Goal: Task Accomplishment & Management: Use online tool/utility

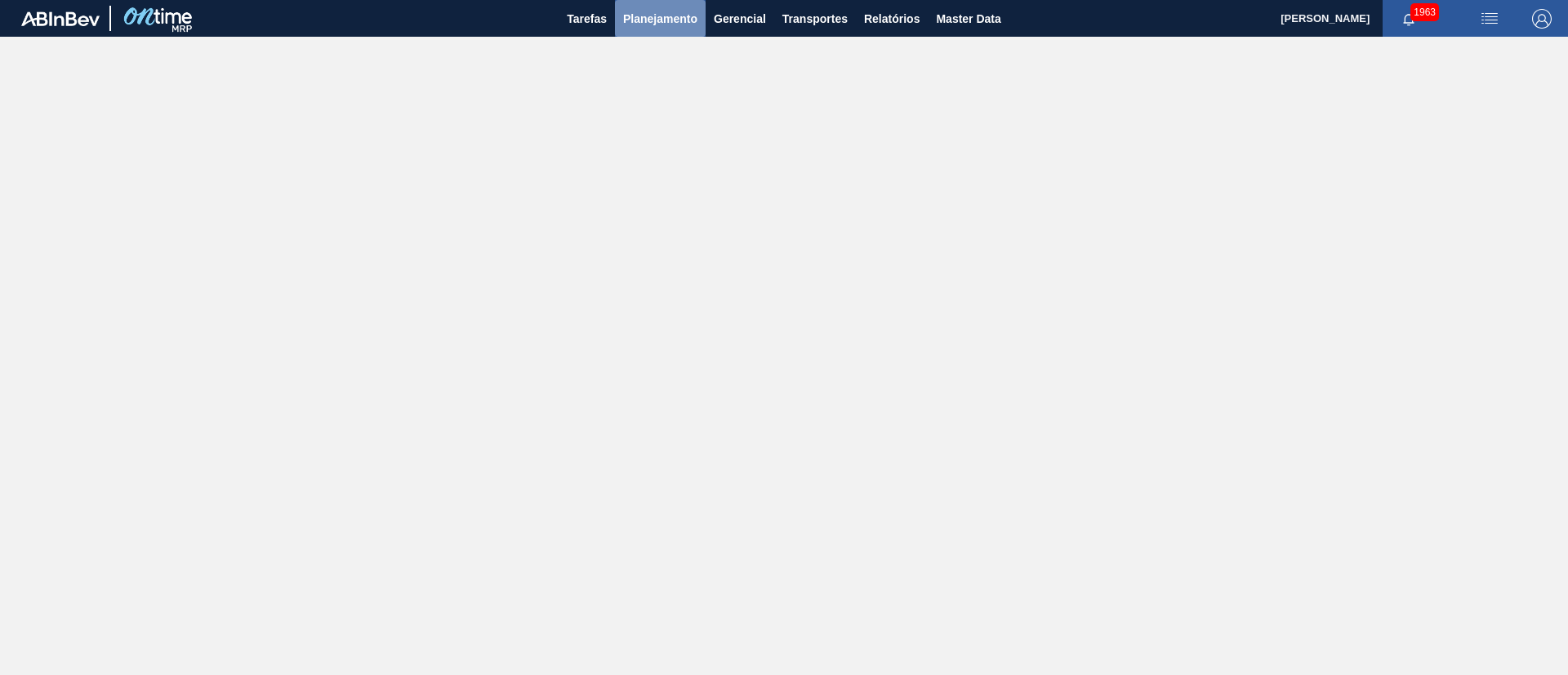
click at [641, 19] on span "Planejamento" at bounding box center [660, 19] width 74 height 20
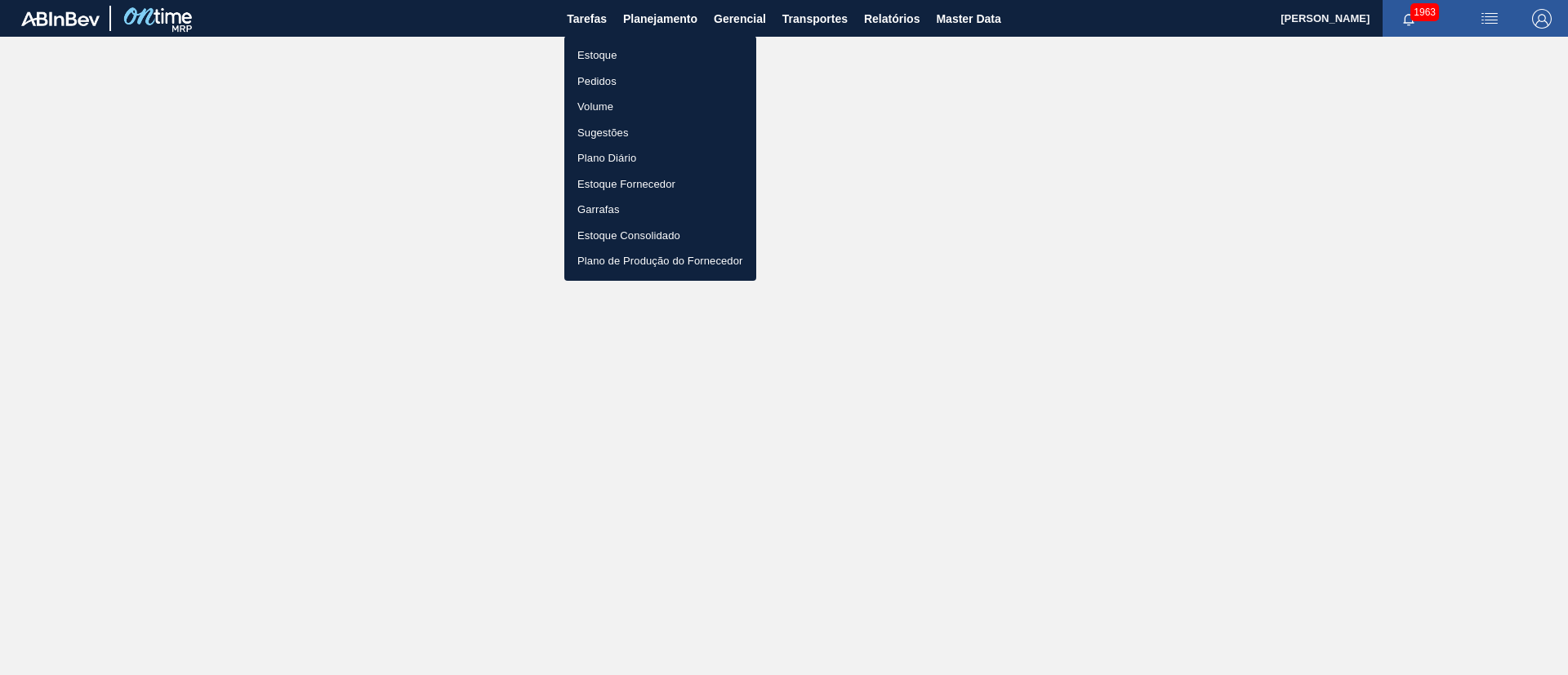
click at [601, 55] on li "Estoque" at bounding box center [660, 56] width 192 height 26
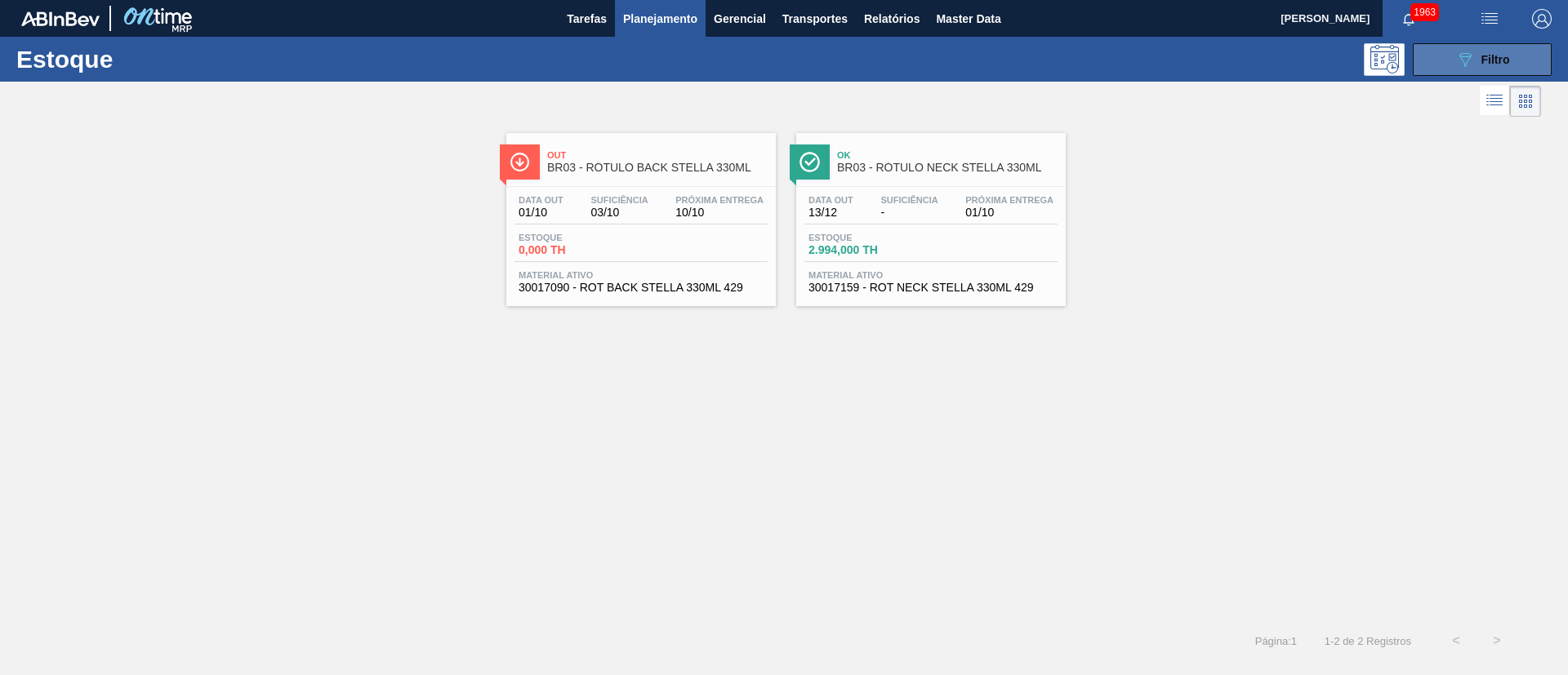
click at [1045, 57] on span "Filtro" at bounding box center [1495, 59] width 29 height 13
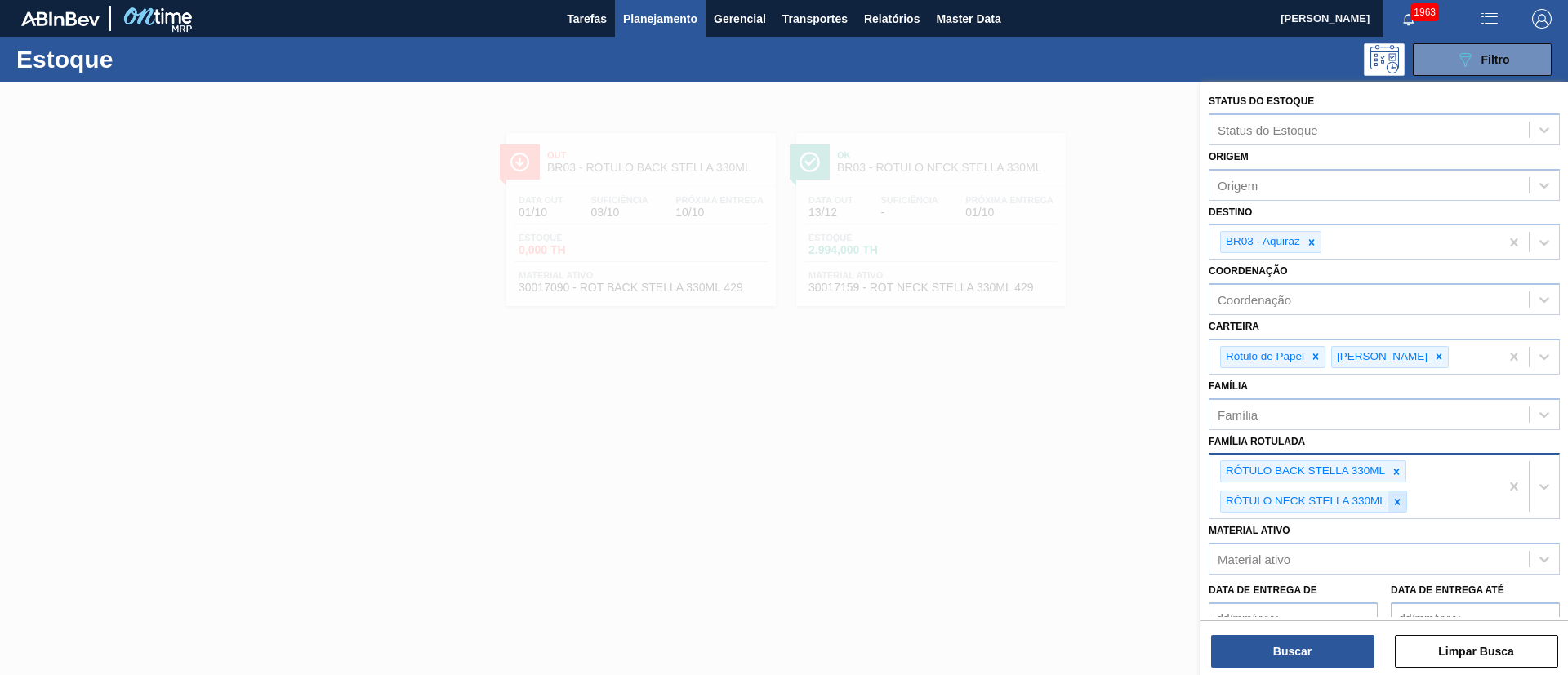
click at [1045, 449] on icon at bounding box center [1397, 501] width 6 height 6
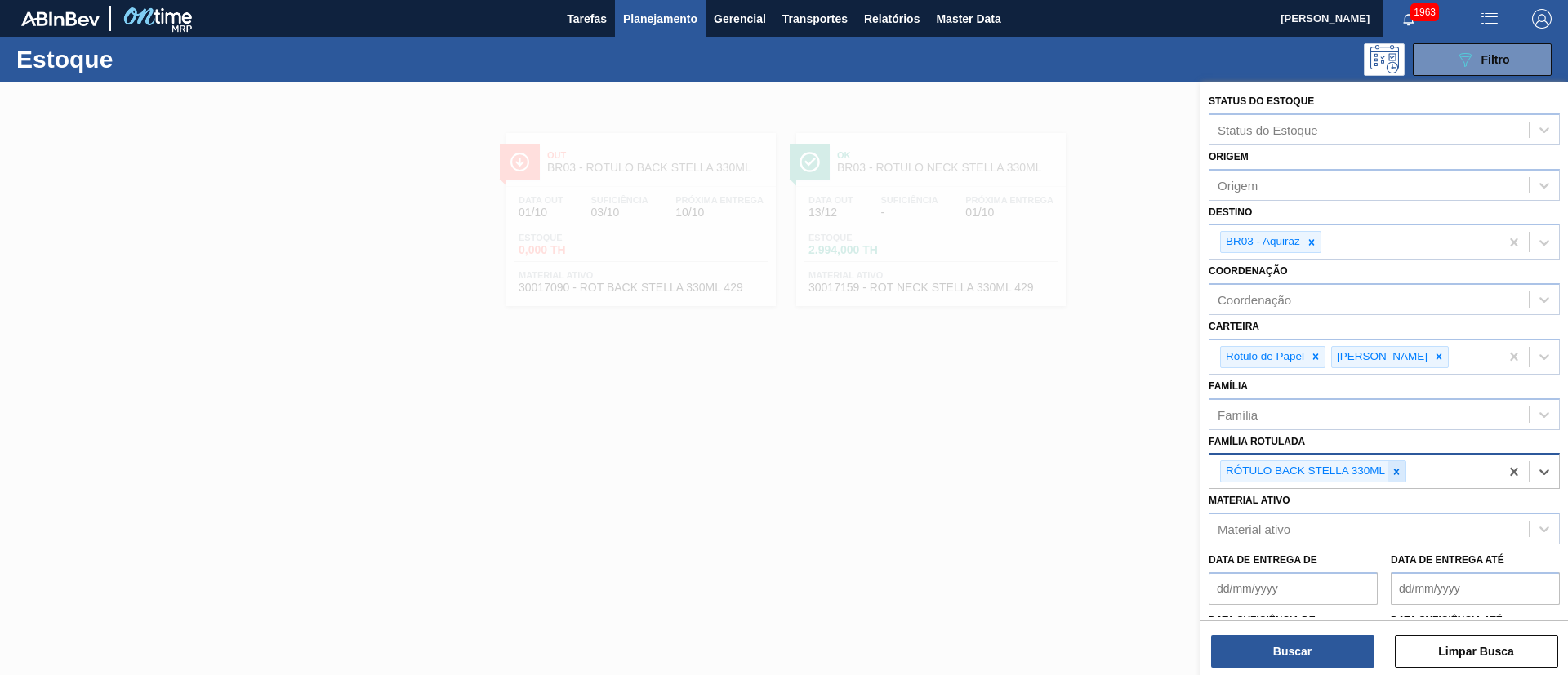
click at [1045, 449] on icon at bounding box center [1397, 472] width 12 height 12
paste Rotulada "RÓTULO BUD NECK 330ML"
type Rotulada "RÓTULO BUD NECK 330ML"
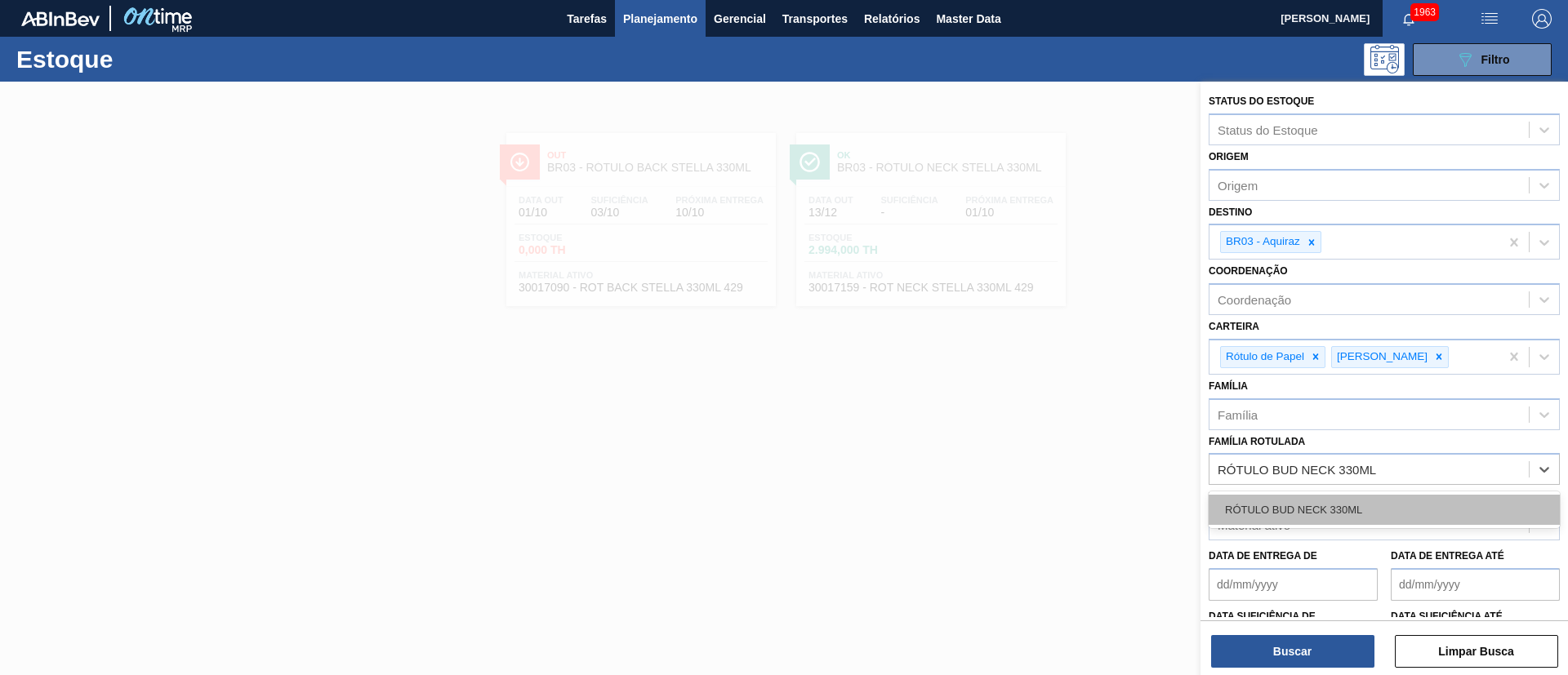
click at [1045, 449] on div "RÓTULO BUD NECK 330ML" at bounding box center [1384, 509] width 351 height 30
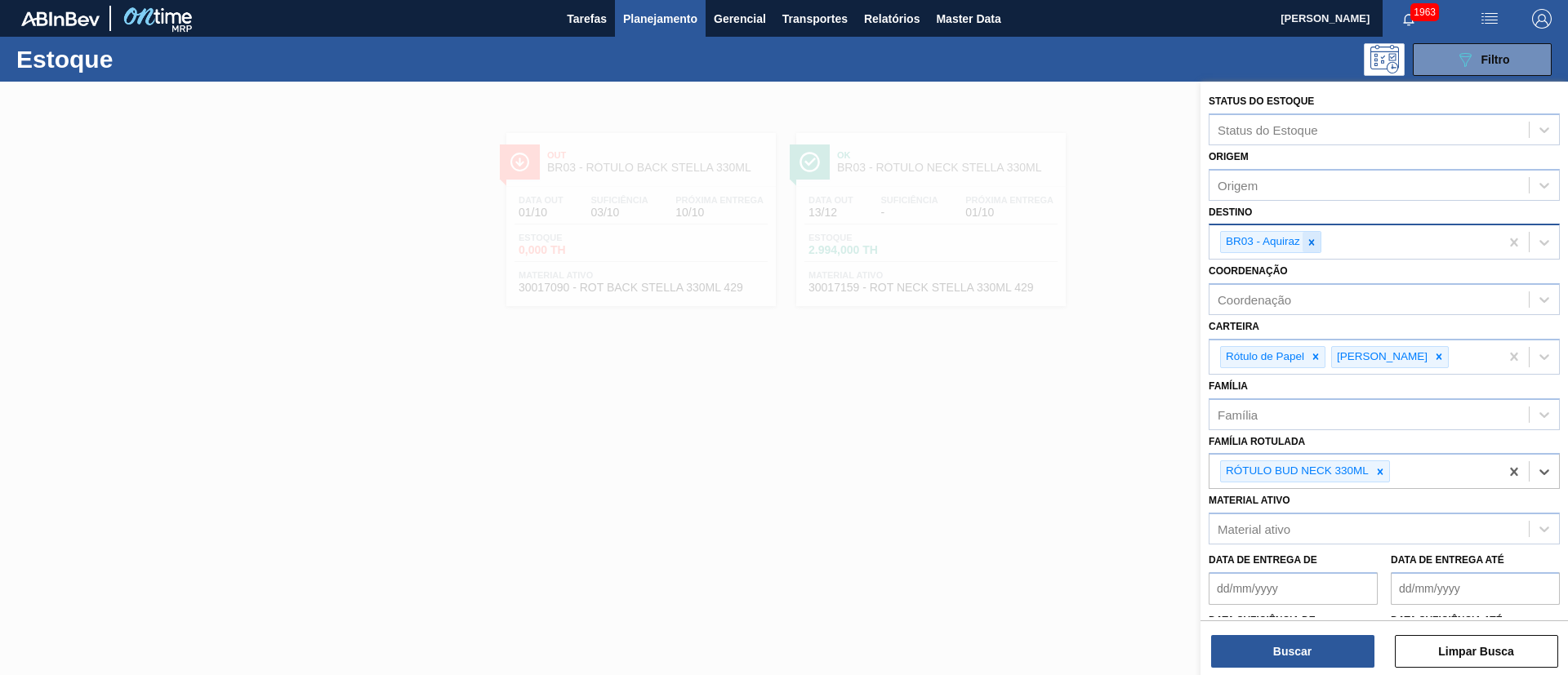
click at [1045, 251] on div at bounding box center [1312, 241] width 18 height 21
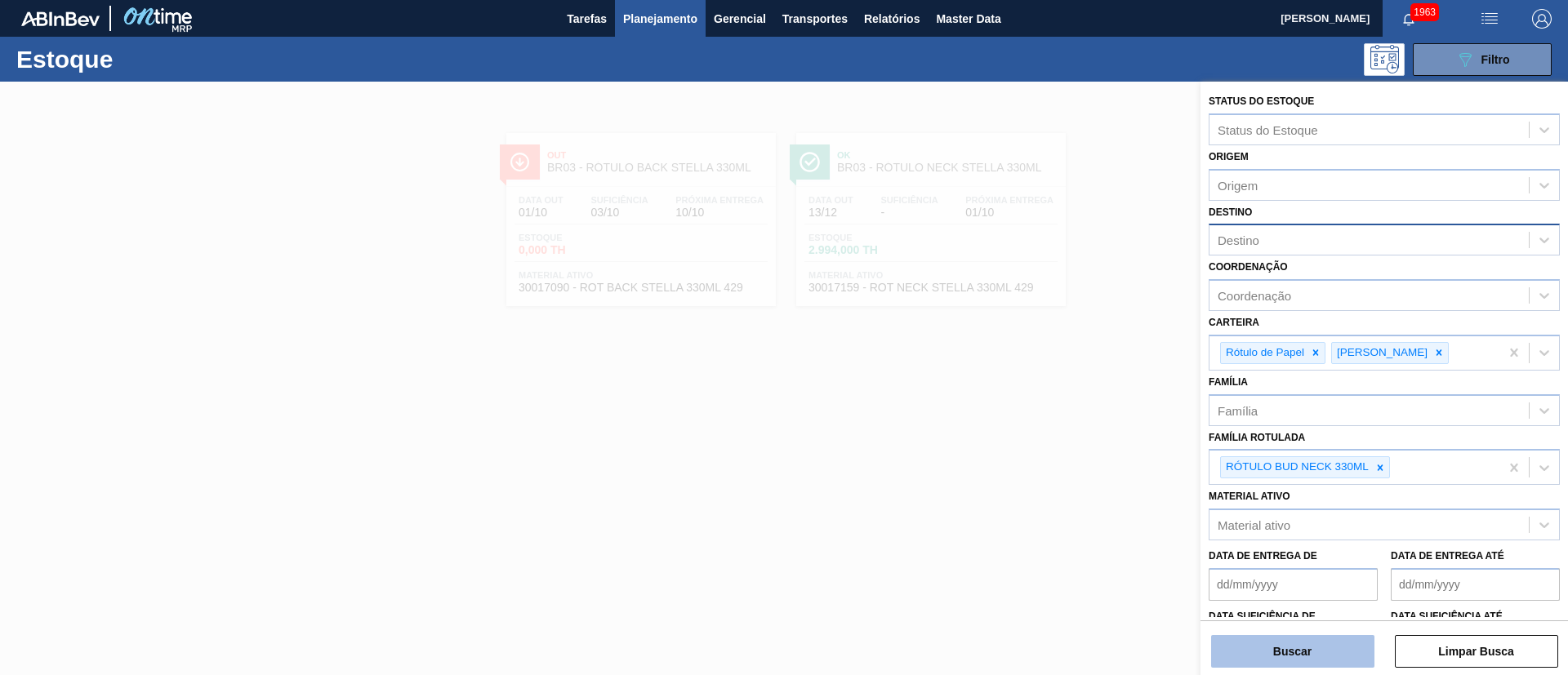
click at [1045, 449] on button "Buscar" at bounding box center [1293, 652] width 163 height 33
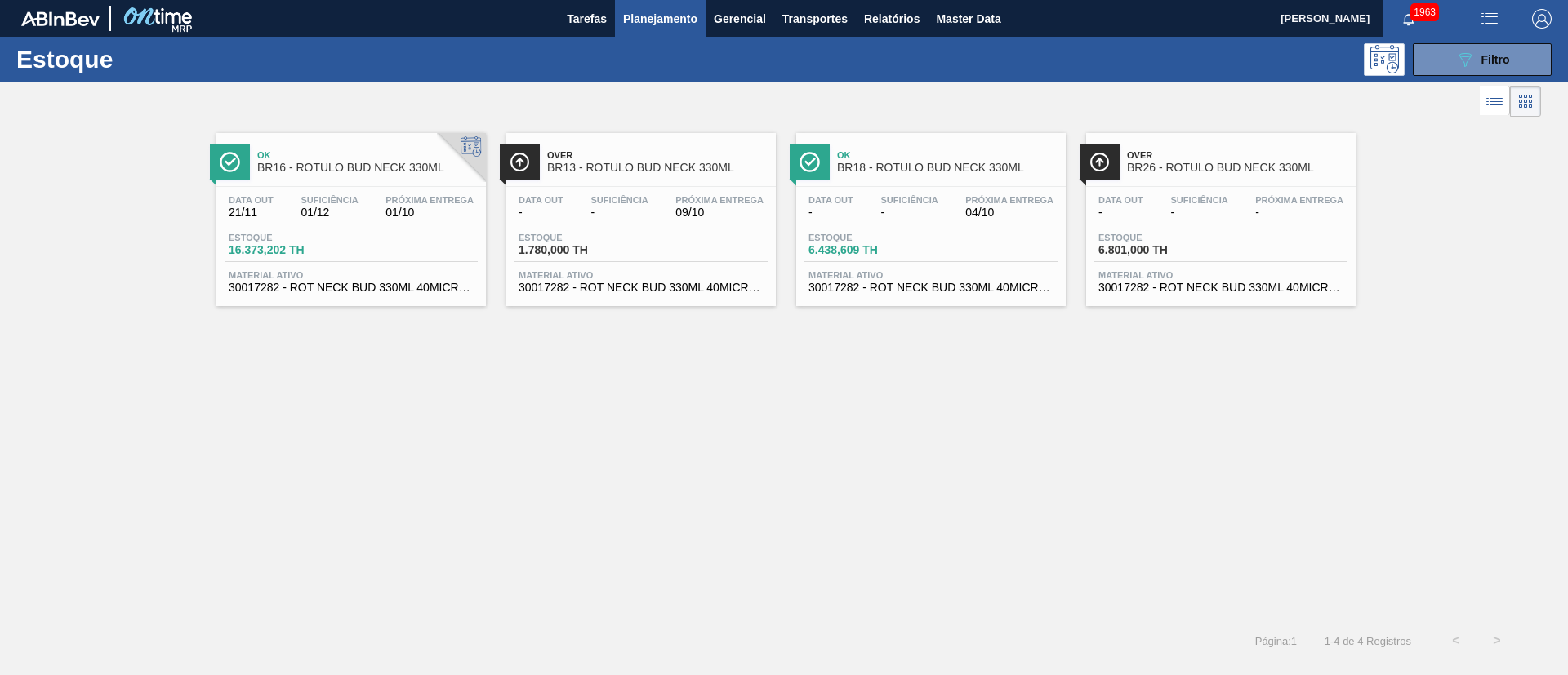
drag, startPoint x: 1440, startPoint y: 49, endPoint x: 1298, endPoint y: 312, distance: 298.9
click at [1045, 49] on button "089F7B8B-B2A5-4AFE-B5C0-19BA573D28AC Filtro" at bounding box center [1482, 59] width 138 height 33
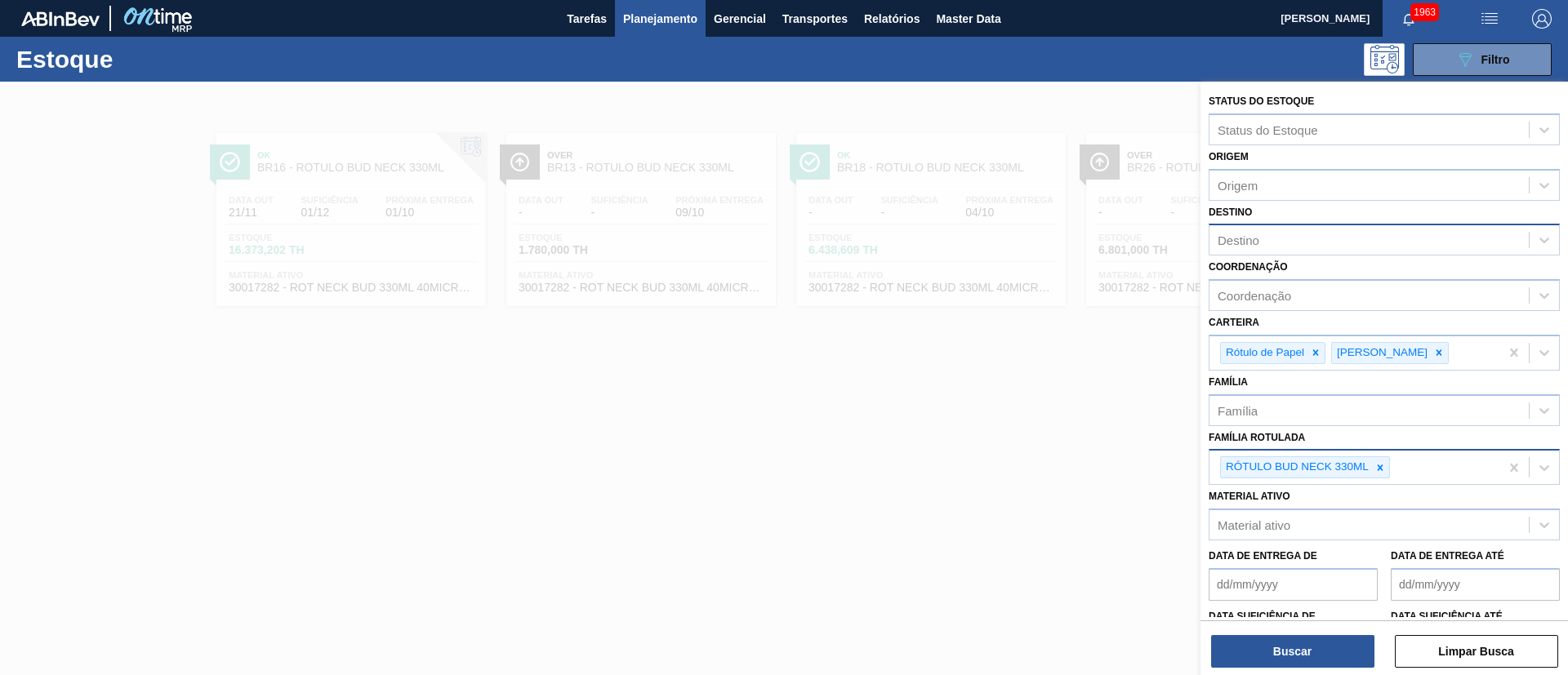
drag, startPoint x: 1379, startPoint y: 466, endPoint x: 1364, endPoint y: 464, distance: 15.1
click at [1045, 449] on icon at bounding box center [1380, 468] width 12 height 12
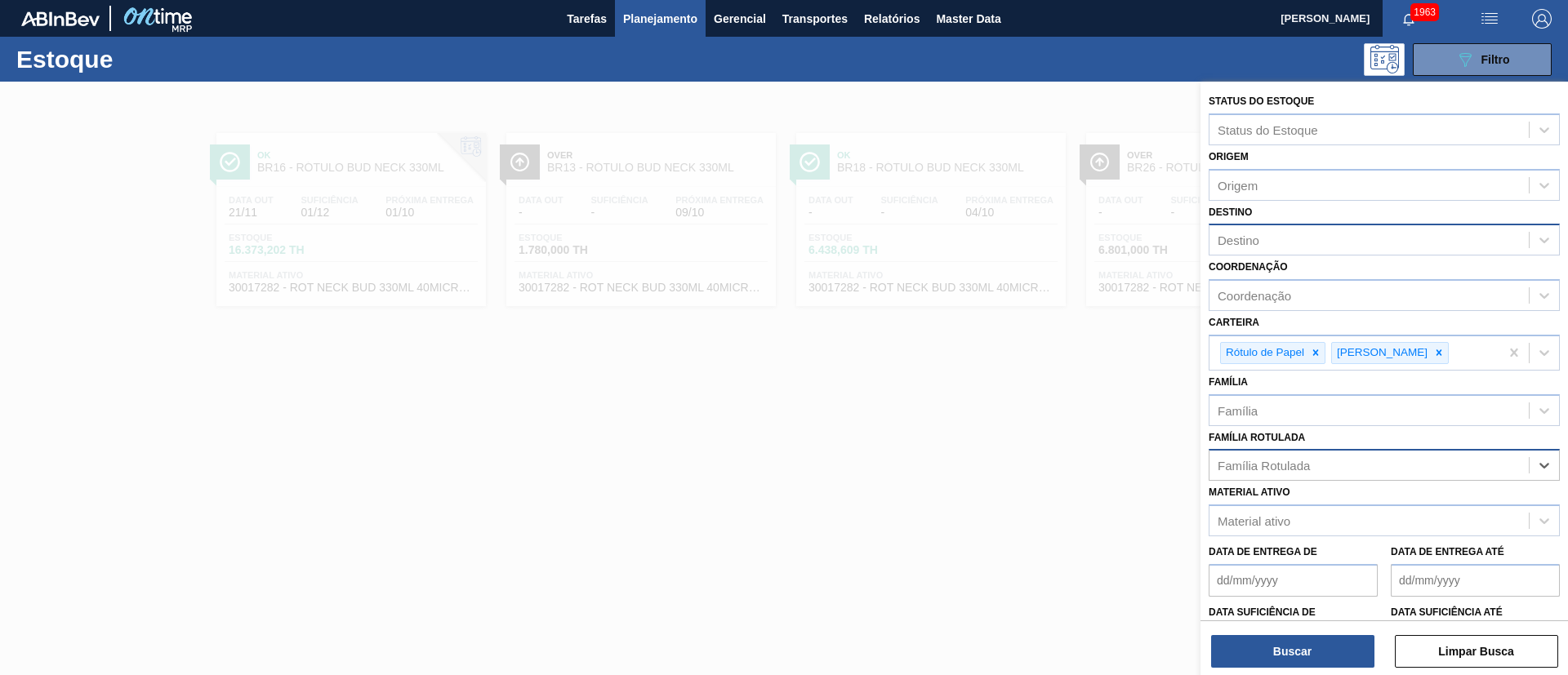
paste Rotulada "RÓTULO BUD FRONT 330ML"
type Rotulada "RÓTULO BUD FRONT 330ML"
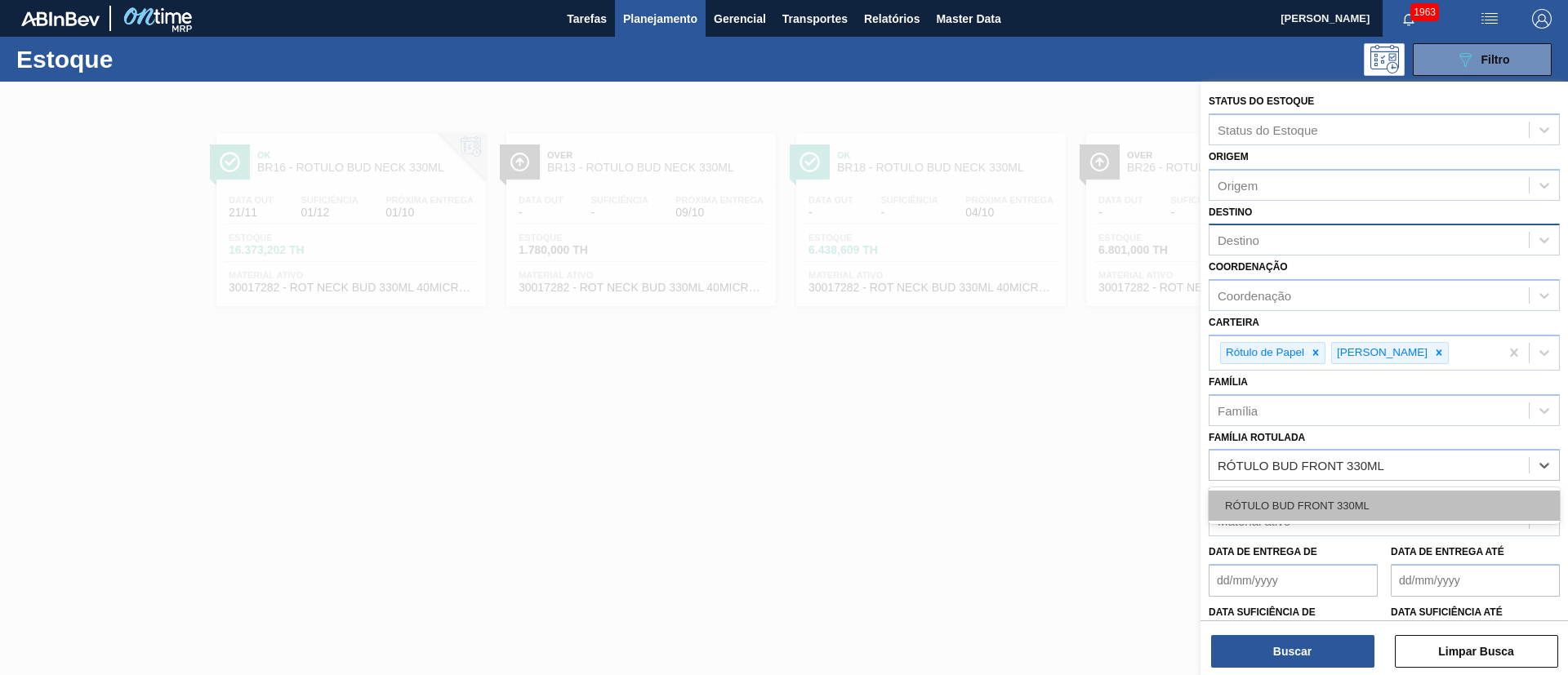
click at [1045, 449] on div "RÓTULO BUD FRONT 330ML" at bounding box center [1384, 505] width 351 height 30
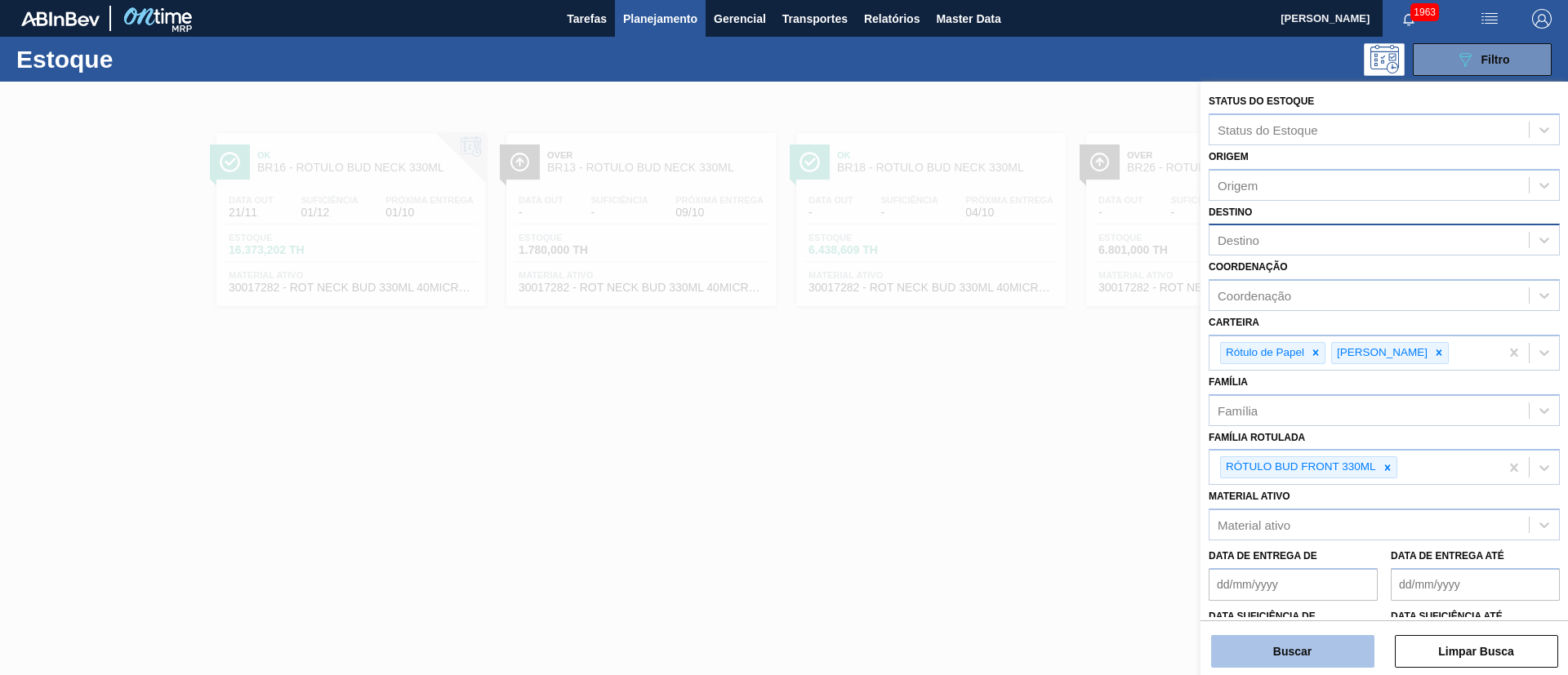
click at [1045, 449] on button "Buscar" at bounding box center [1293, 652] width 163 height 33
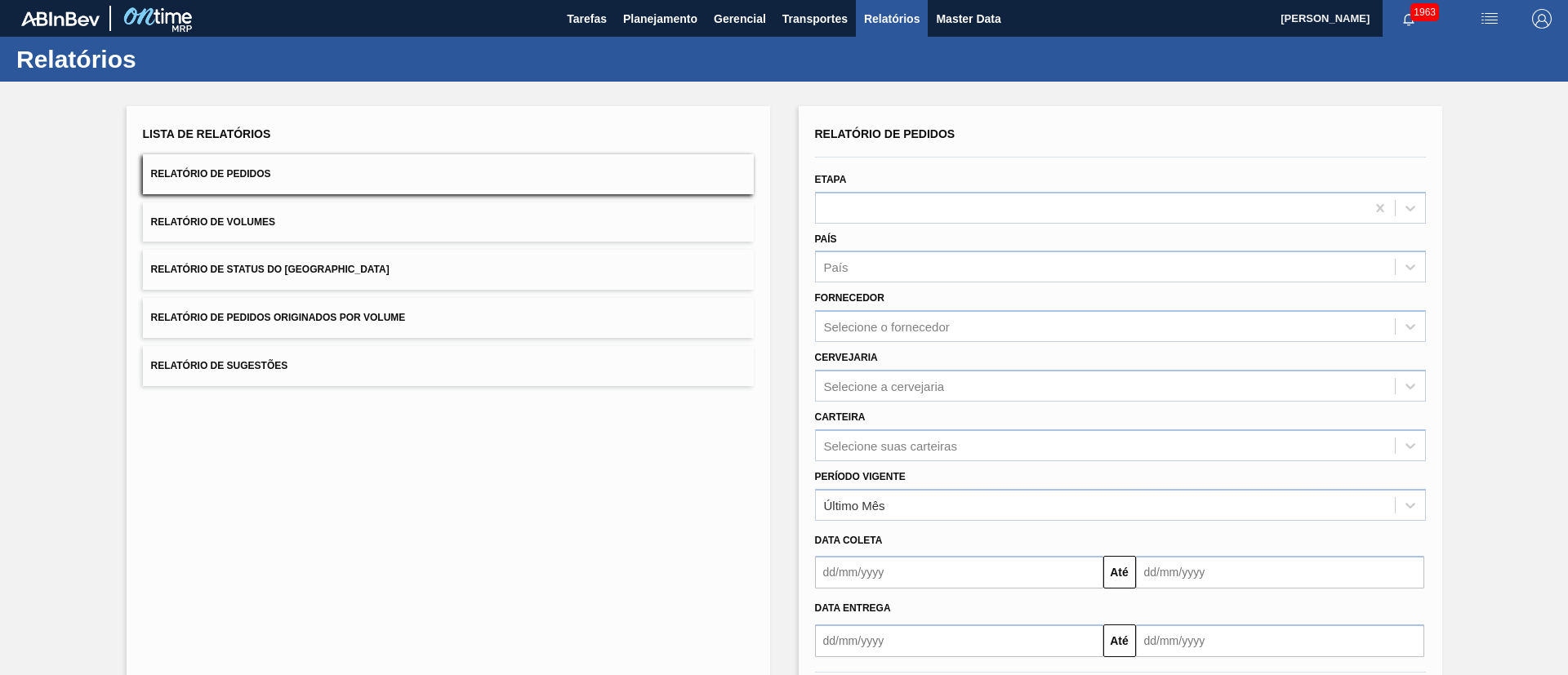
drag, startPoint x: 360, startPoint y: 282, endPoint x: 369, endPoint y: 274, distance: 12.0
click at [360, 281] on button "Relatório de Status do Estoque" at bounding box center [448, 270] width 611 height 40
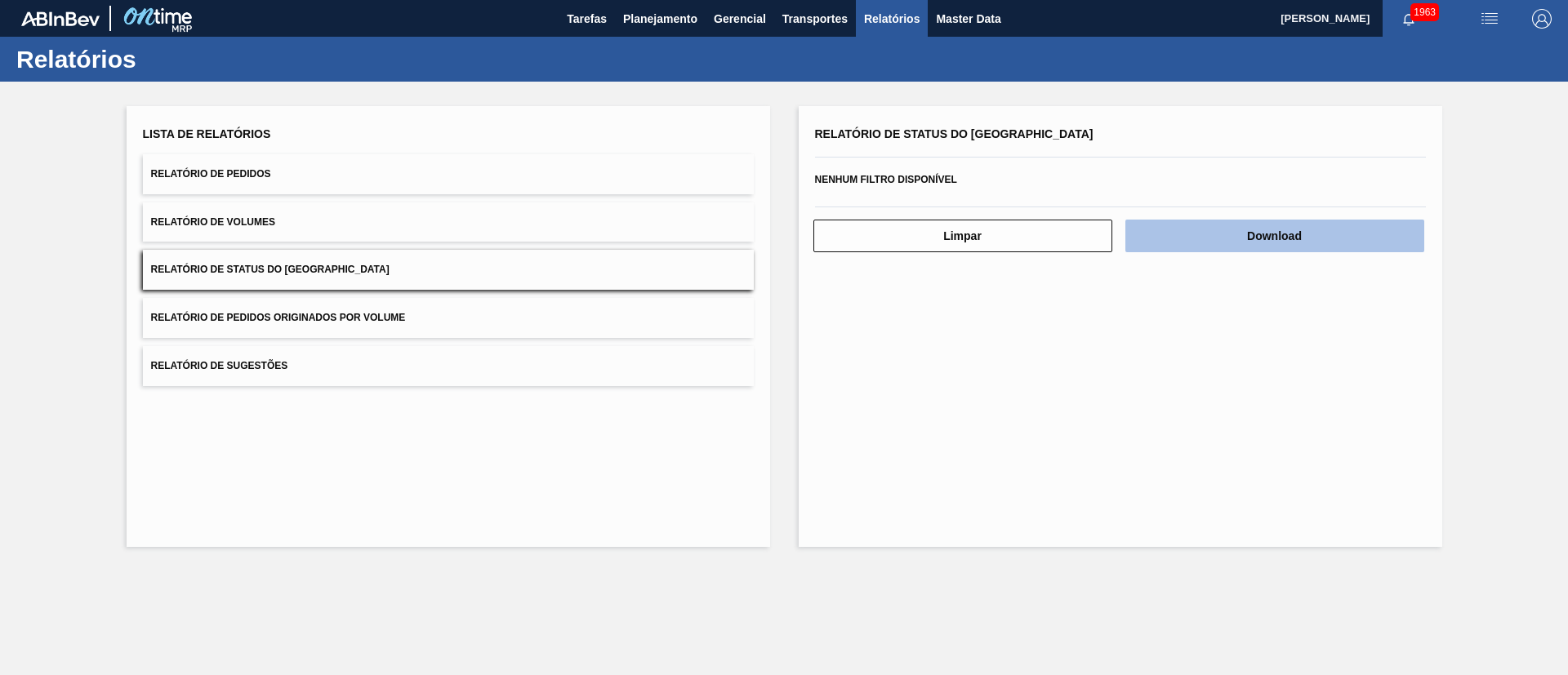
click at [1261, 242] on button "Download" at bounding box center [1275, 236] width 299 height 33
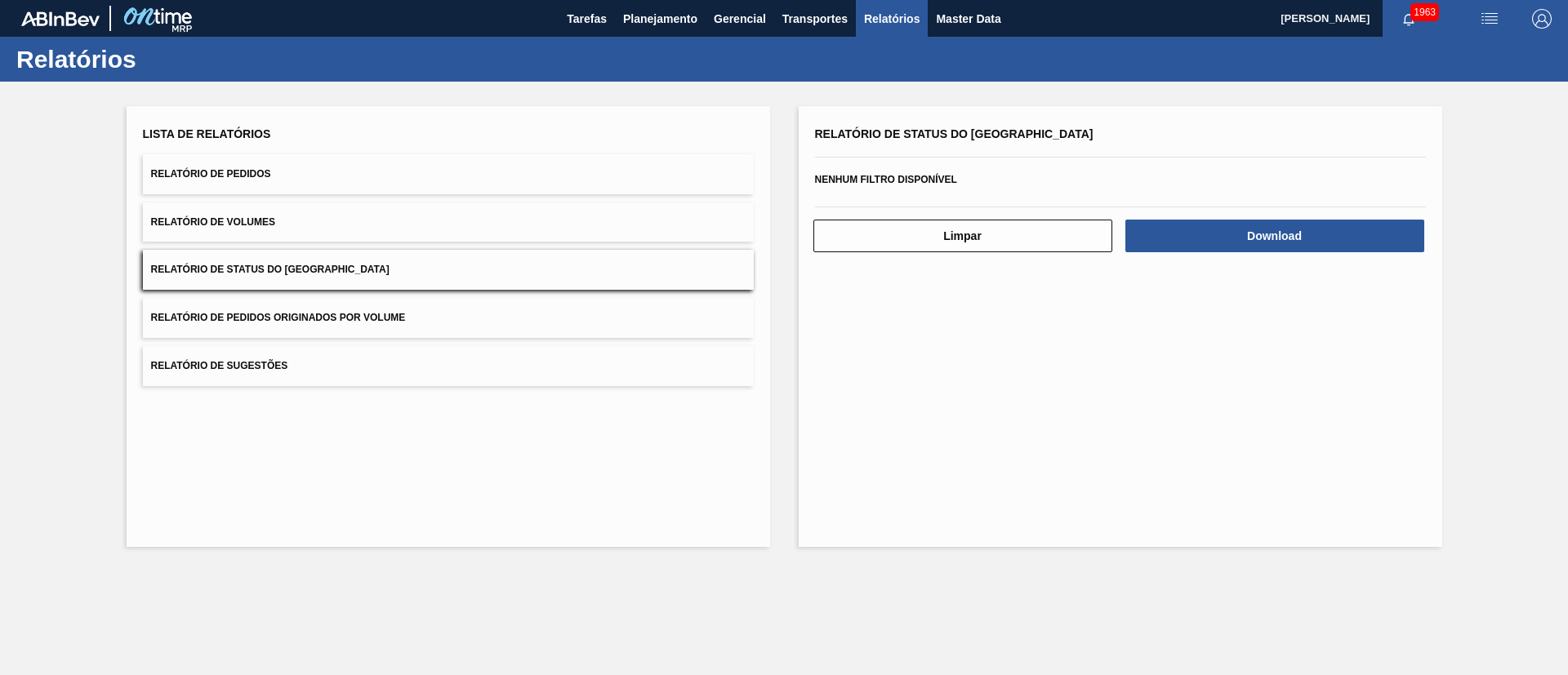
click at [354, 170] on button "Relatório de Pedidos" at bounding box center [448, 174] width 611 height 40
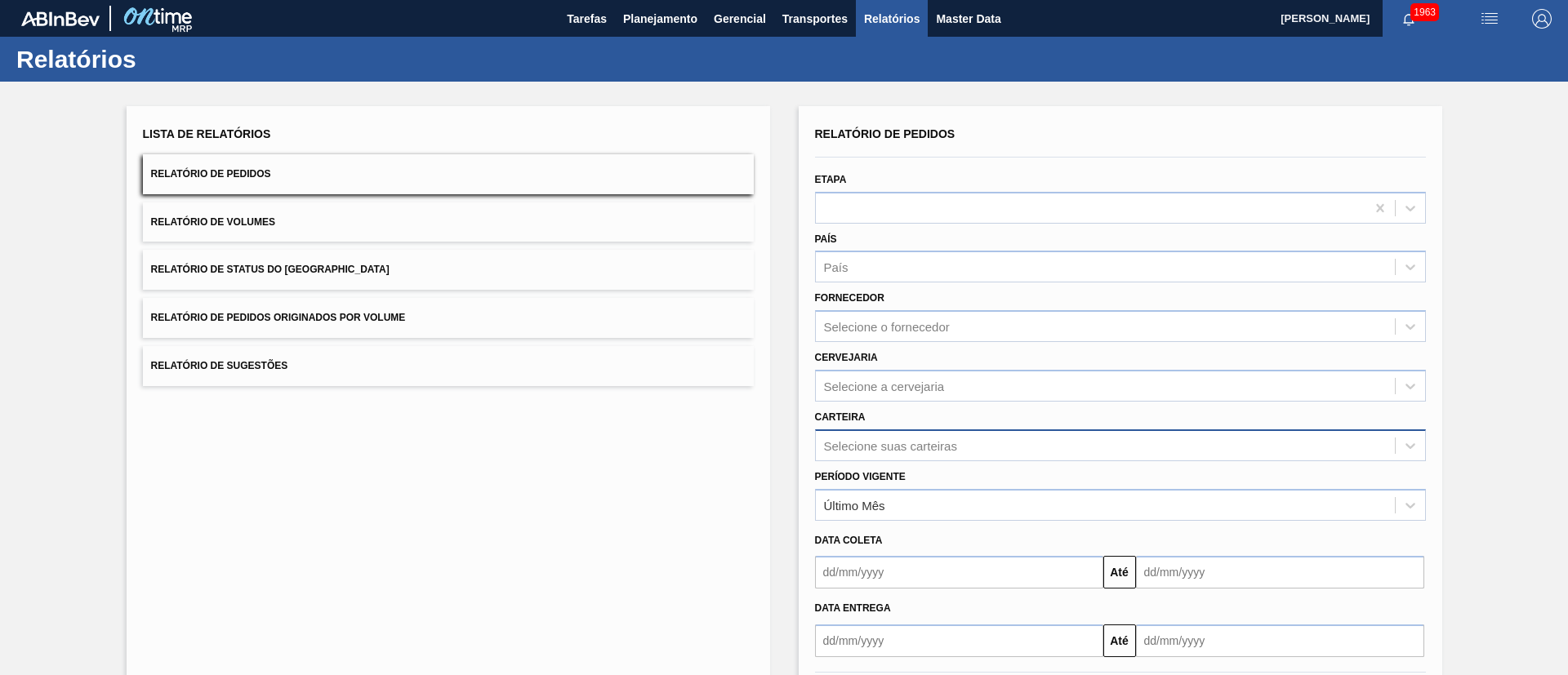
click at [890, 438] on div "Selecione suas carteiras" at bounding box center [890, 445] width 133 height 14
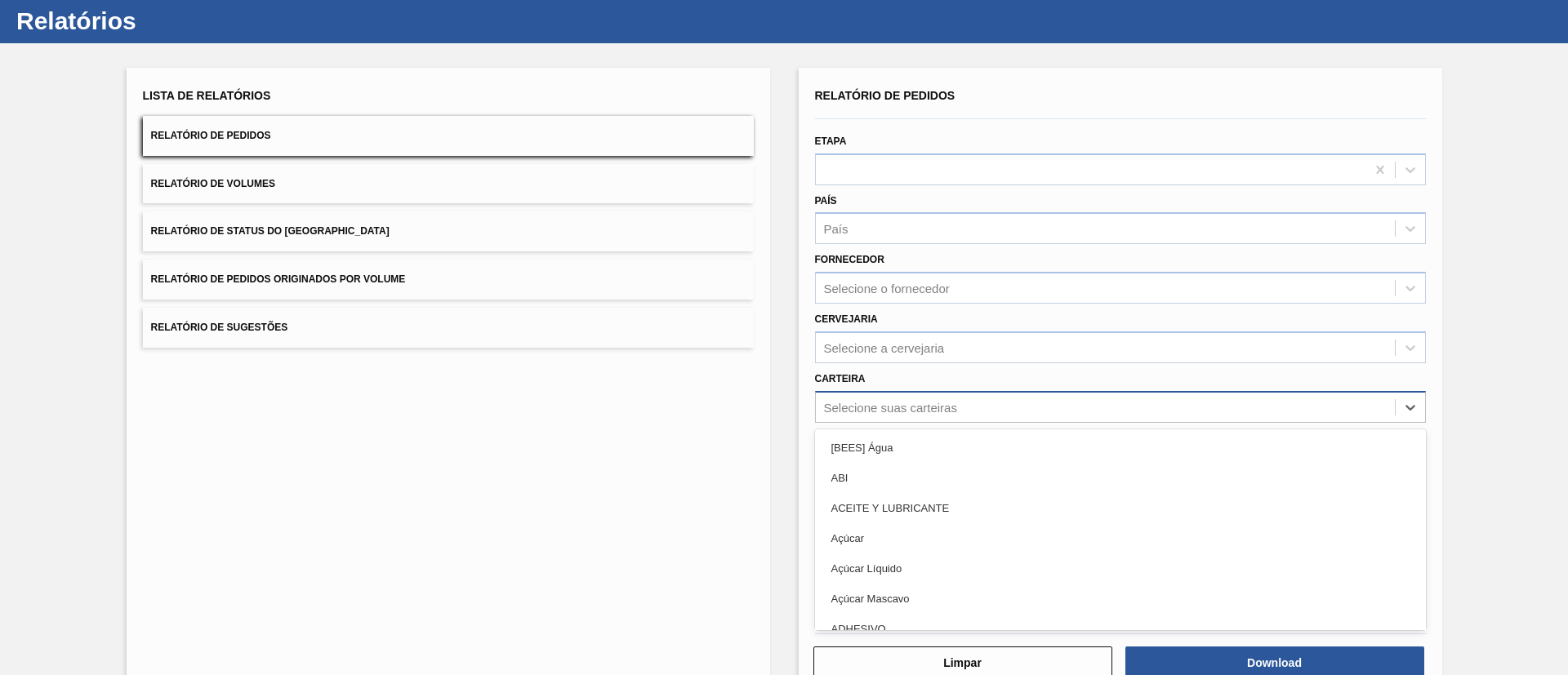
scroll to position [44, 0]
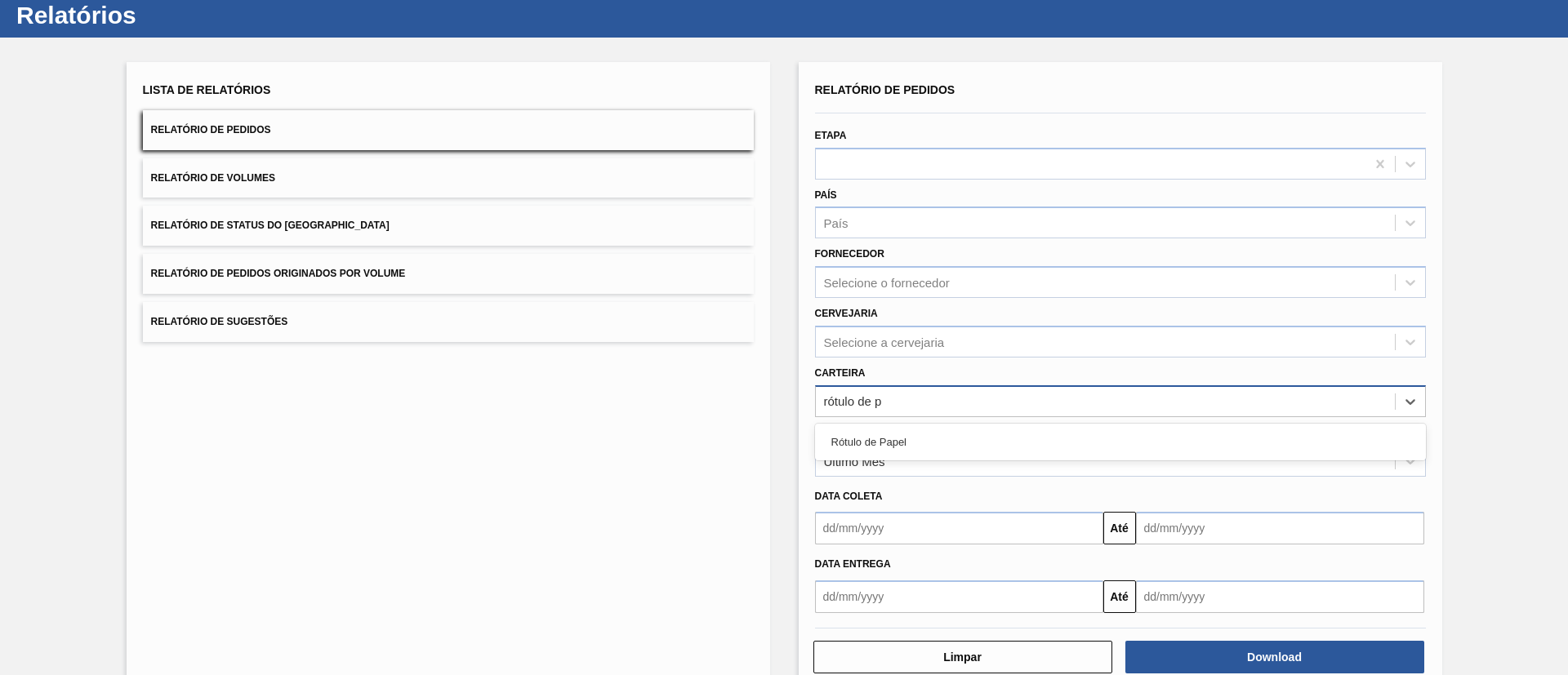
type input "rótulo de pa"
click at [890, 438] on div "Rótulo de Papel" at bounding box center [1120, 442] width 611 height 30
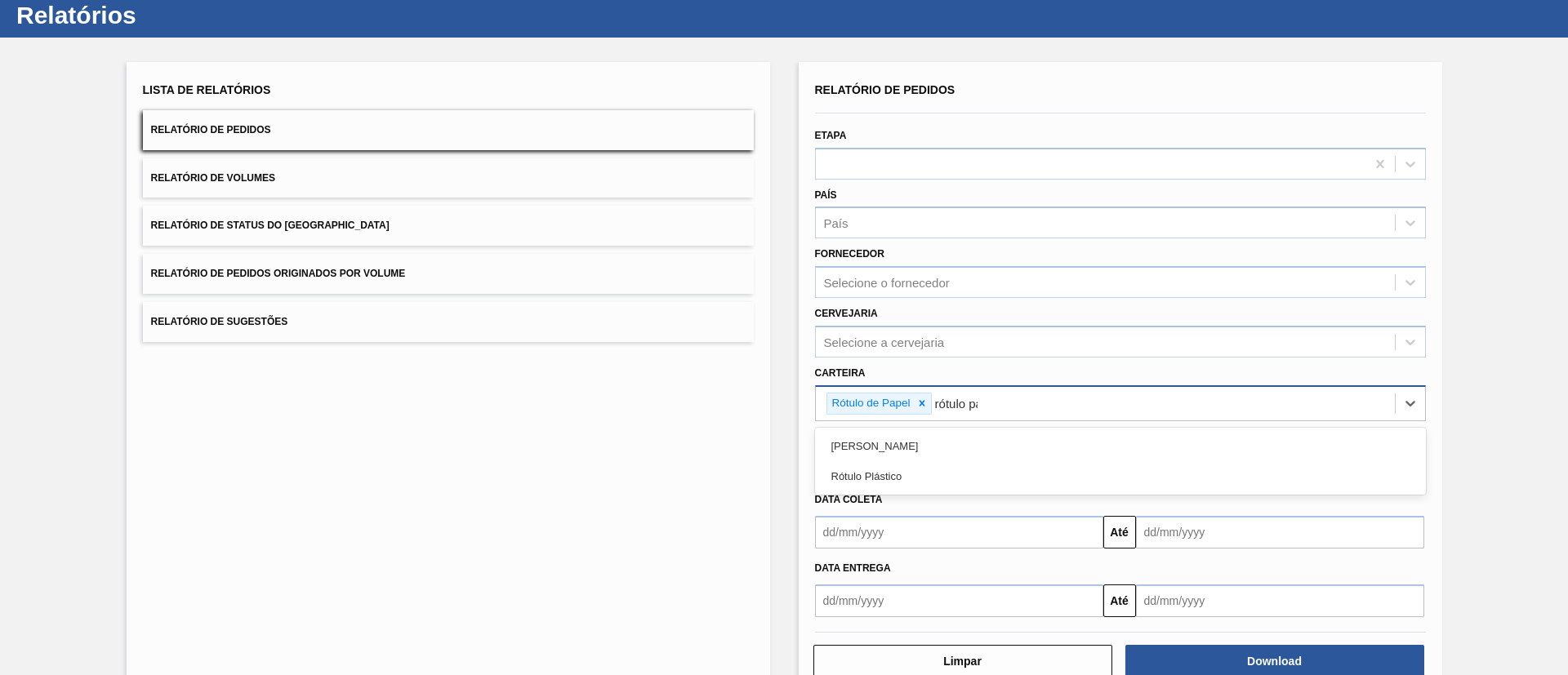
type input "rótulo pap"
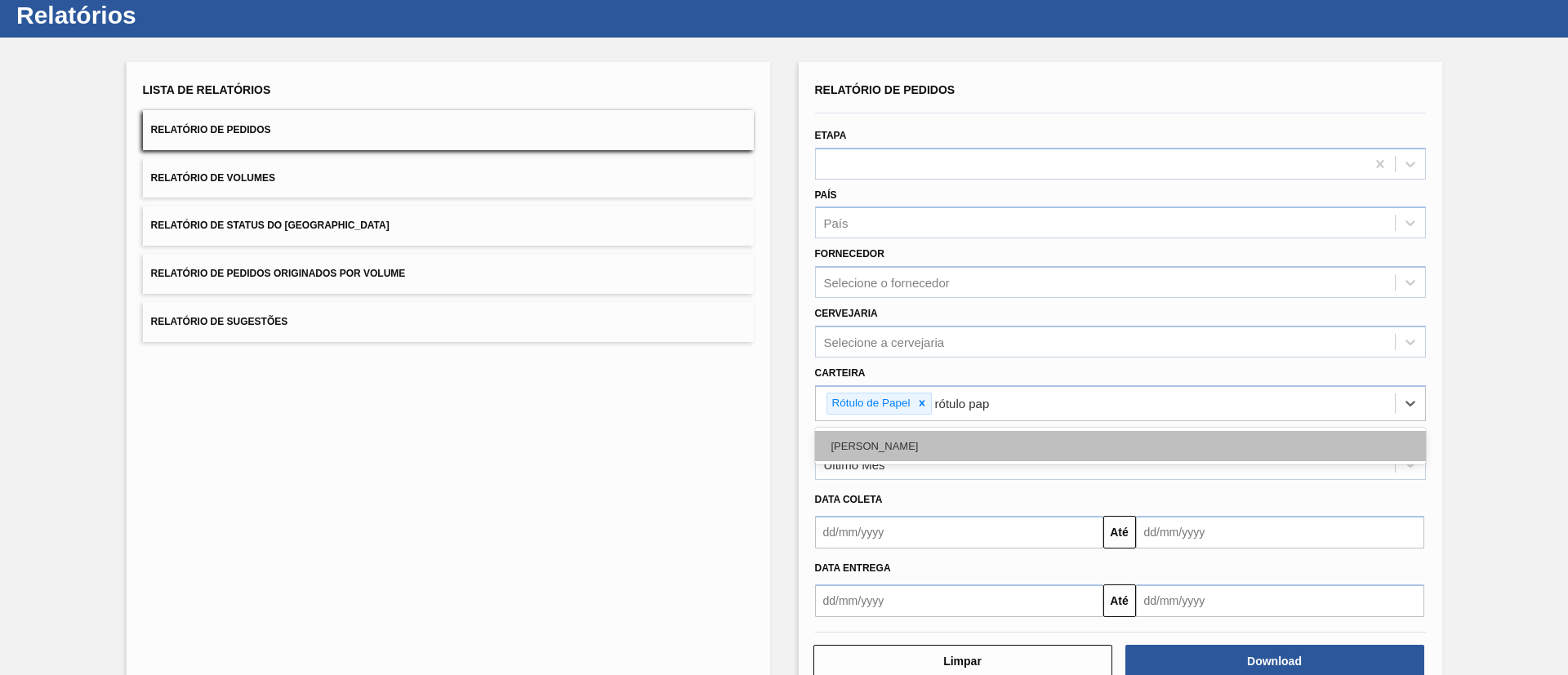
click at [922, 441] on div "Rótulo Papel" at bounding box center [1120, 446] width 611 height 30
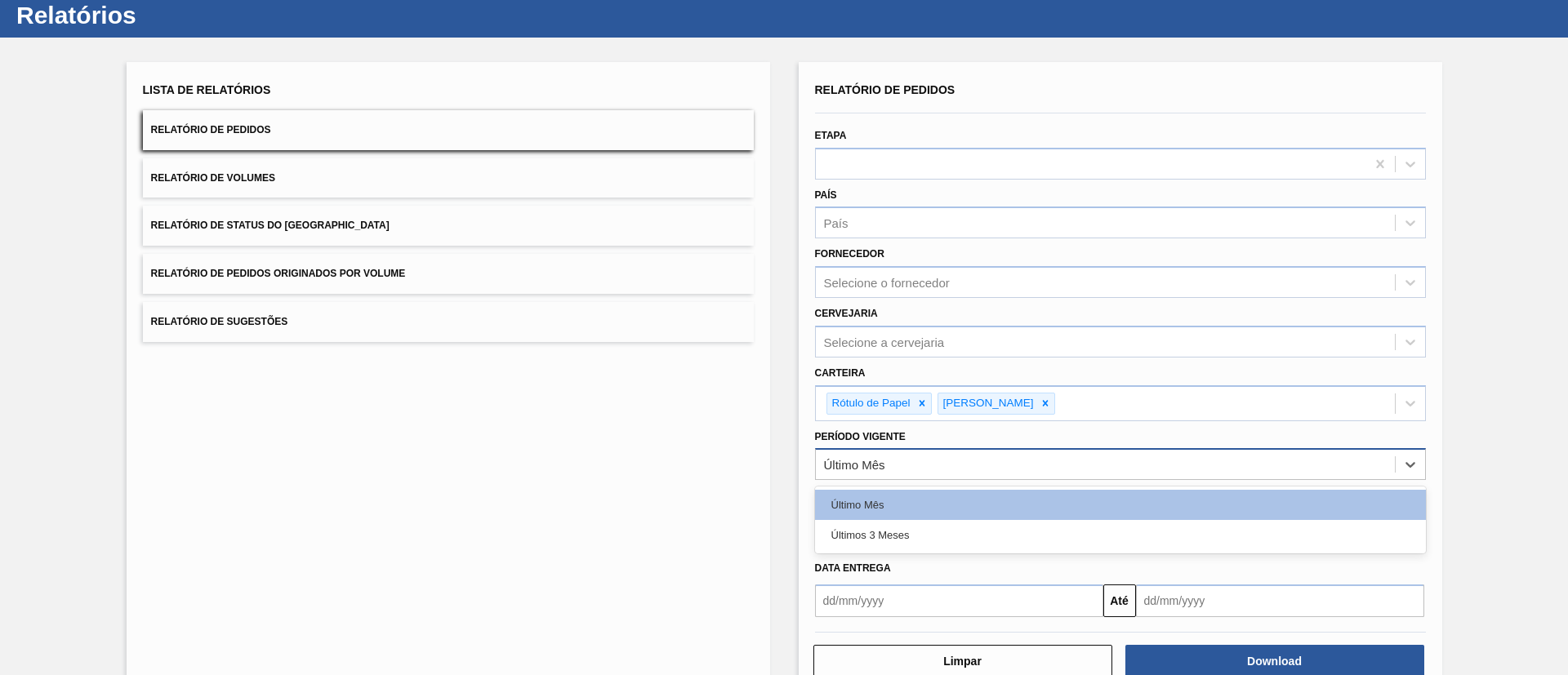
click at [885, 471] on div "Último Mês" at bounding box center [1106, 465] width 579 height 24
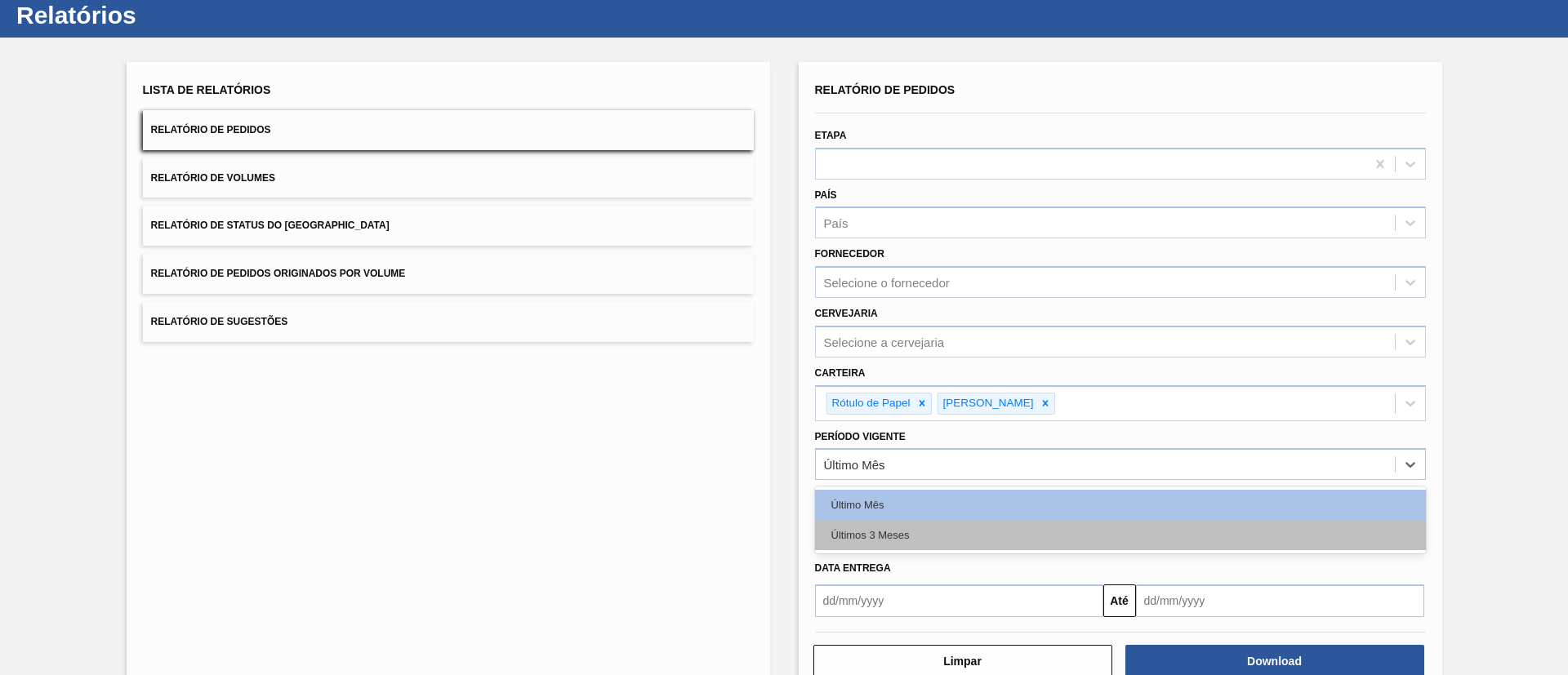
click at [899, 536] on div "Últimos 3 Meses" at bounding box center [1120, 535] width 611 height 30
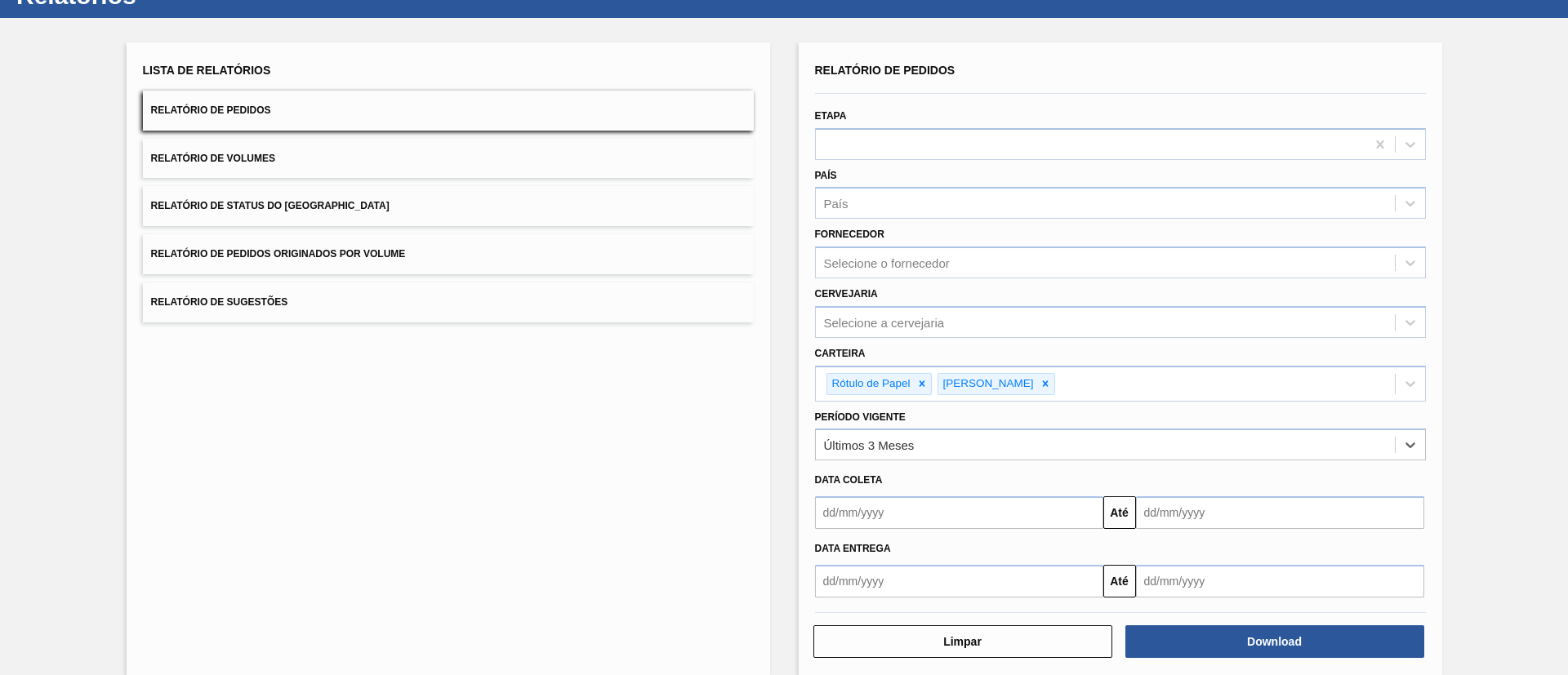
scroll to position [85, 0]
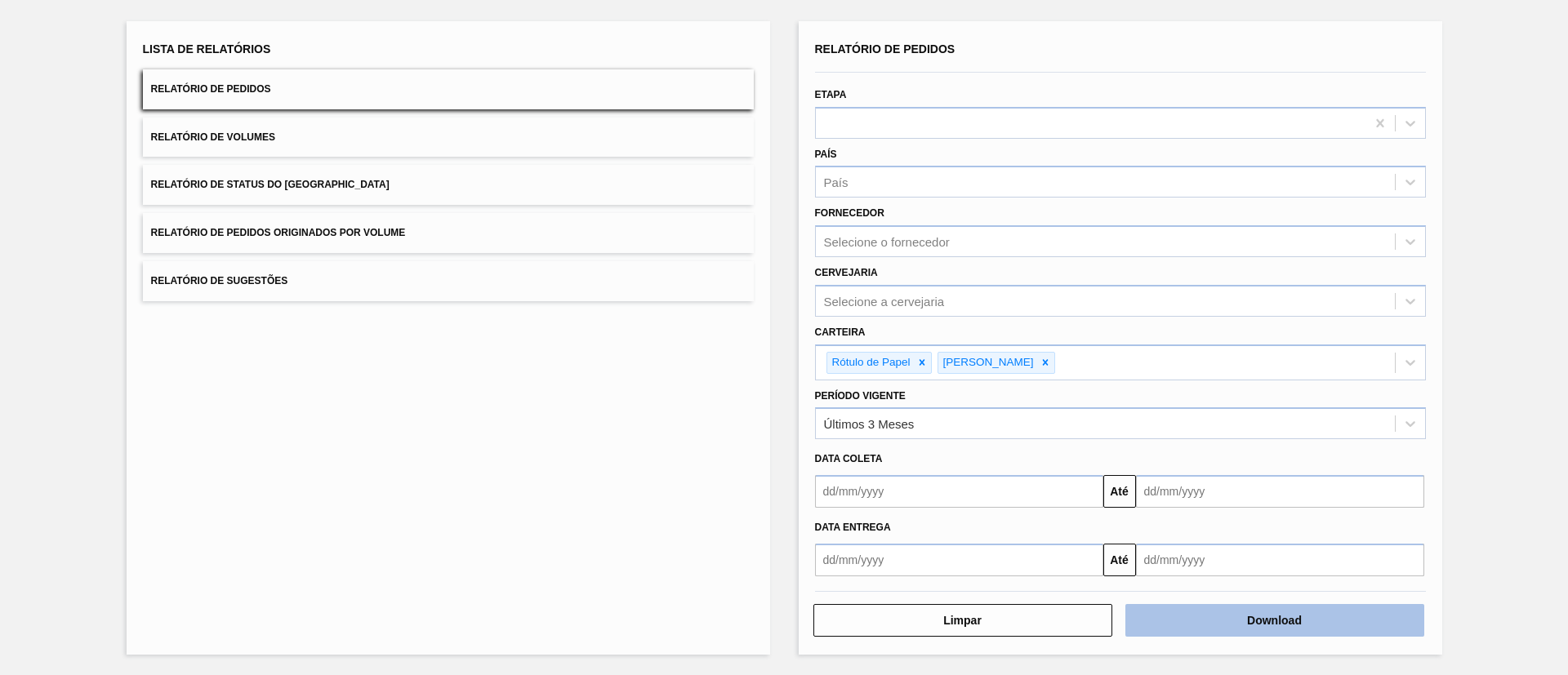
click at [1263, 615] on button "Download" at bounding box center [1275, 621] width 299 height 33
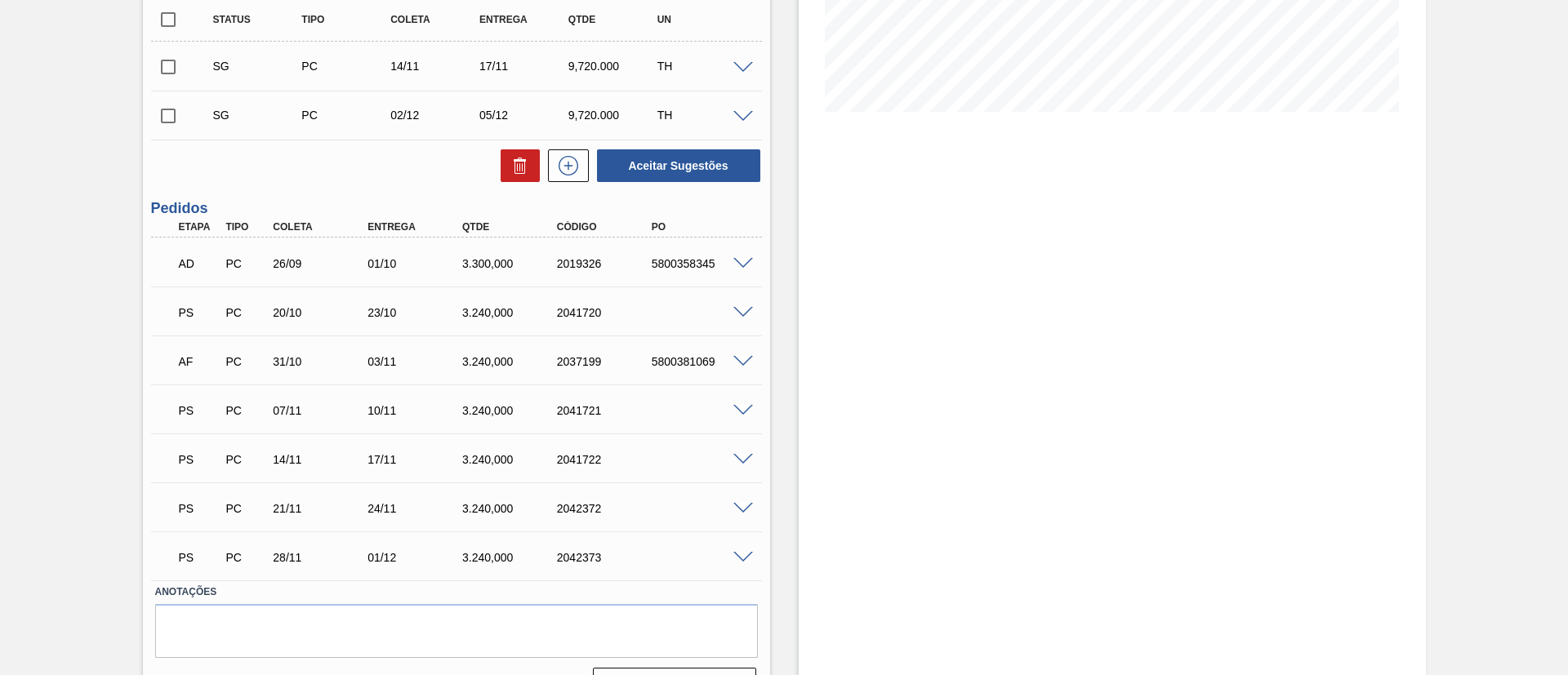
scroll to position [368, 0]
click at [739, 307] on span at bounding box center [744, 311] width 20 height 12
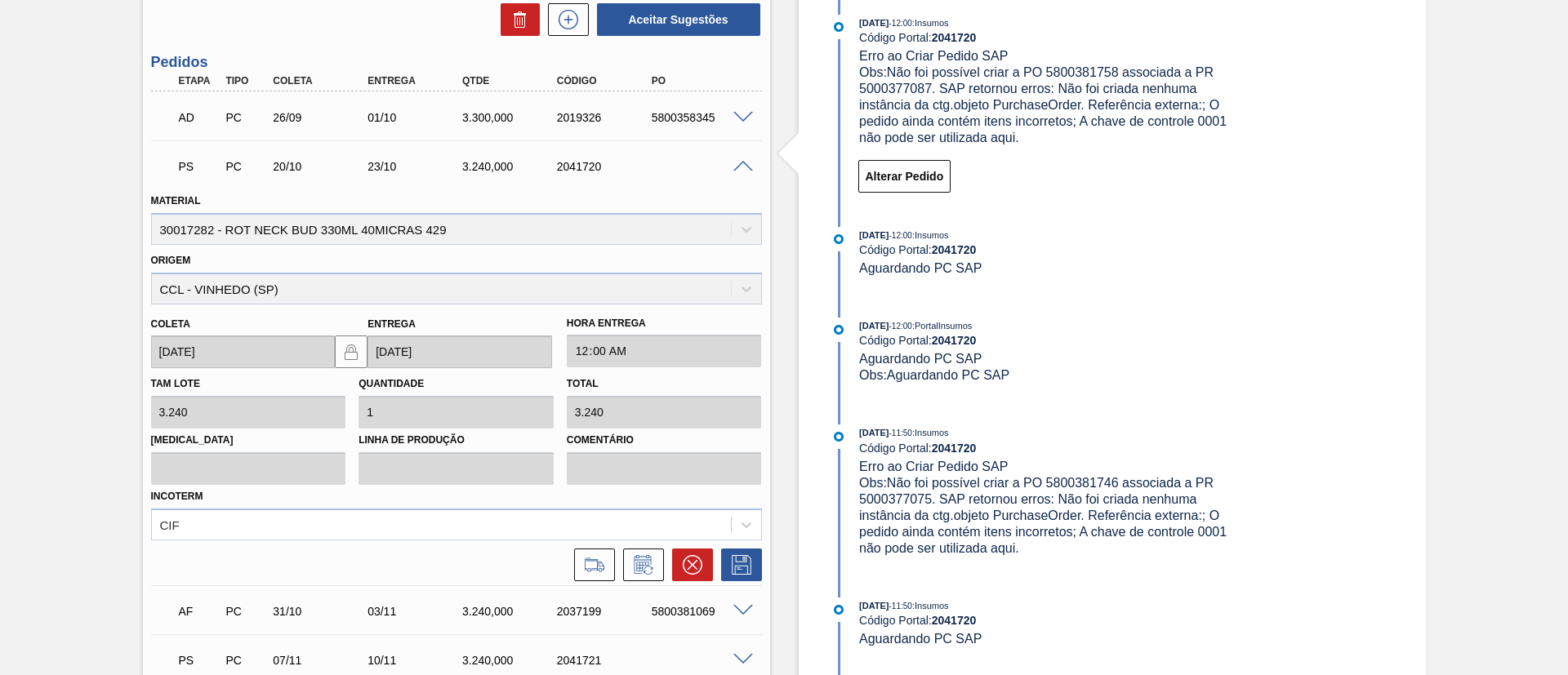
scroll to position [735, 0]
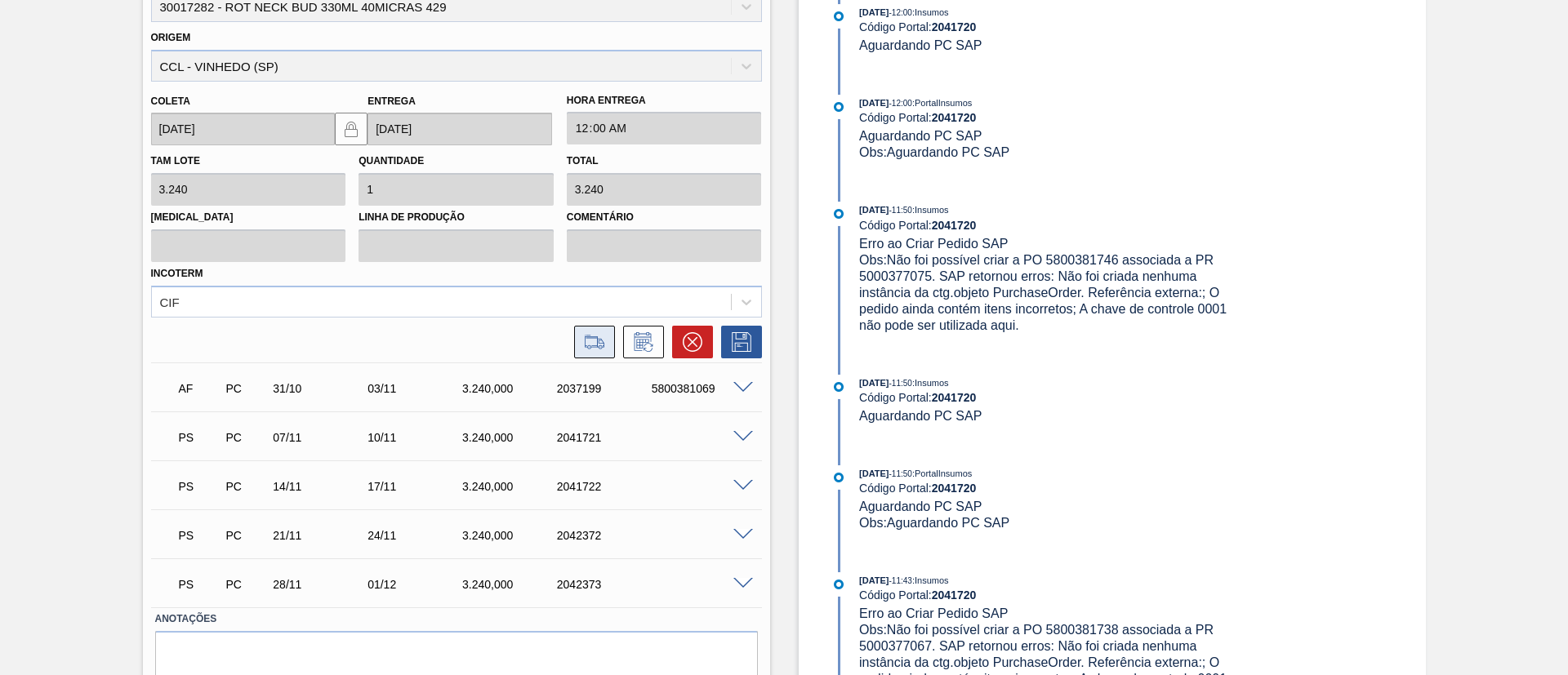
click at [599, 349] on icon at bounding box center [594, 342] width 26 height 20
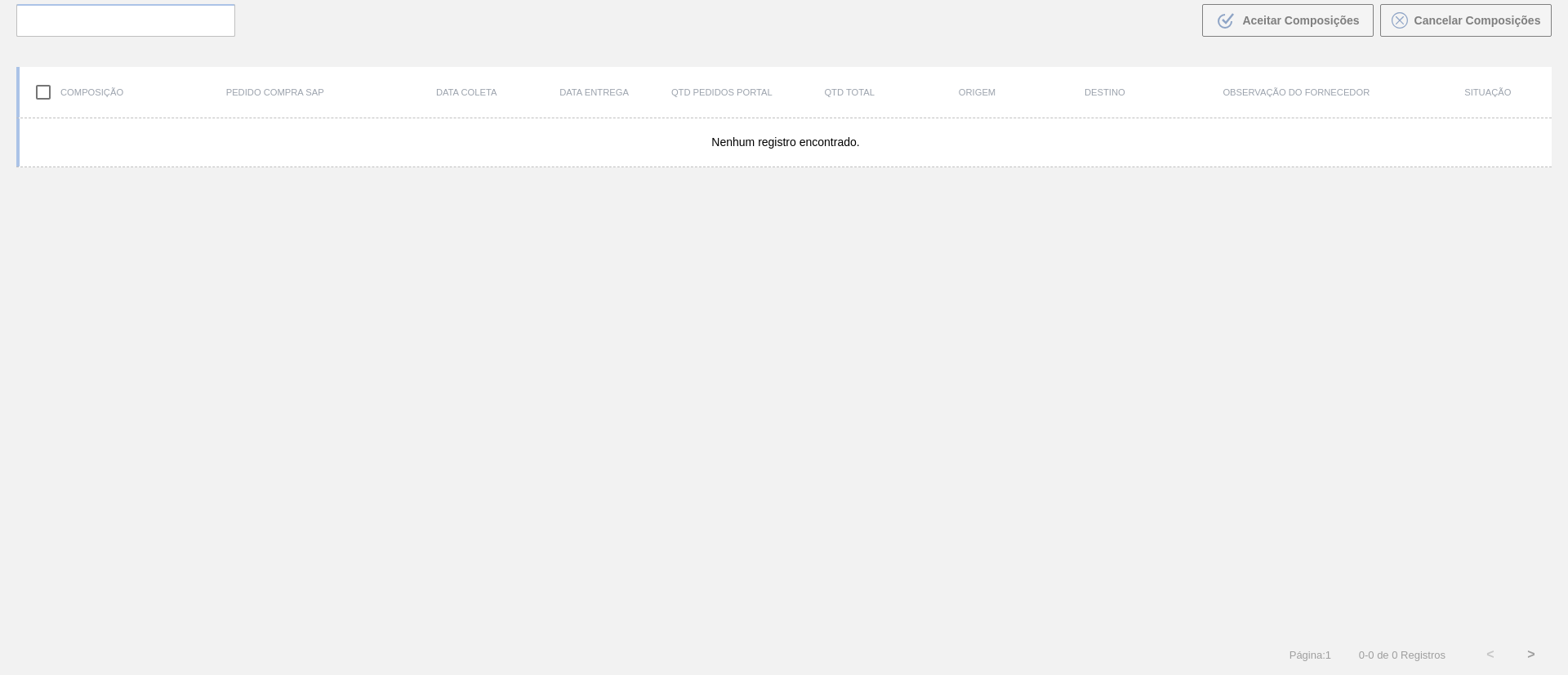
scroll to position [118, 0]
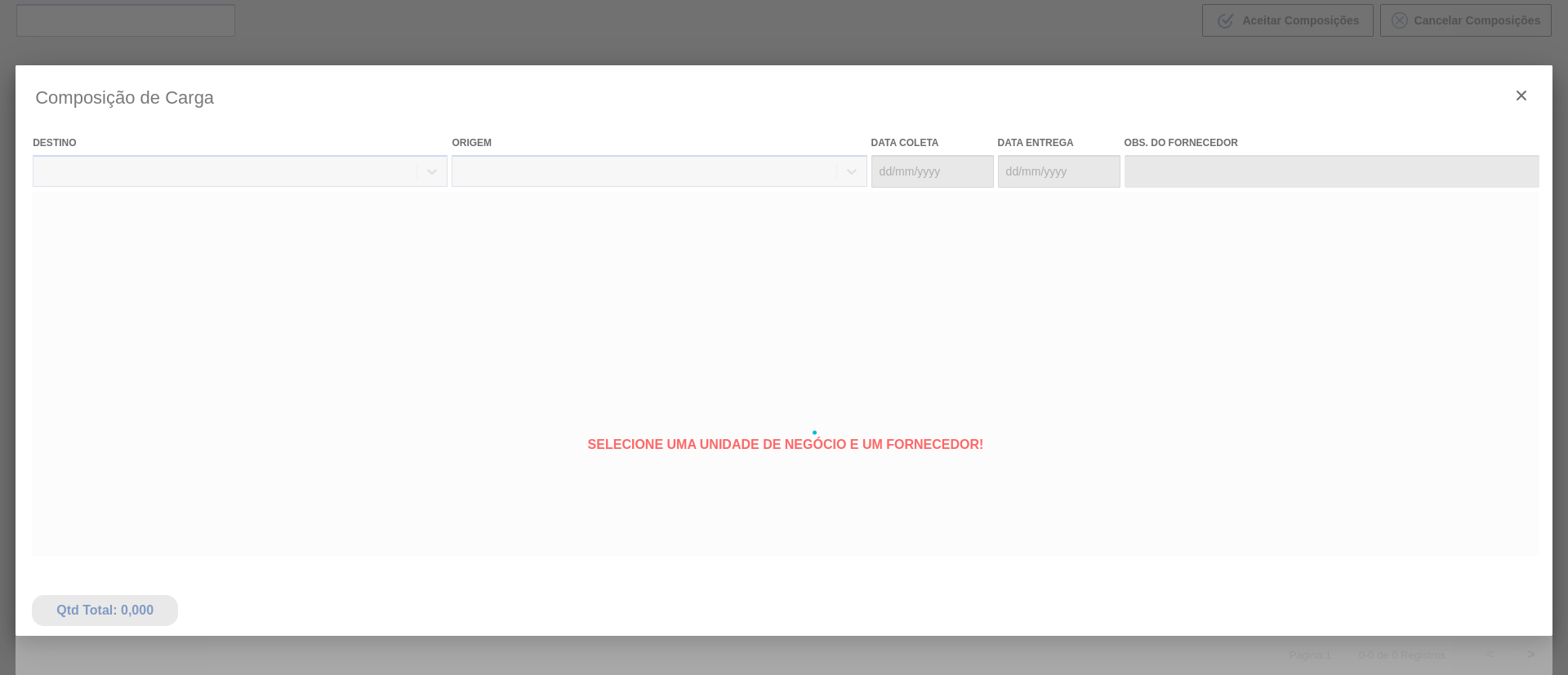
type coleta "20/10/2025"
type entrega "23/10/2025"
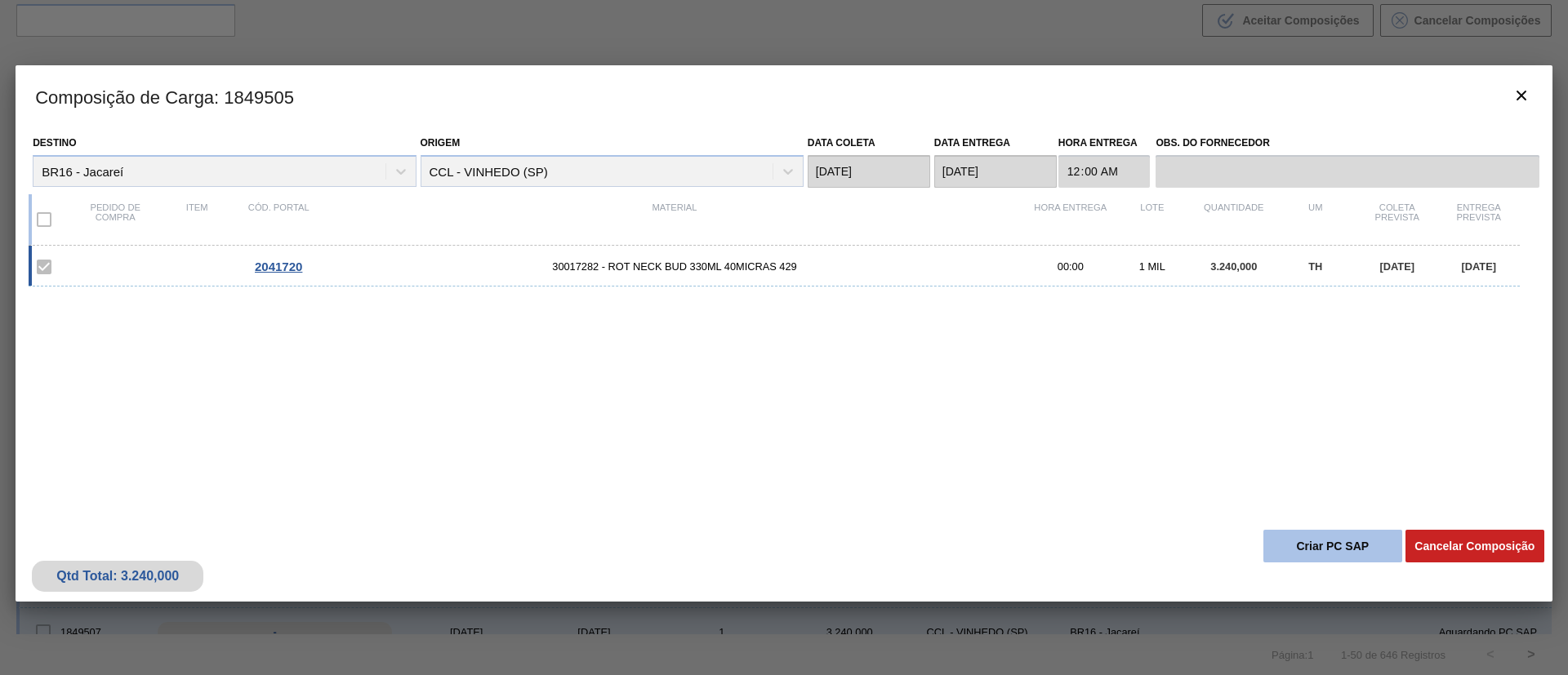
click at [1316, 543] on button "Criar PC SAP" at bounding box center [1332, 546] width 138 height 33
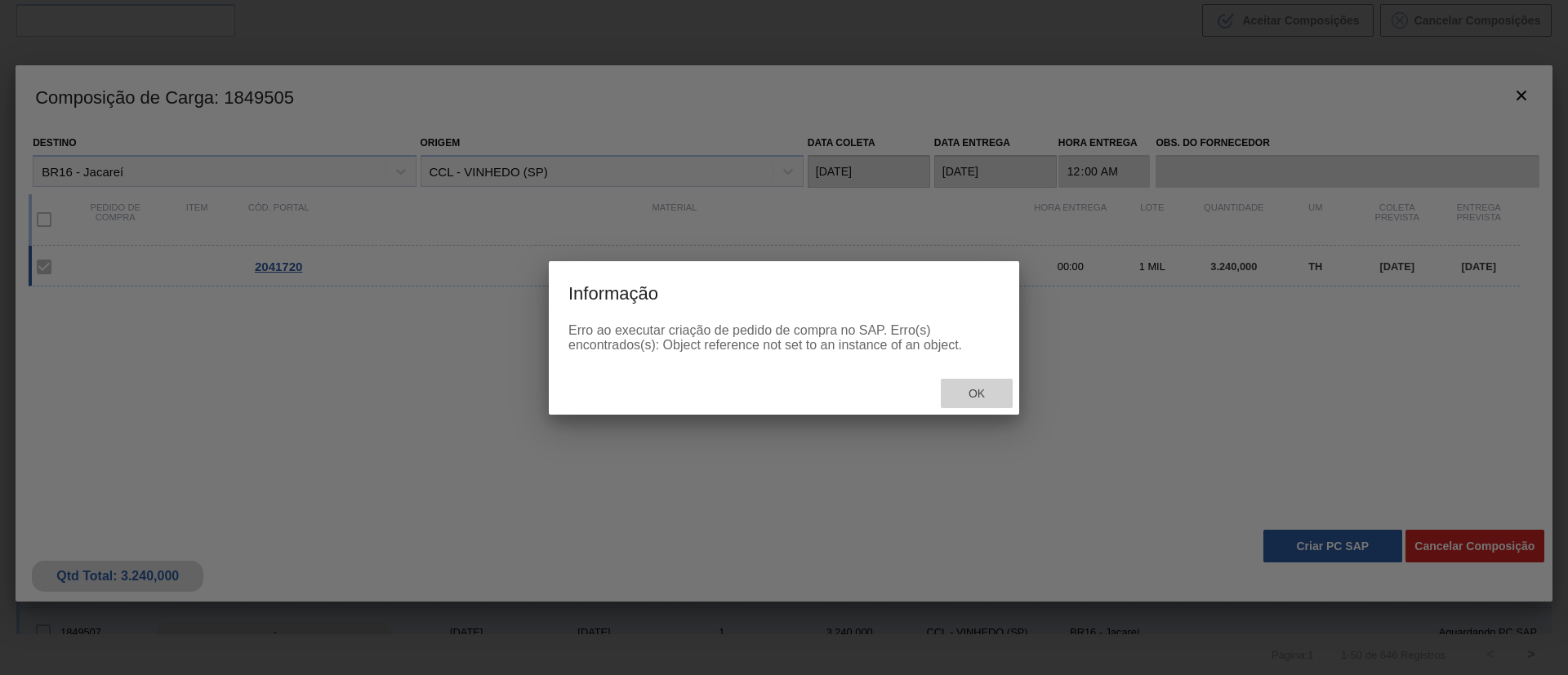
click at [997, 391] on span "Ok" at bounding box center [977, 394] width 43 height 13
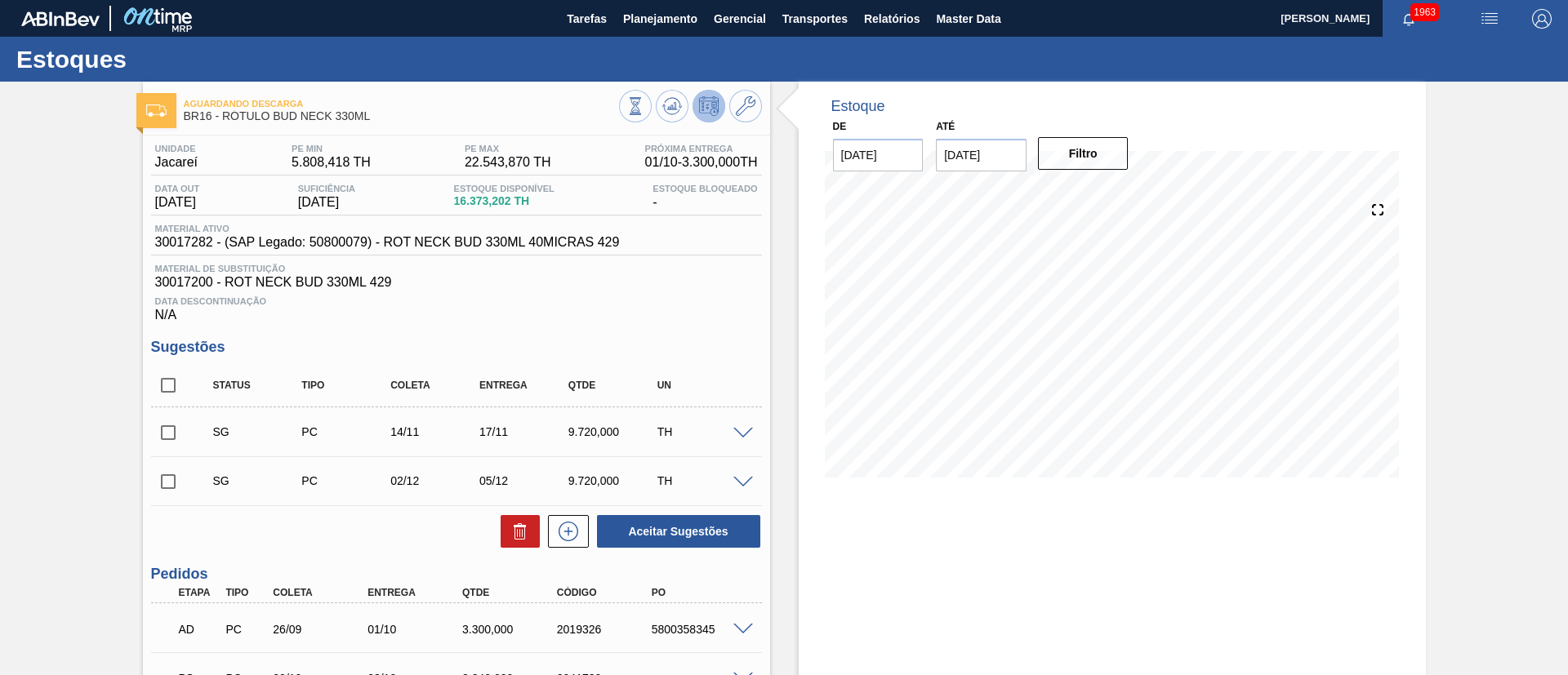
scroll to position [368, 0]
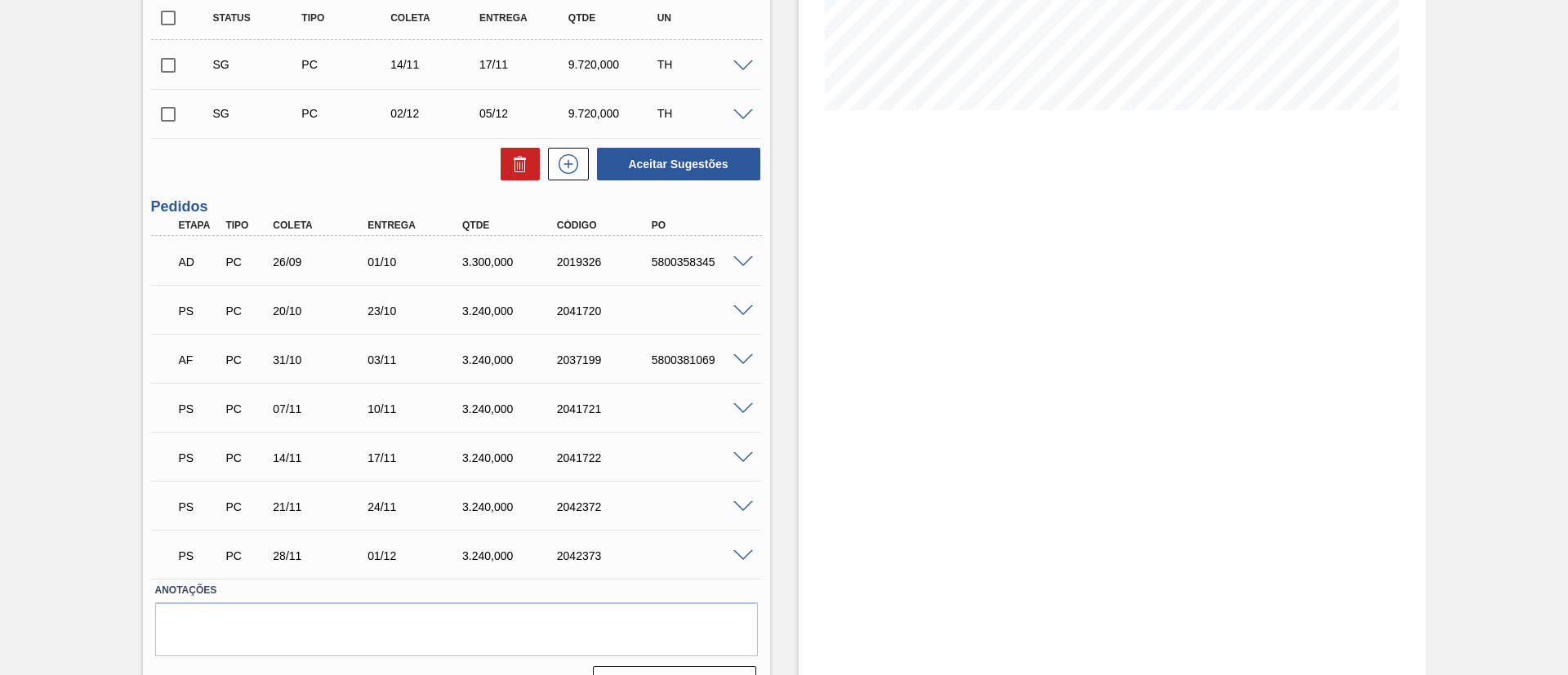
click at [744, 405] on span at bounding box center [744, 409] width 20 height 12
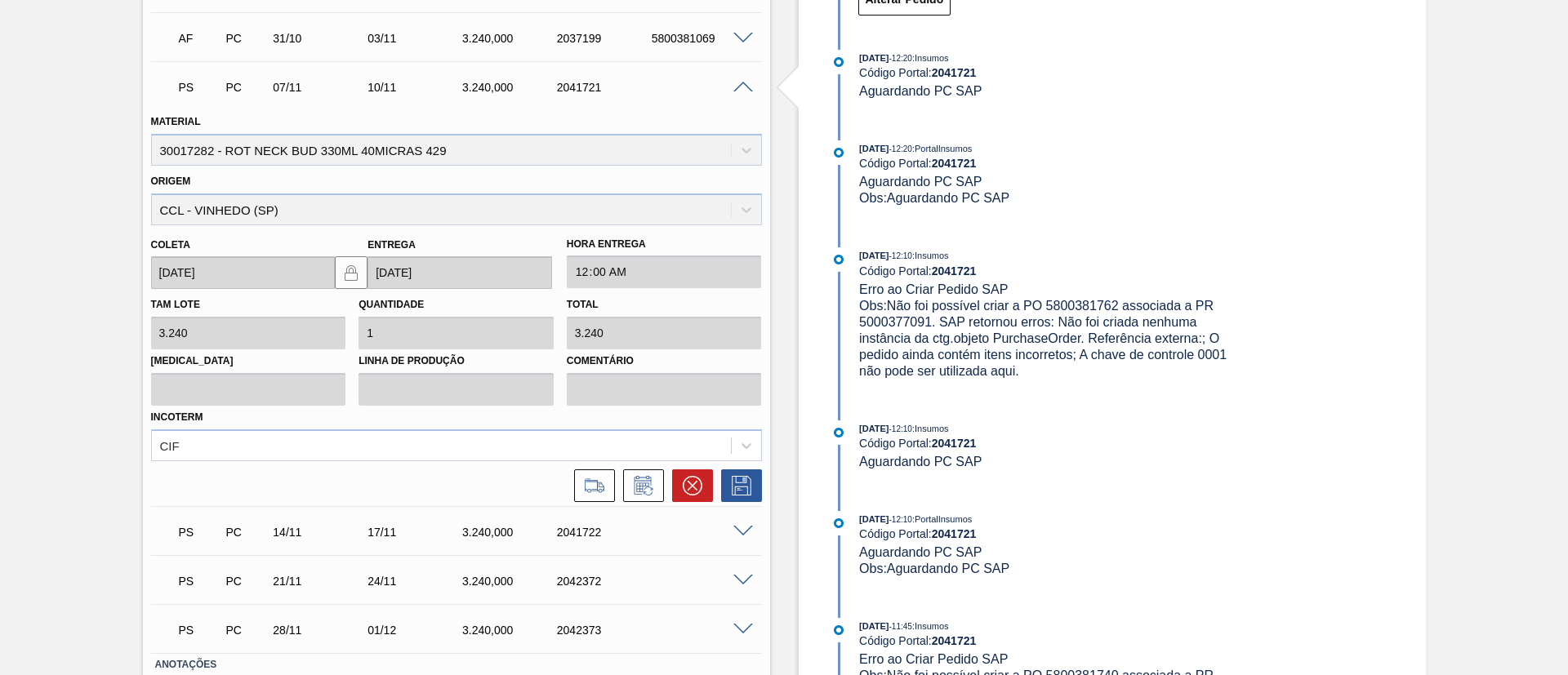
scroll to position [735, 0]
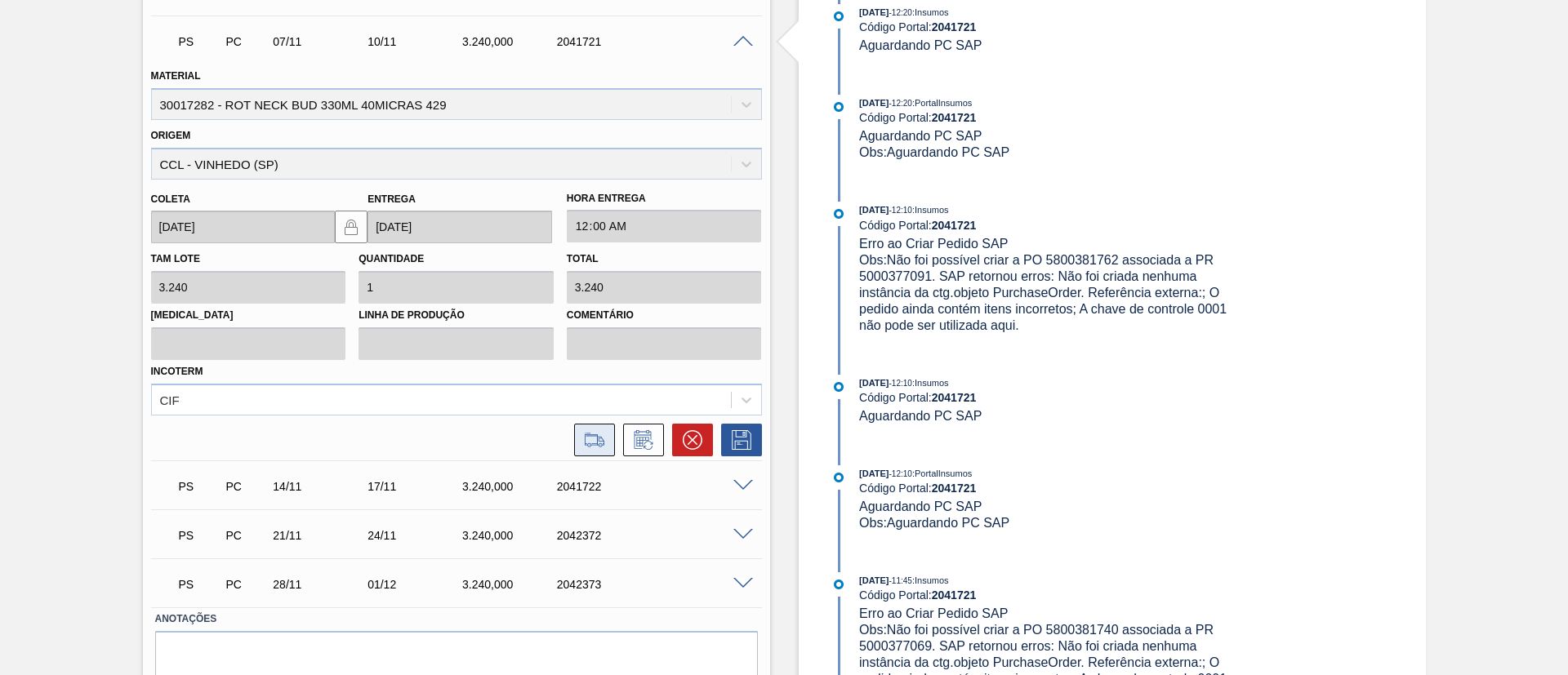
click at [596, 438] on icon at bounding box center [594, 440] width 26 height 20
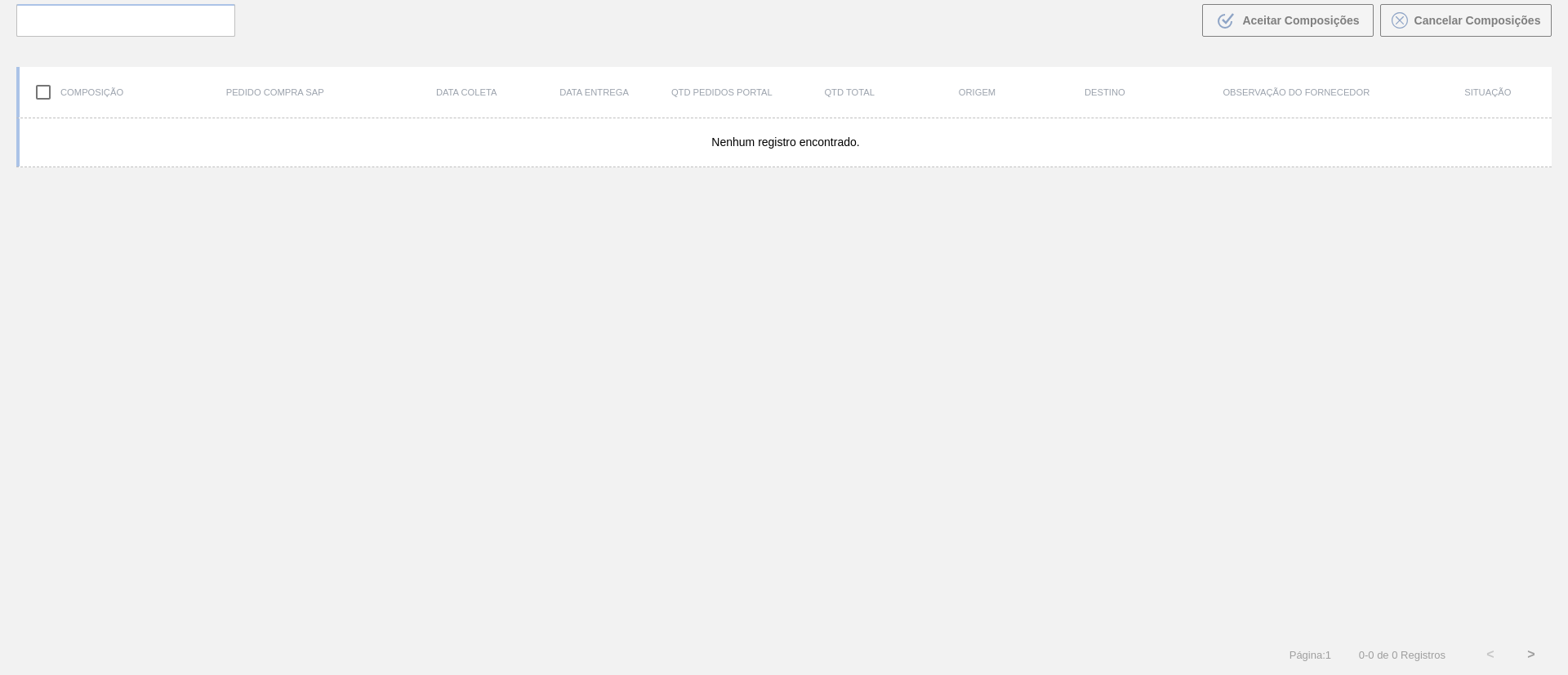
scroll to position [118, 0]
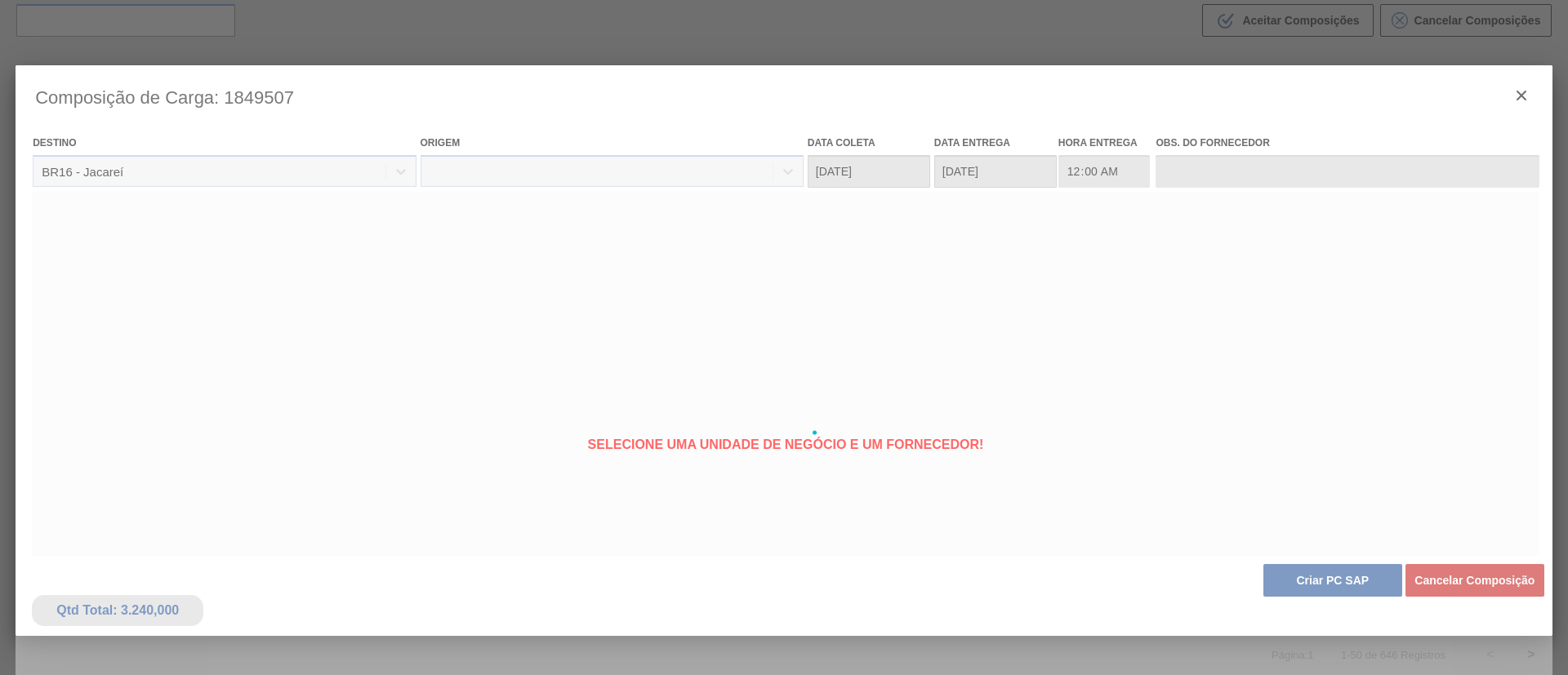
type coleta "[DATE]"
type entrega "[DATE]"
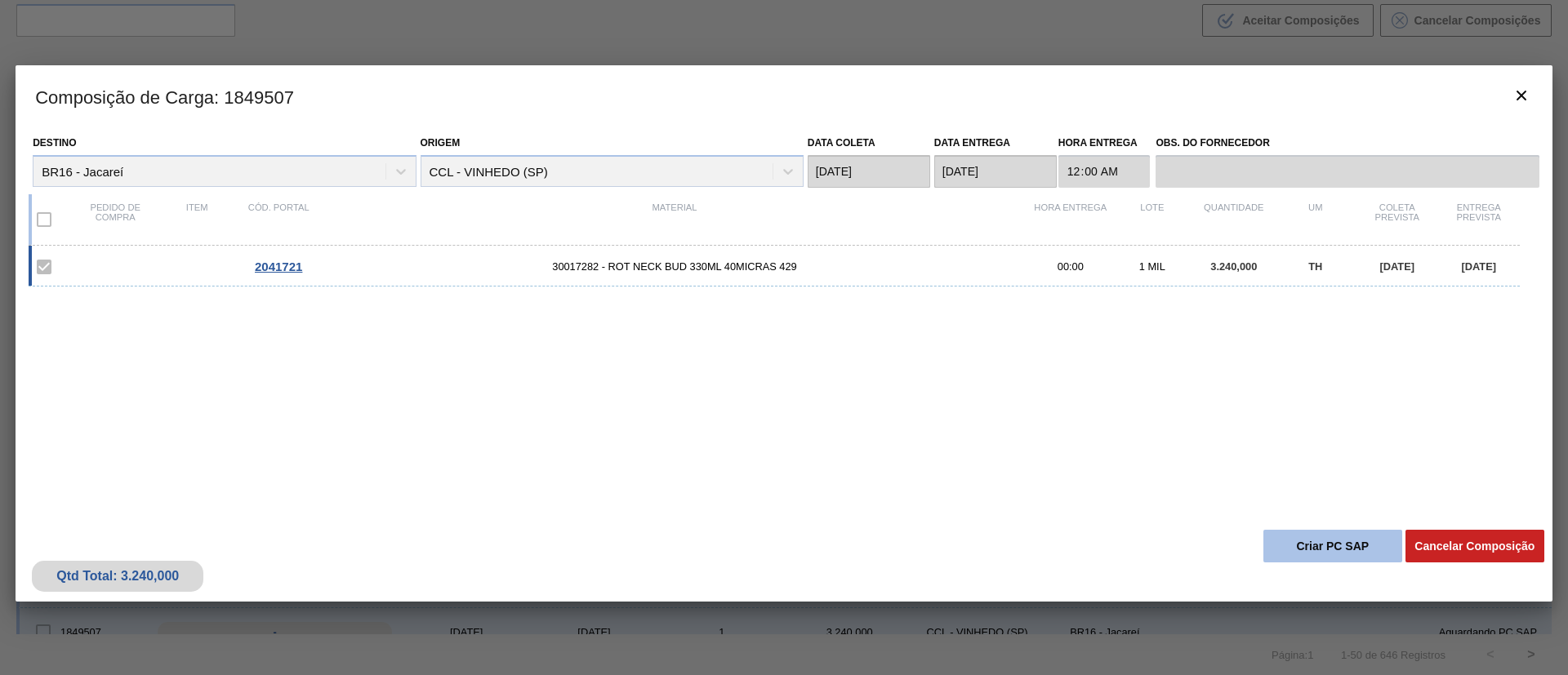
click at [1318, 549] on button "Criar PC SAP" at bounding box center [1332, 546] width 138 height 33
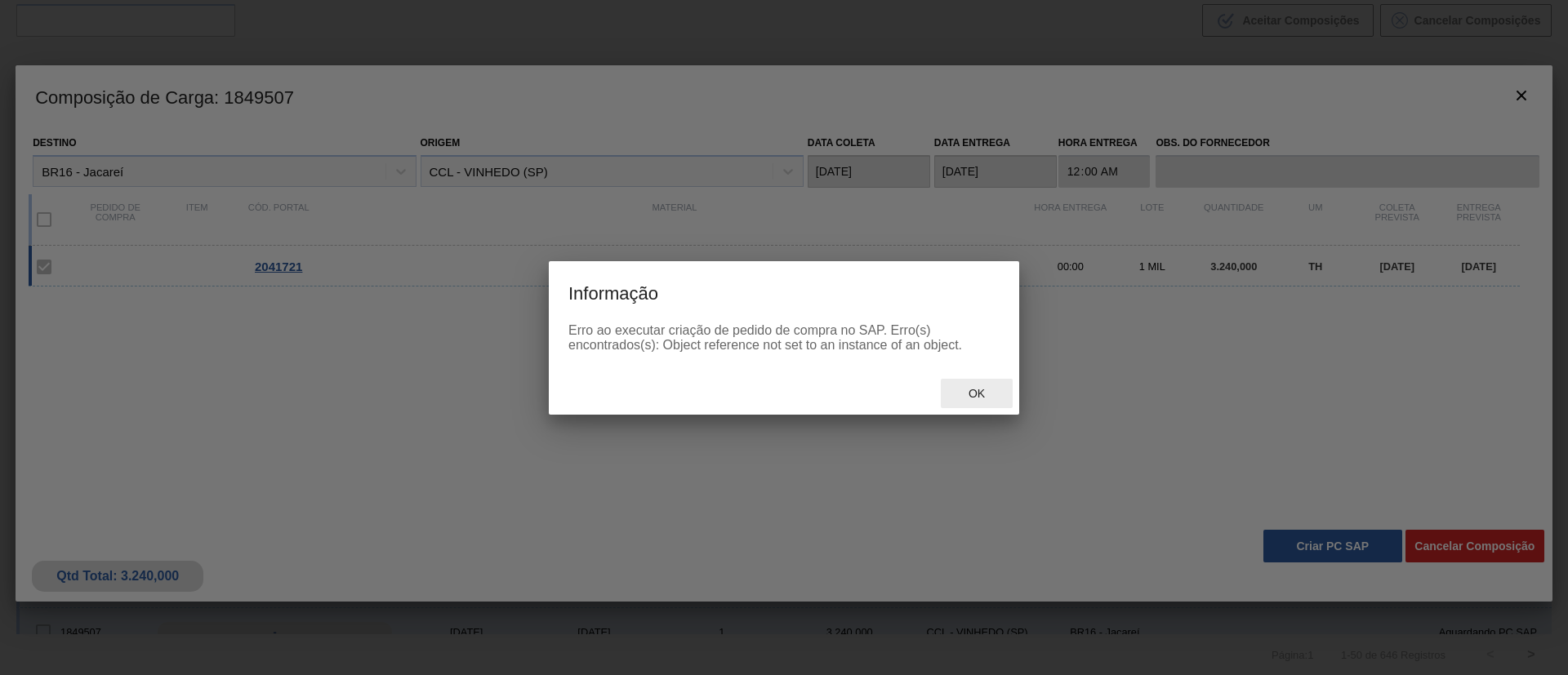
click at [975, 394] on span "Ok" at bounding box center [977, 394] width 43 height 13
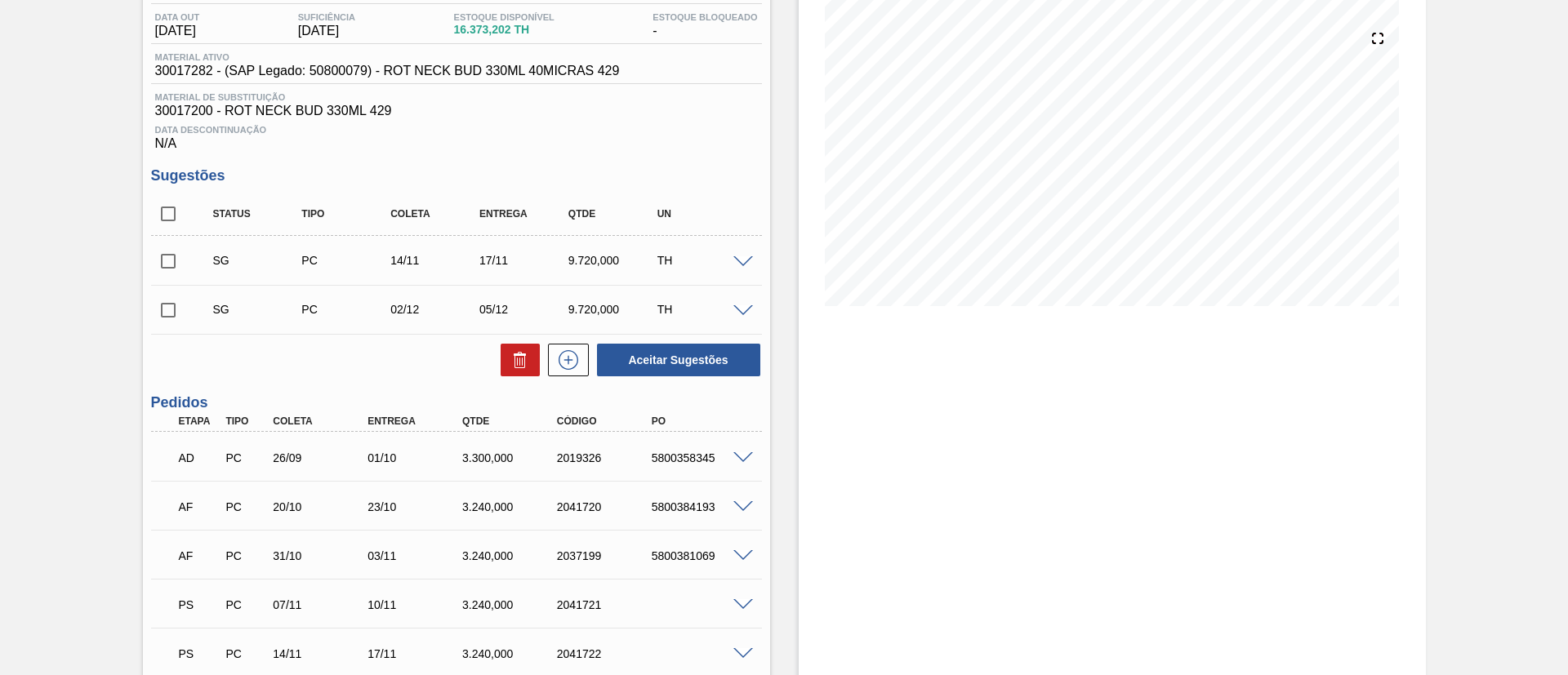
scroll to position [405, 0]
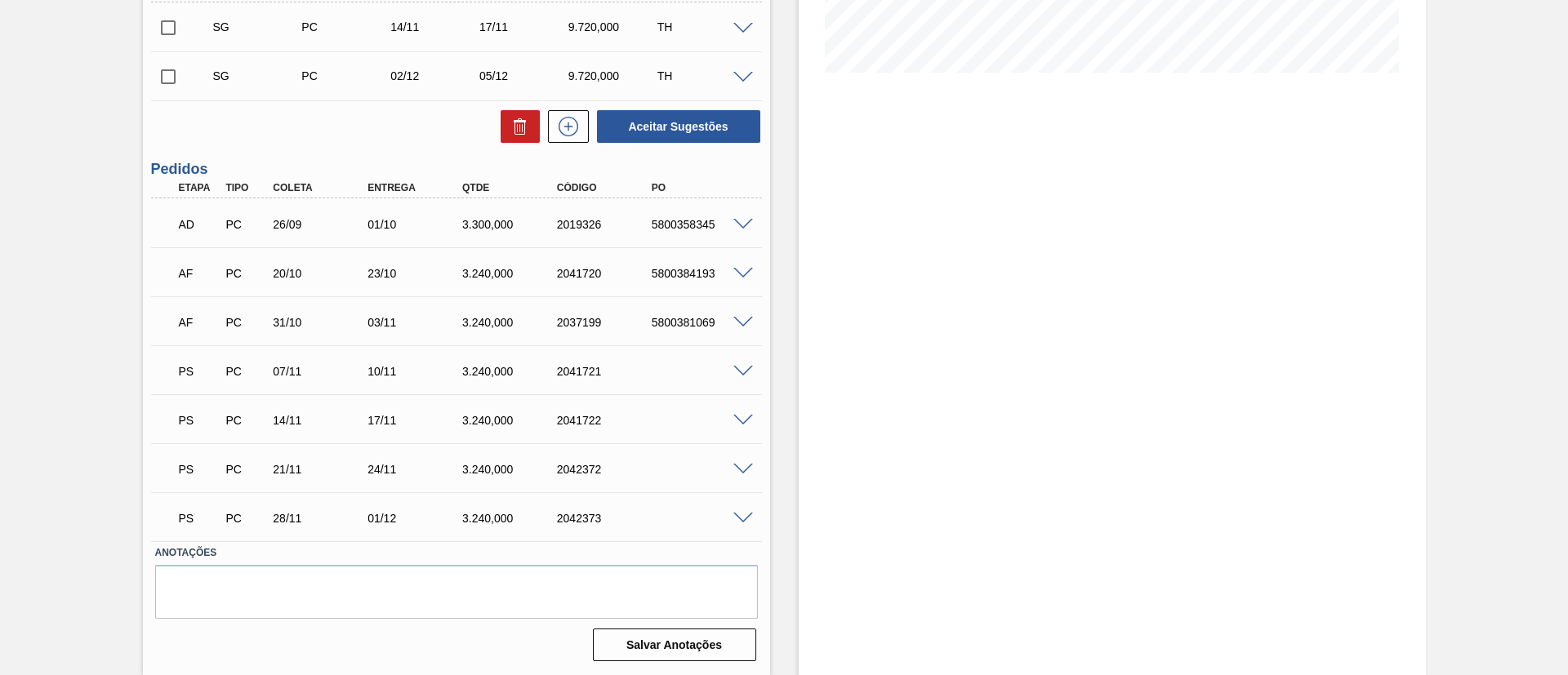
click at [737, 471] on span at bounding box center [744, 470] width 20 height 12
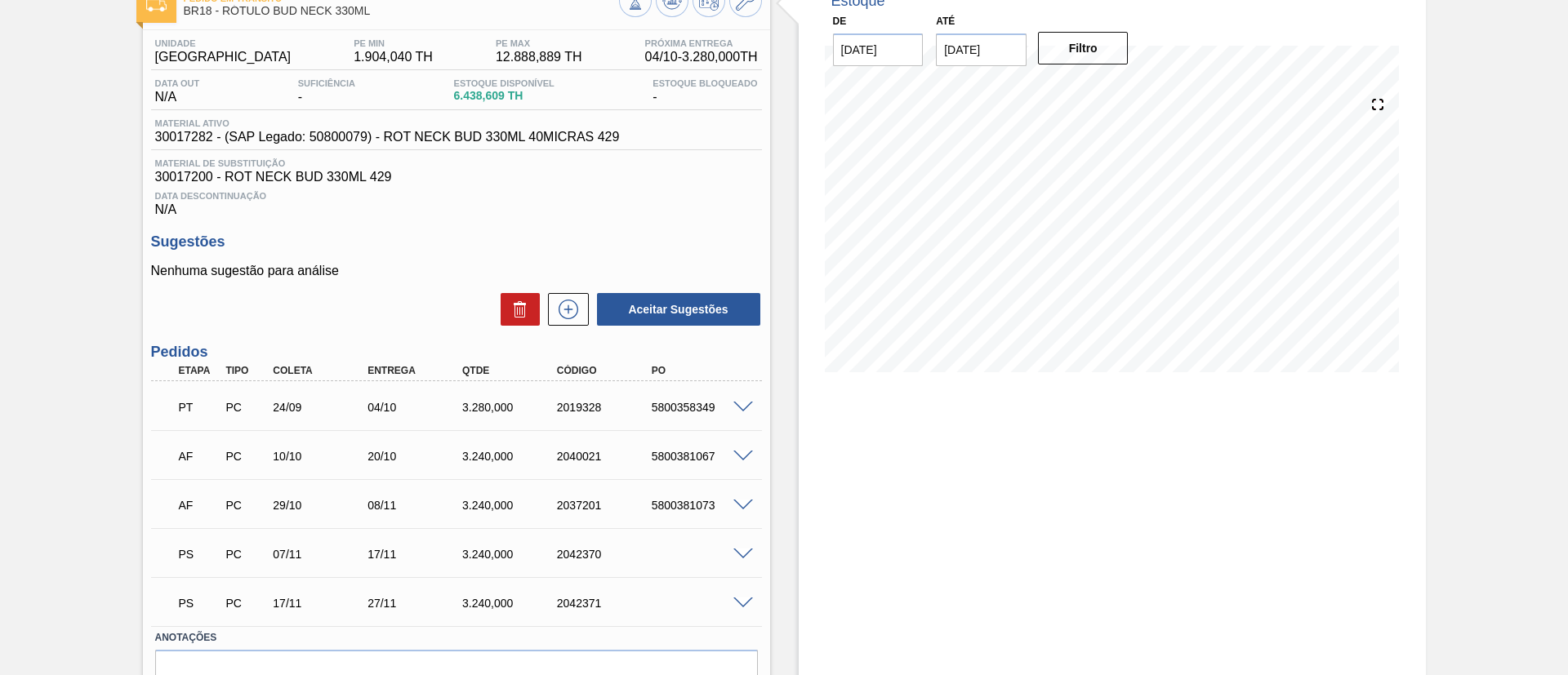
scroll to position [190, 0]
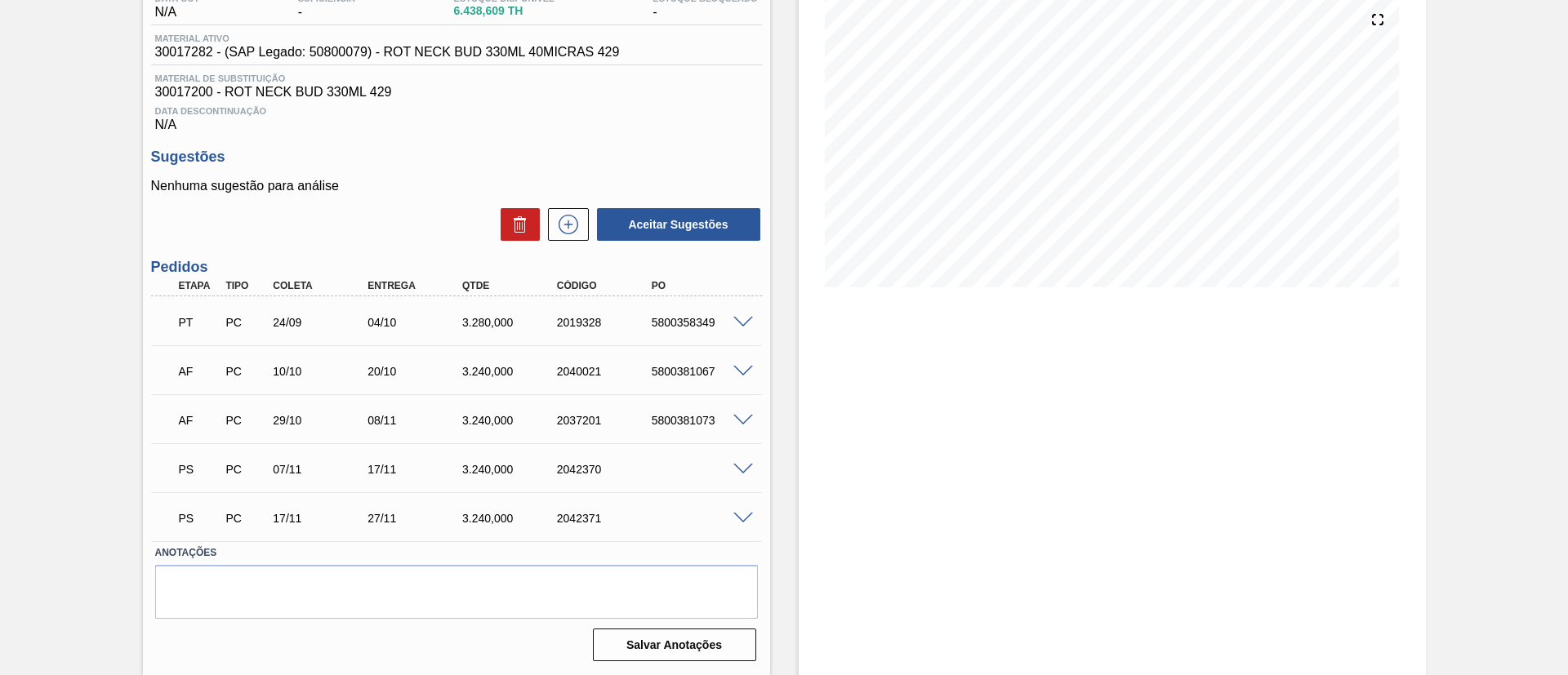
click at [746, 513] on span at bounding box center [744, 518] width 20 height 12
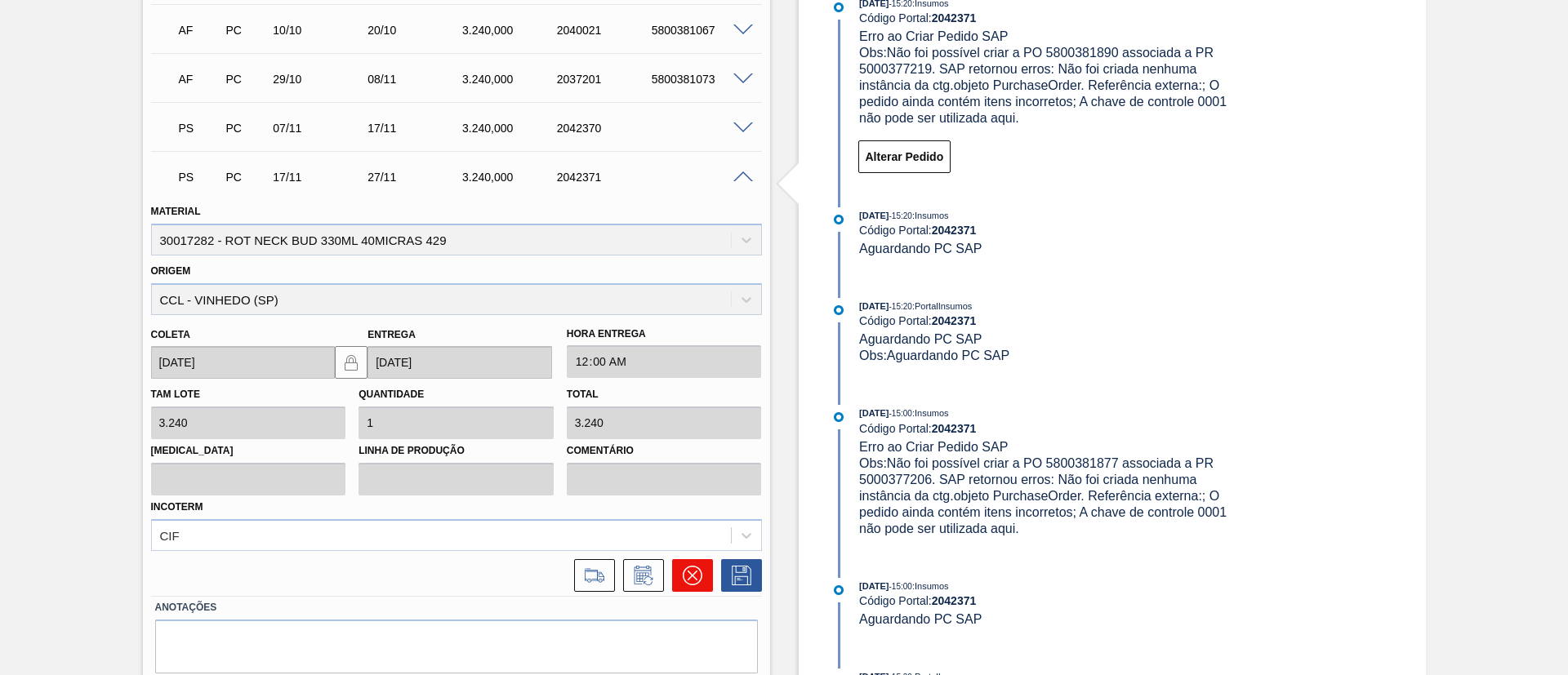
scroll to position [586, 0]
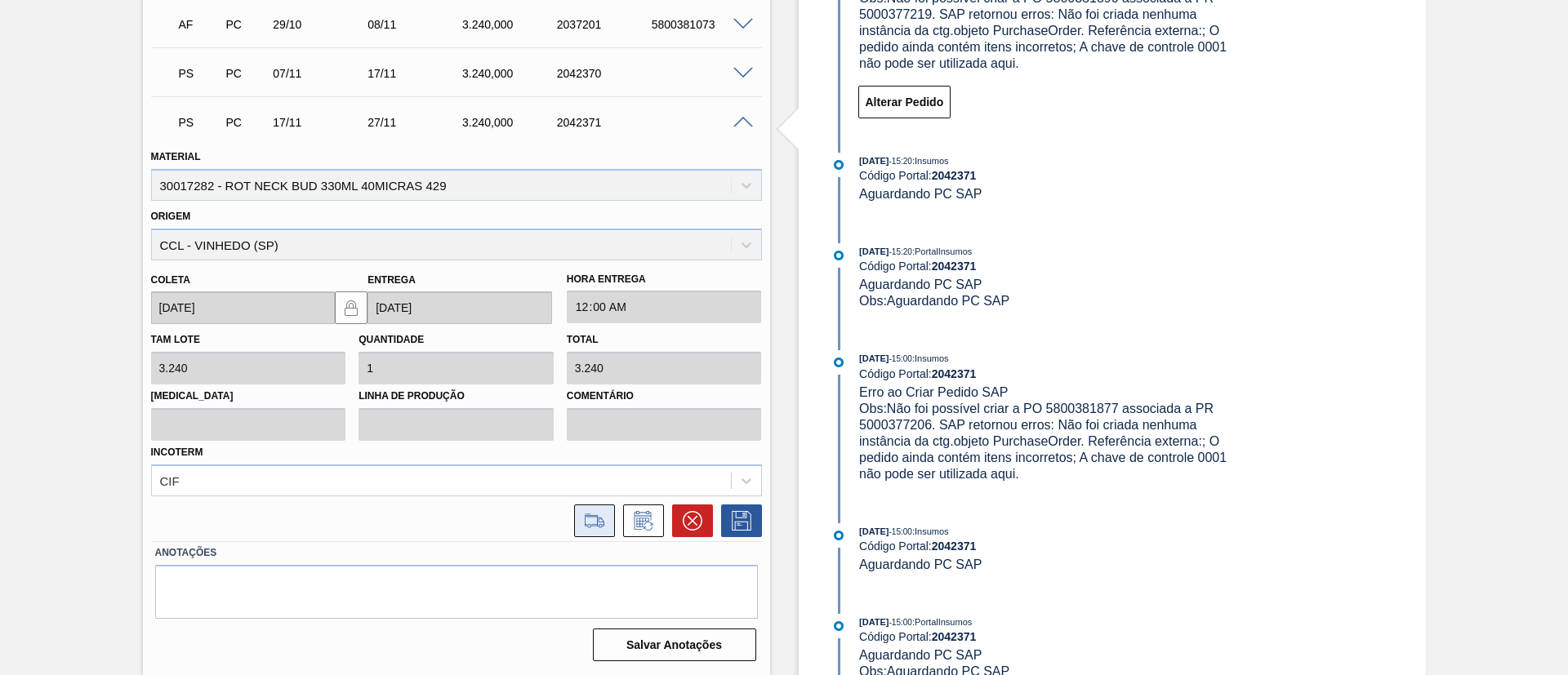
click at [587, 517] on icon at bounding box center [594, 521] width 26 height 20
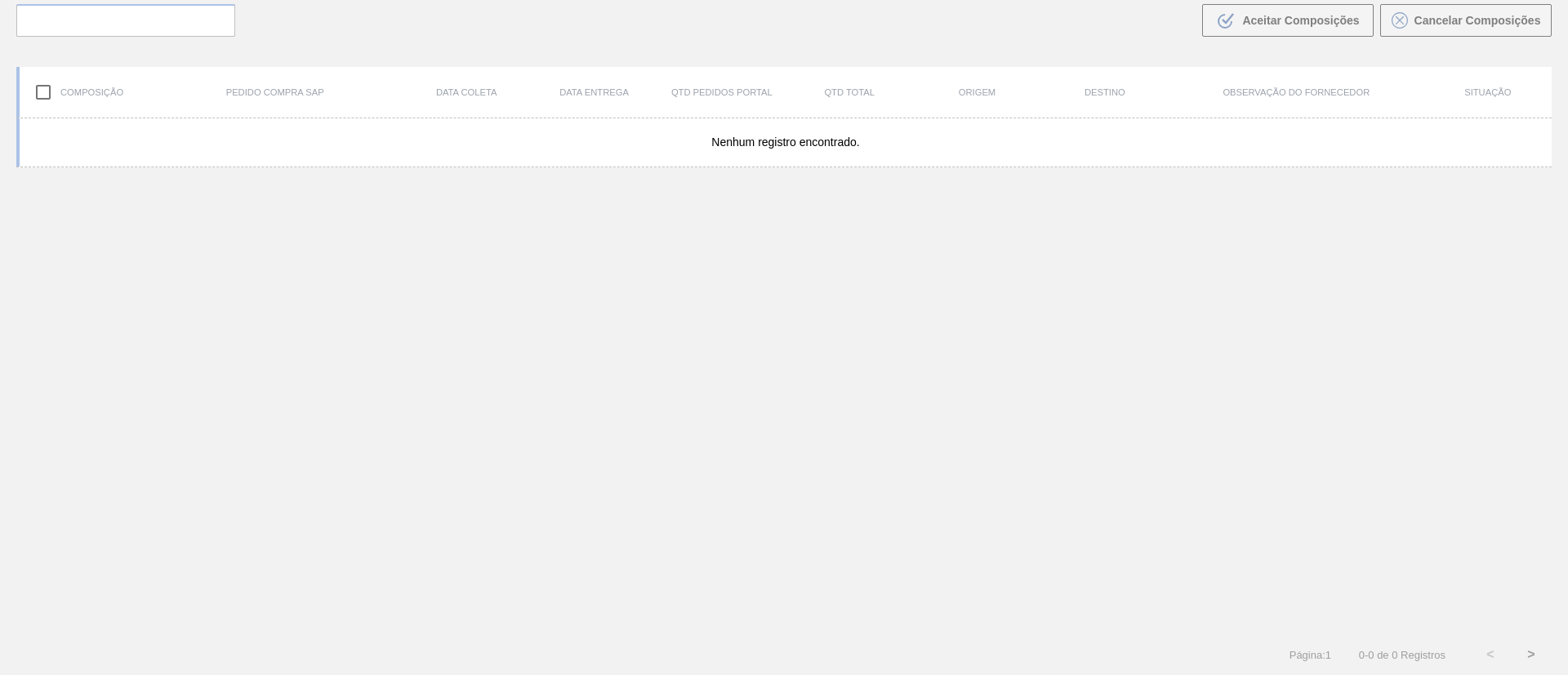
scroll to position [118, 0]
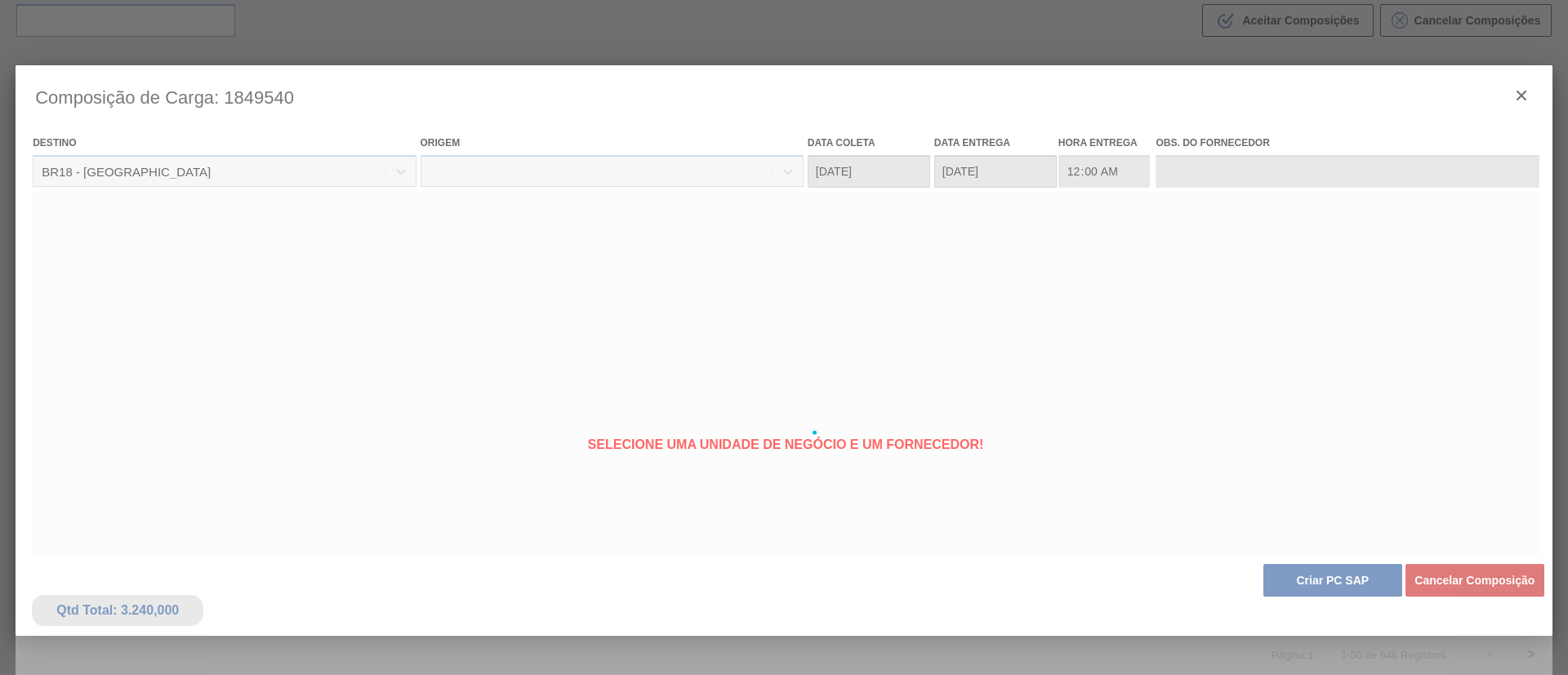
type coleta "[DATE]"
type entrega "[DATE]"
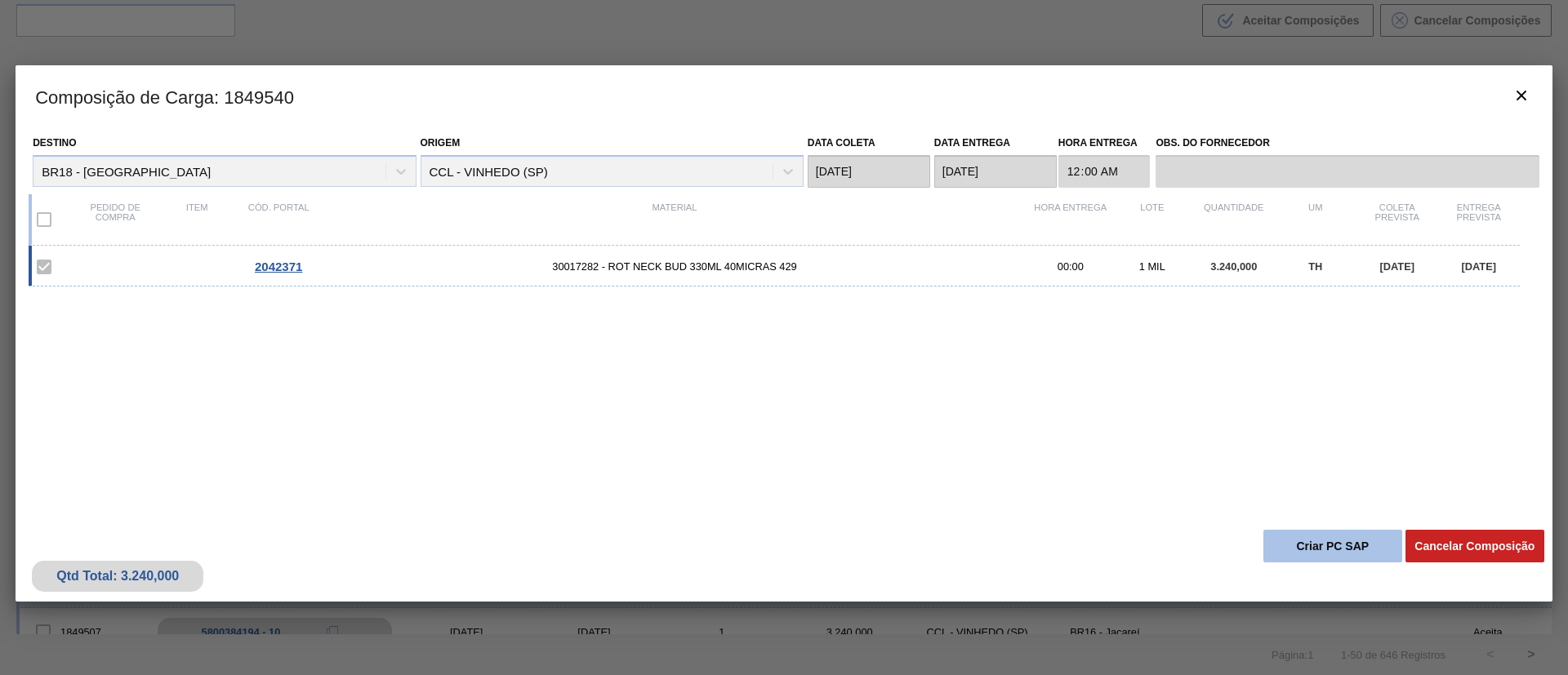
click at [1307, 549] on button "Criar PC SAP" at bounding box center [1332, 546] width 138 height 33
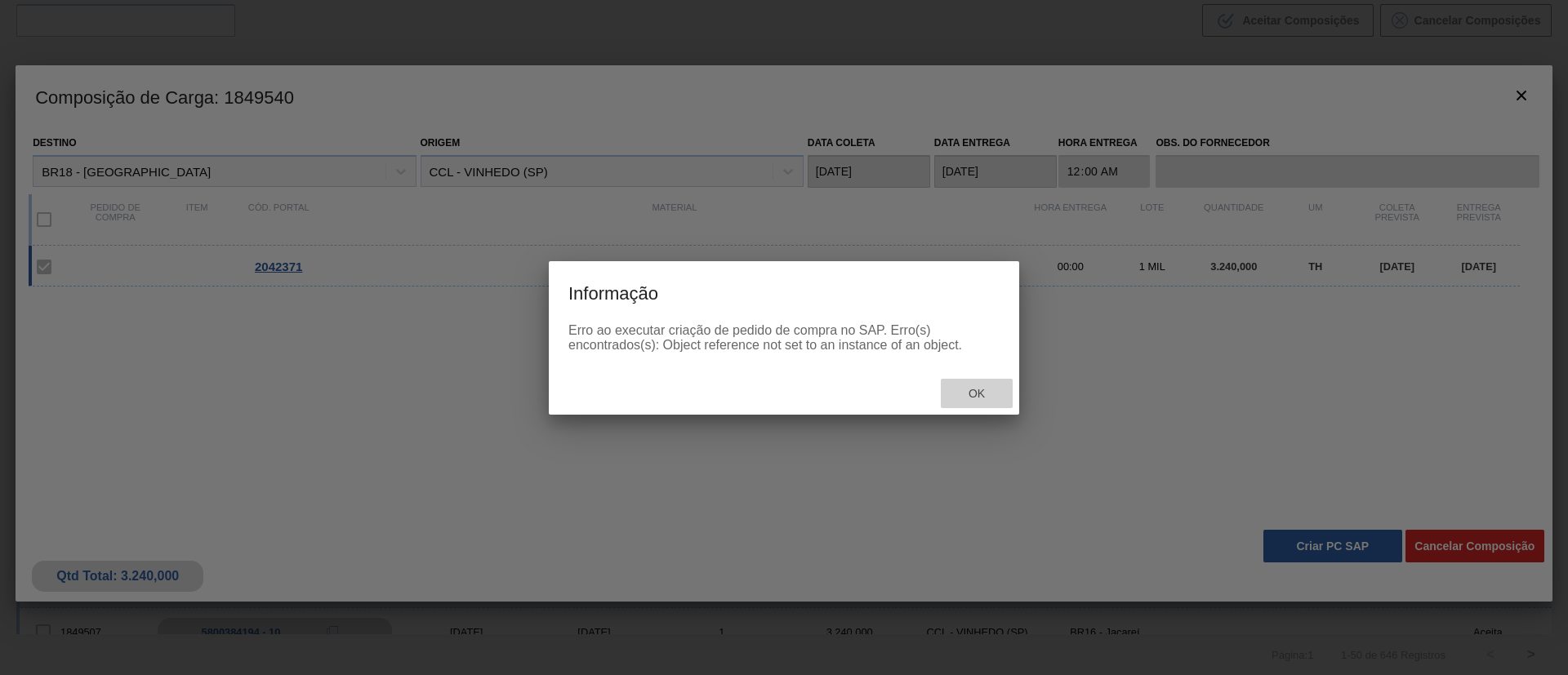
click at [984, 387] on span "Ok" at bounding box center [977, 394] width 43 height 13
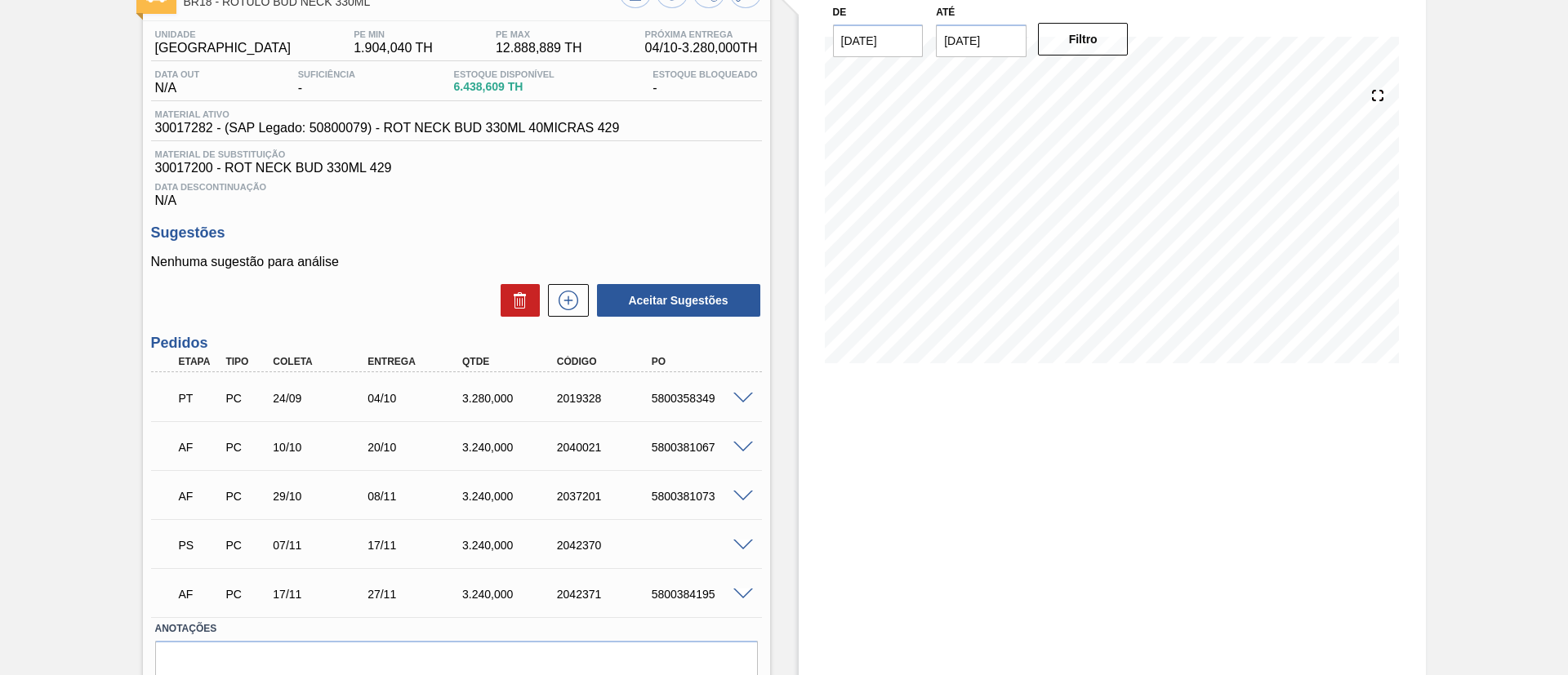
scroll to position [190, 0]
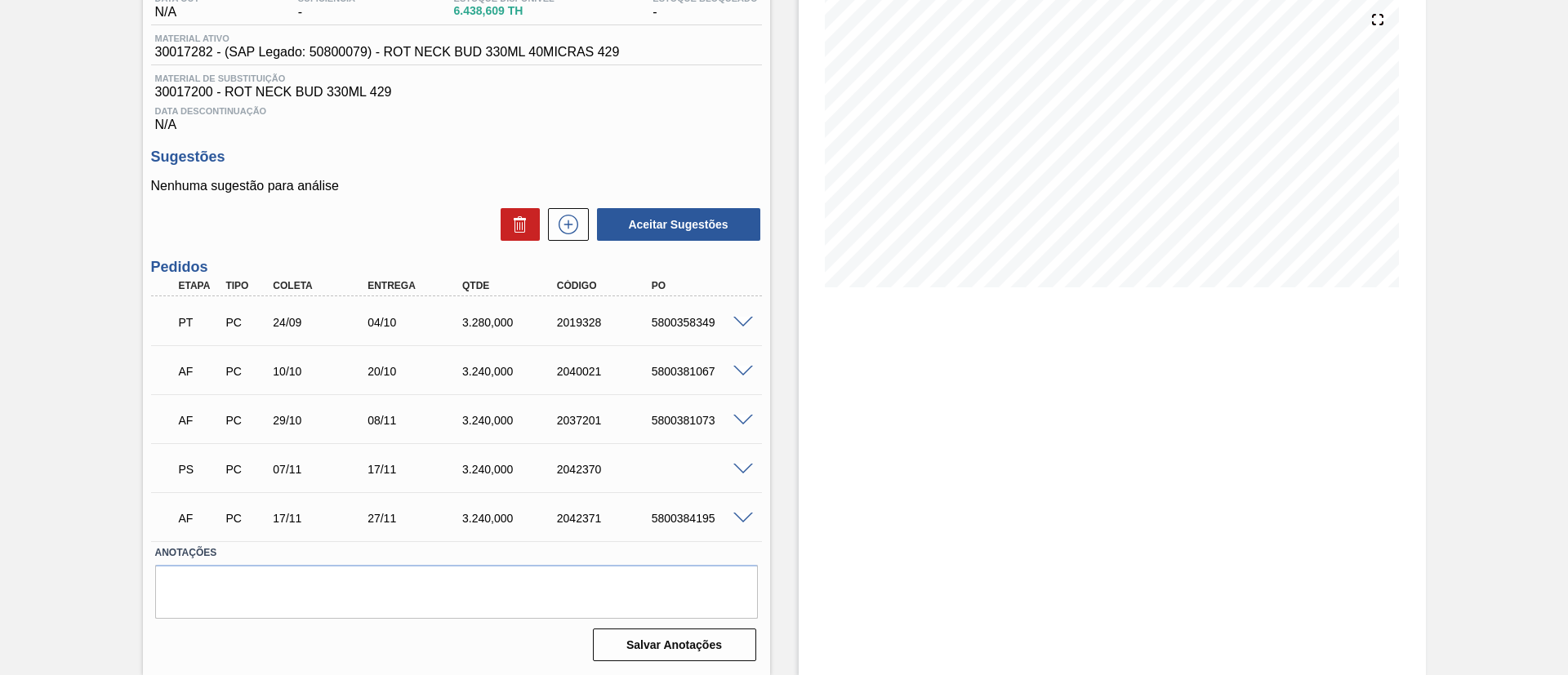
click at [743, 465] on span at bounding box center [744, 470] width 20 height 12
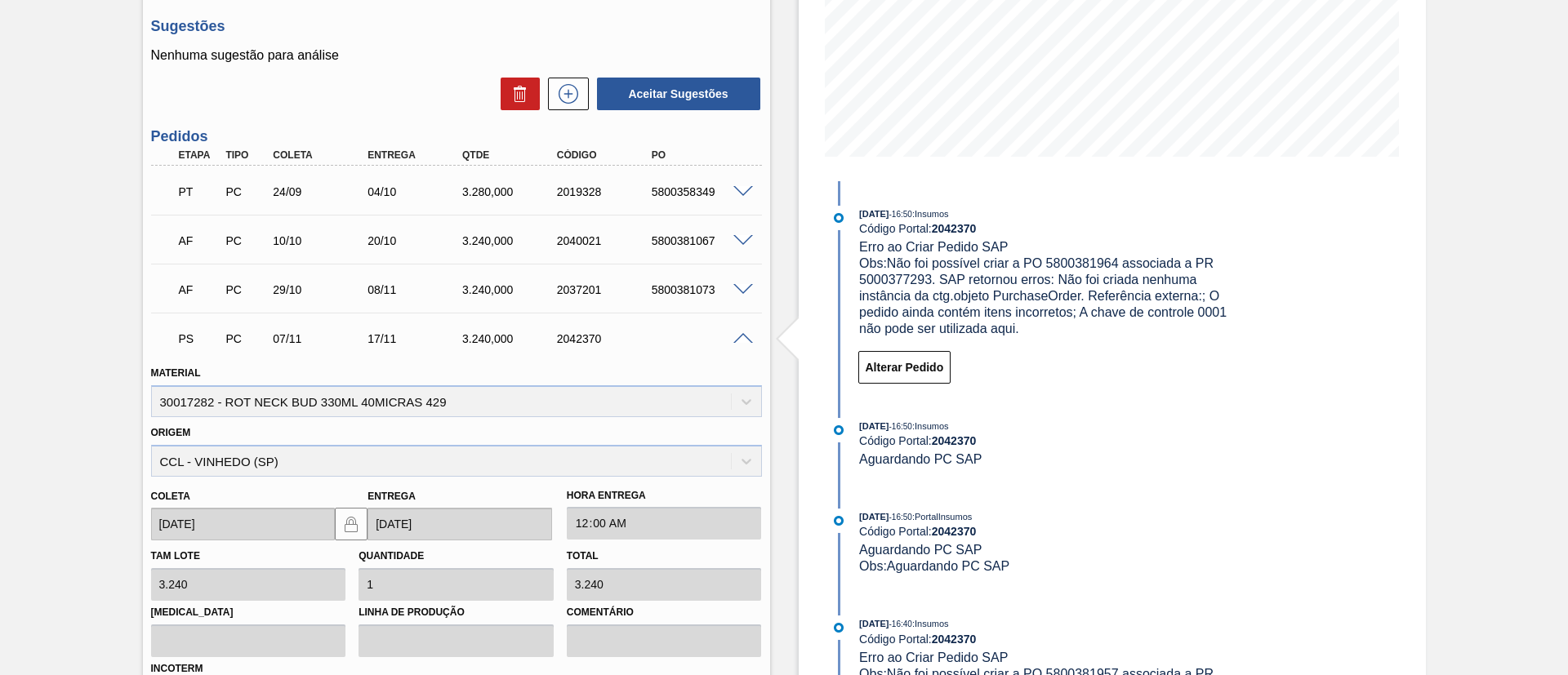
scroll to position [558, 0]
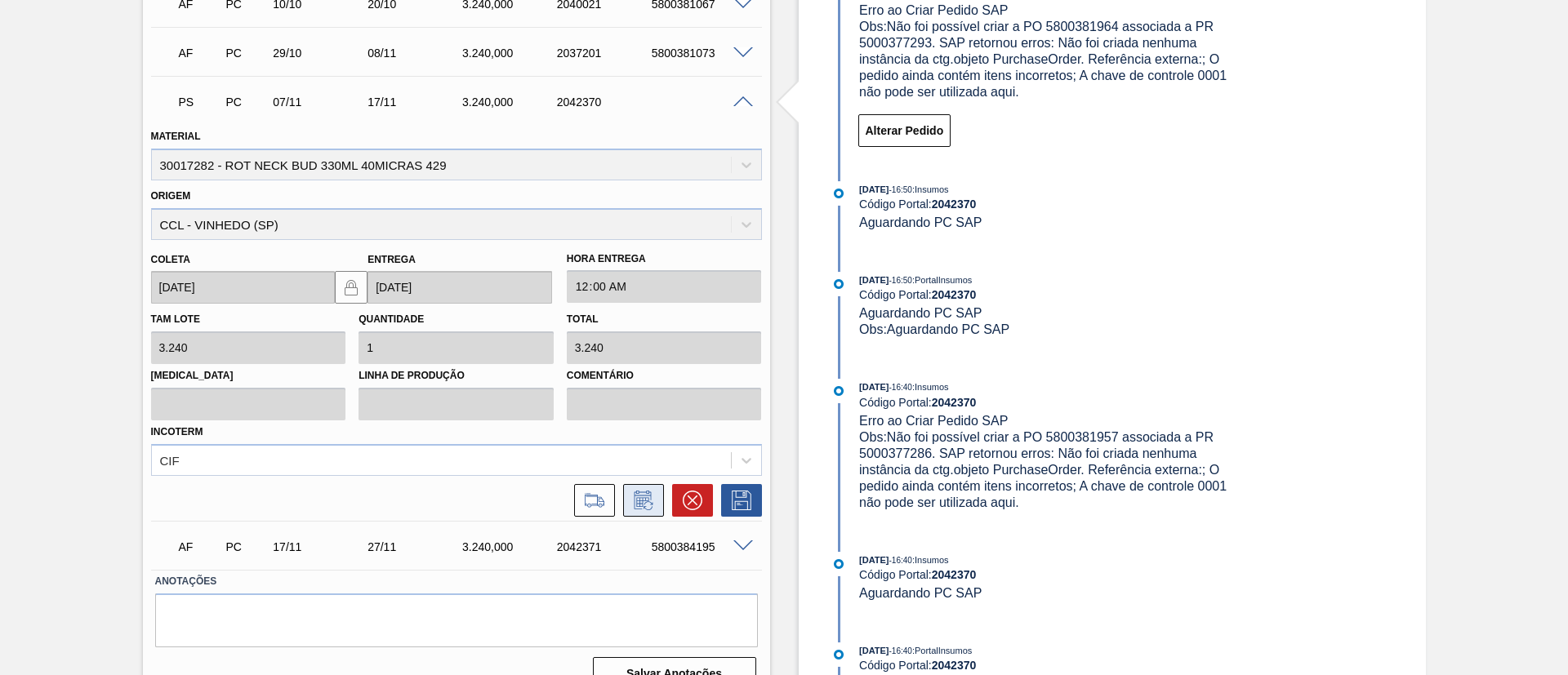
click at [636, 504] on icon at bounding box center [644, 500] width 26 height 20
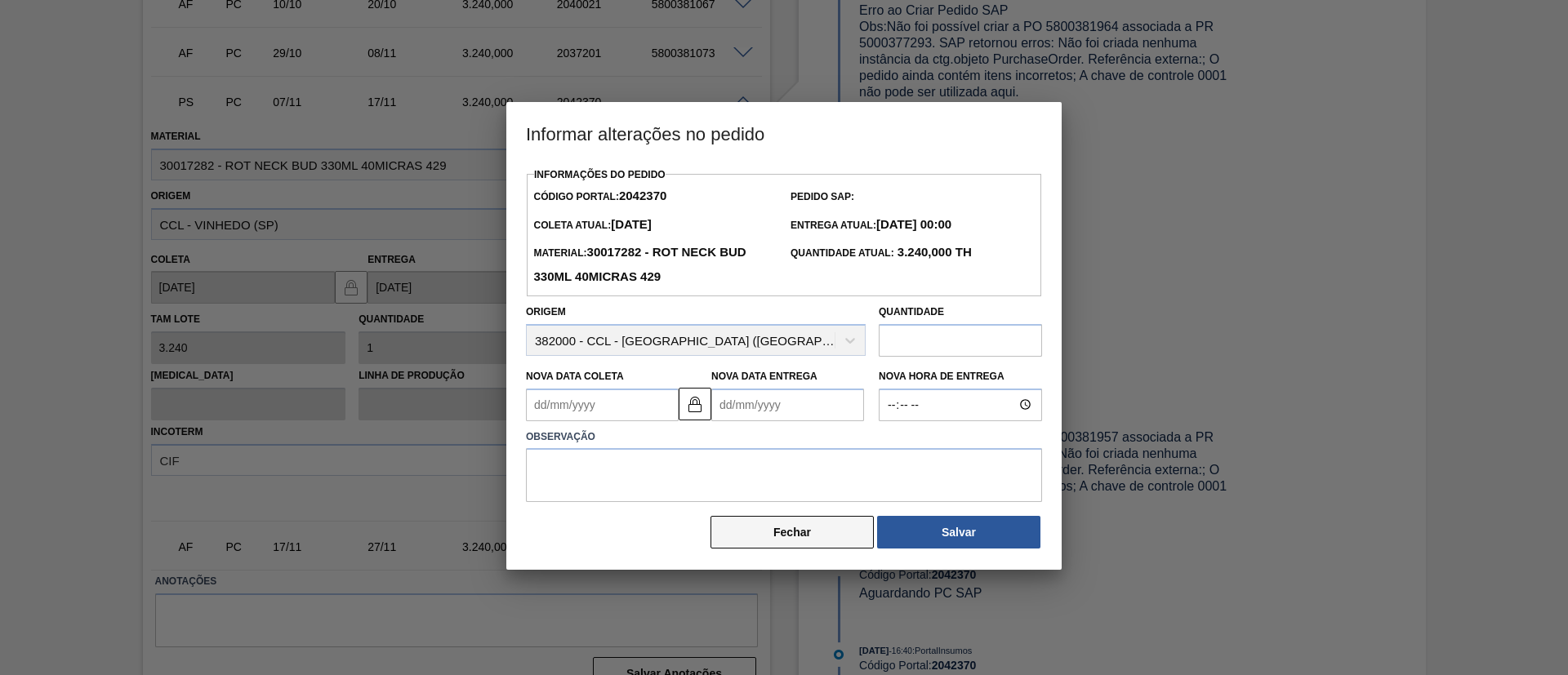
click at [764, 537] on button "Fechar" at bounding box center [792, 532] width 163 height 33
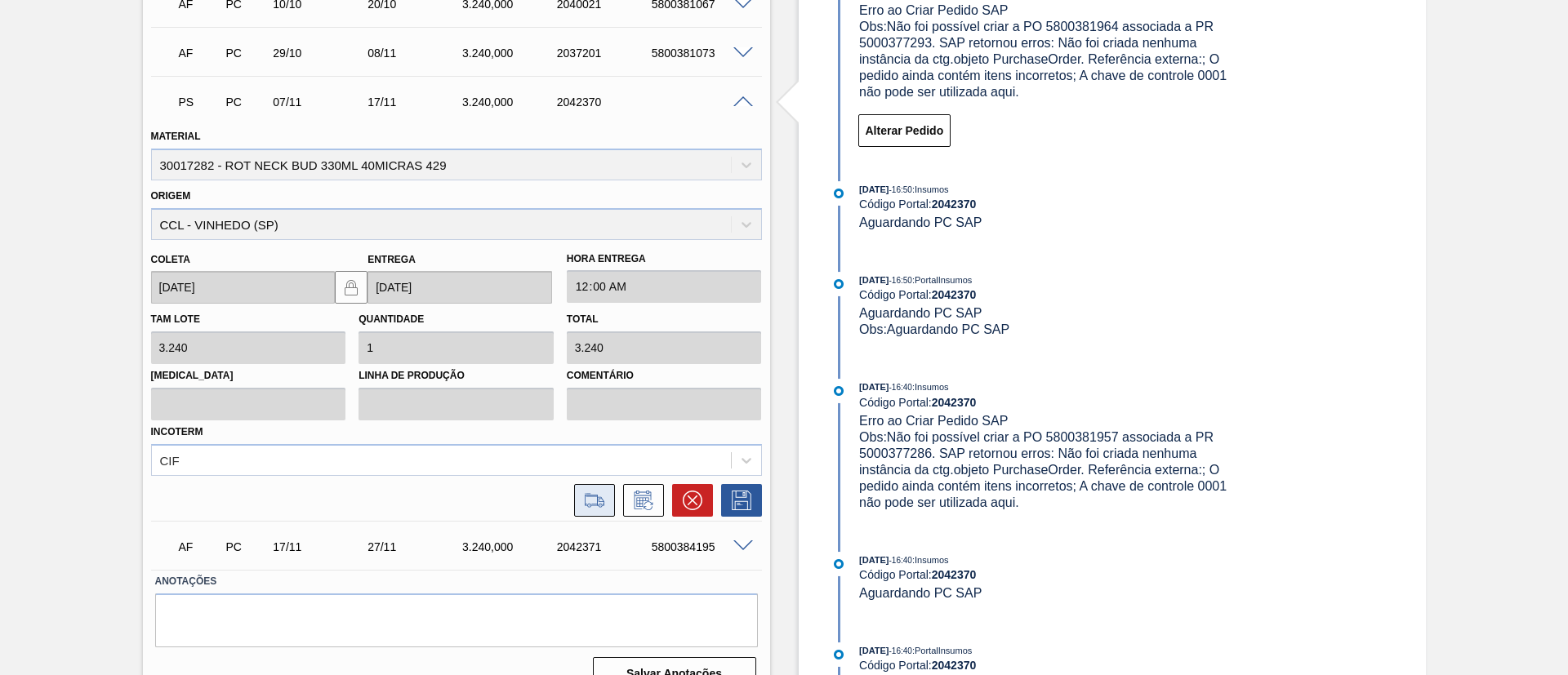
click at [589, 499] on icon at bounding box center [594, 500] width 26 height 20
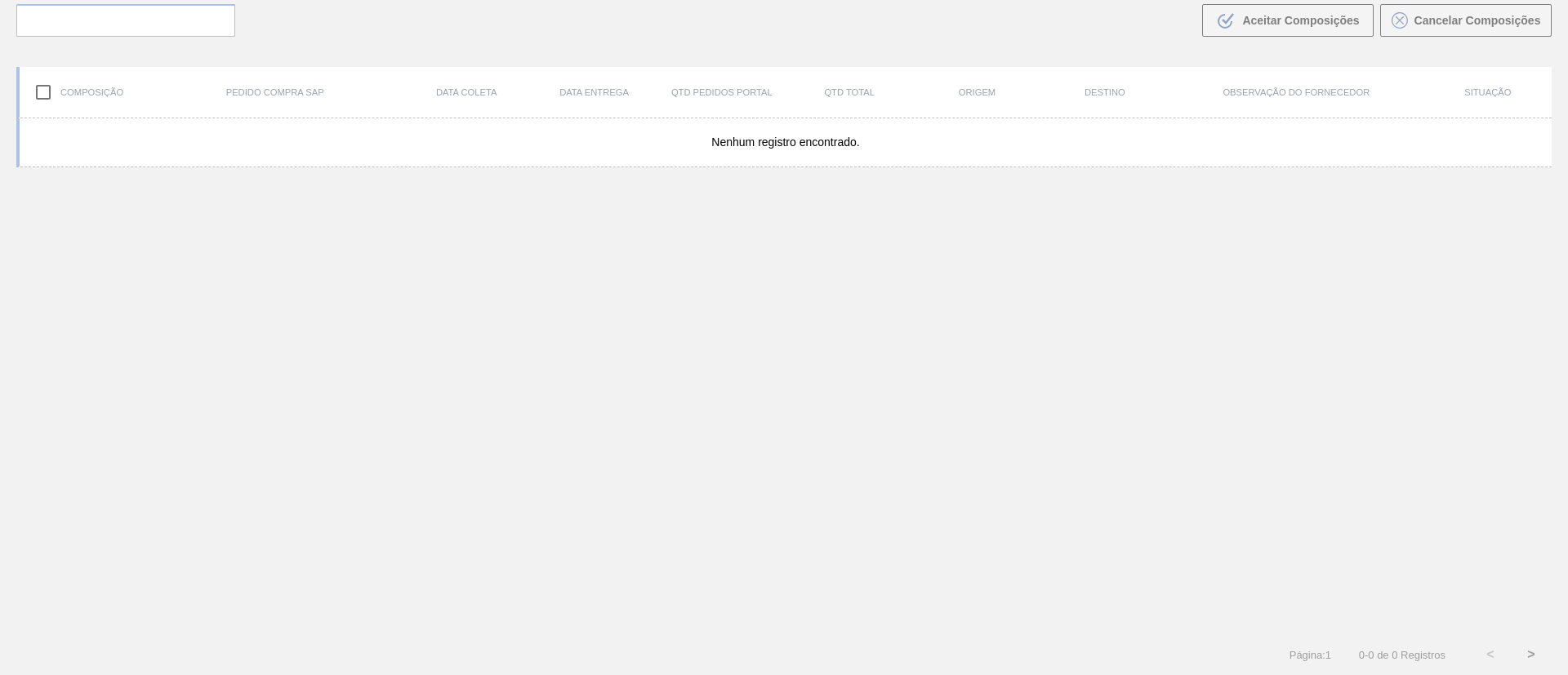
scroll to position [118, 0]
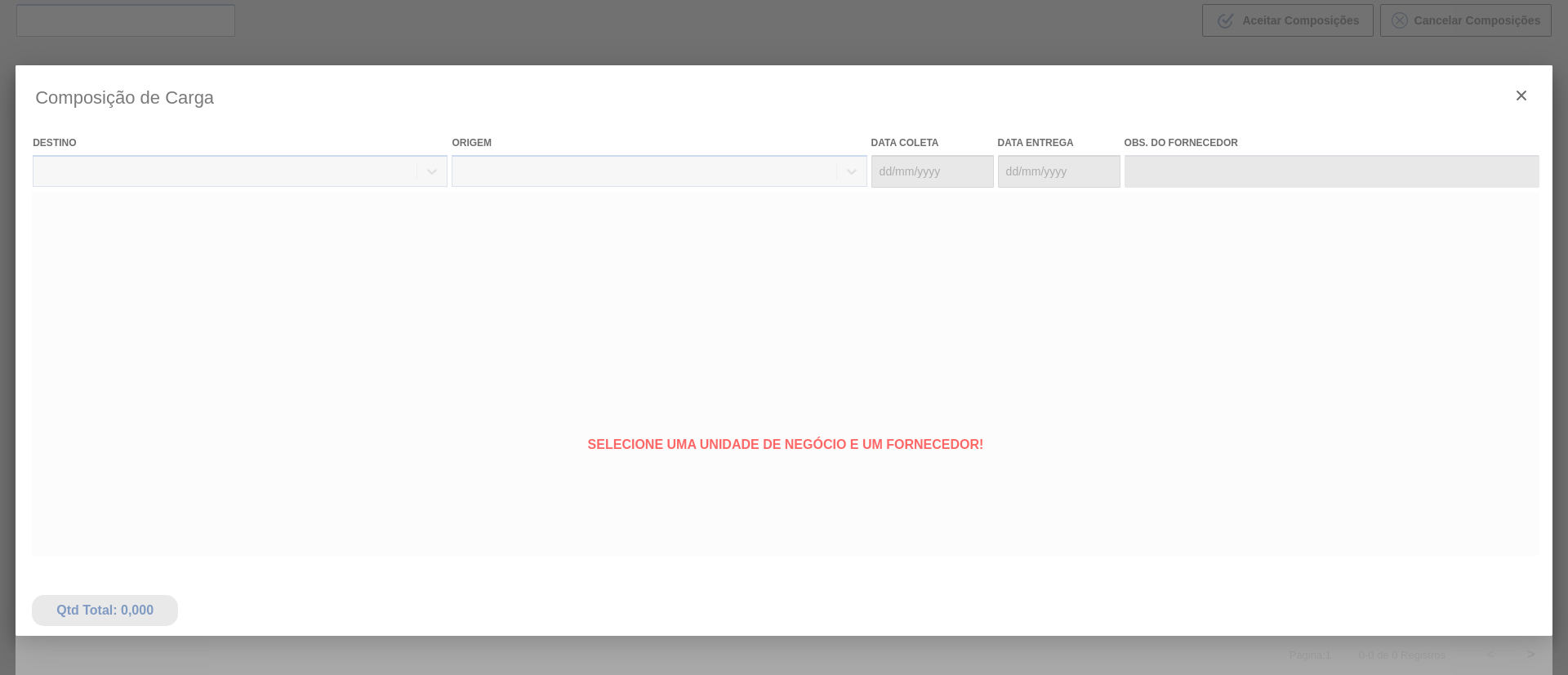
type coleta "[DATE]"
type entrega "[DATE]"
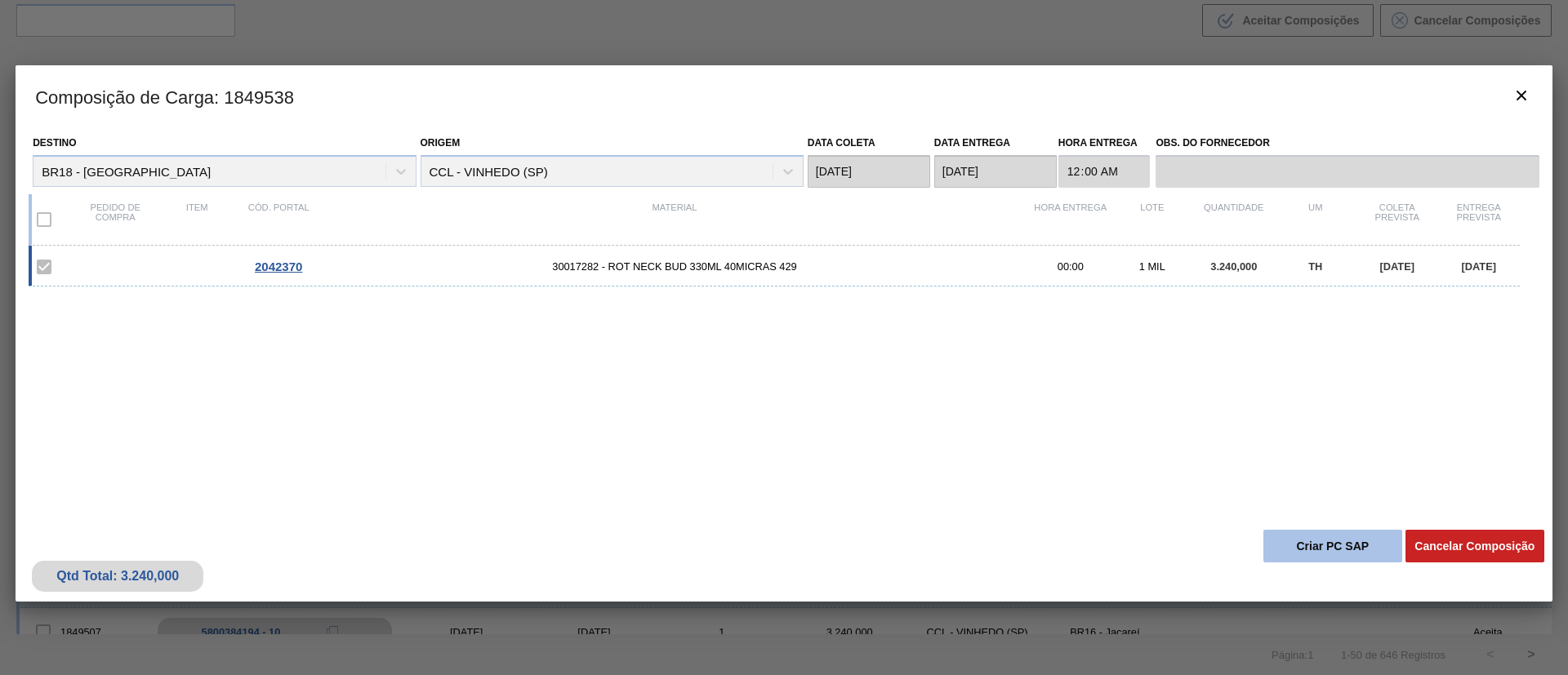
click at [1319, 541] on button "Criar PC SAP" at bounding box center [1332, 546] width 138 height 33
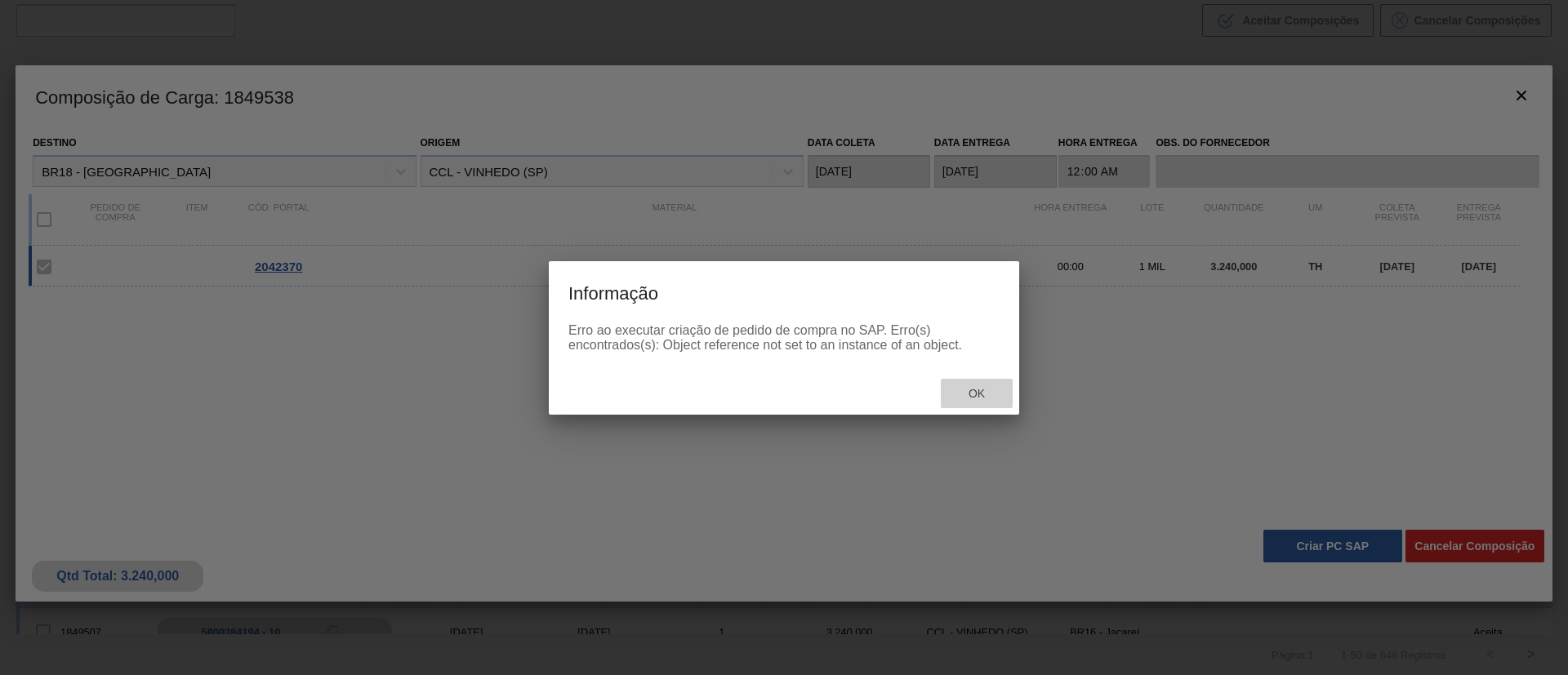
click at [972, 382] on div "Ok" at bounding box center [976, 394] width 72 height 30
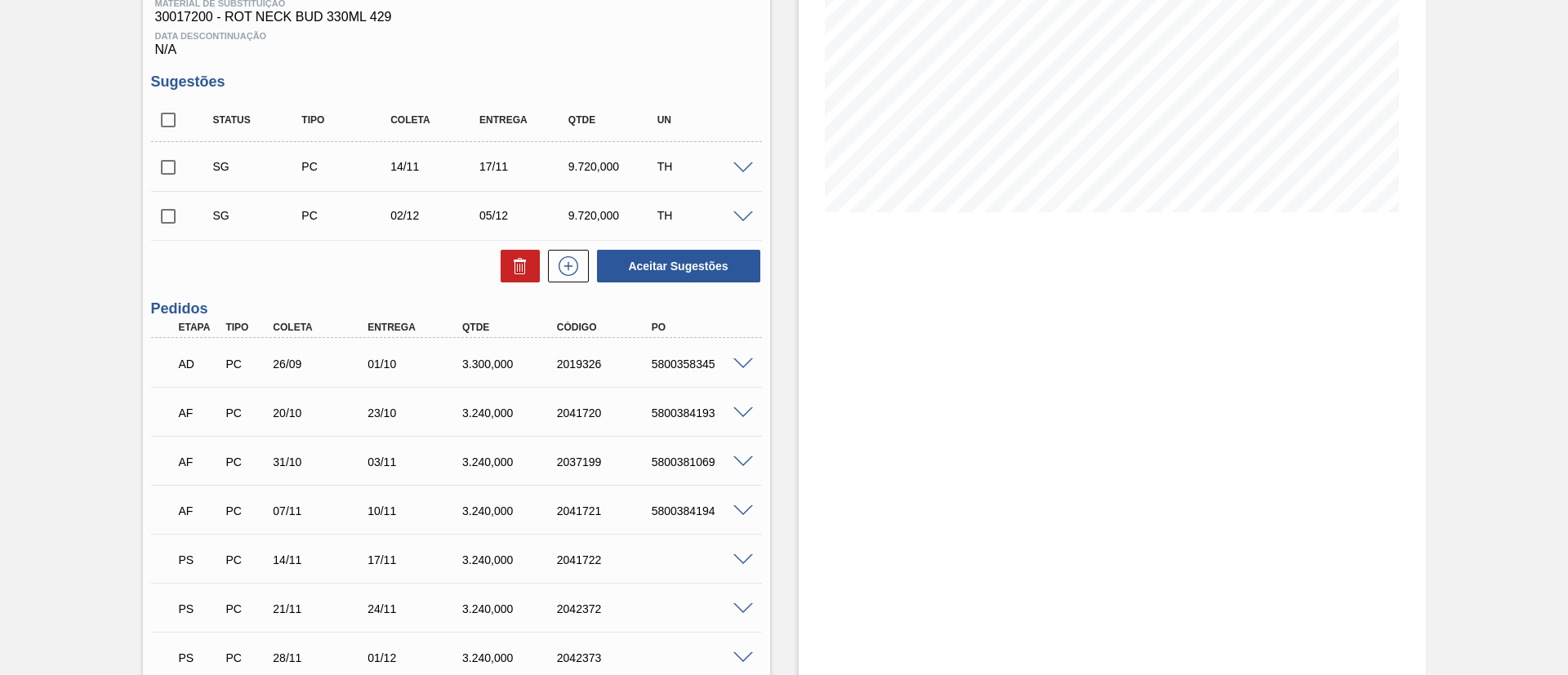
scroll to position [405, 0]
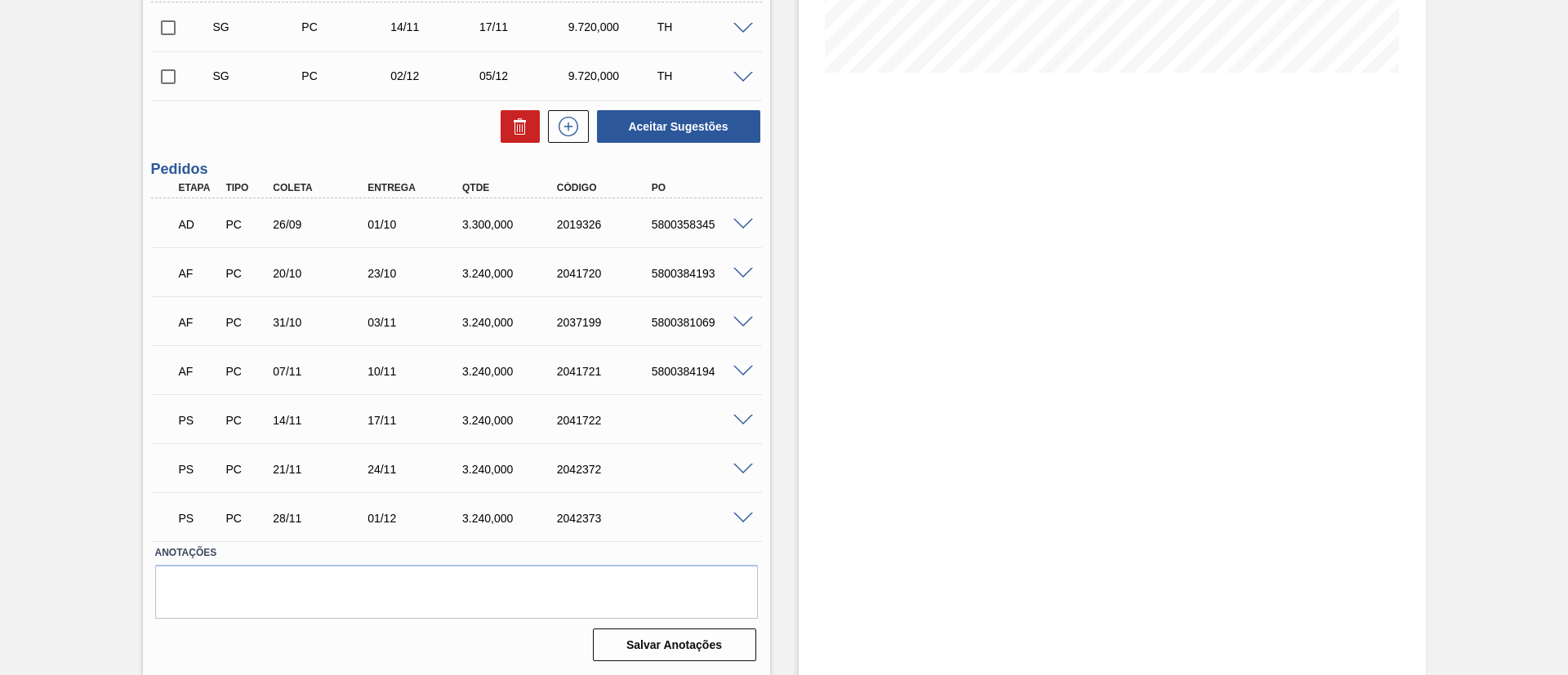
click at [735, 420] on span at bounding box center [744, 420] width 20 height 12
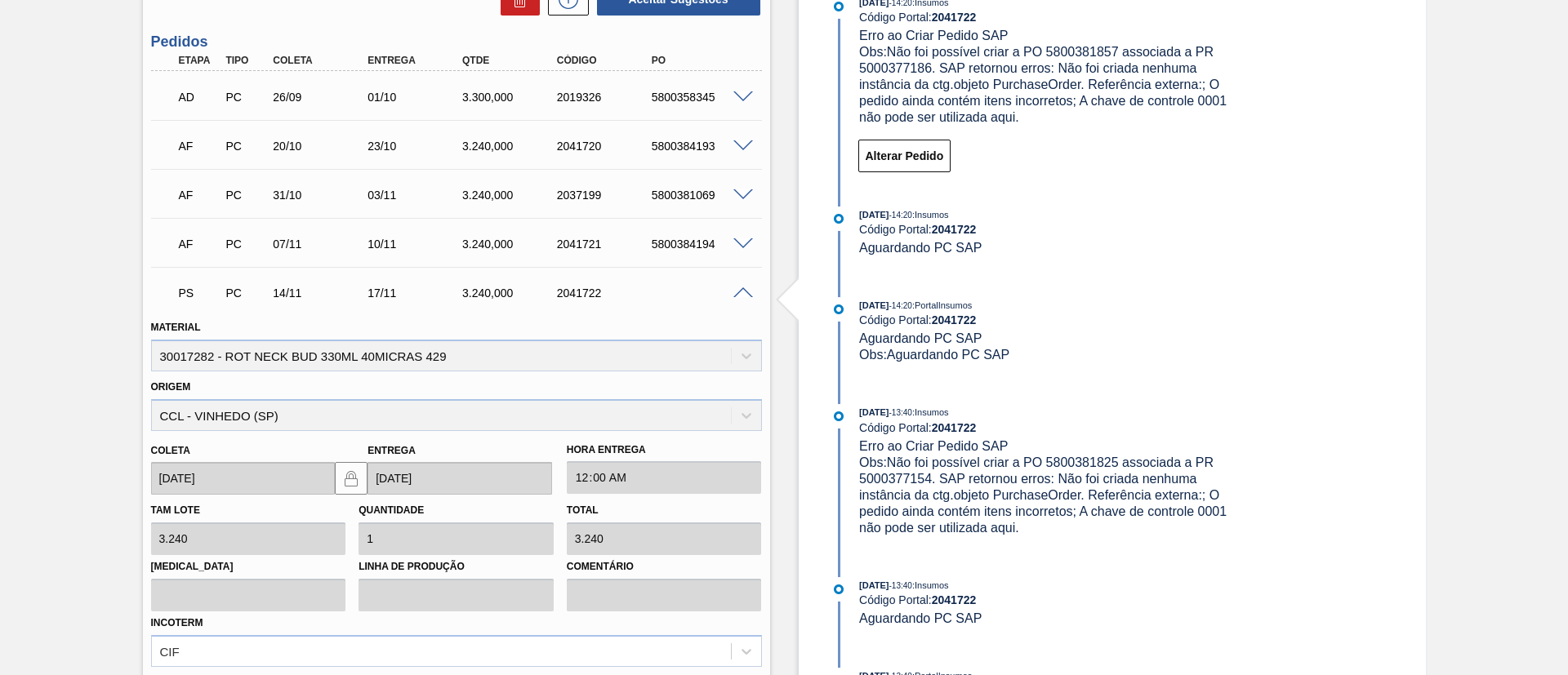
scroll to position [772, 0]
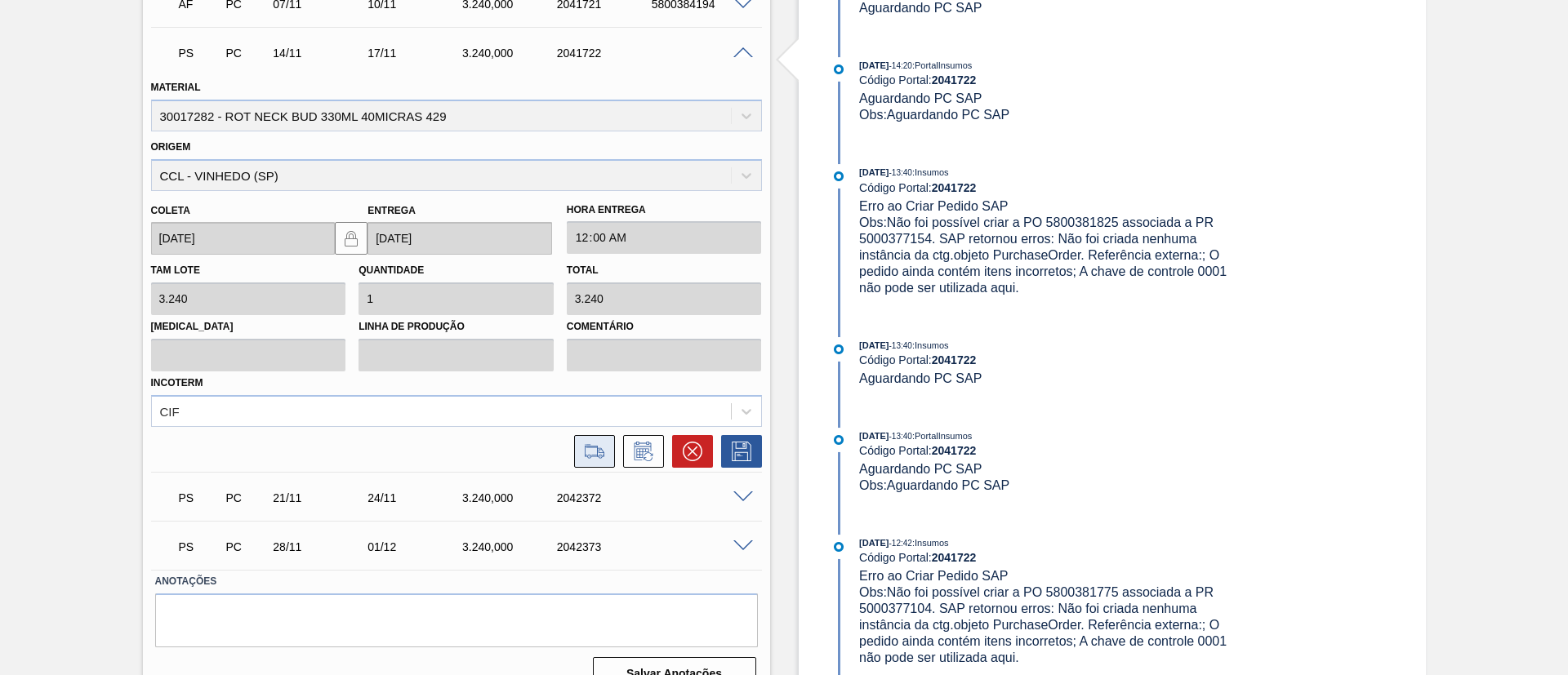
click at [602, 451] on icon at bounding box center [594, 452] width 26 height 20
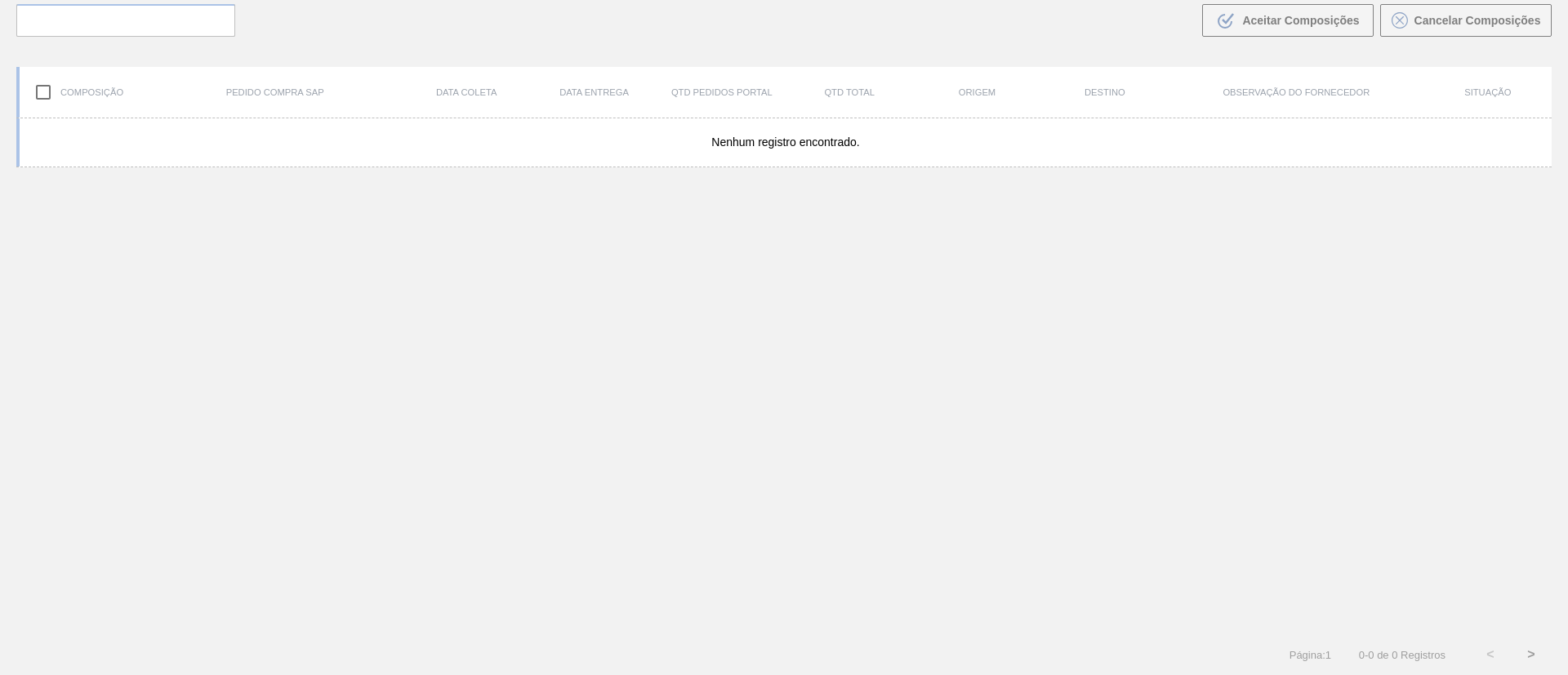
scroll to position [118, 0]
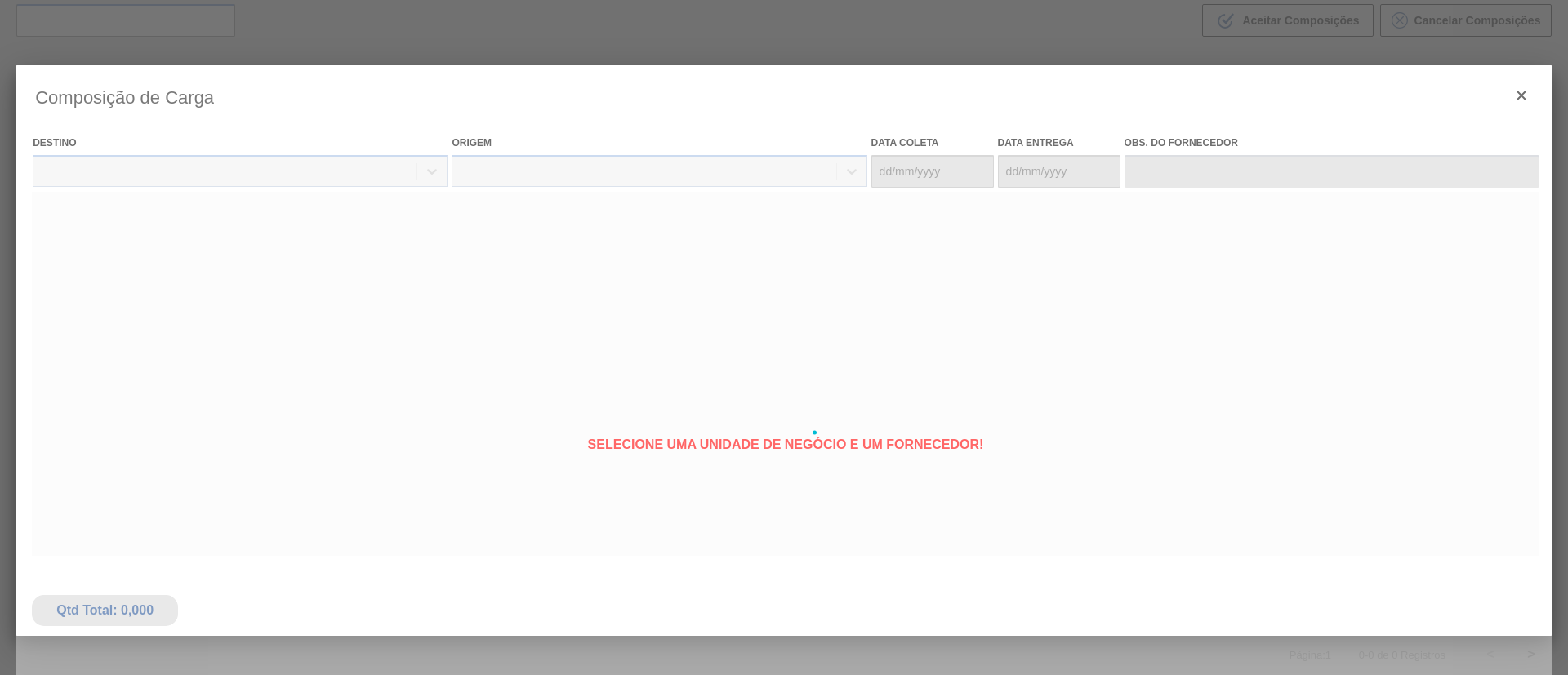
type coleta "[DATE]"
type entrega "[DATE]"
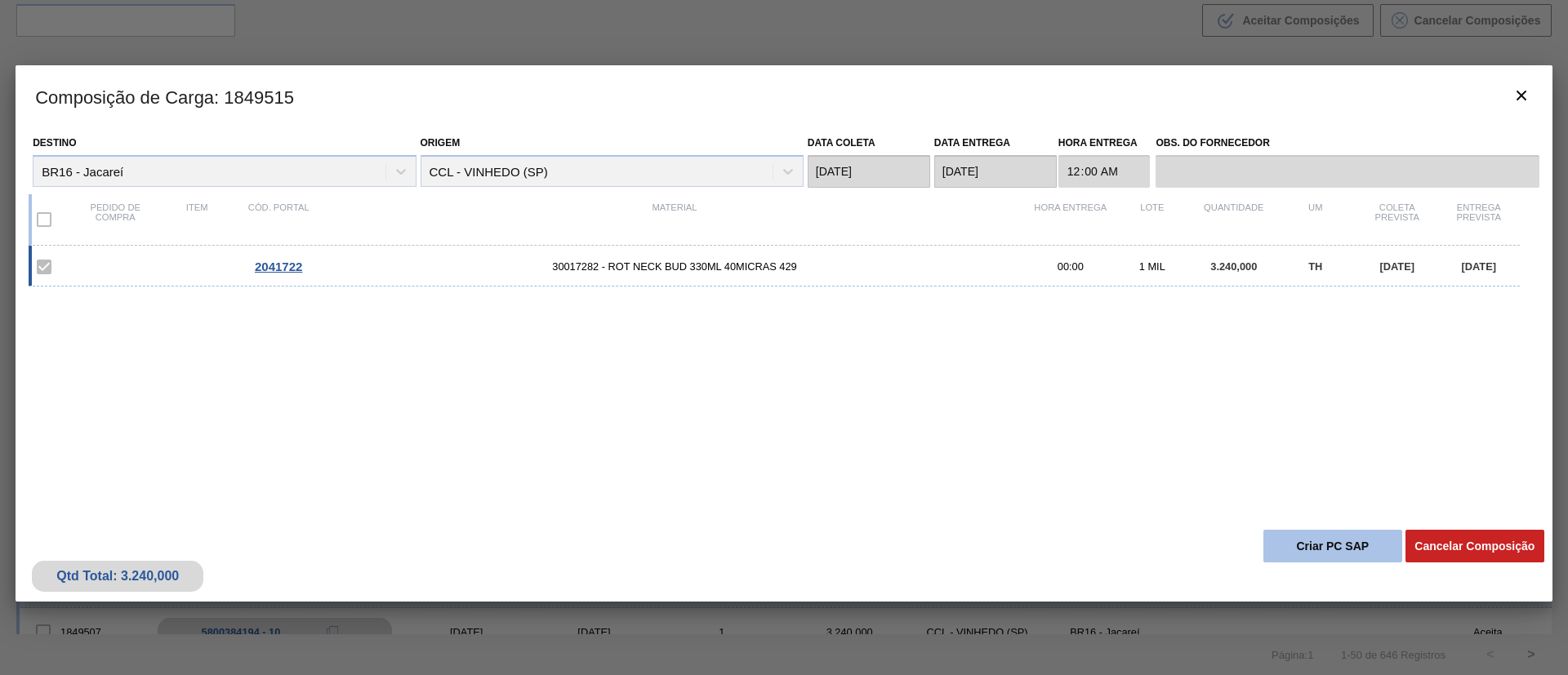
click at [1302, 540] on button "Criar PC SAP" at bounding box center [1332, 546] width 138 height 33
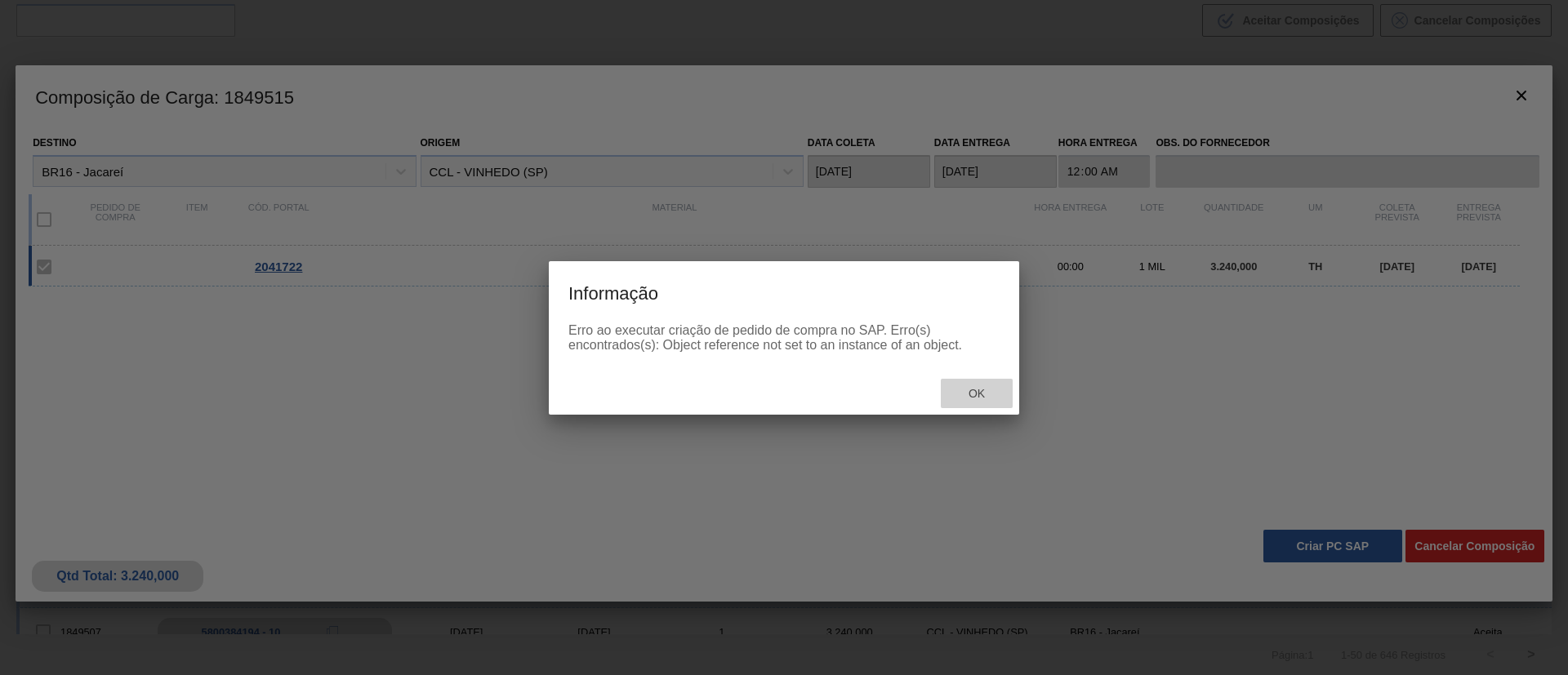
click at [965, 395] on span "Ok" at bounding box center [977, 394] width 43 height 13
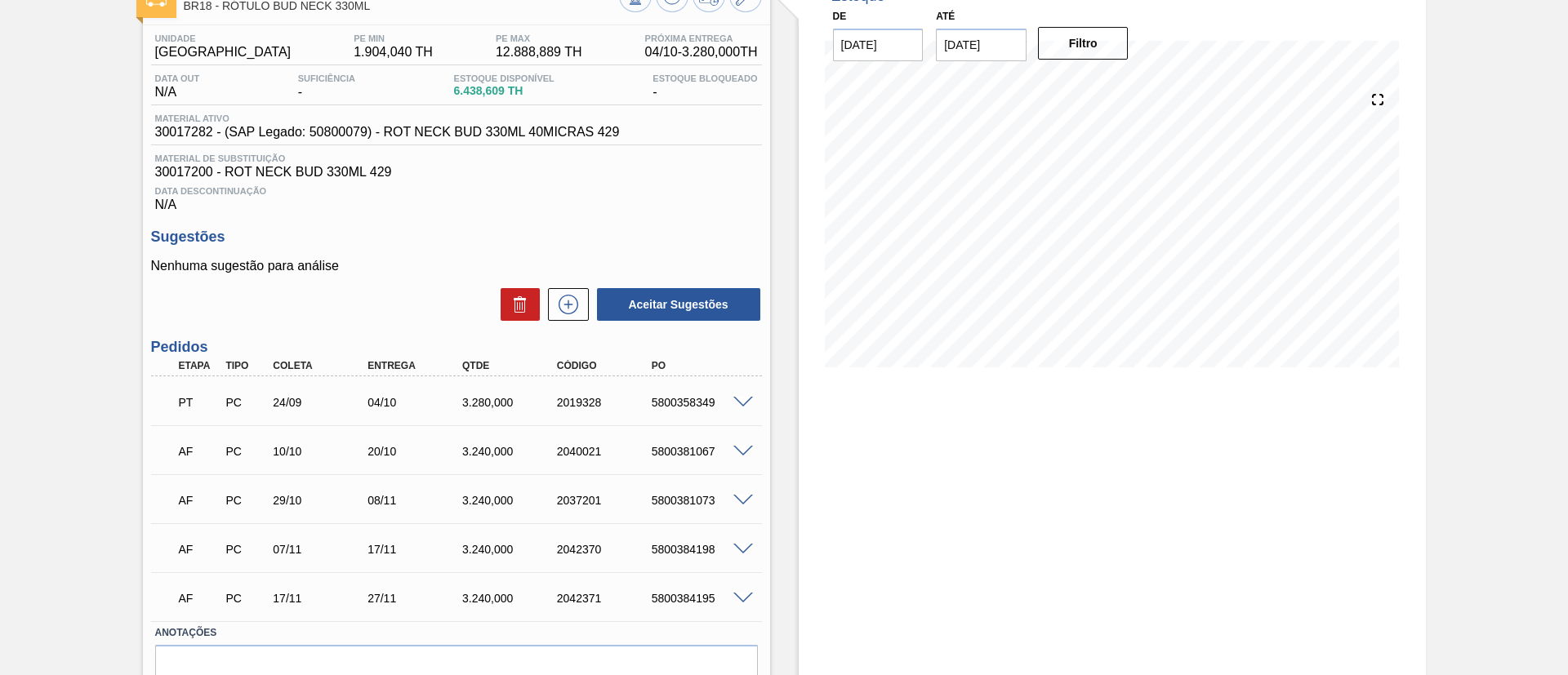
scroll to position [190, 0]
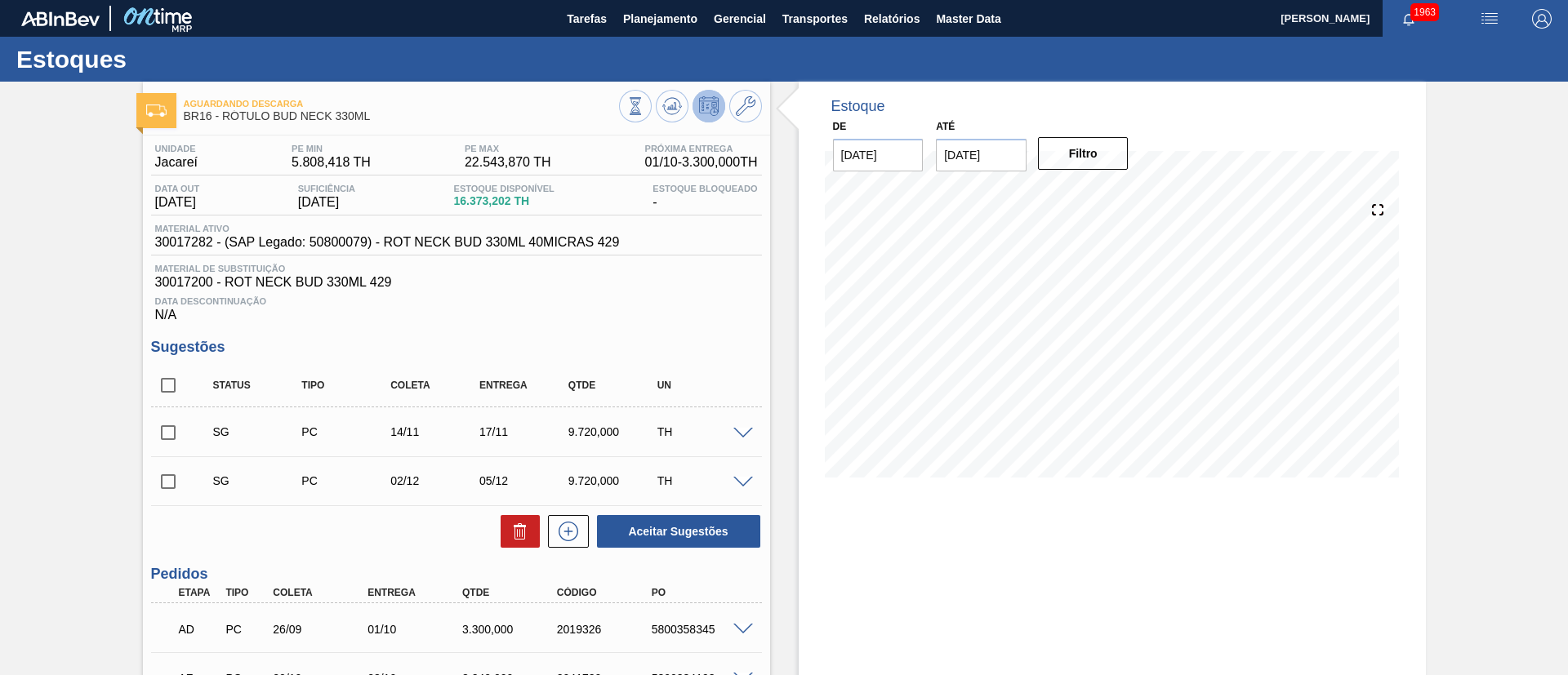
scroll to position [405, 0]
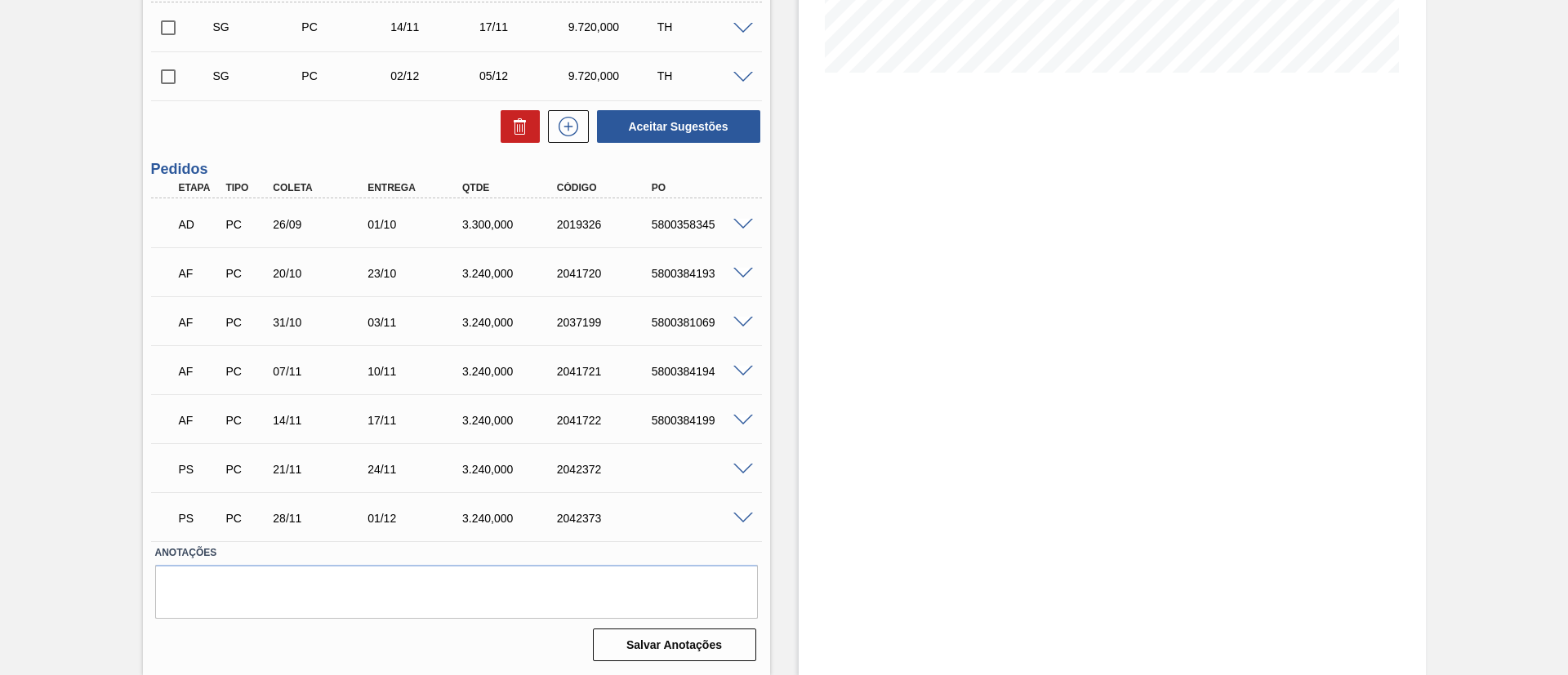
click at [735, 471] on span at bounding box center [744, 470] width 20 height 12
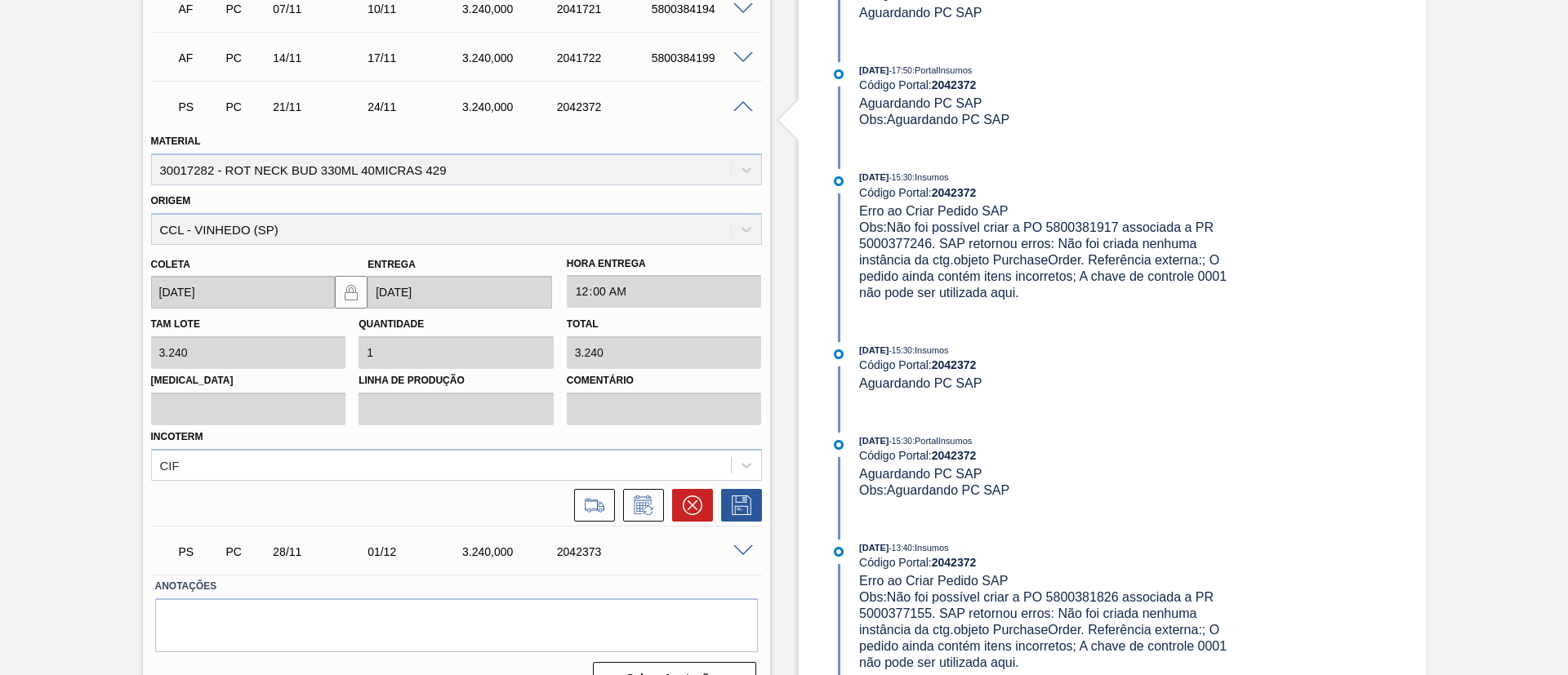
scroll to position [801, 0]
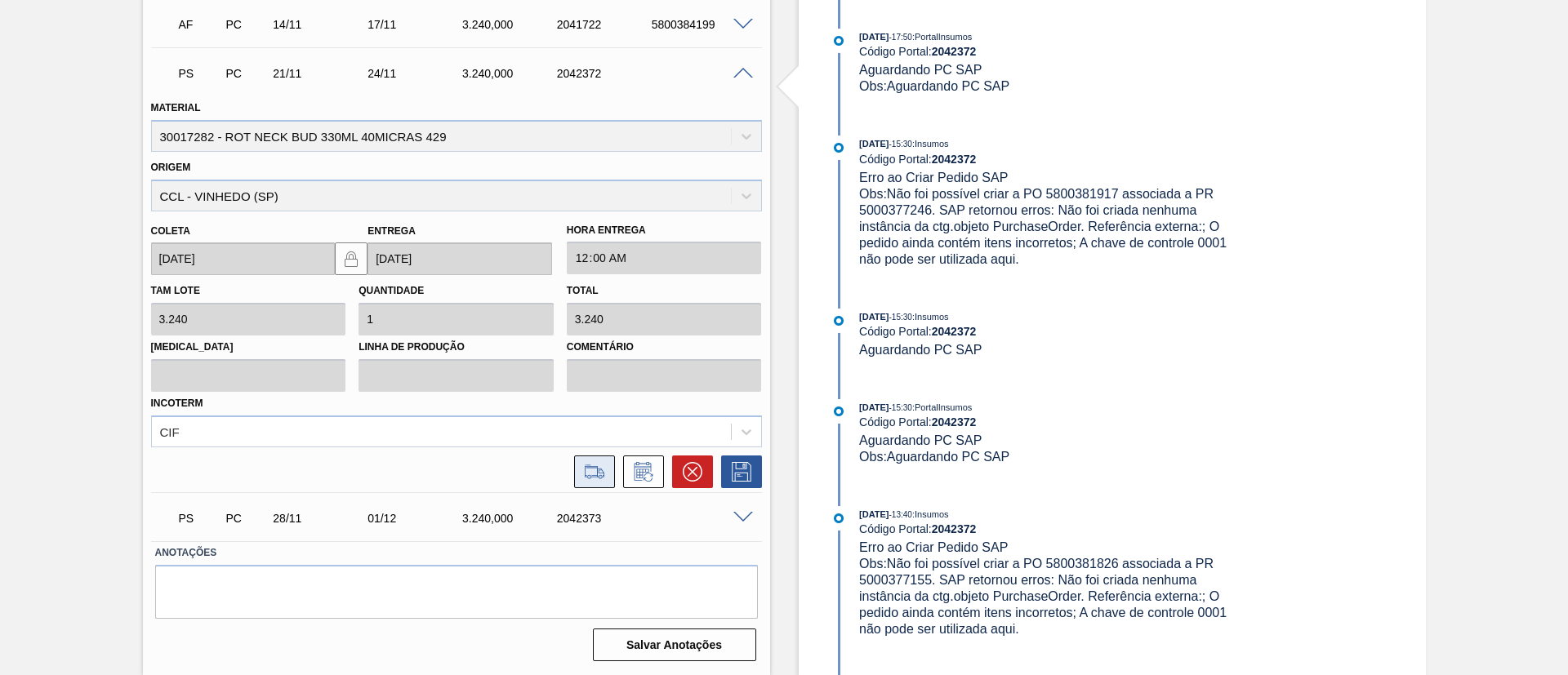
click at [599, 476] on icon at bounding box center [594, 472] width 26 height 20
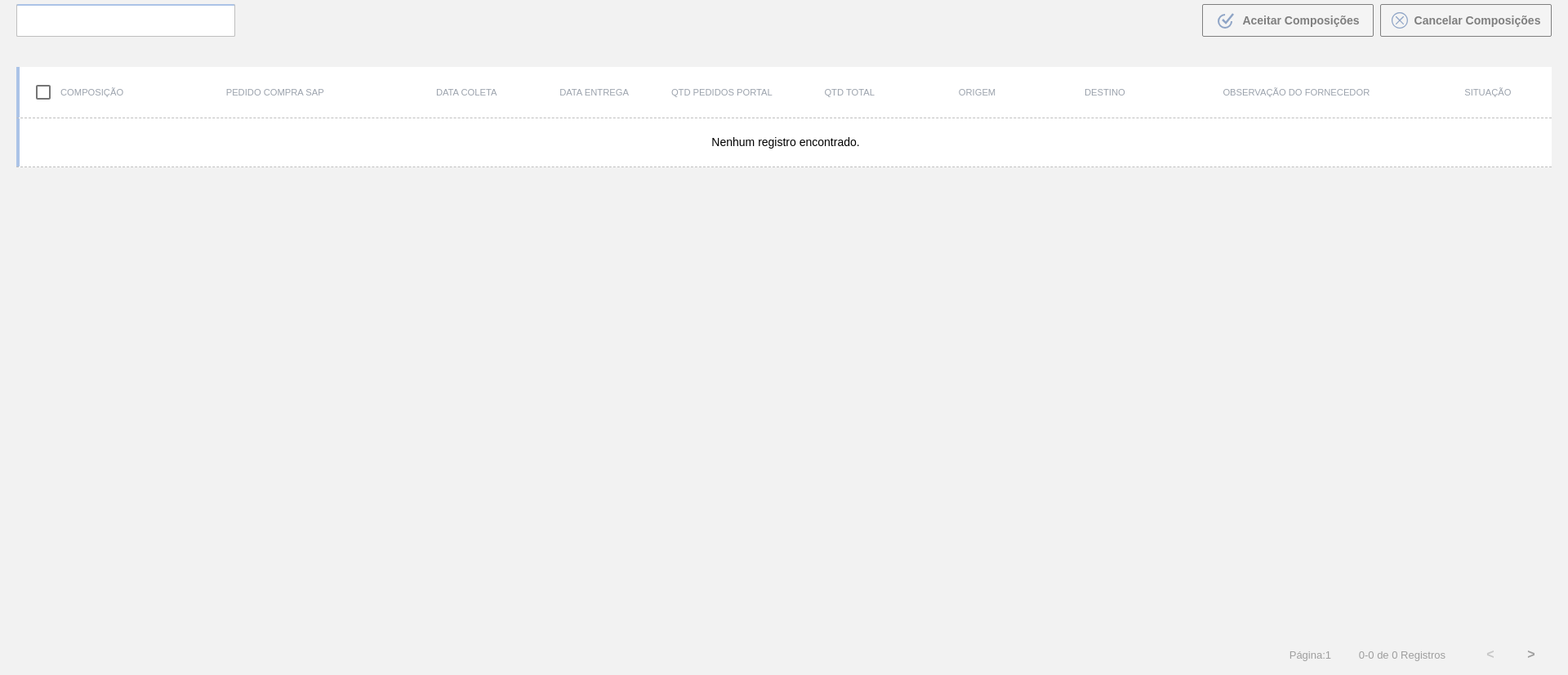
scroll to position [118, 0]
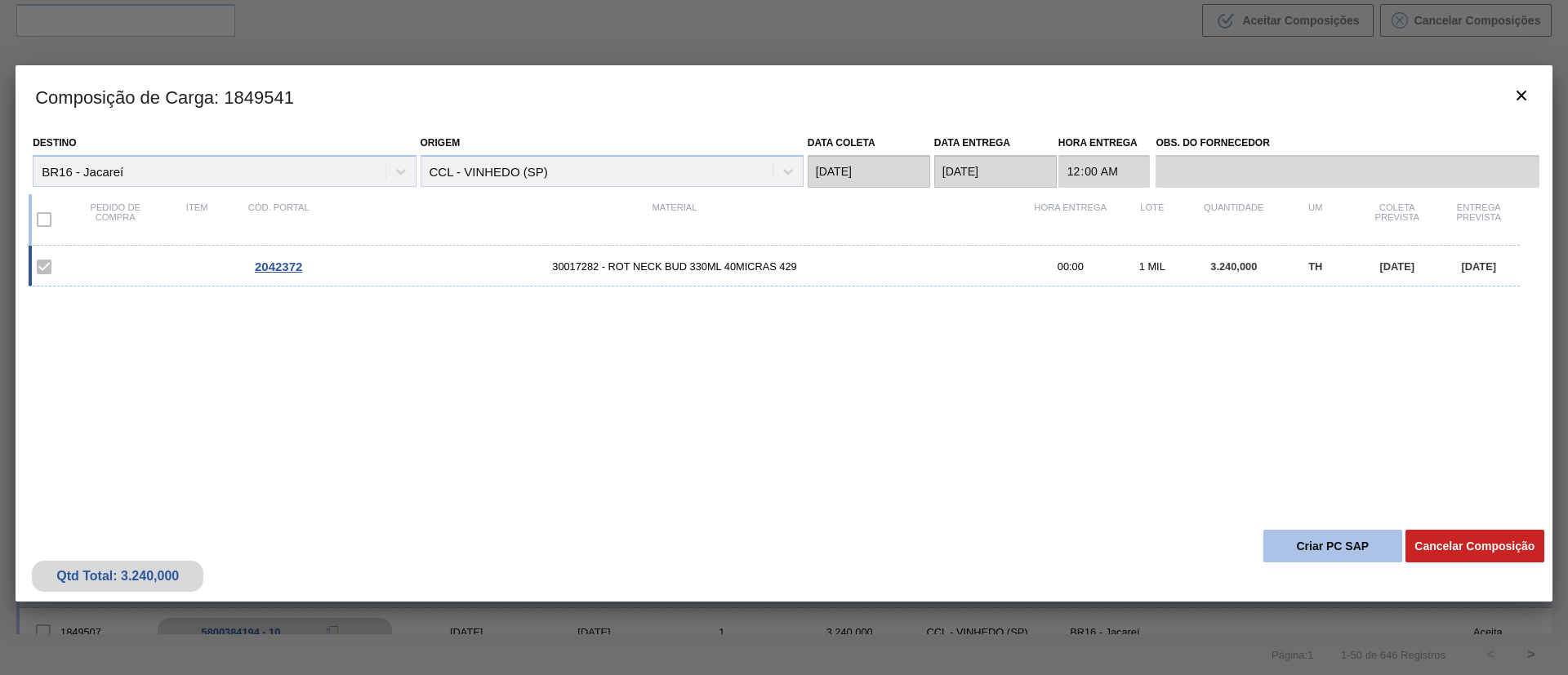
click at [1297, 543] on button "Criar PC SAP" at bounding box center [1332, 546] width 138 height 33
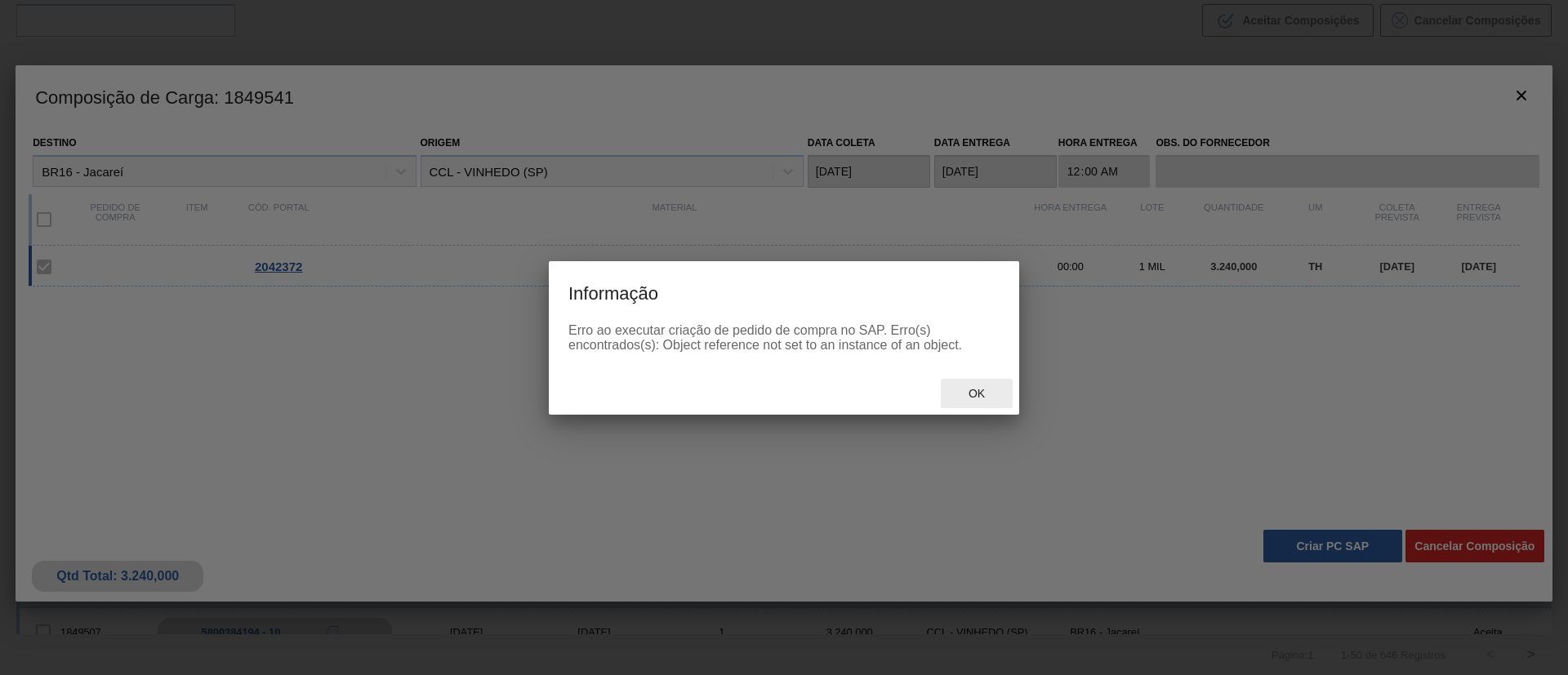
click at [983, 399] on span "Ok" at bounding box center [977, 394] width 43 height 13
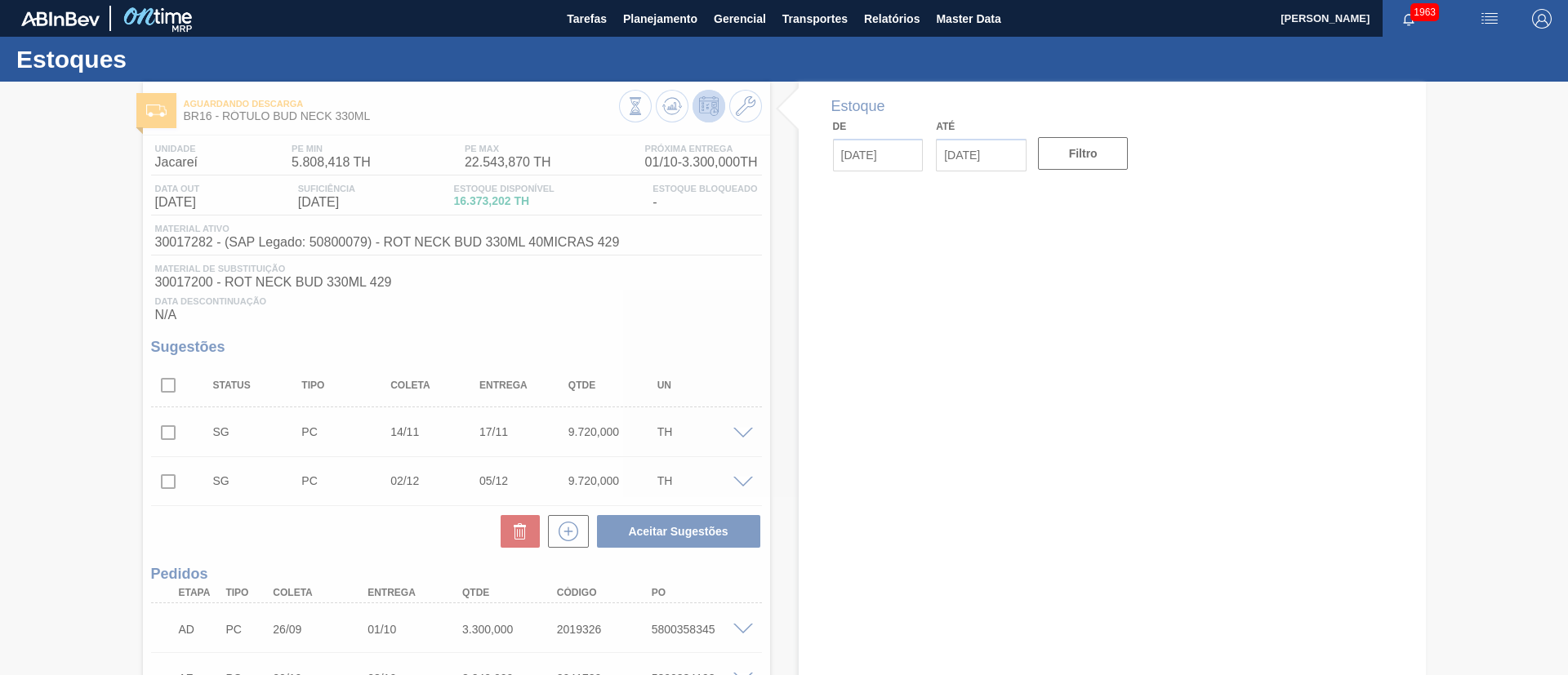
type input "[DATE]"
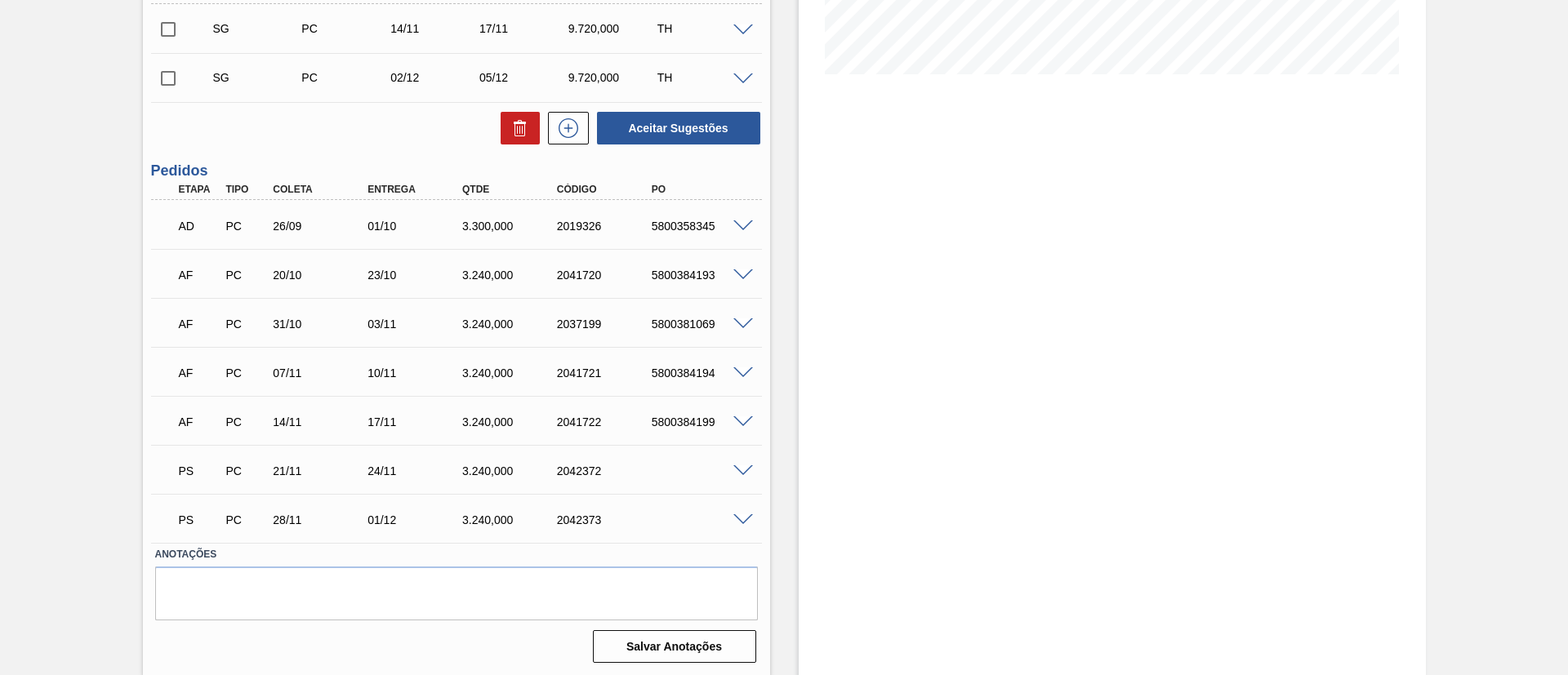
scroll to position [405, 0]
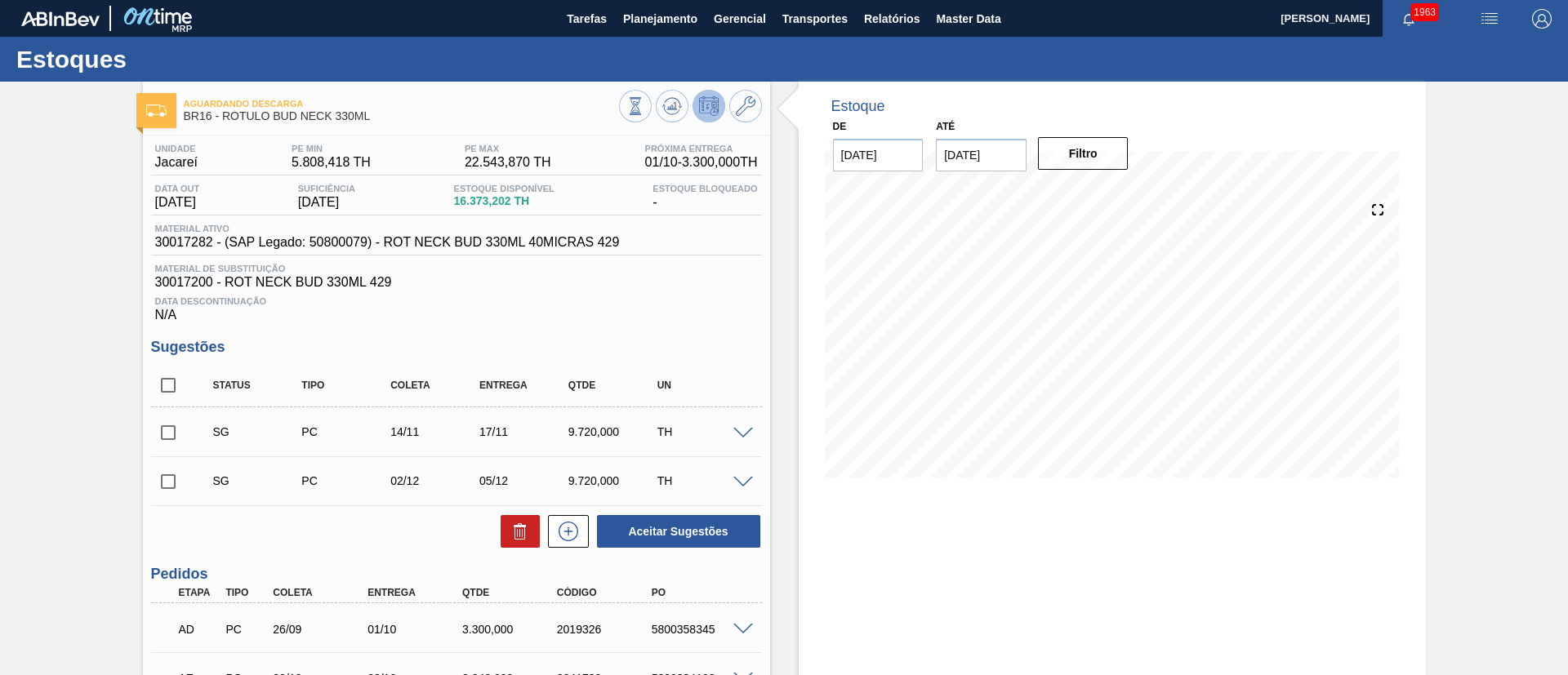
scroll to position [405, 0]
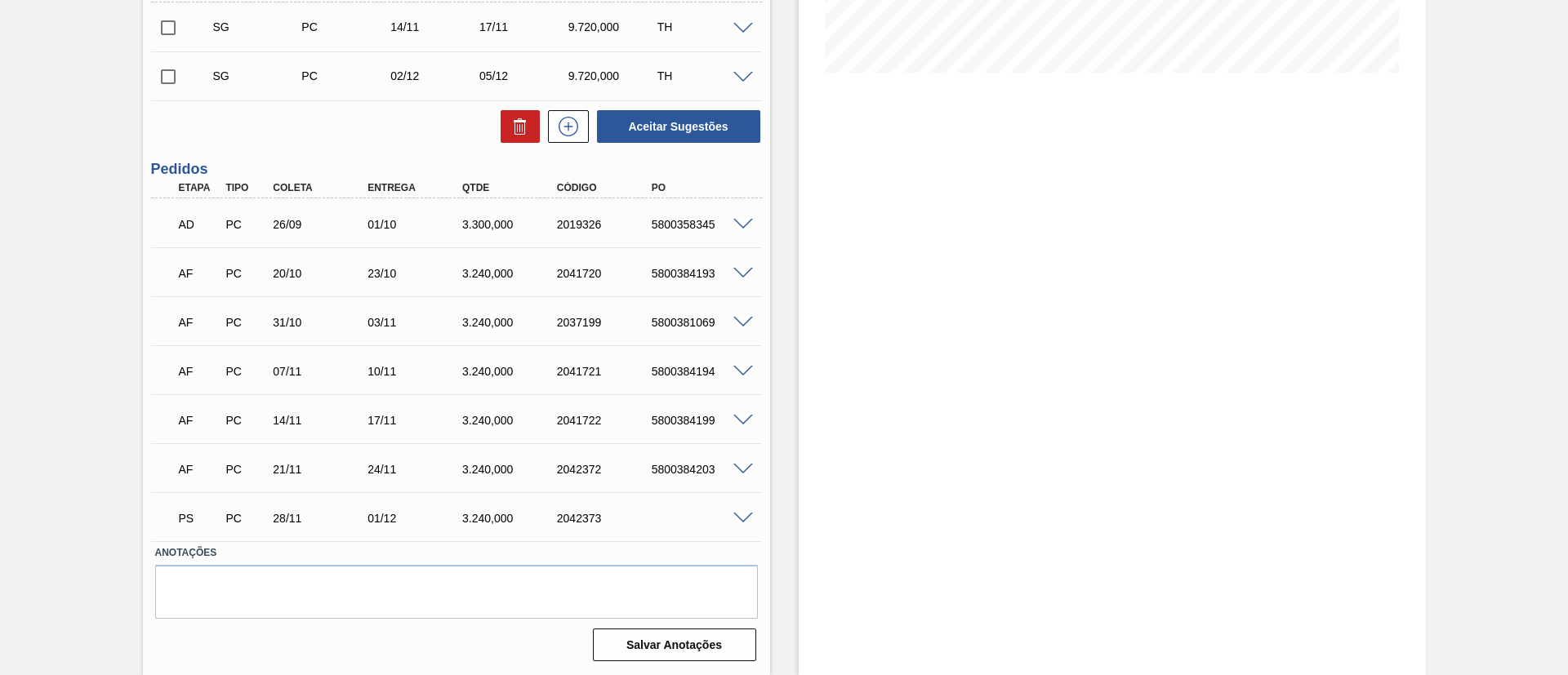
click at [737, 519] on span at bounding box center [744, 518] width 20 height 12
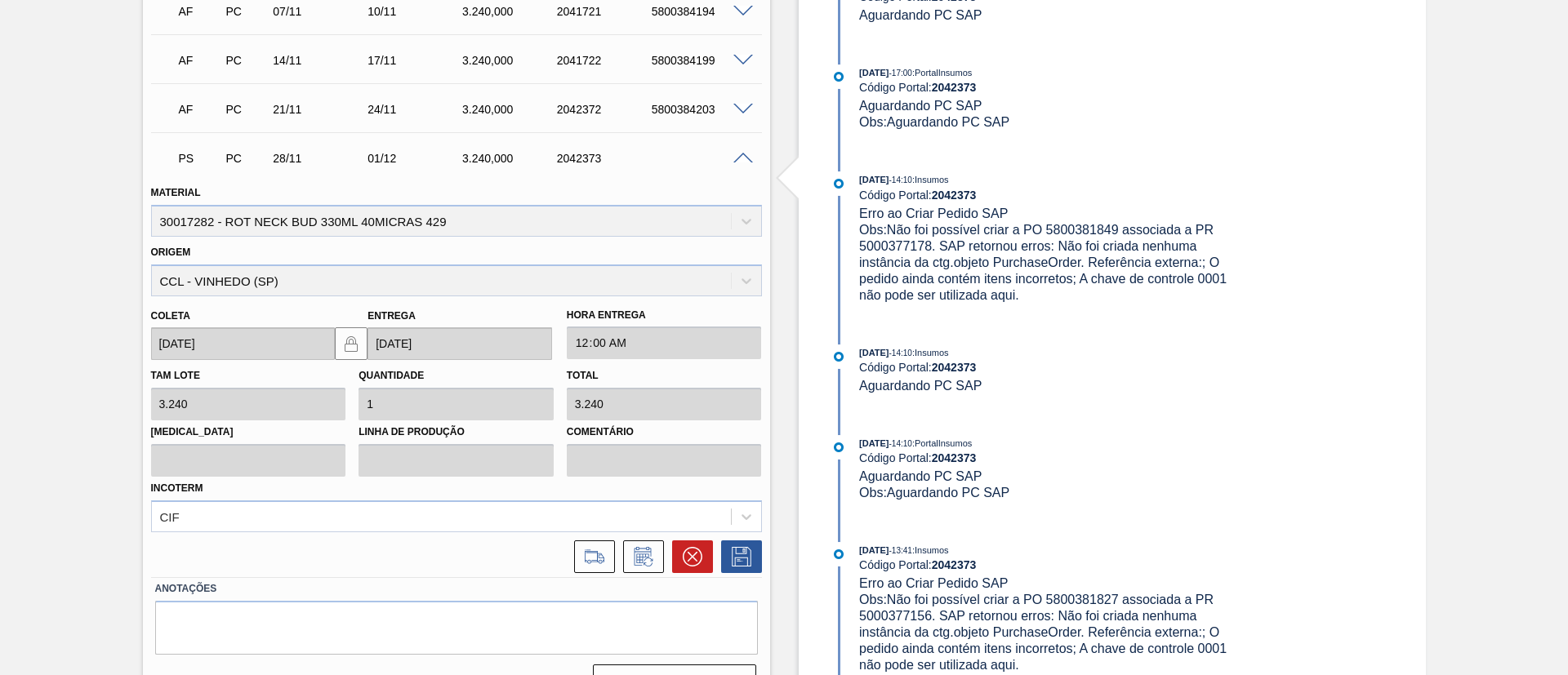
scroll to position [772, 0]
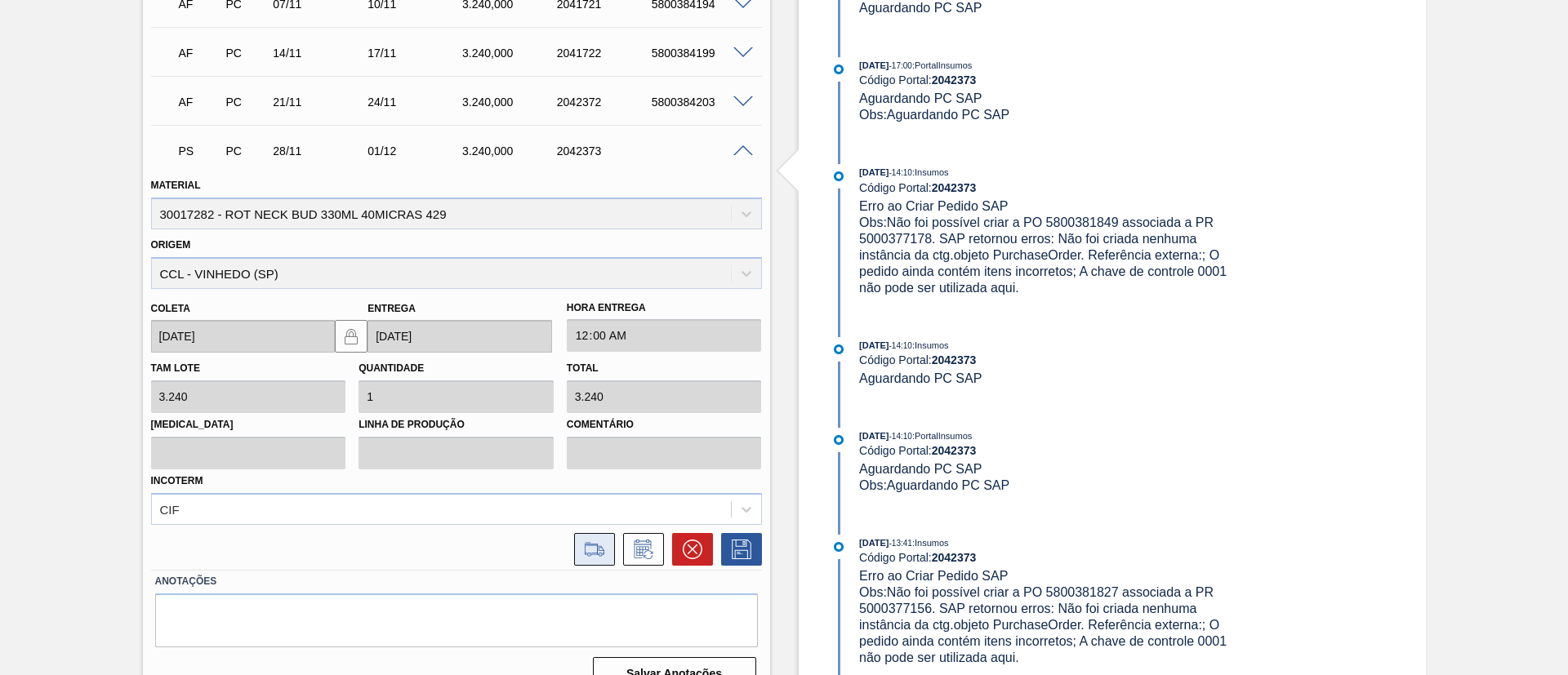
click at [588, 555] on icon at bounding box center [594, 550] width 26 height 20
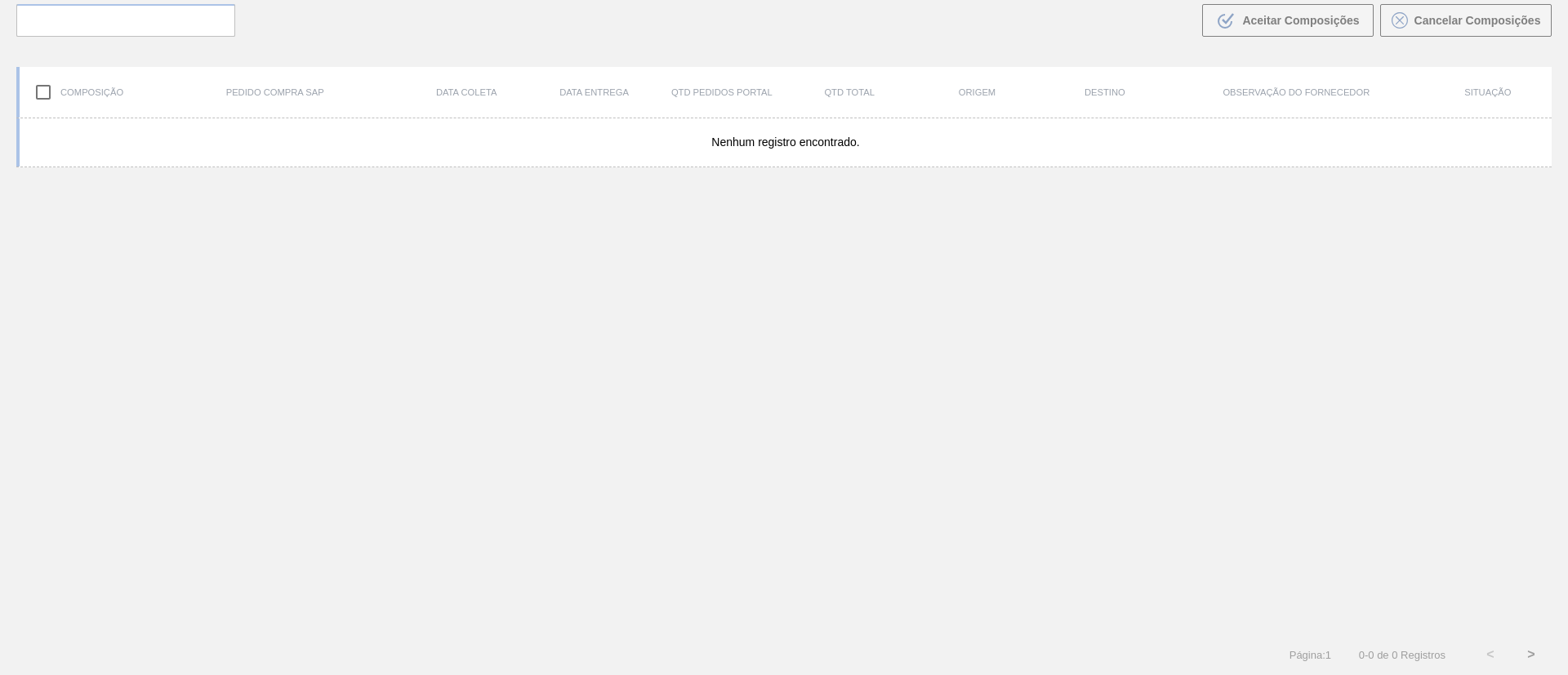
scroll to position [118, 0]
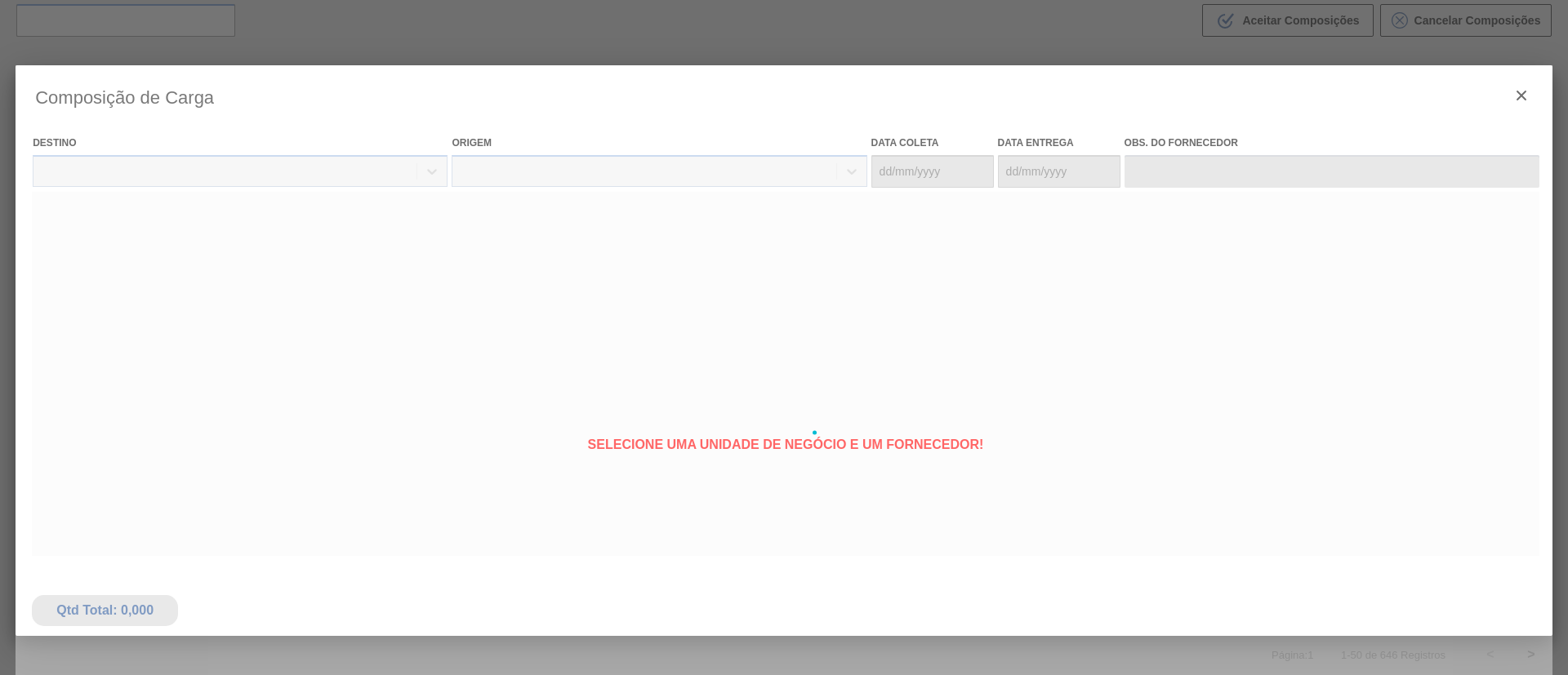
type coleta "[DATE]"
type entrega "[DATE]"
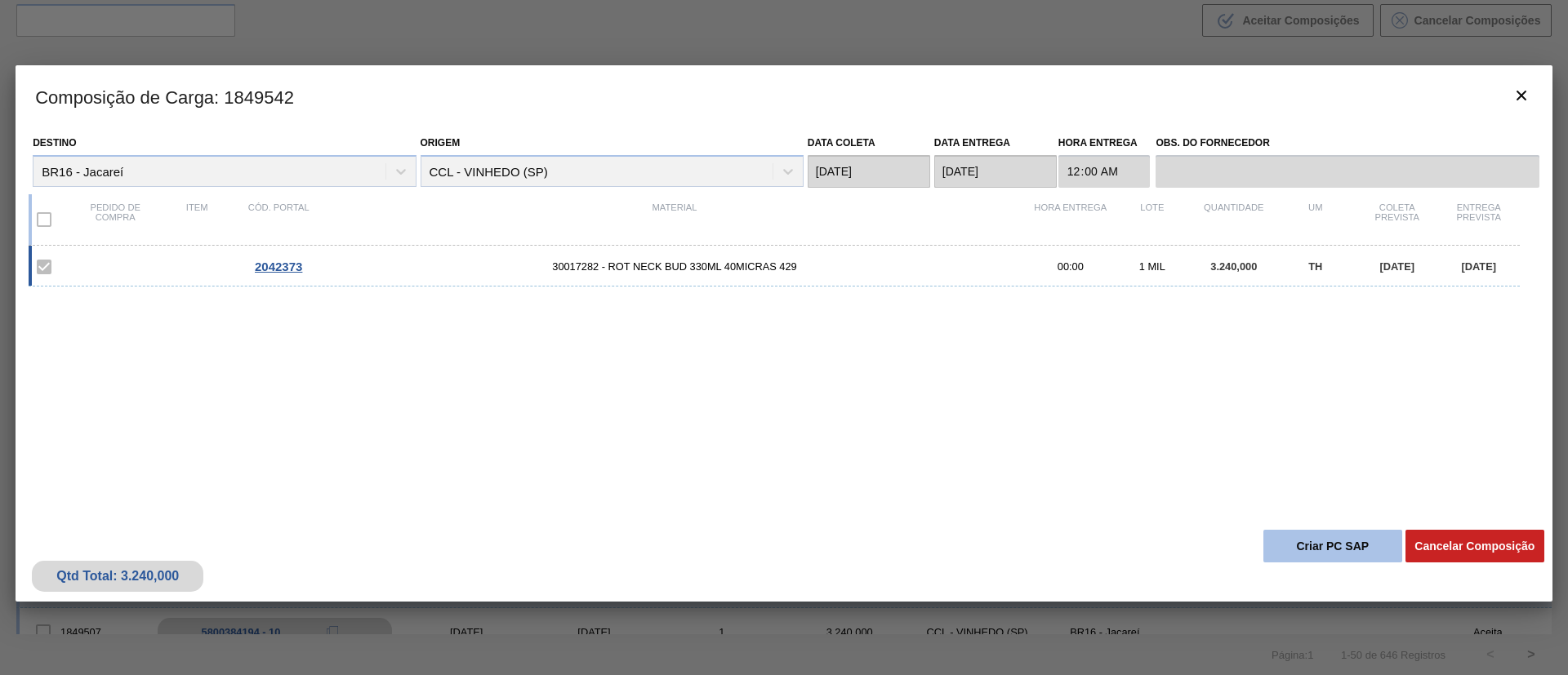
click at [1294, 543] on button "Criar PC SAP" at bounding box center [1332, 546] width 138 height 33
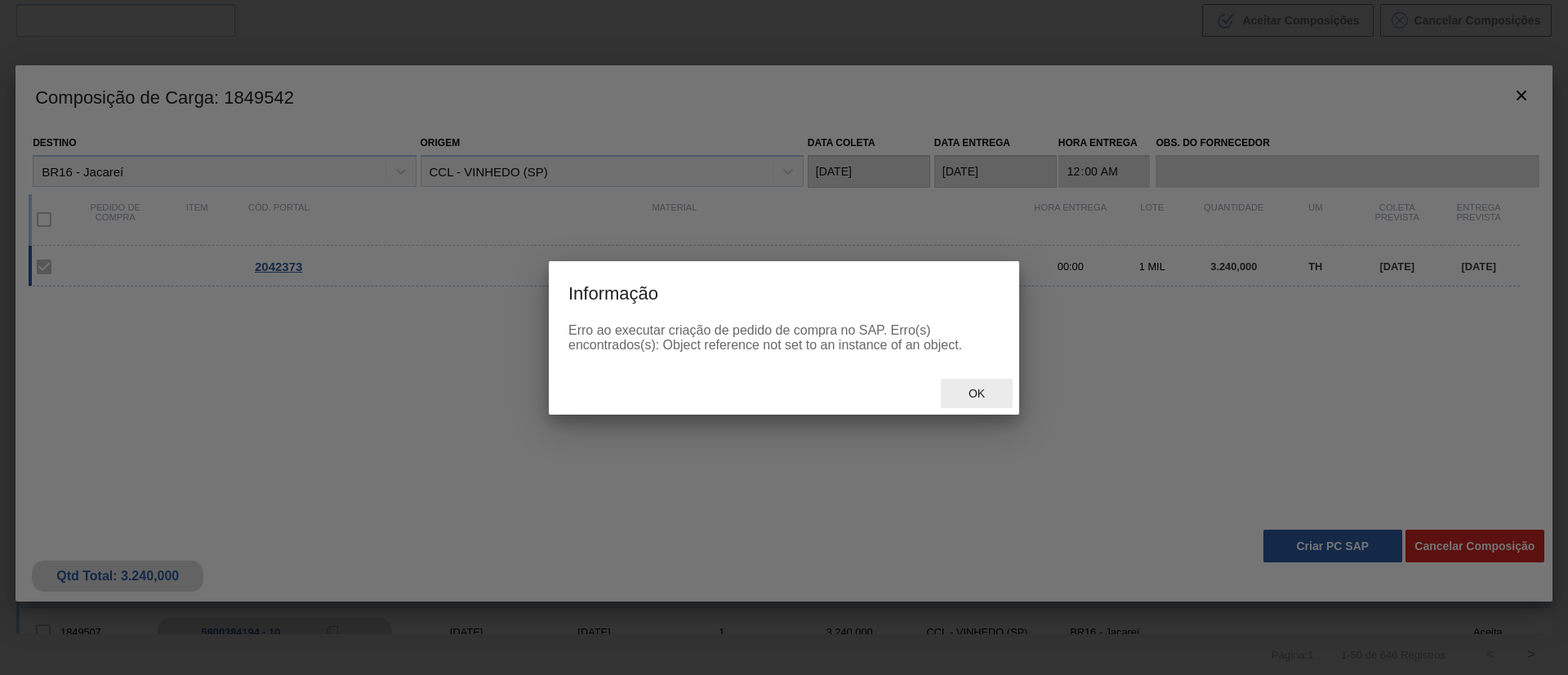
click at [984, 396] on span "Ok" at bounding box center [977, 394] width 43 height 13
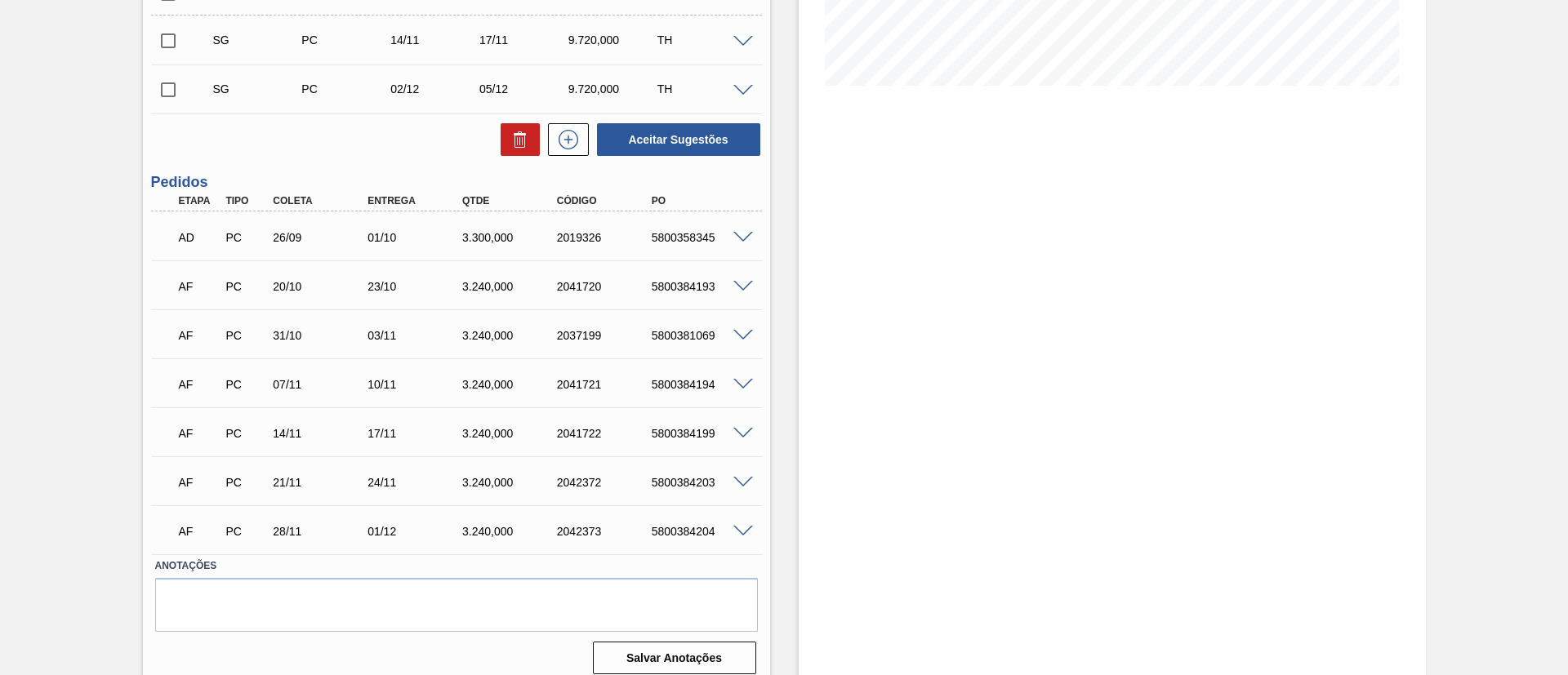
scroll to position [405, 0]
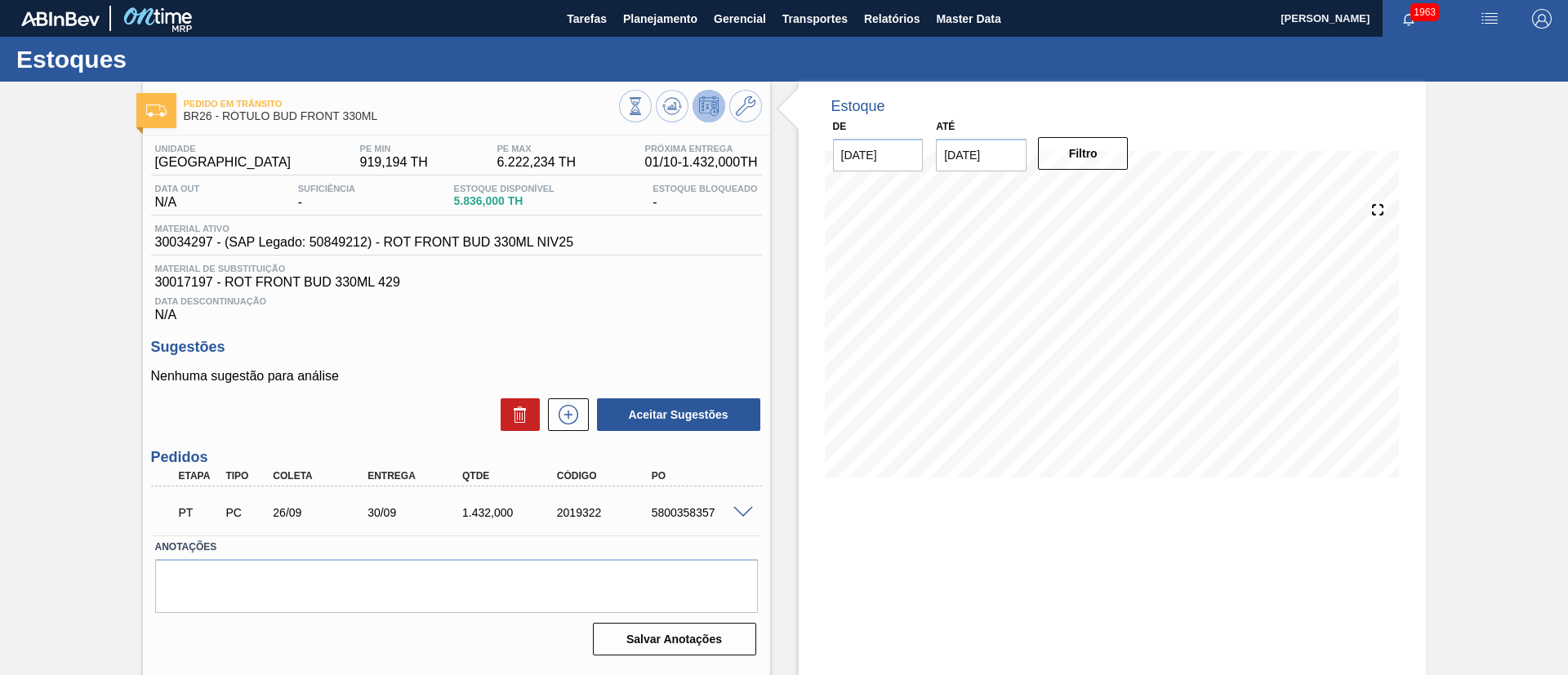
click at [990, 160] on input "[DATE]" at bounding box center [981, 155] width 91 height 33
click at [1116, 355] on div "1" at bounding box center [1114, 352] width 22 height 22
click at [990, 166] on input "01/11/2025" at bounding box center [981, 155] width 91 height 33
click at [1119, 357] on div "29" at bounding box center [1114, 352] width 22 height 22
type input "[DATE]"
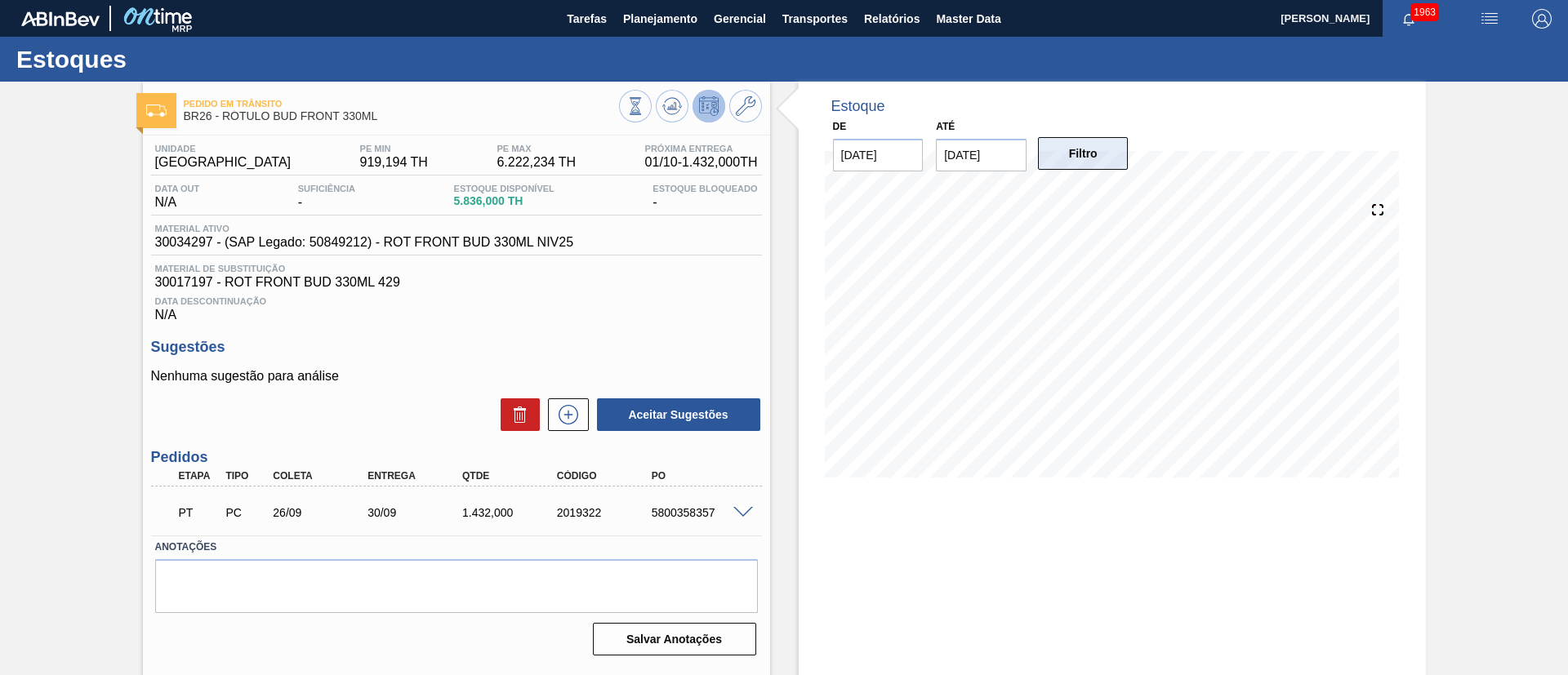
click at [1068, 157] on button "Filtro" at bounding box center [1083, 153] width 91 height 33
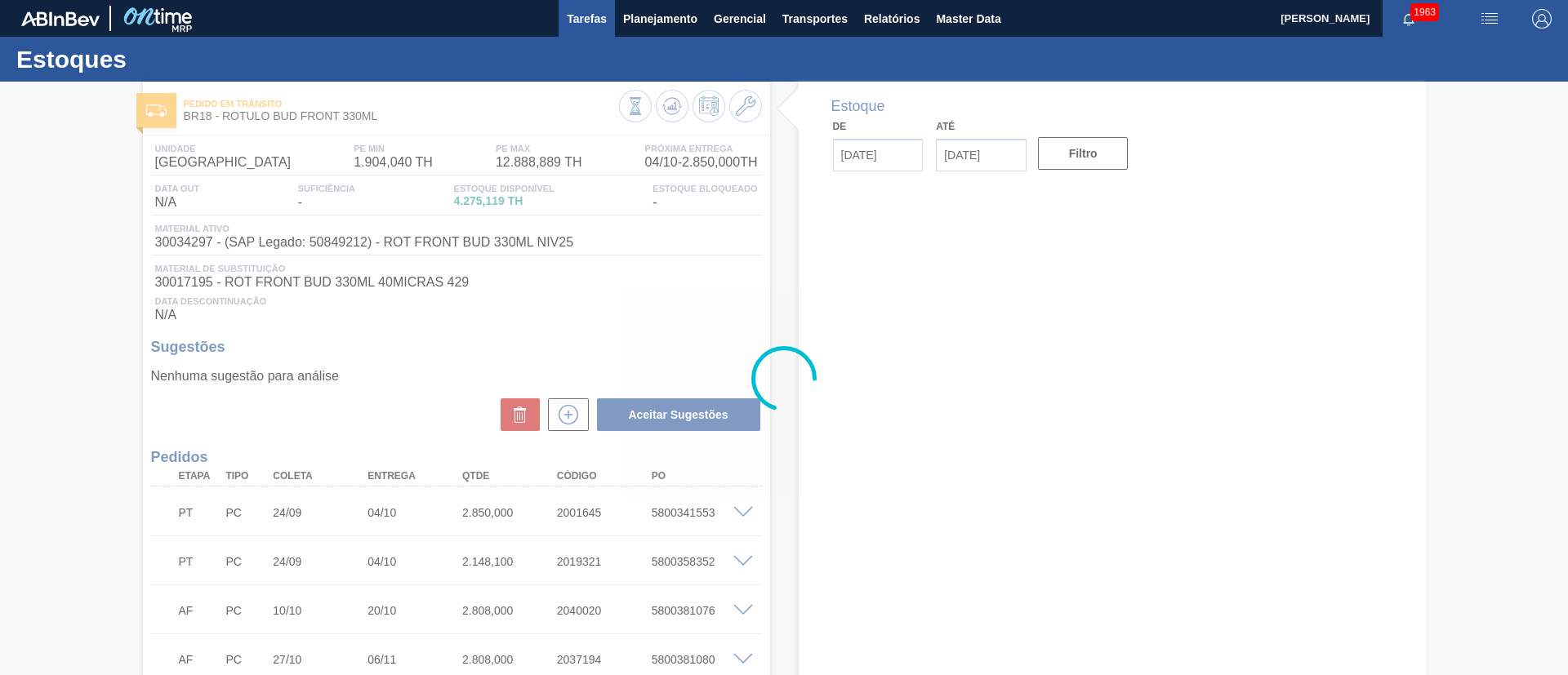
type input "[DATE]"
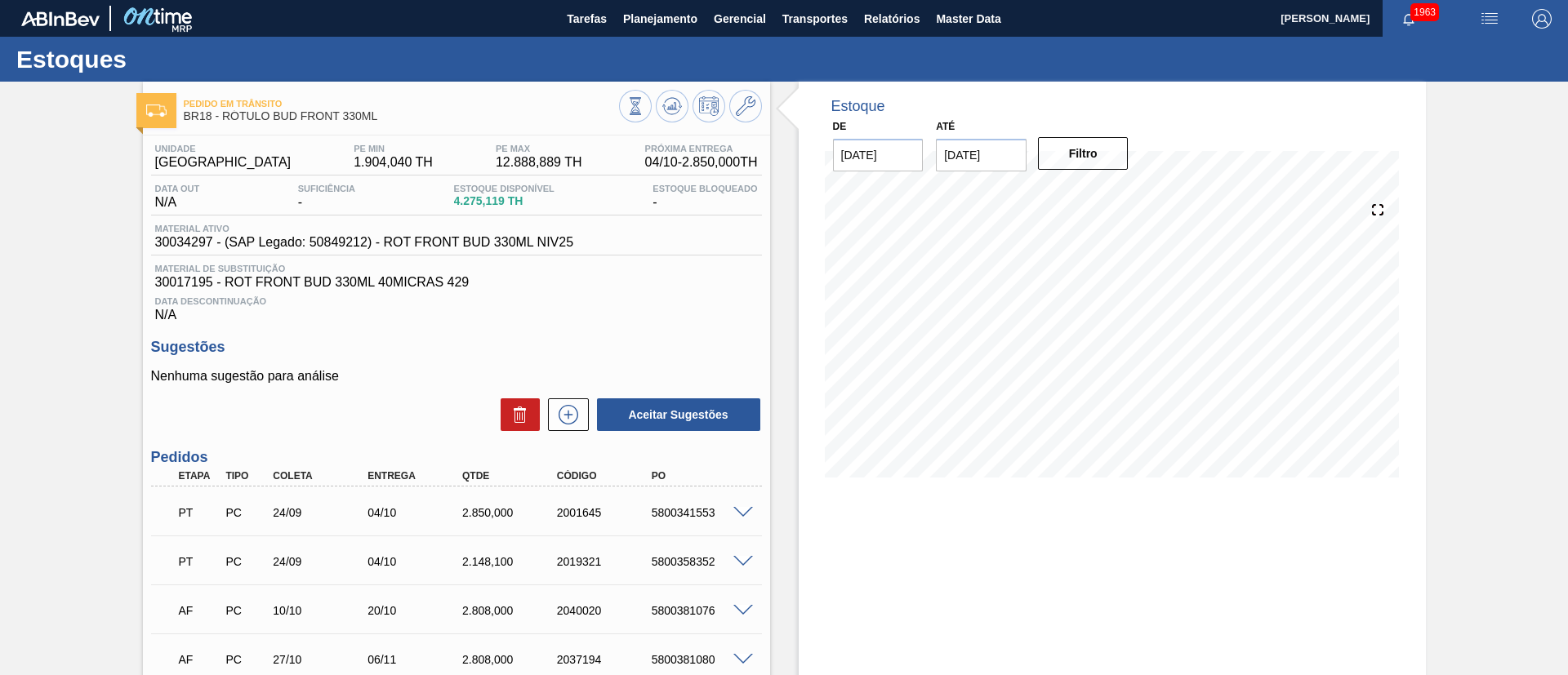
scroll to position [239, 0]
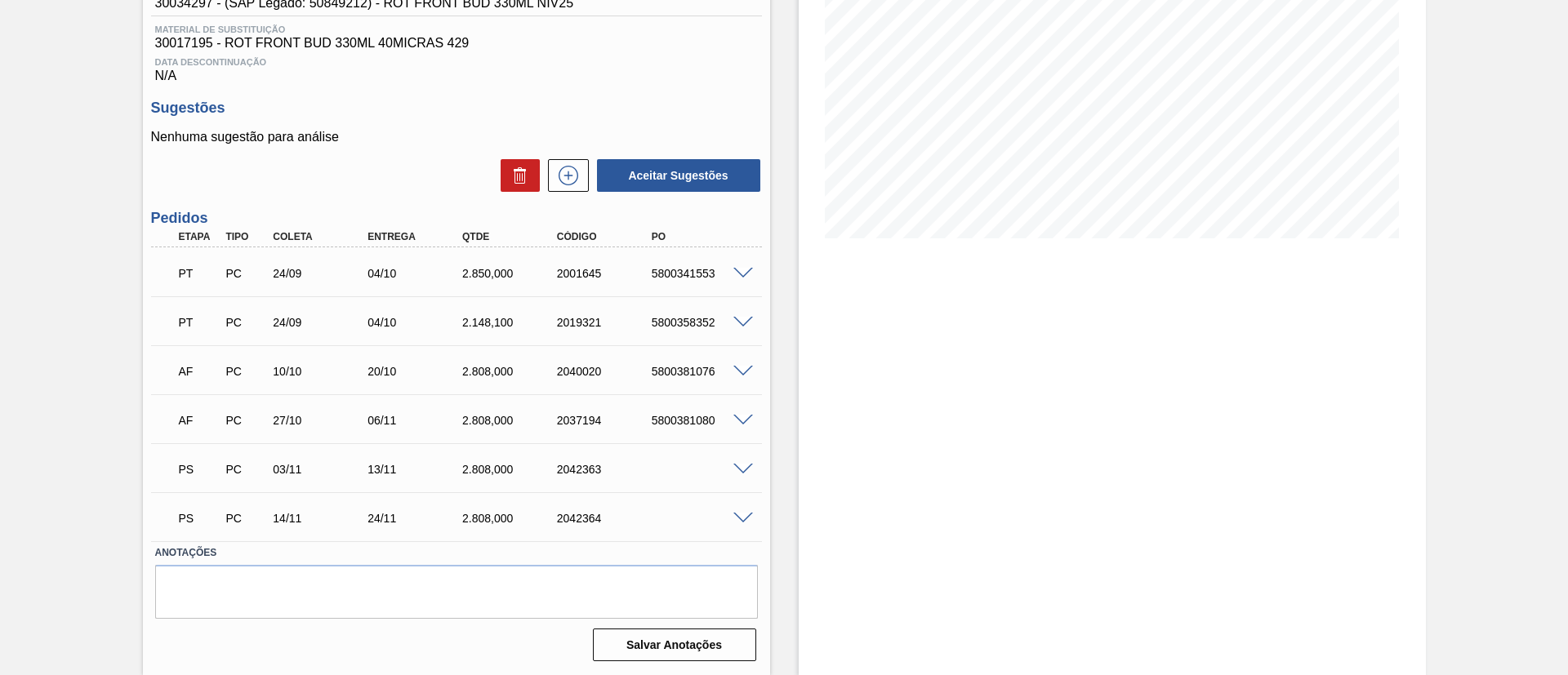
click at [745, 471] on span at bounding box center [744, 470] width 20 height 12
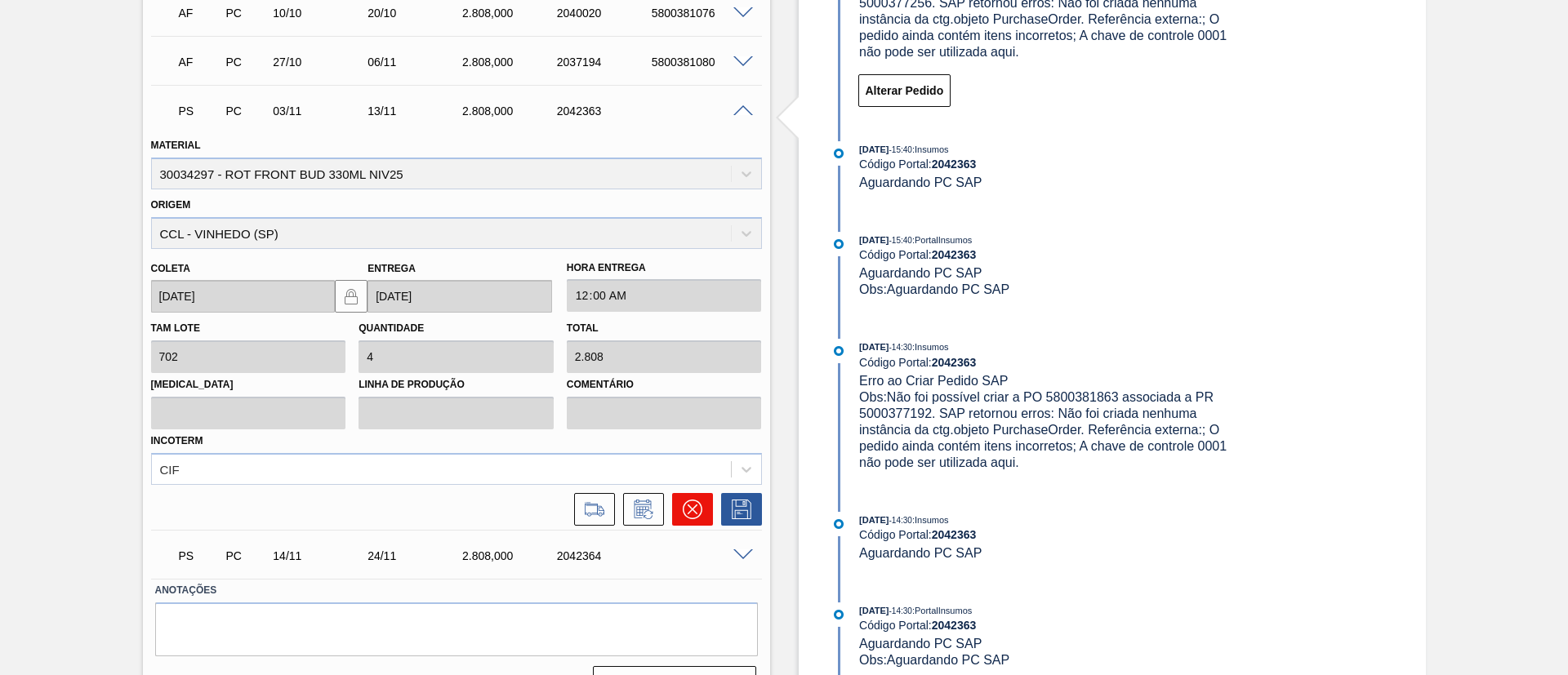
scroll to position [607, 0]
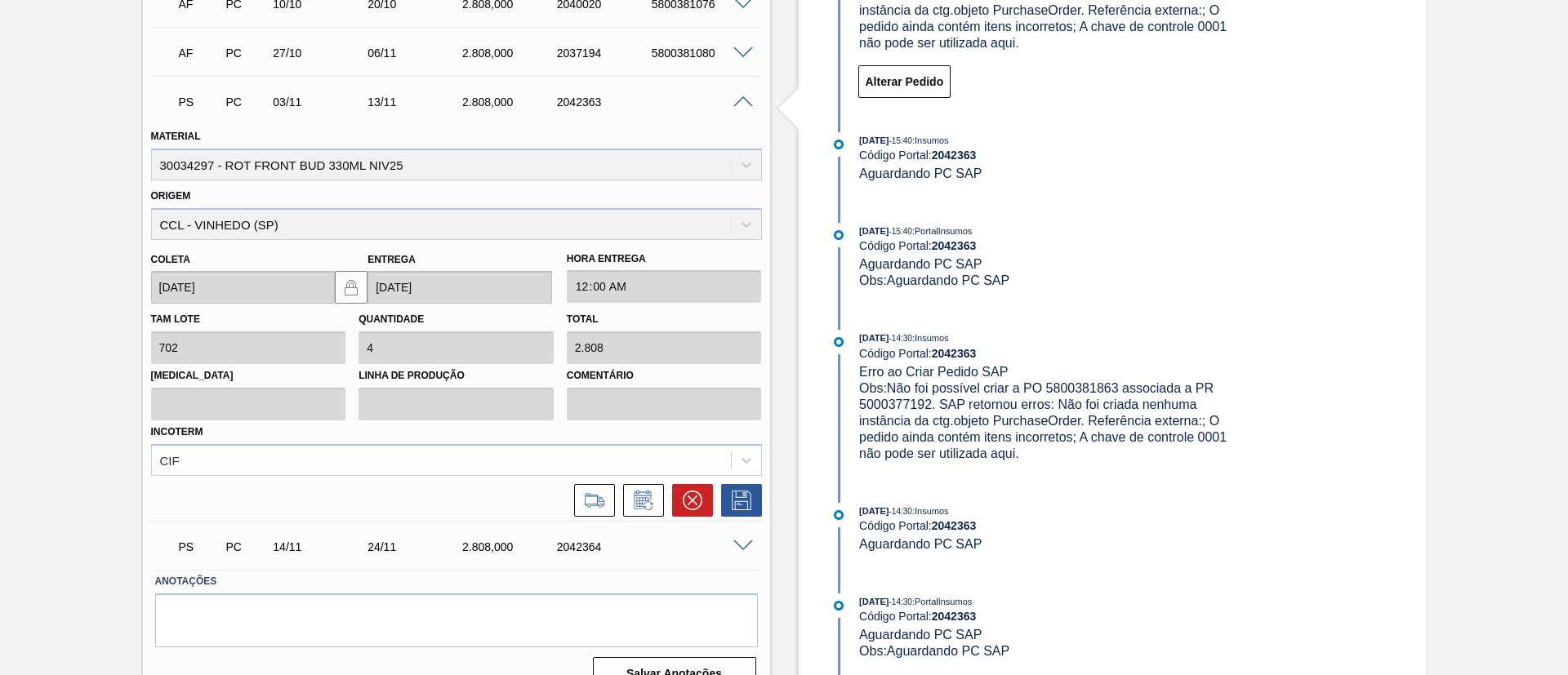
click at [570, 504] on div at bounding box center [589, 500] width 49 height 33
click at [578, 495] on button at bounding box center [594, 500] width 41 height 33
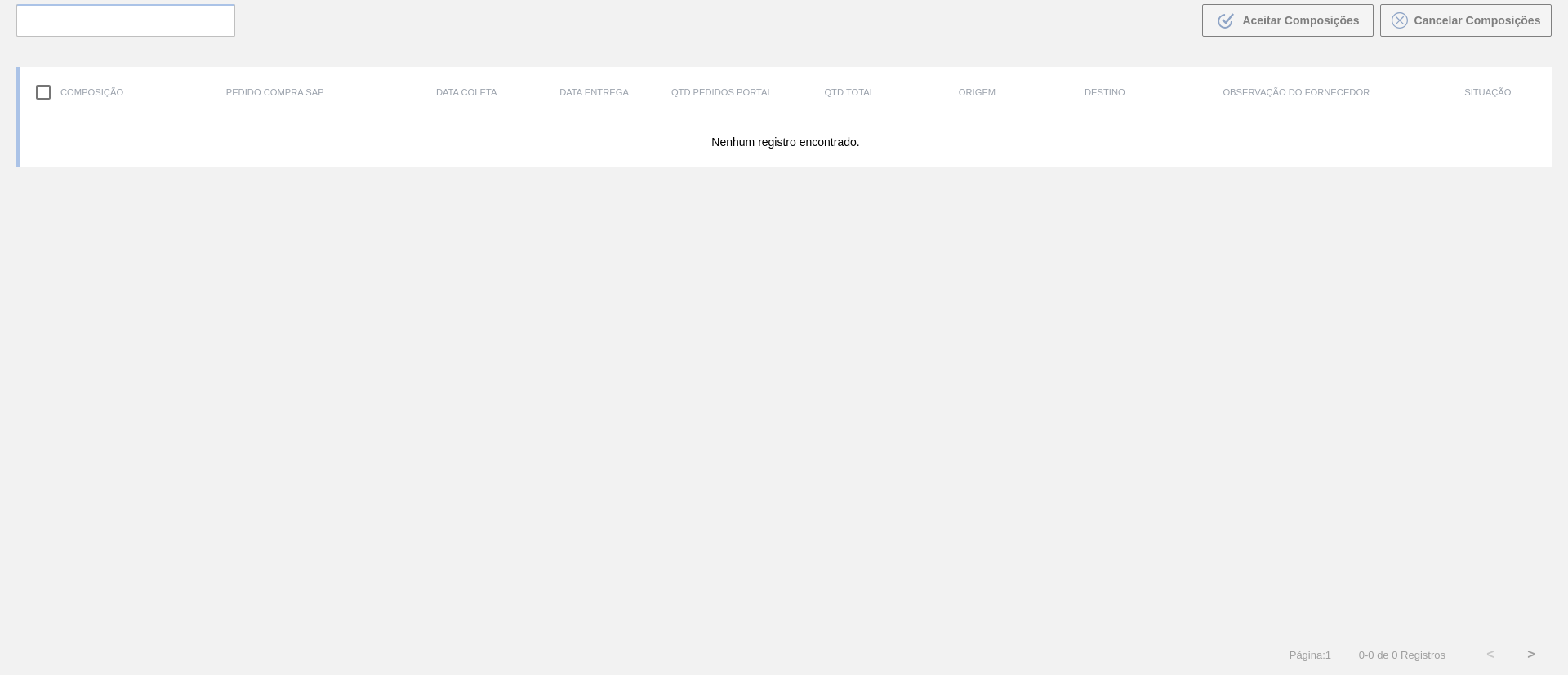
scroll to position [118, 0]
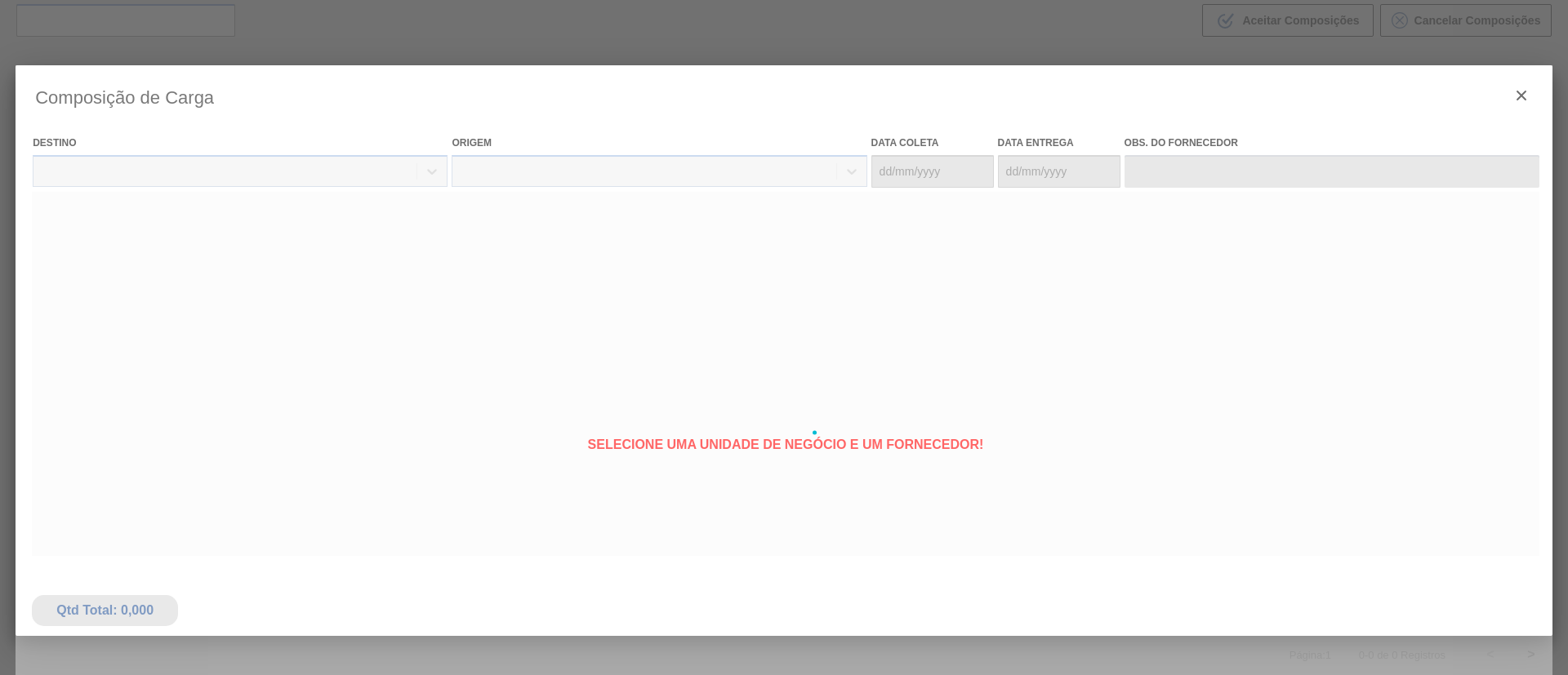
type coleta "[DATE]"
type entrega "[DATE]"
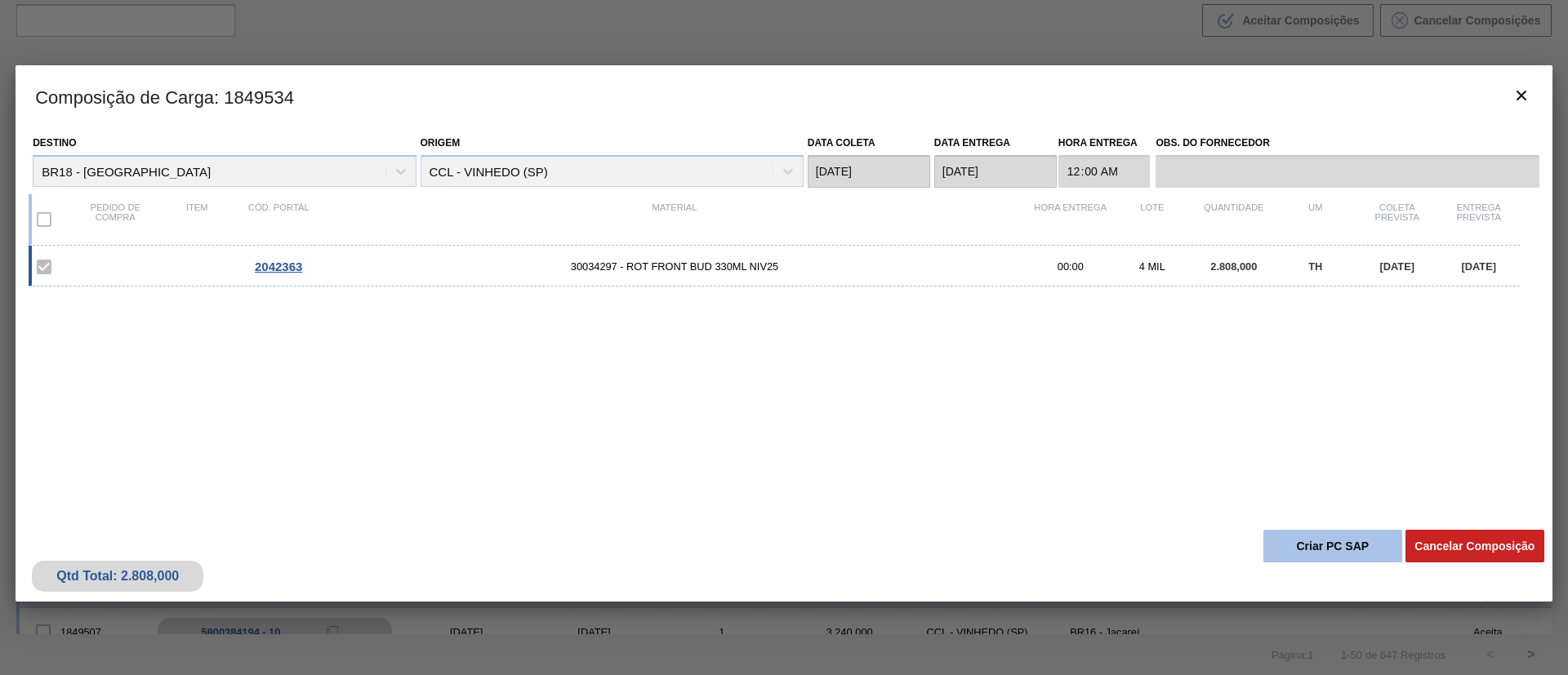
click at [1329, 539] on button "Criar PC SAP" at bounding box center [1332, 546] width 138 height 33
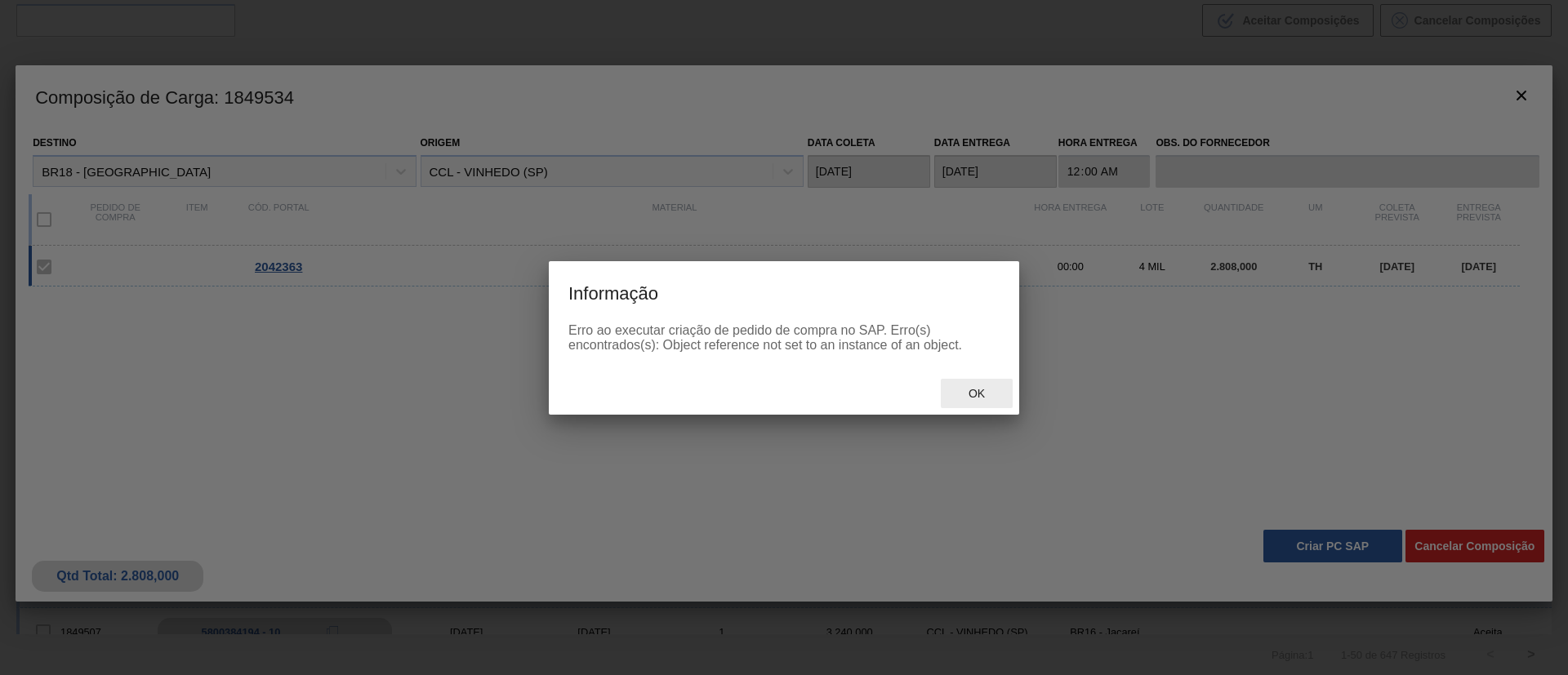
click at [981, 396] on span "Ok" at bounding box center [977, 394] width 43 height 13
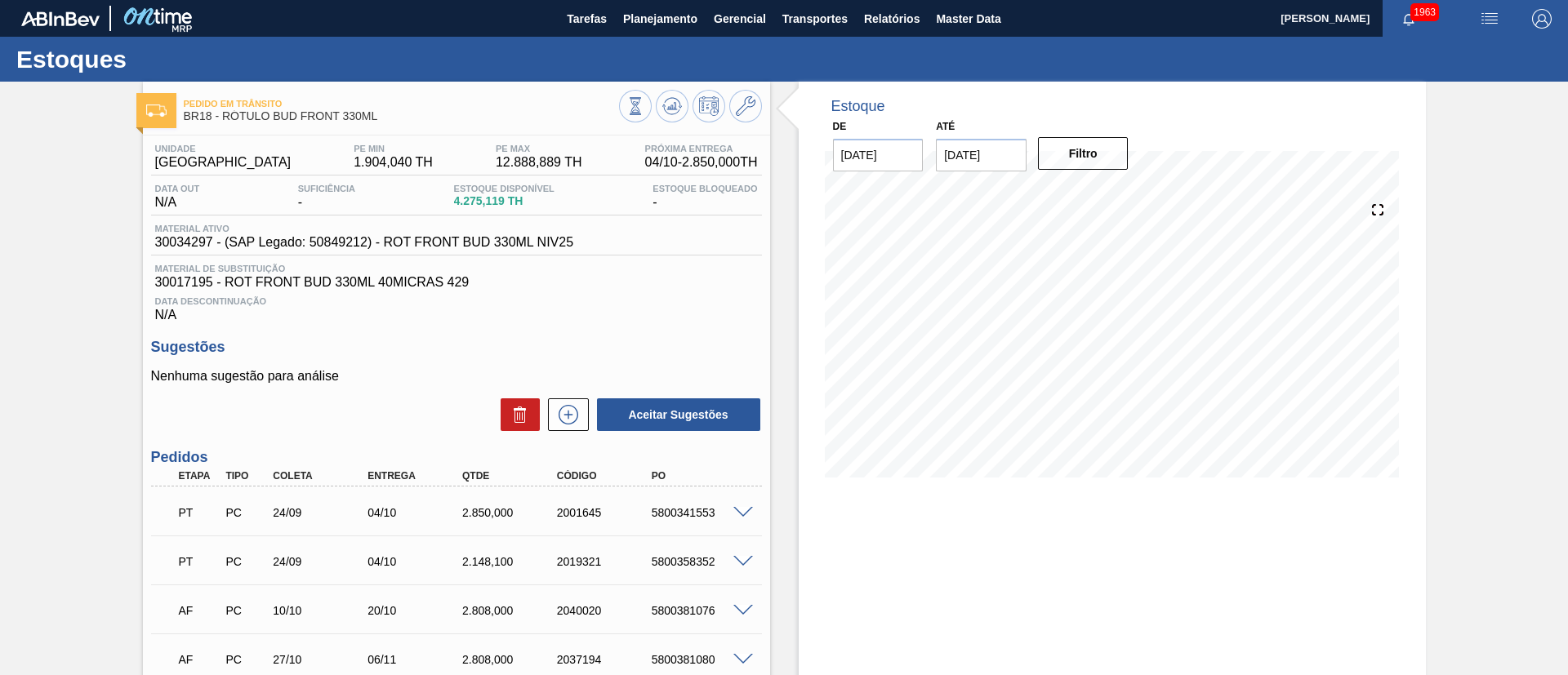
scroll to position [239, 0]
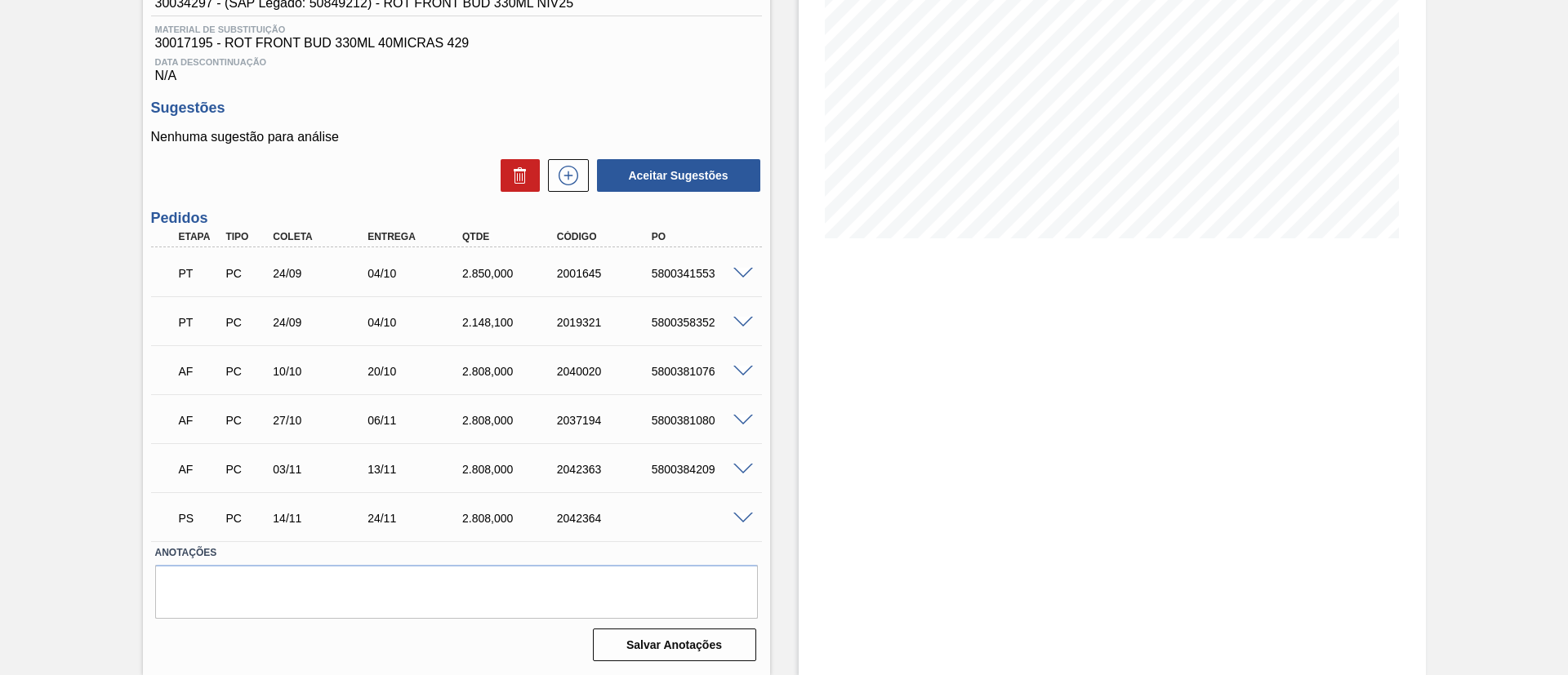
click at [743, 517] on span at bounding box center [744, 518] width 20 height 12
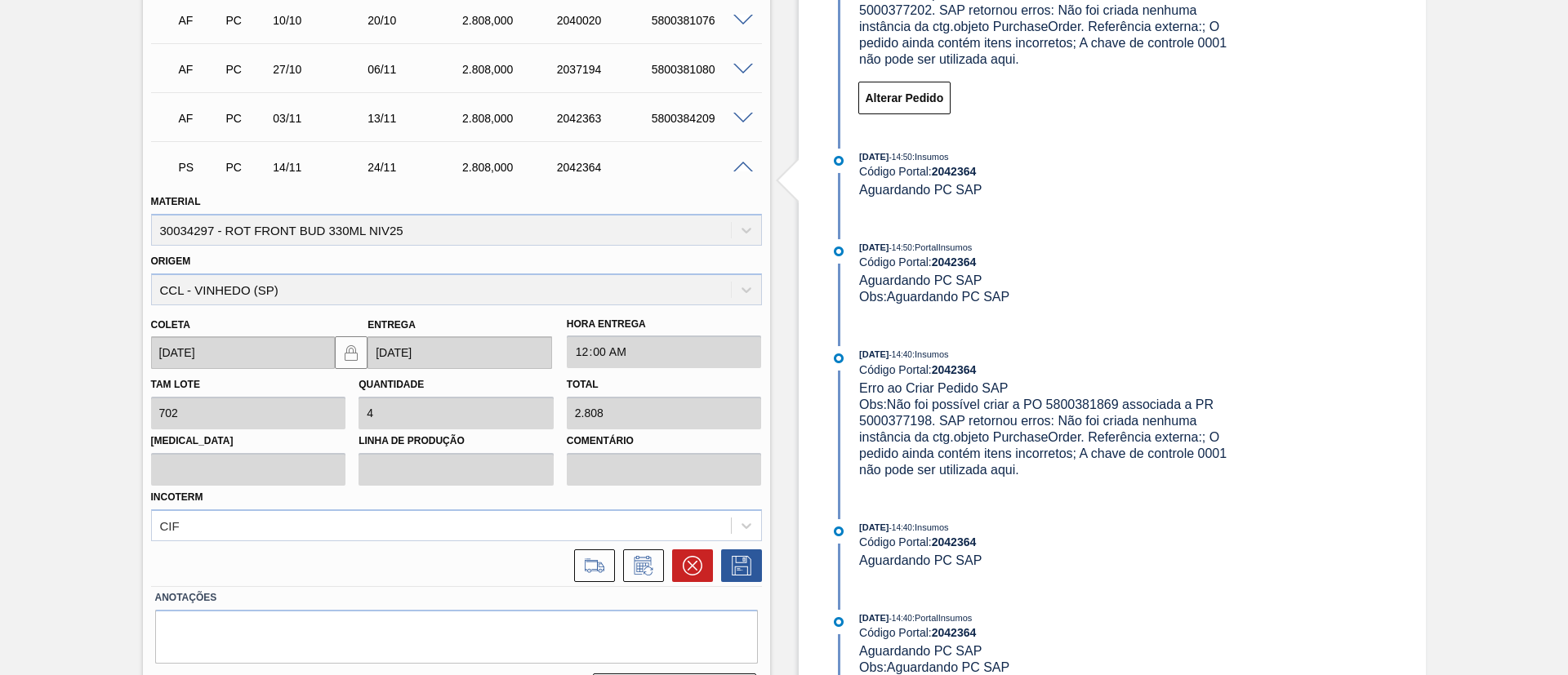
scroll to position [607, 0]
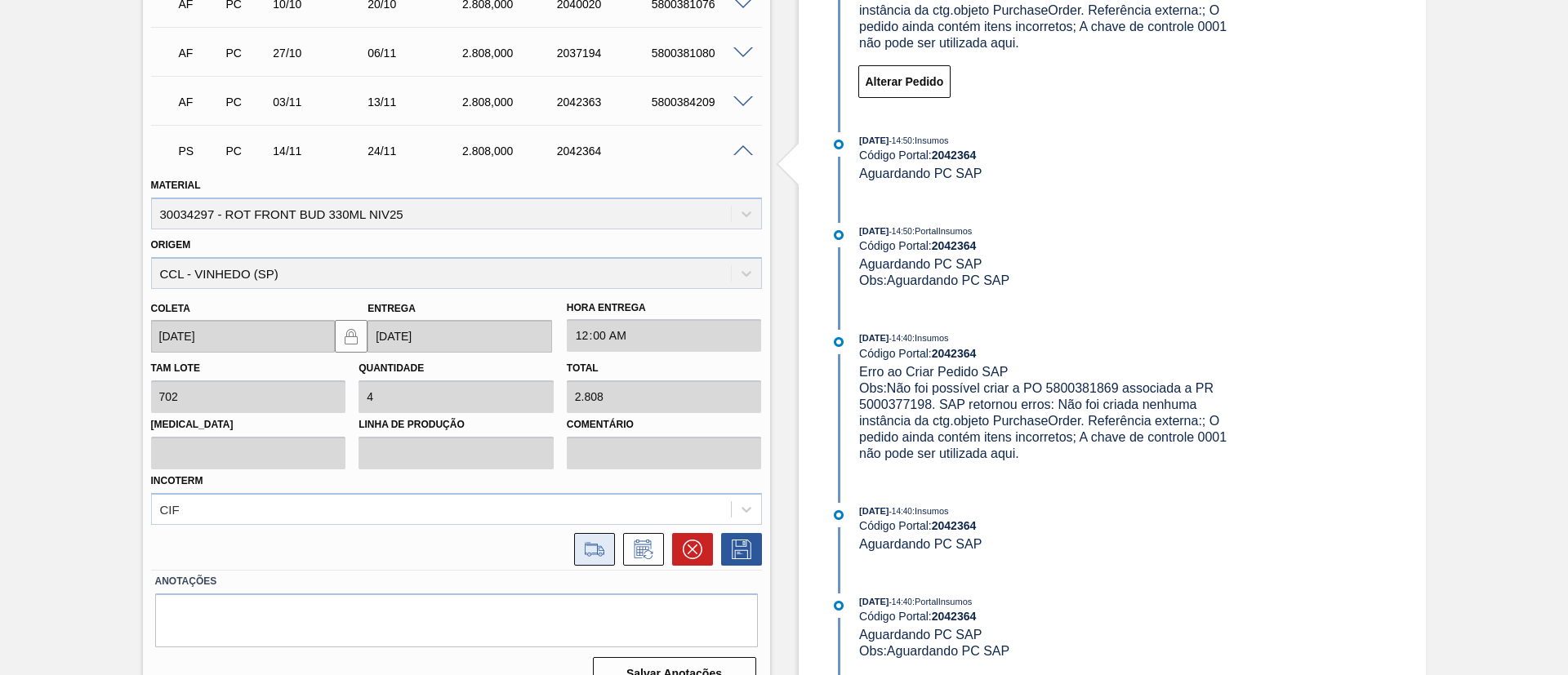
click at [595, 559] on icon at bounding box center [594, 550] width 26 height 20
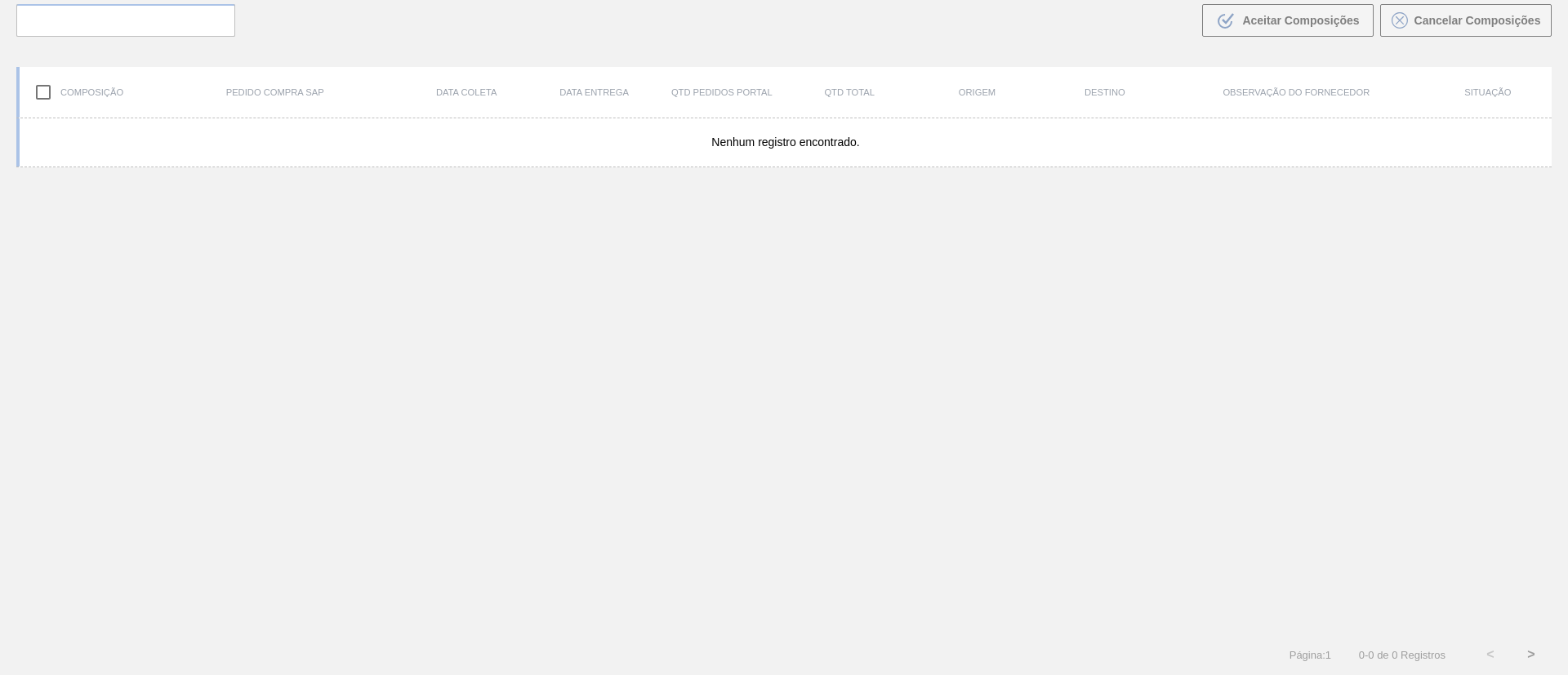
scroll to position [118, 0]
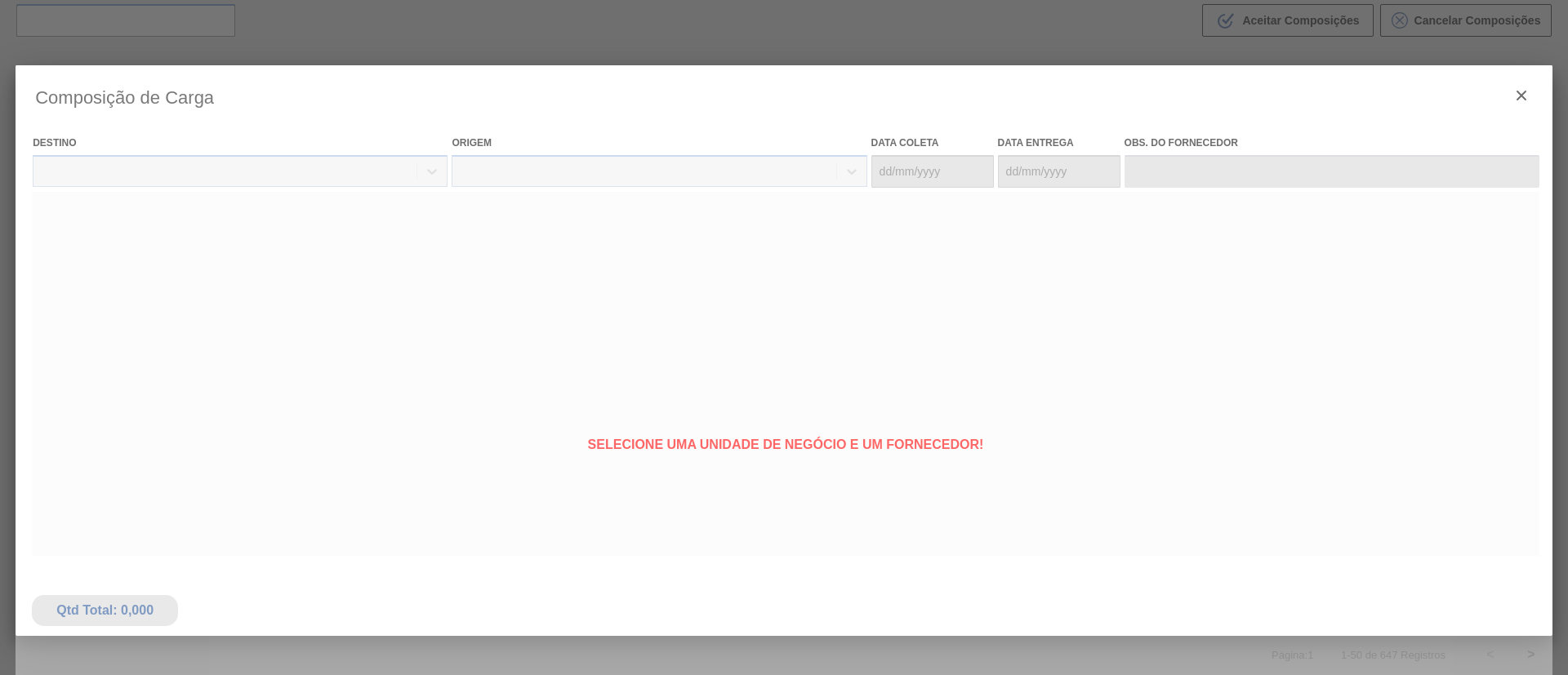
type coleta "[DATE]"
type entrega "24/11/2025"
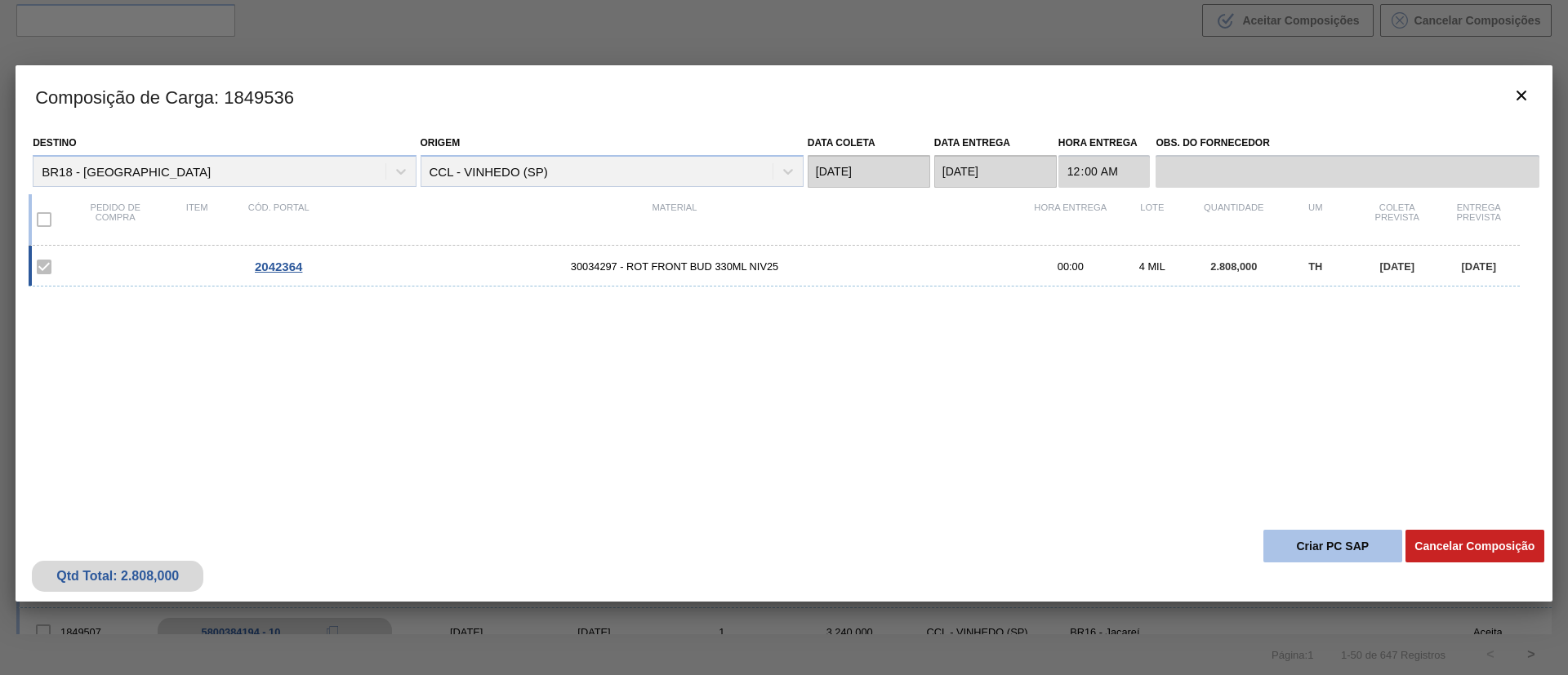
click at [1308, 549] on button "Criar PC SAP" at bounding box center [1332, 546] width 138 height 33
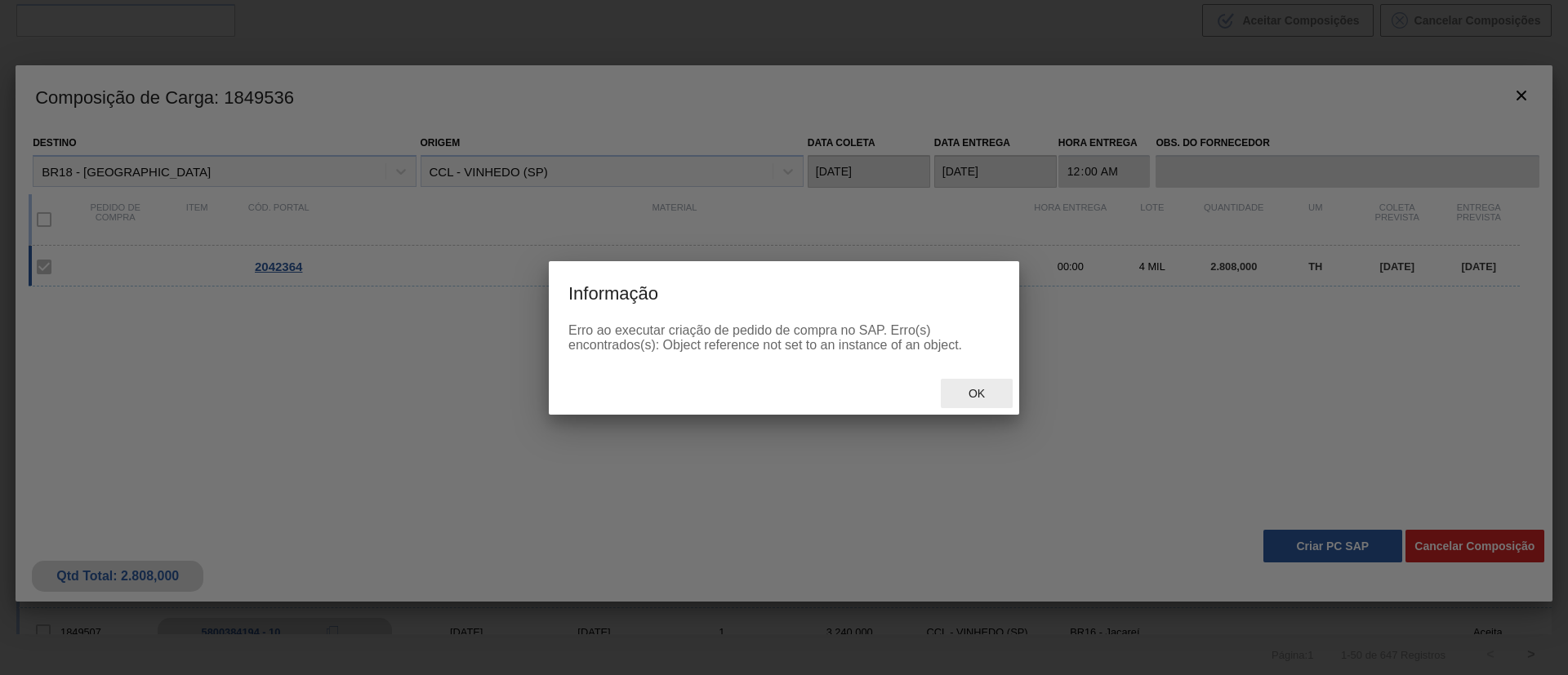
click at [976, 395] on span "Ok" at bounding box center [977, 394] width 43 height 13
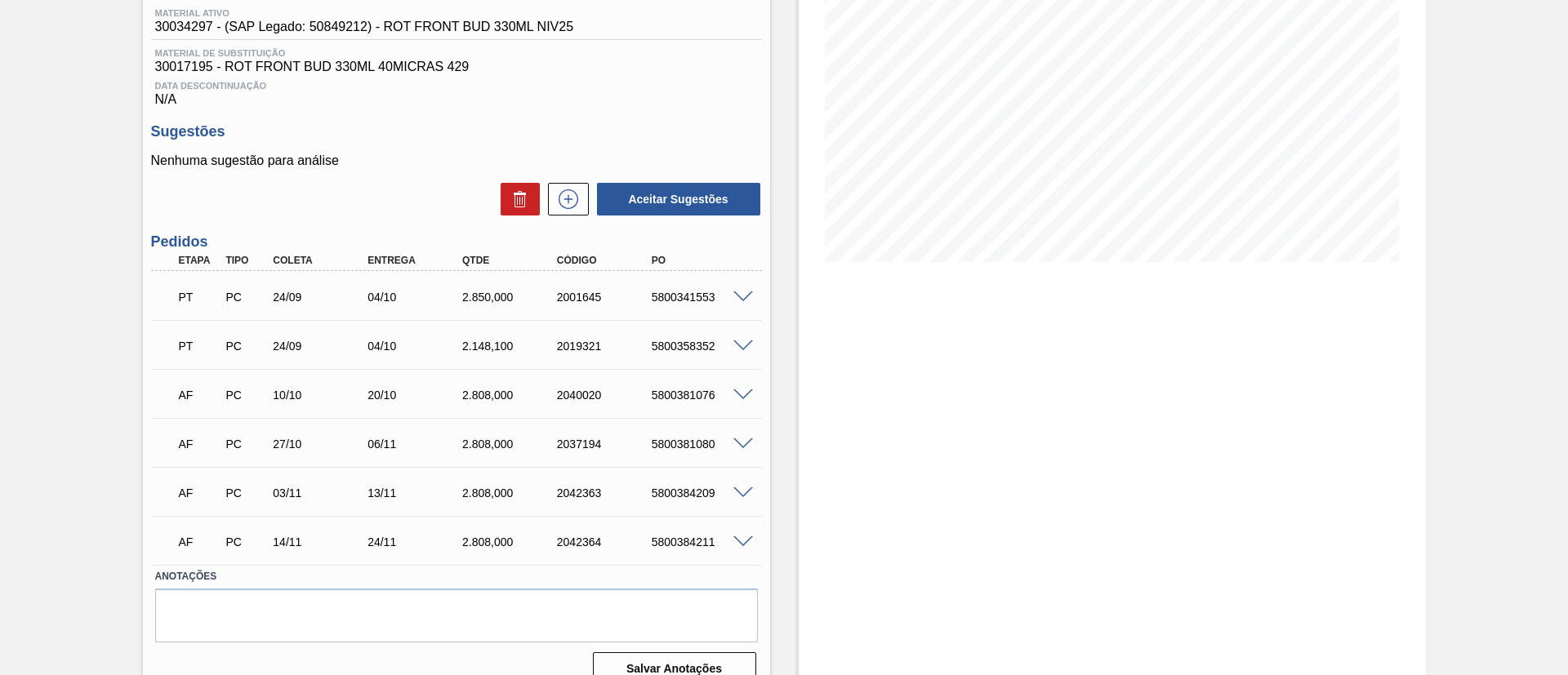
scroll to position [239, 0]
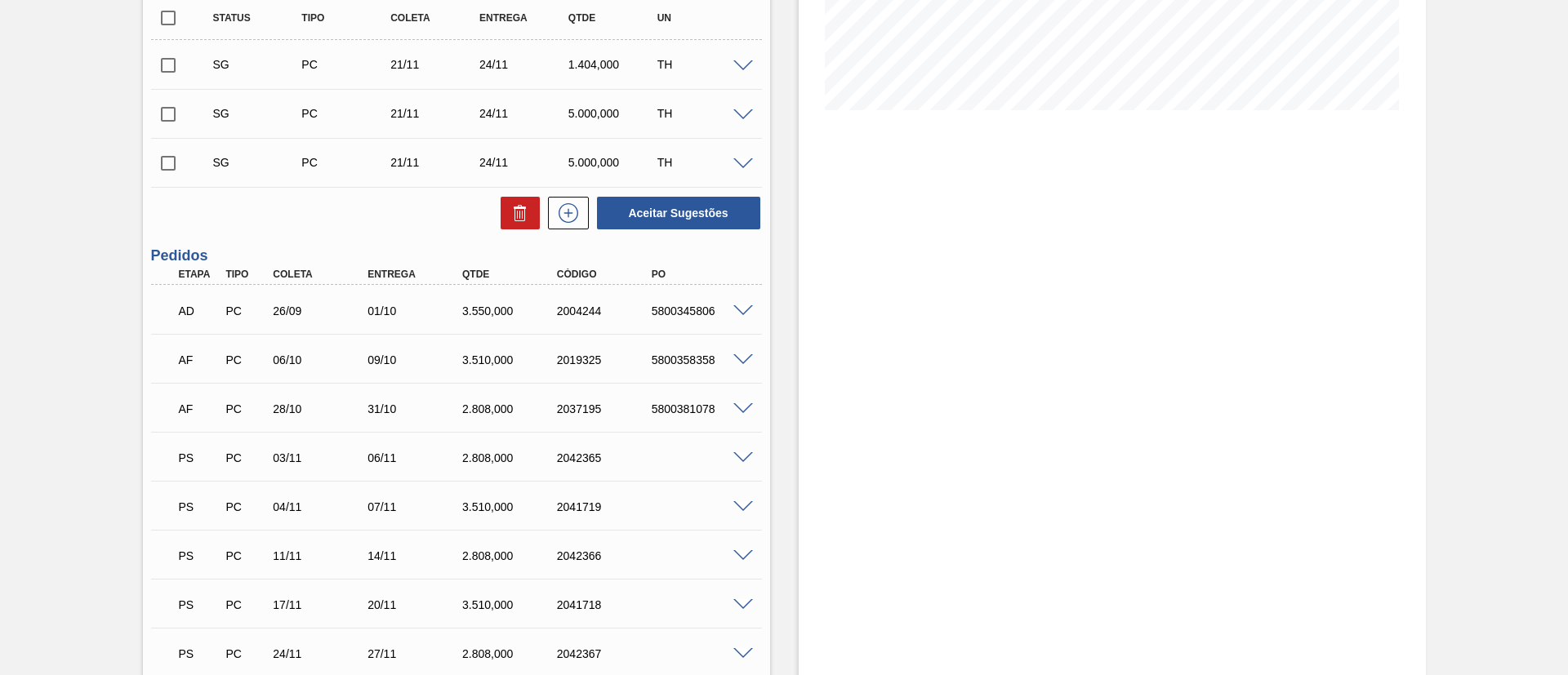
scroll to position [503, 0]
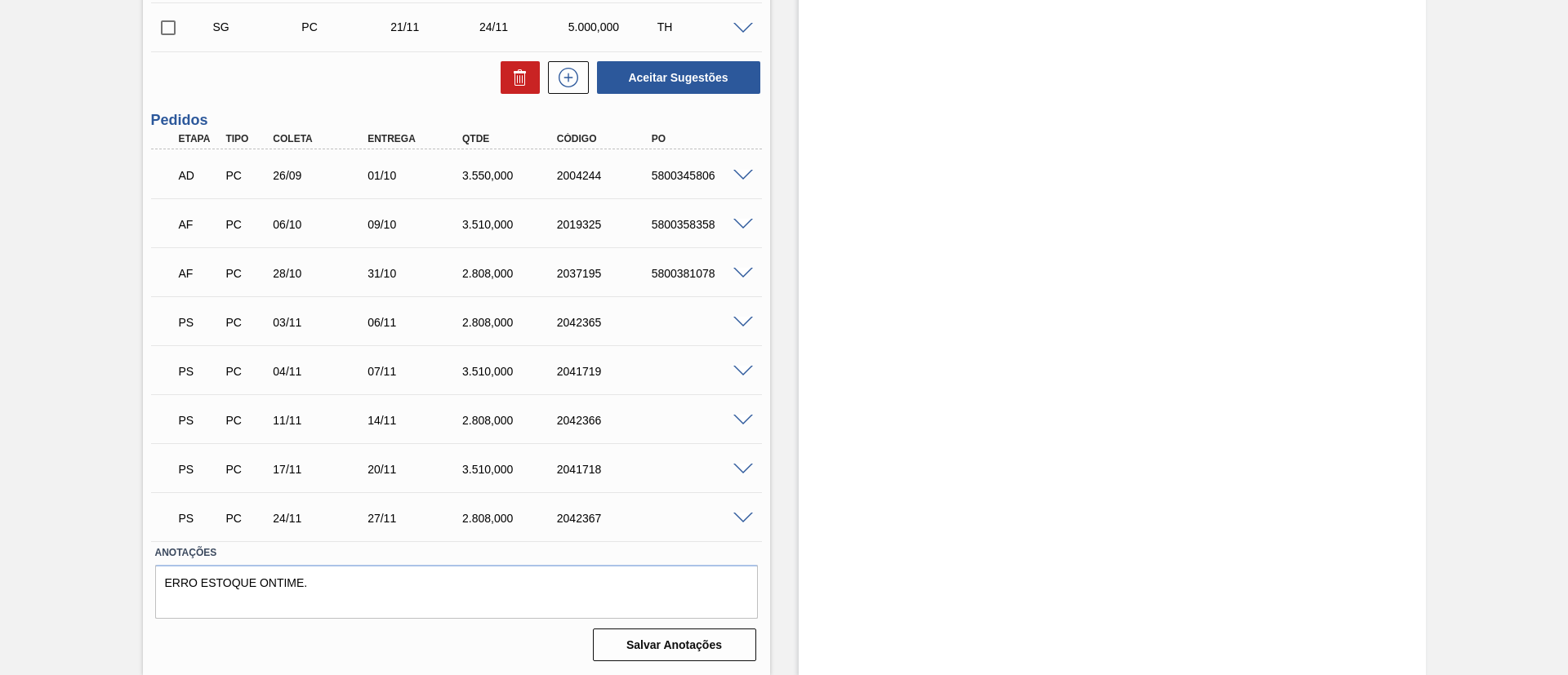
click at [738, 324] on span at bounding box center [744, 322] width 20 height 12
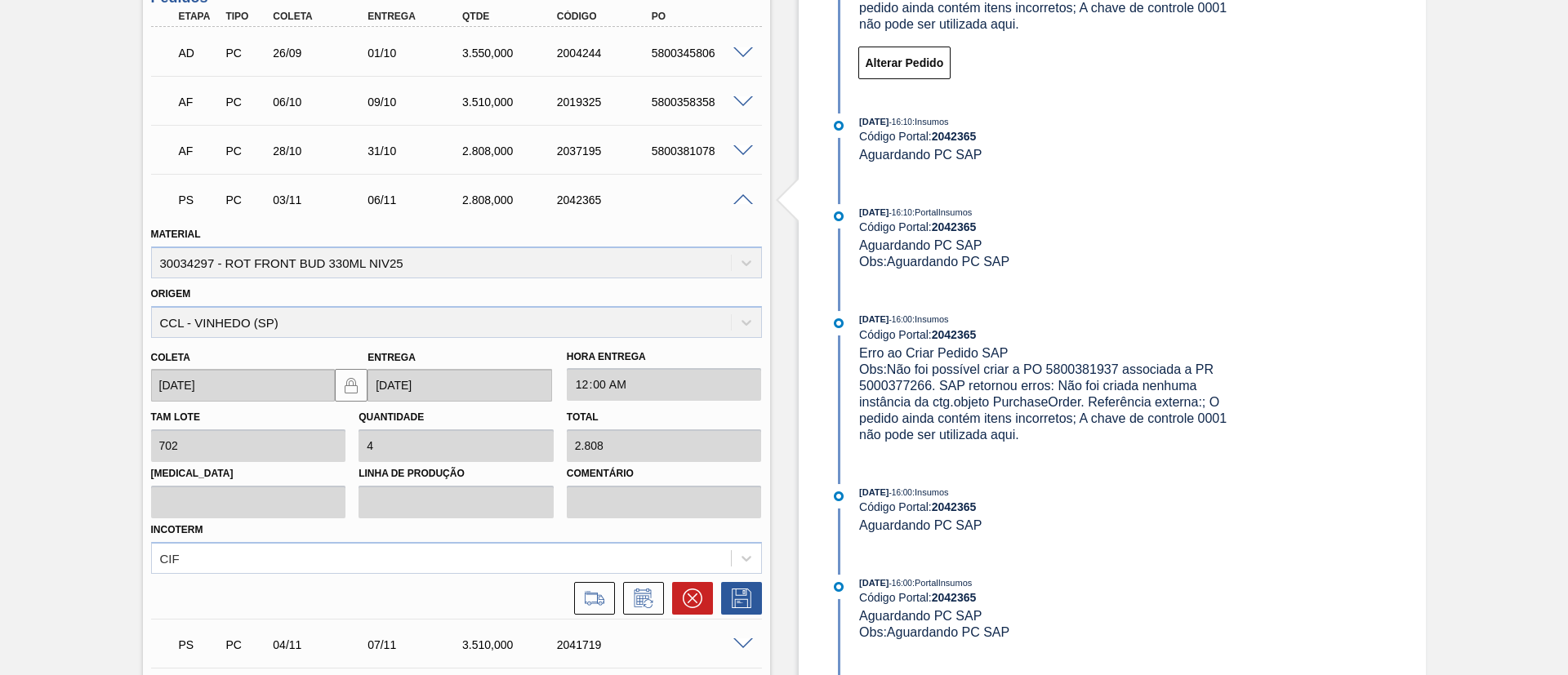
scroll to position [870, 0]
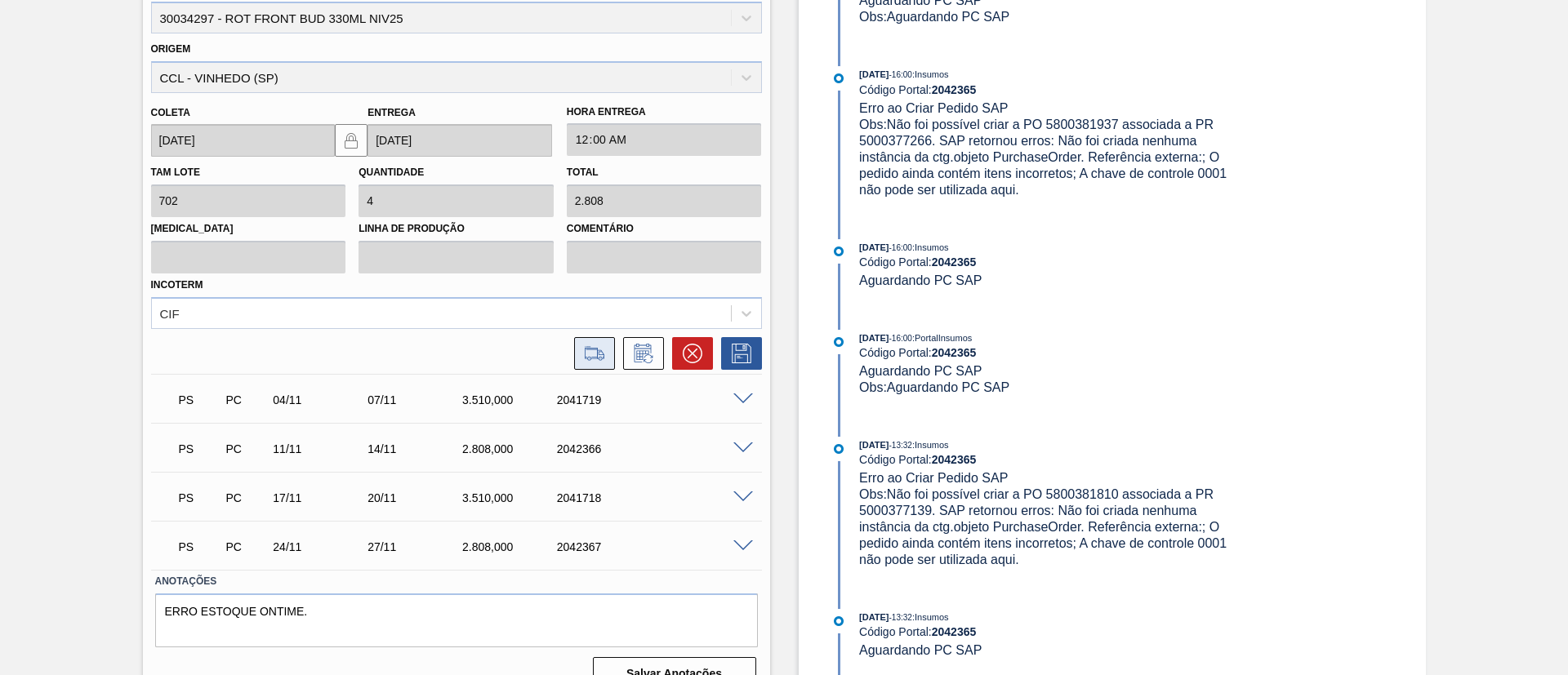
click at [600, 361] on button at bounding box center [594, 354] width 41 height 33
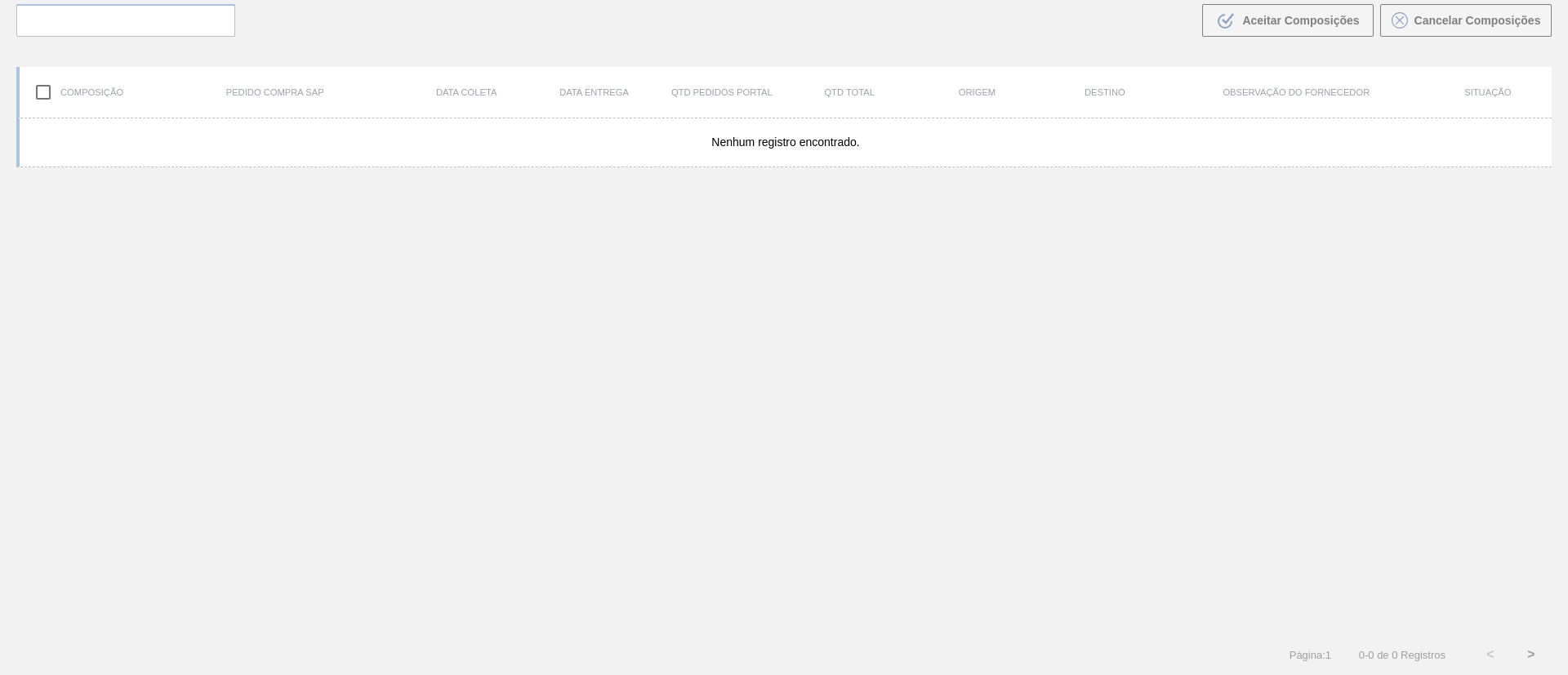
scroll to position [118, 0]
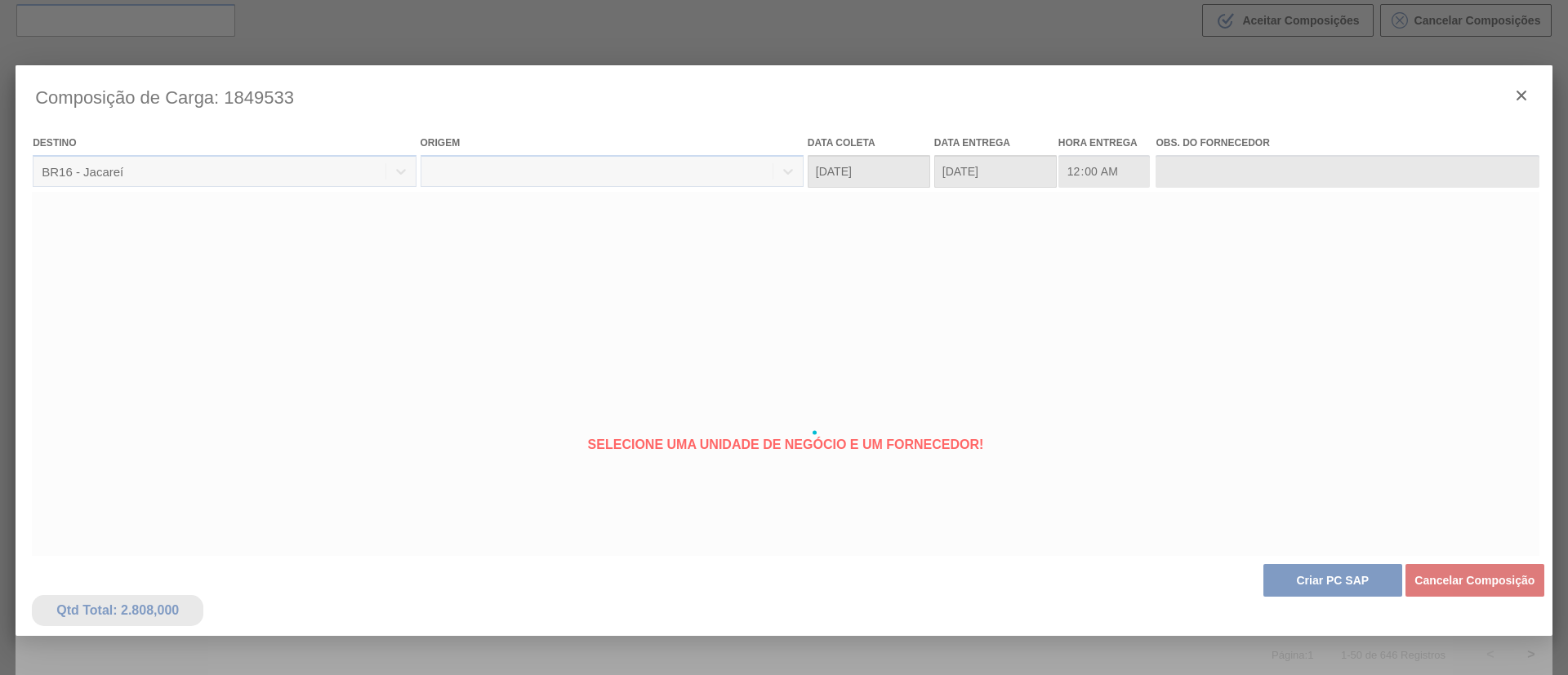
type coleta "[DATE]"
type entrega "[DATE]"
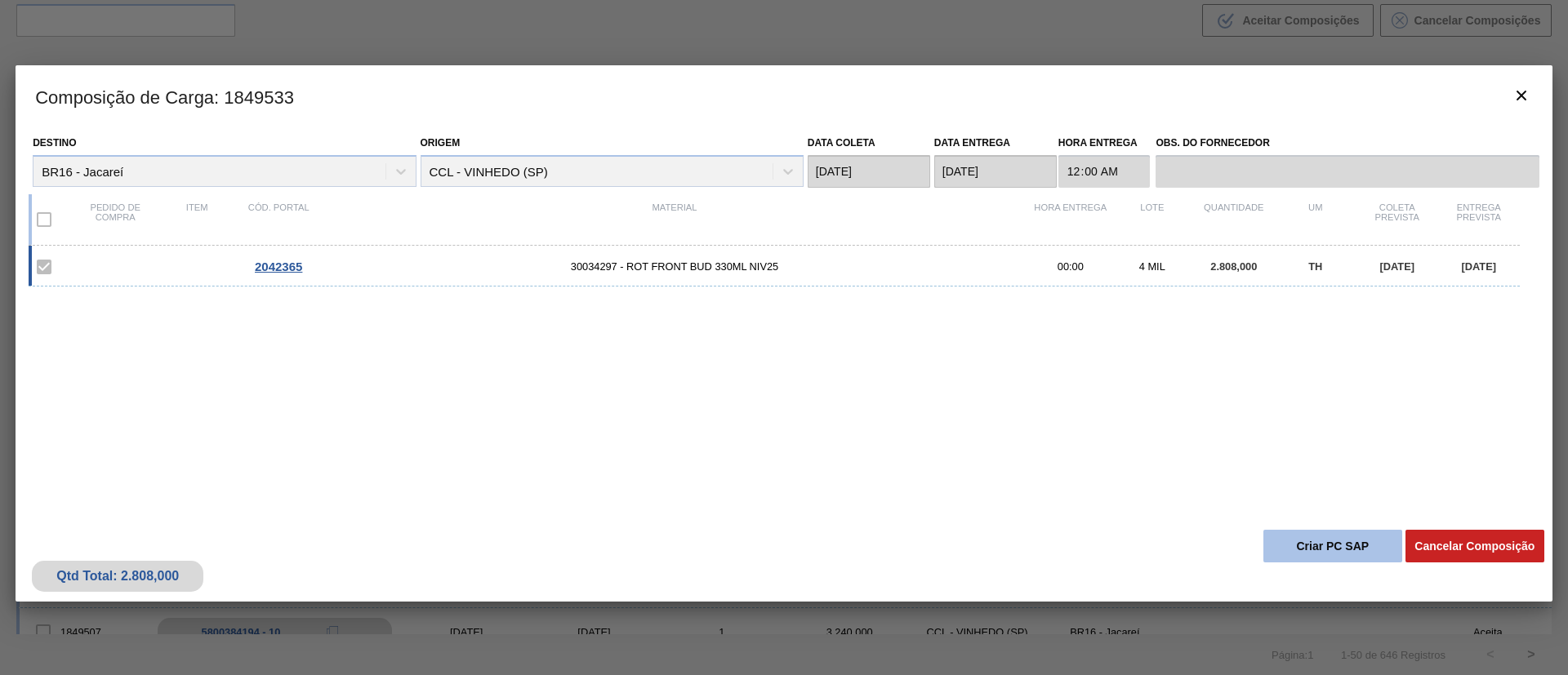
click at [1296, 546] on button "Criar PC SAP" at bounding box center [1332, 546] width 138 height 33
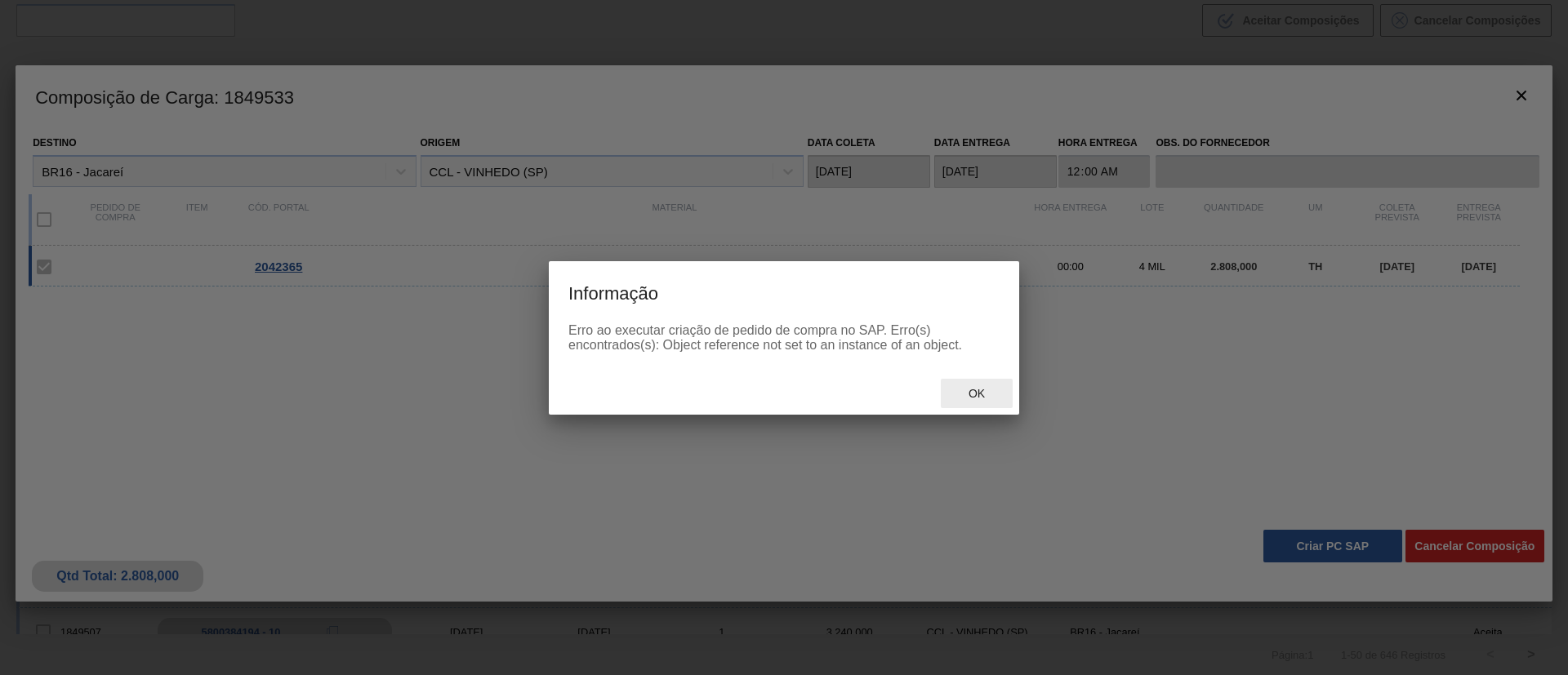
click at [994, 394] on span "Ok" at bounding box center [977, 394] width 43 height 13
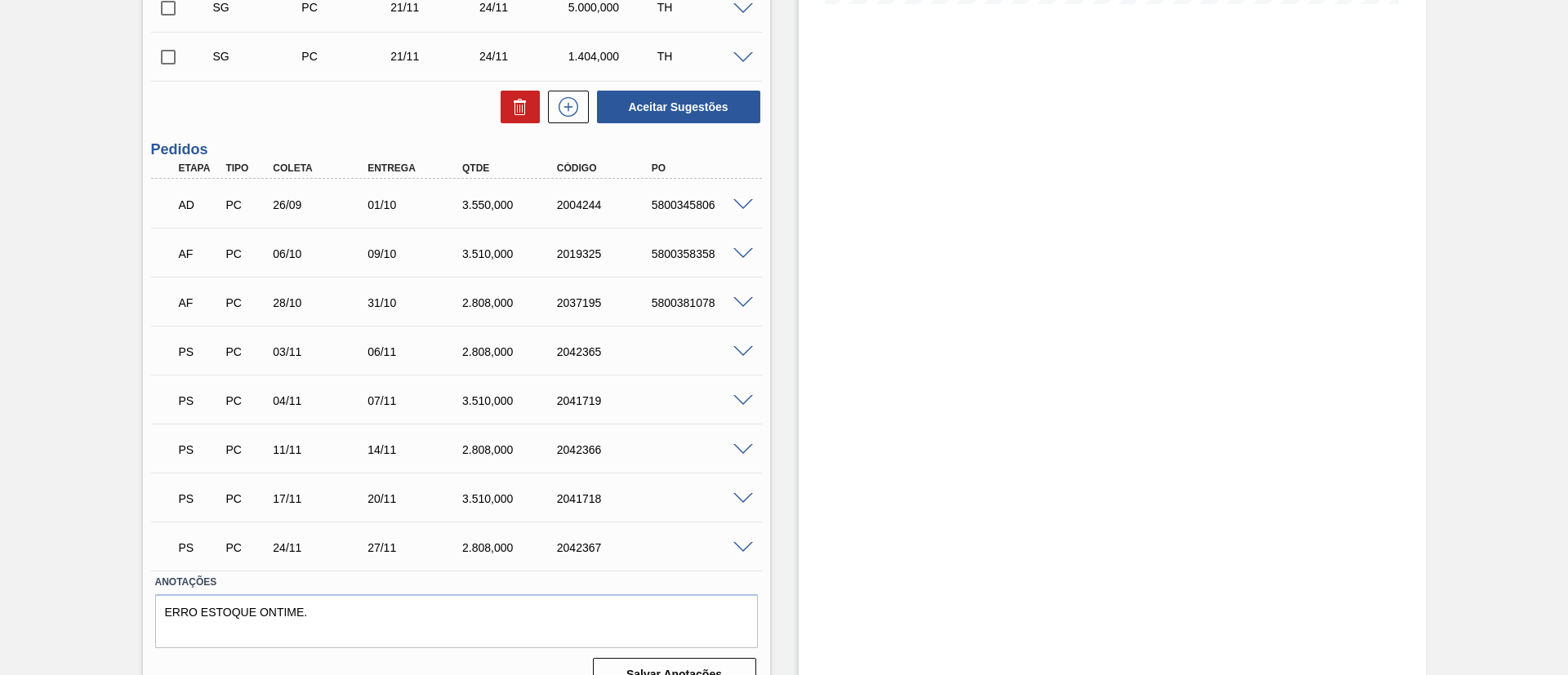
scroll to position [503, 0]
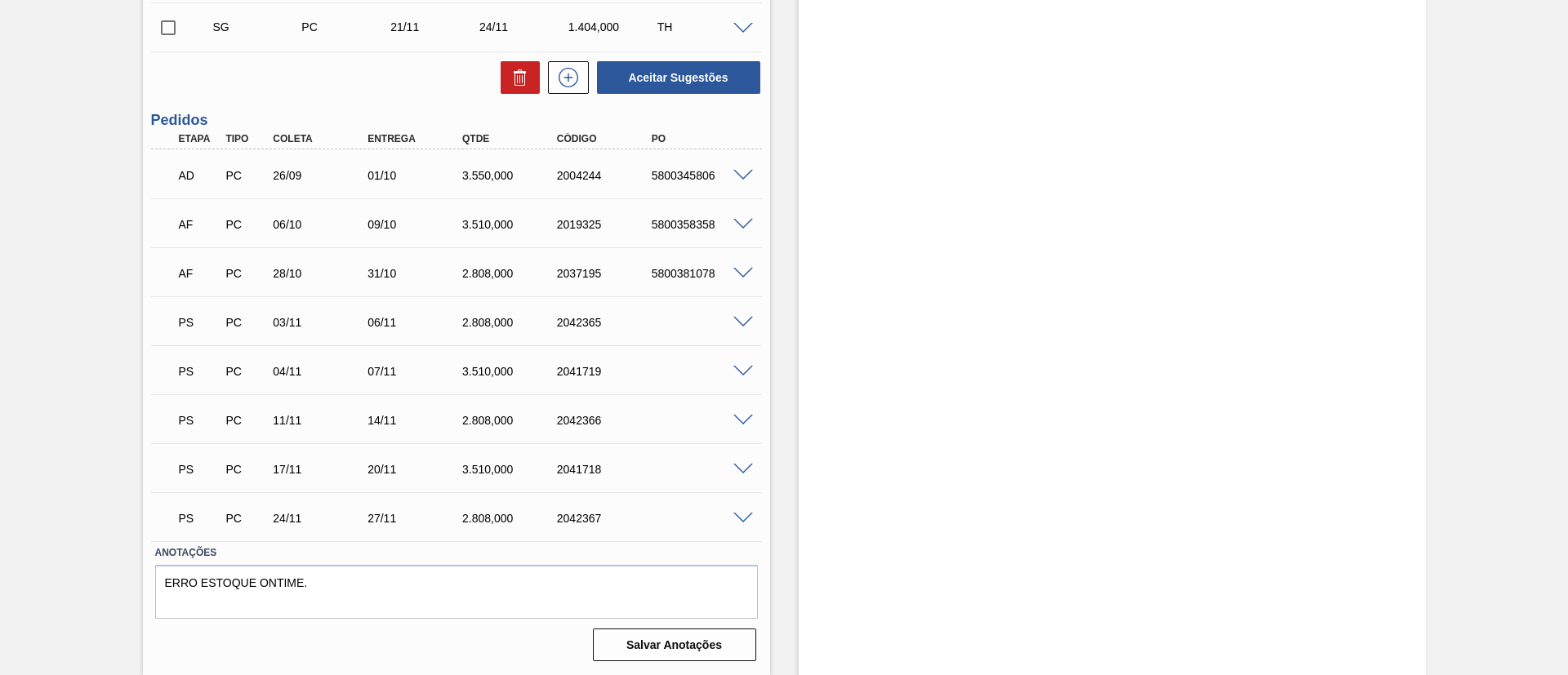
click at [742, 324] on span at bounding box center [744, 322] width 20 height 12
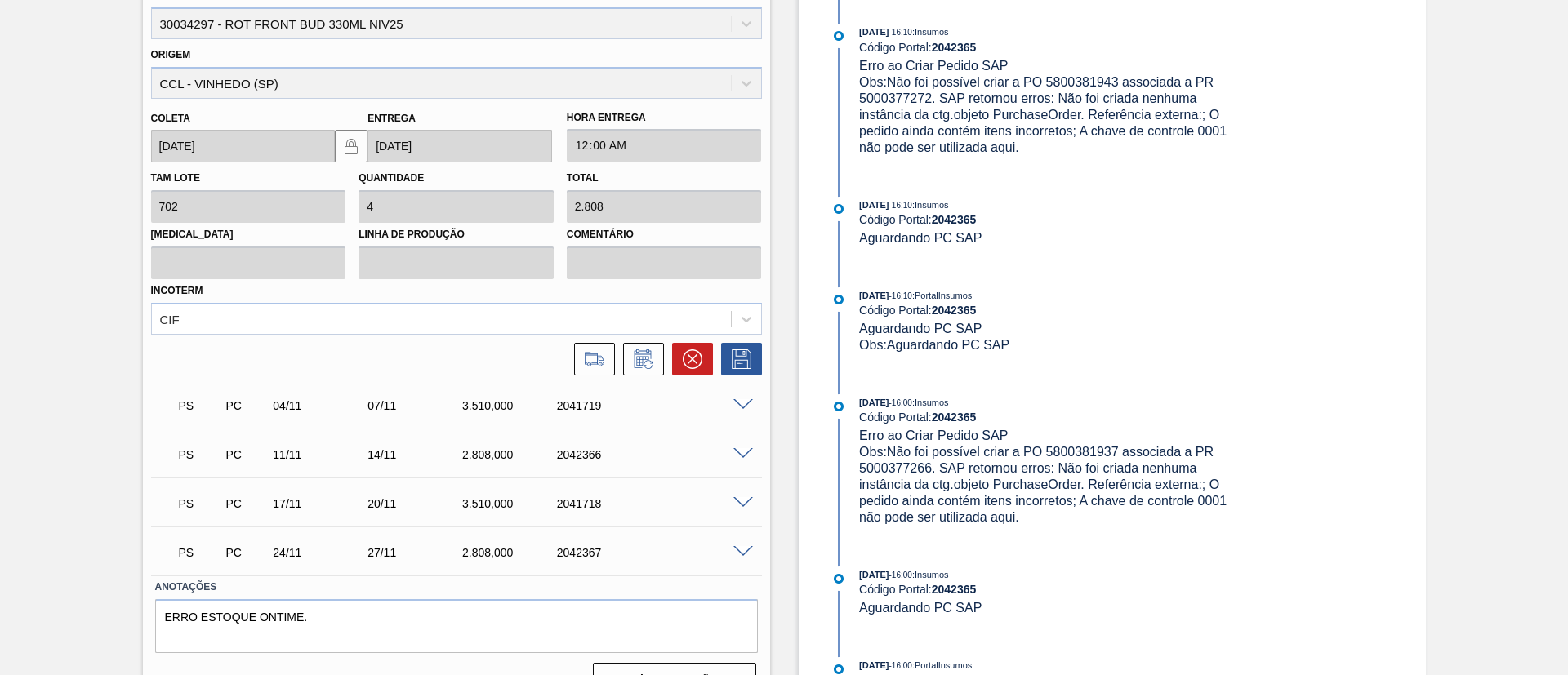
scroll to position [899, 0]
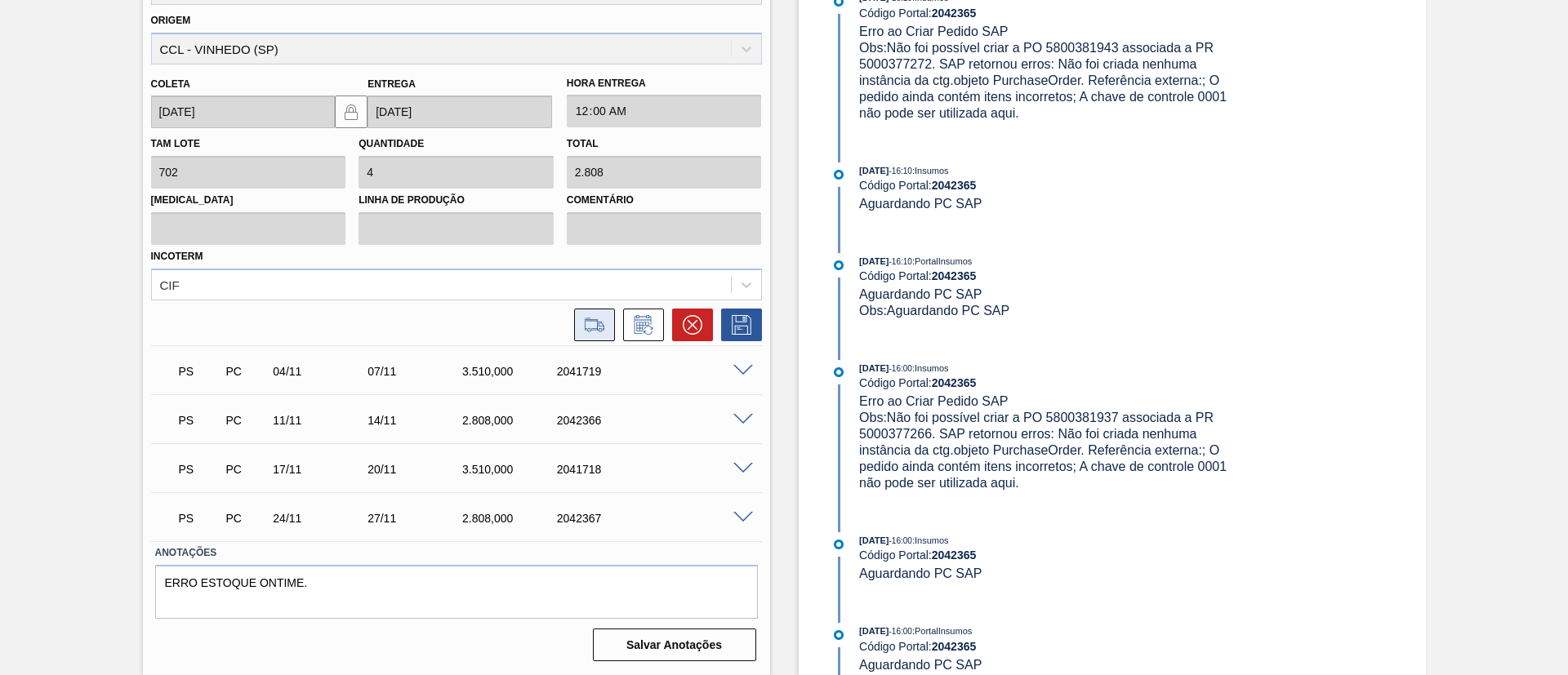
click at [595, 328] on icon at bounding box center [594, 323] width 20 height 12
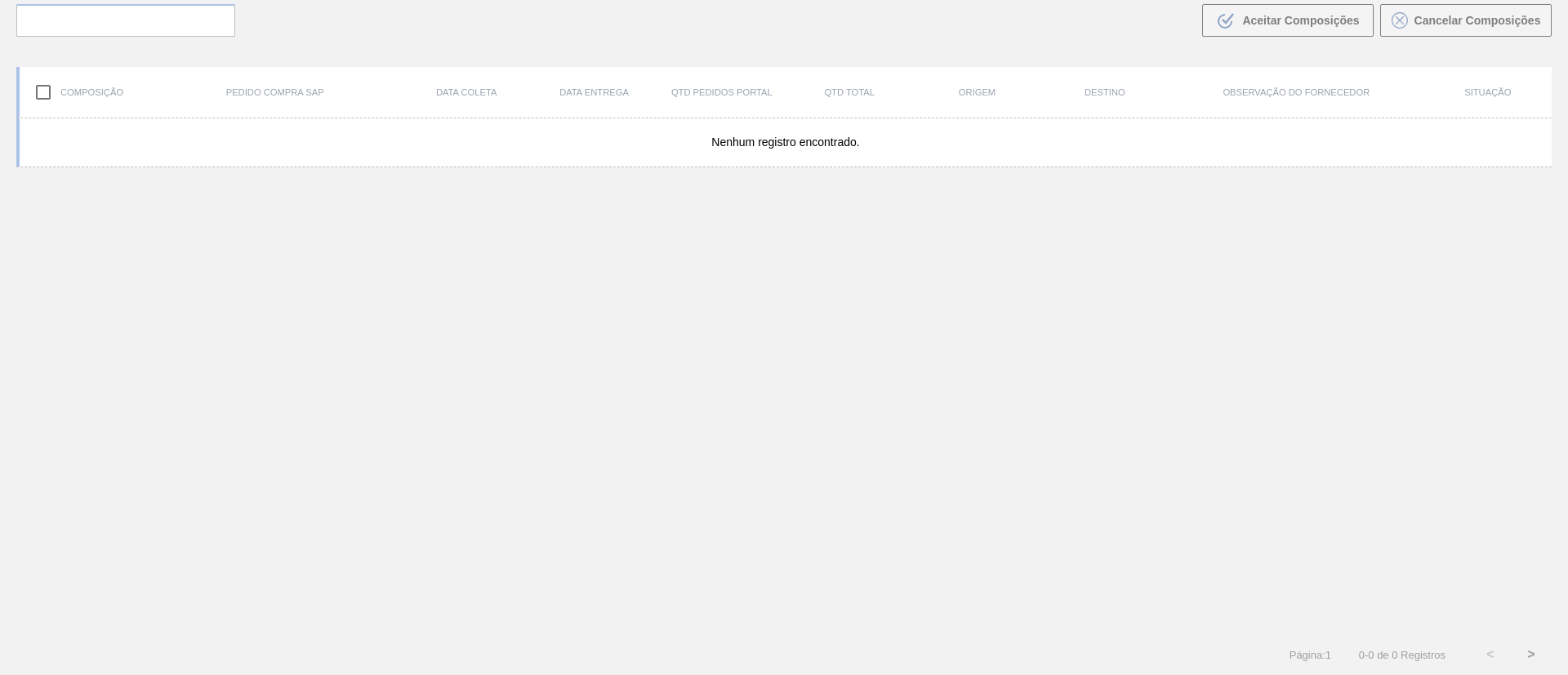
scroll to position [118, 0]
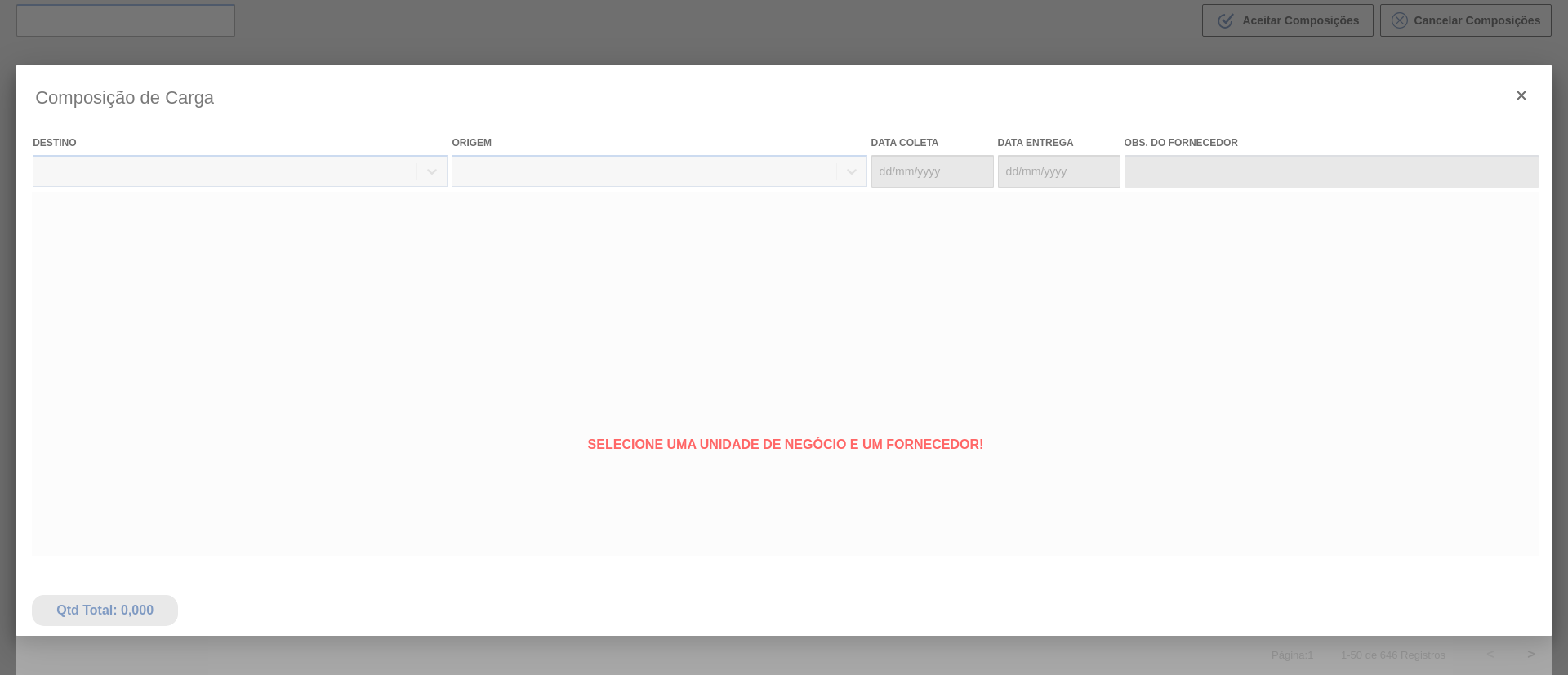
type coleta "[DATE]"
type entrega "[DATE]"
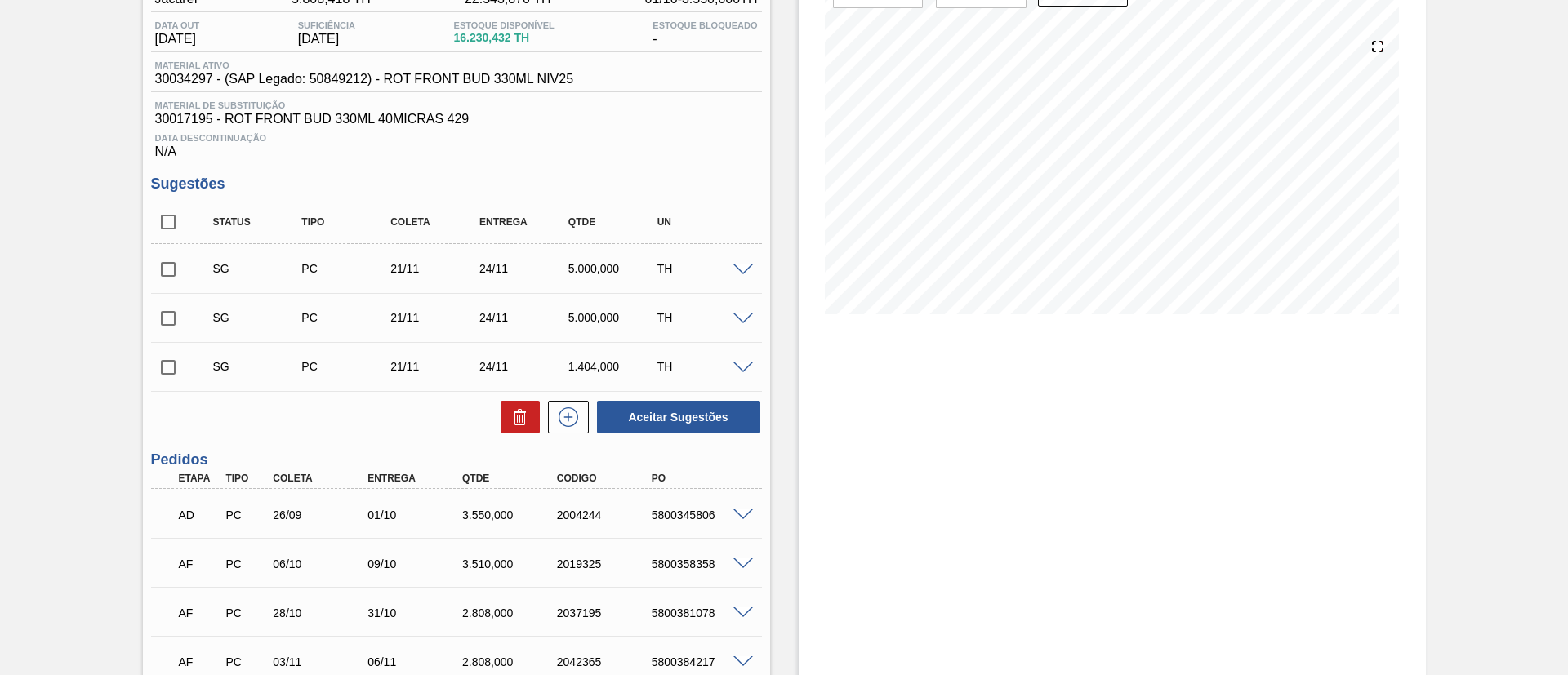
scroll to position [503, 0]
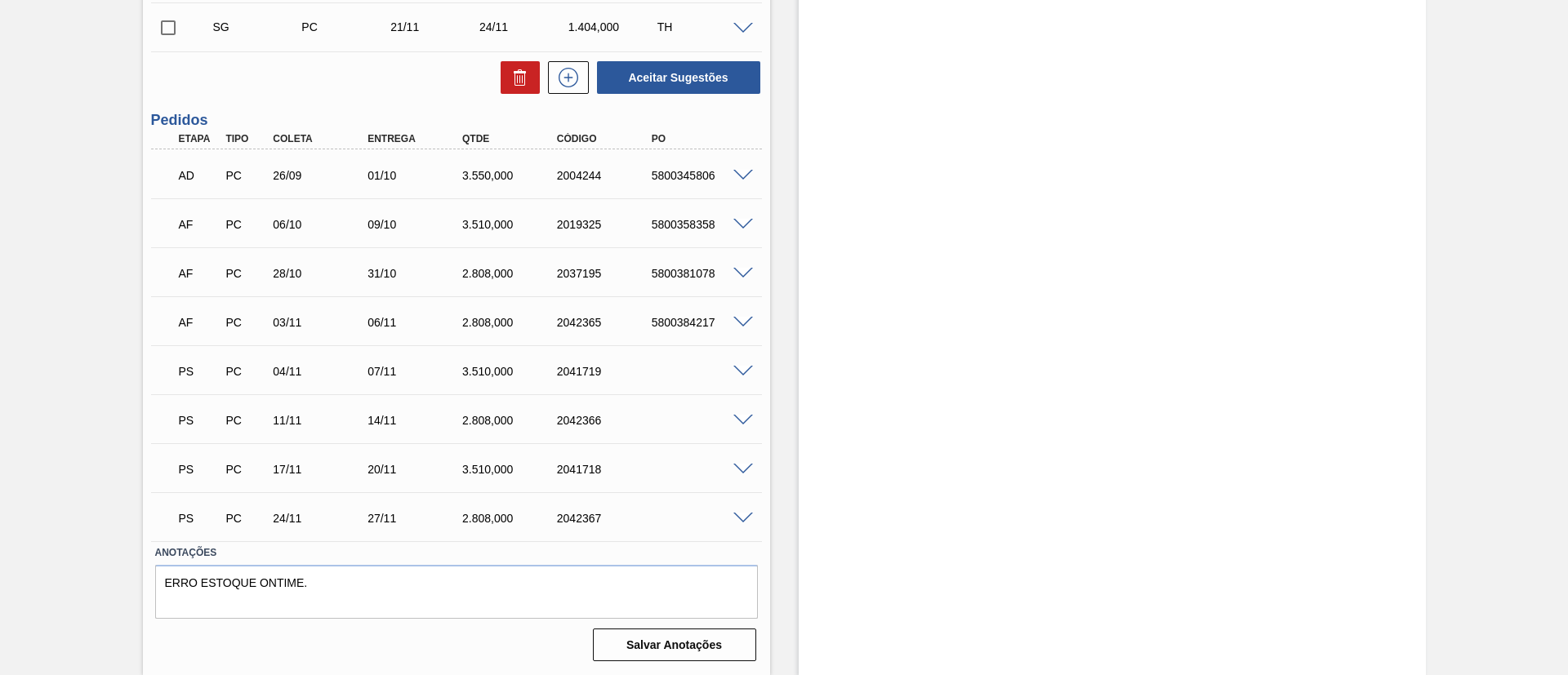
click at [740, 464] on span at bounding box center [744, 470] width 20 height 12
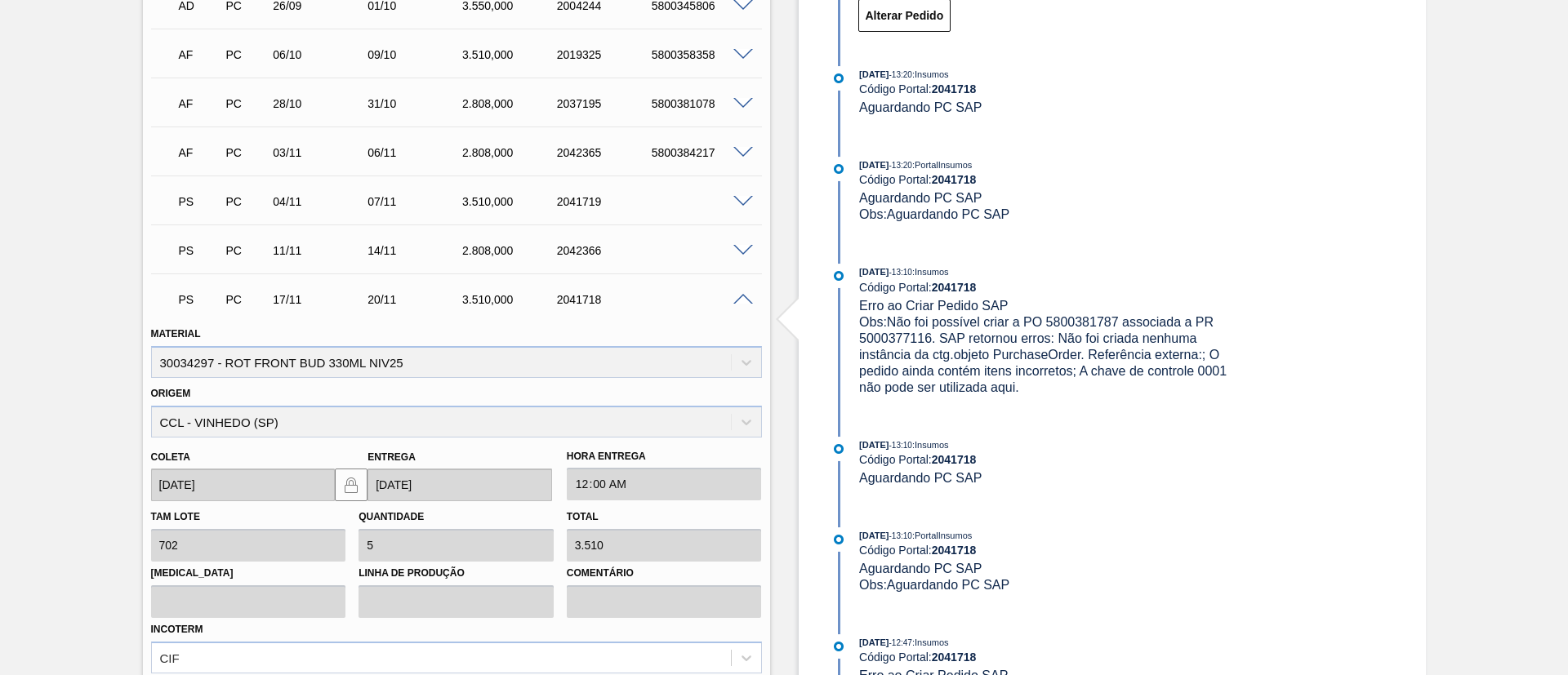
scroll to position [899, 0]
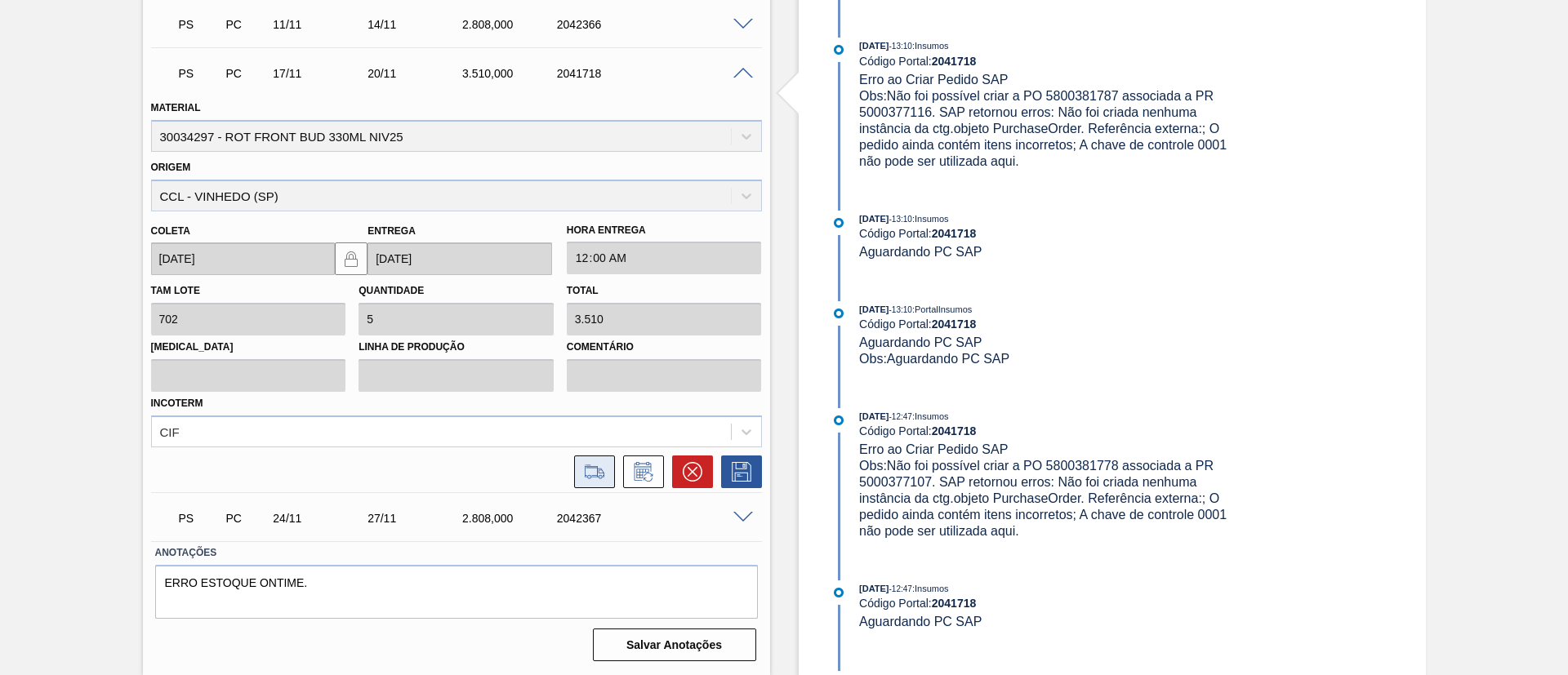
click at [593, 465] on icon at bounding box center [594, 472] width 26 height 20
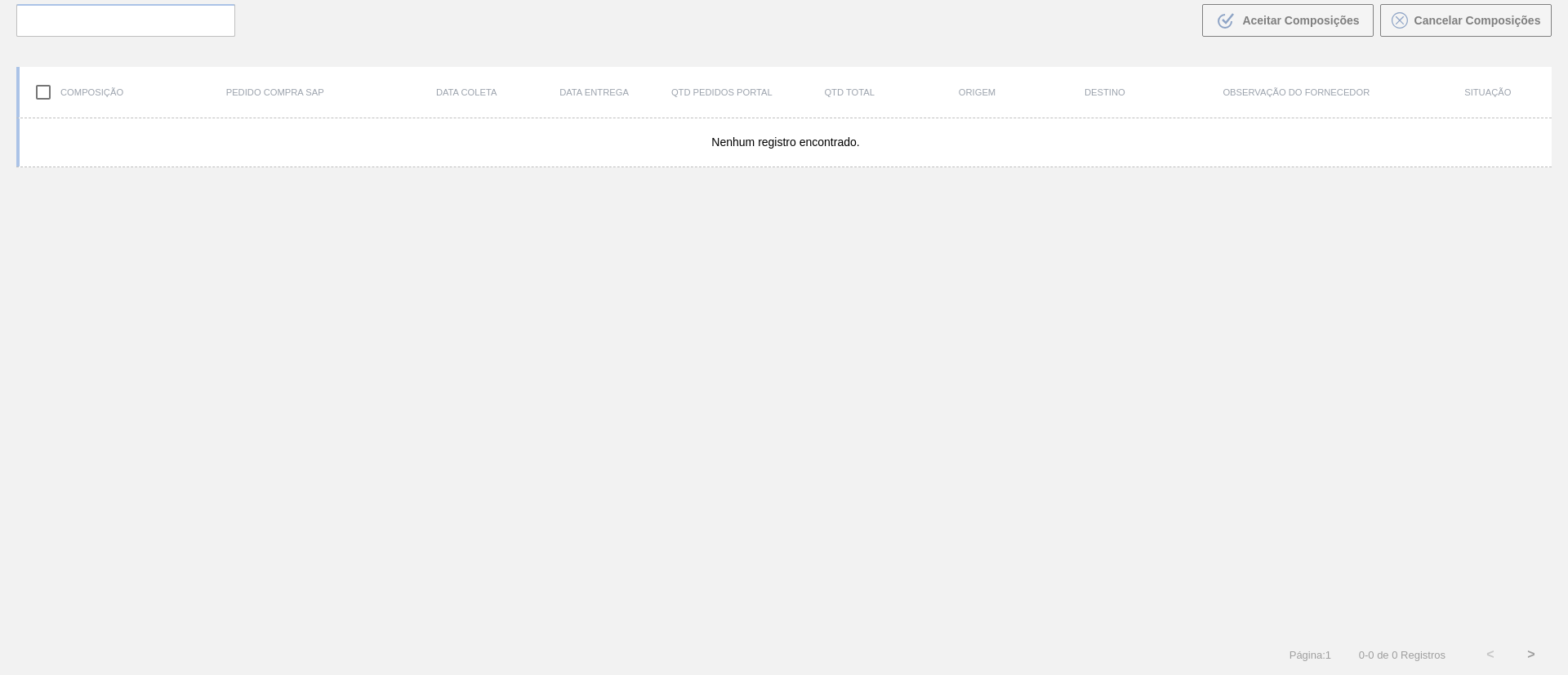
scroll to position [118, 0]
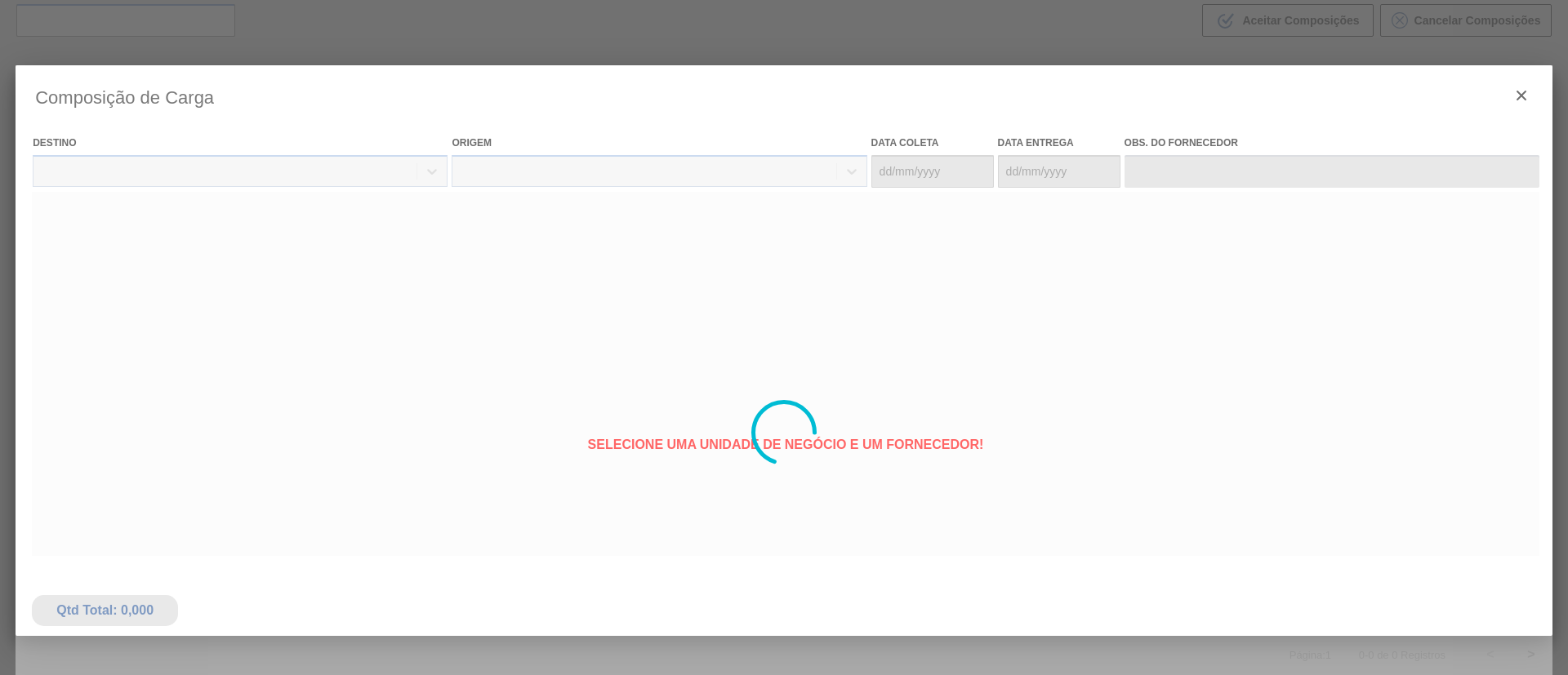
type coleta "[DATE]"
type entrega "[DATE]"
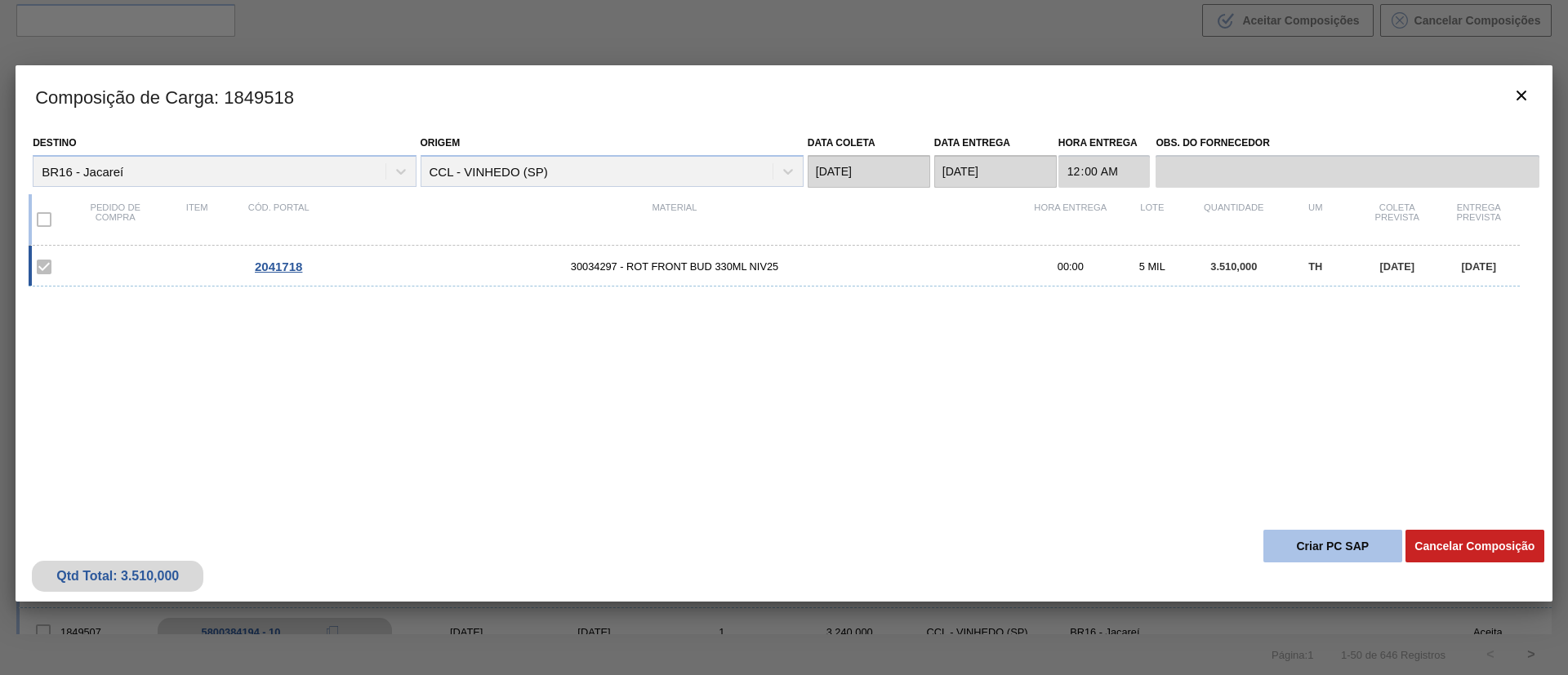
click at [1312, 550] on button "Criar PC SAP" at bounding box center [1332, 546] width 138 height 33
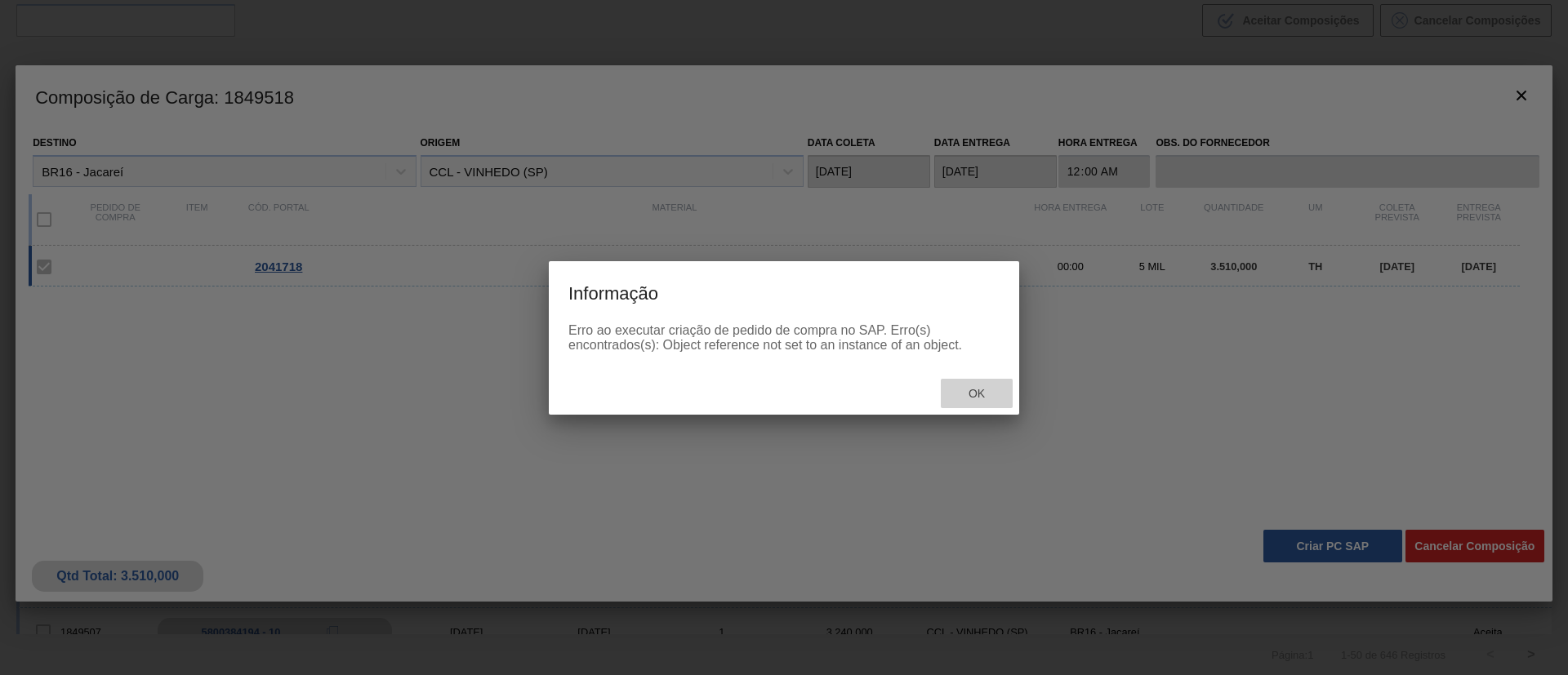
click at [957, 396] on span "Ok" at bounding box center [977, 394] width 43 height 13
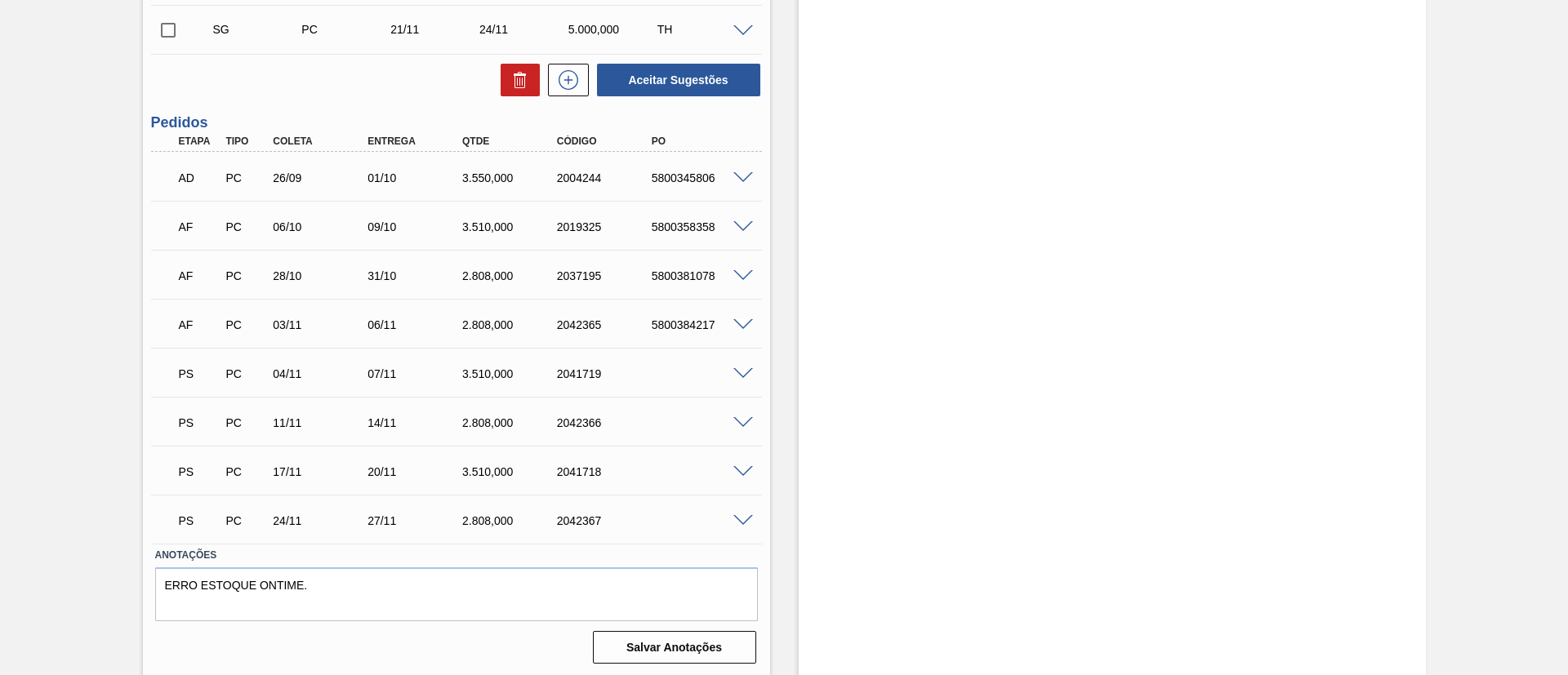
scroll to position [503, 0]
click at [735, 515] on span at bounding box center [744, 518] width 20 height 12
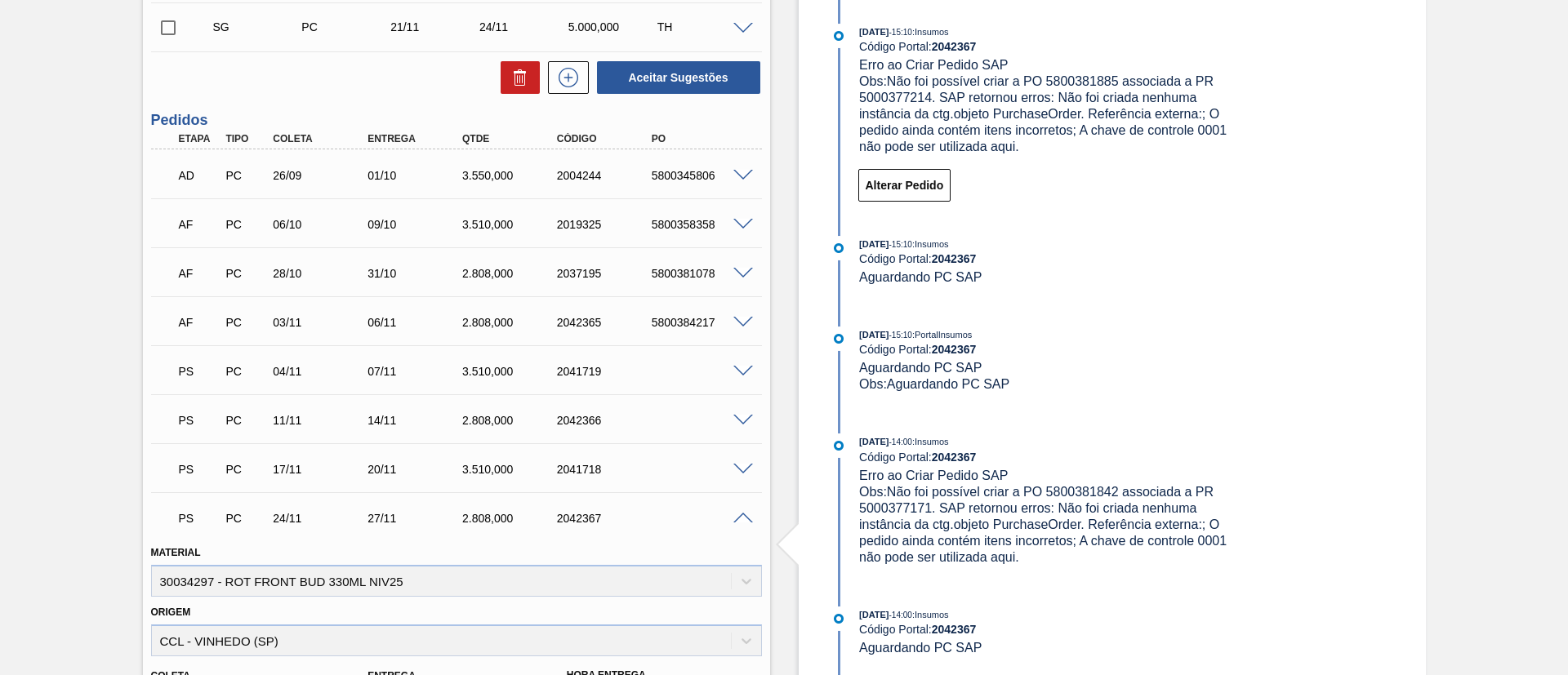
scroll to position [870, 0]
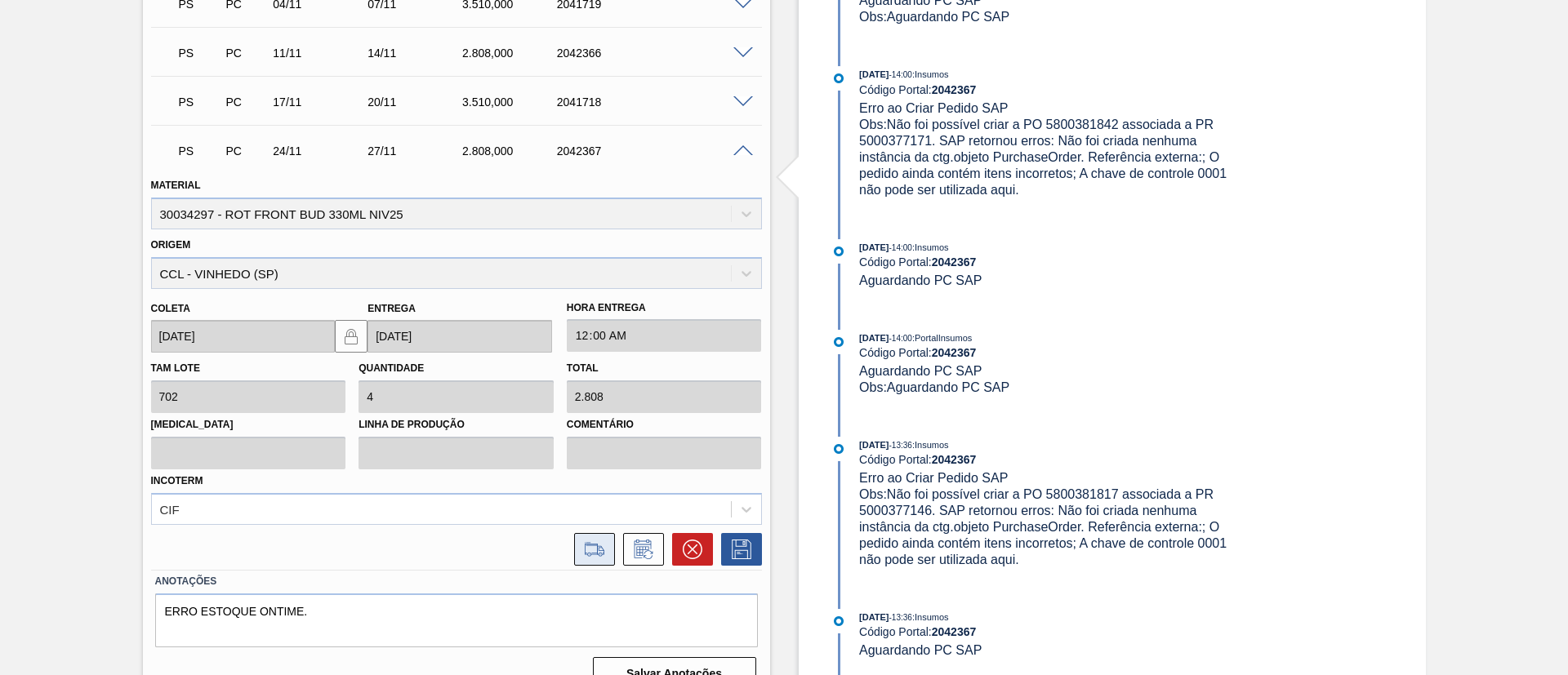
click at [589, 551] on icon at bounding box center [594, 550] width 26 height 20
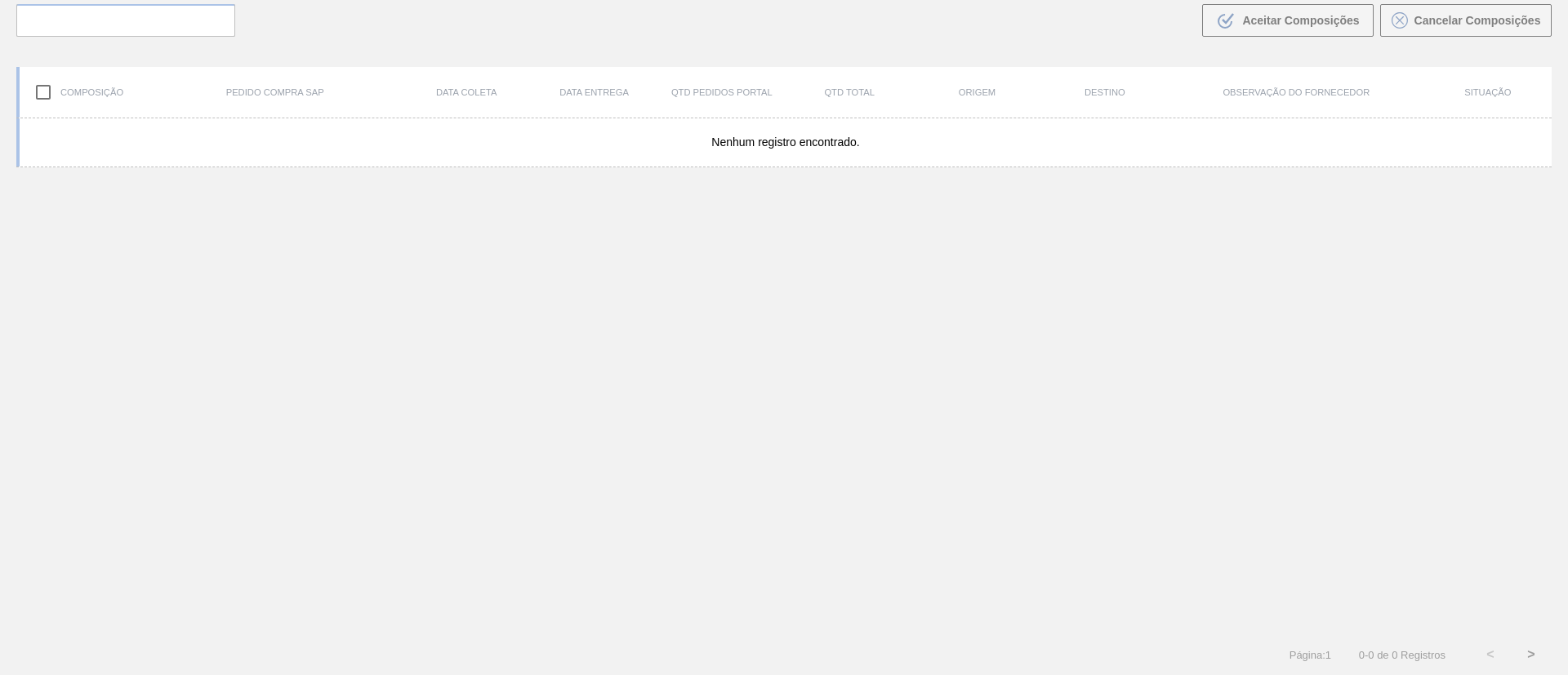
scroll to position [118, 0]
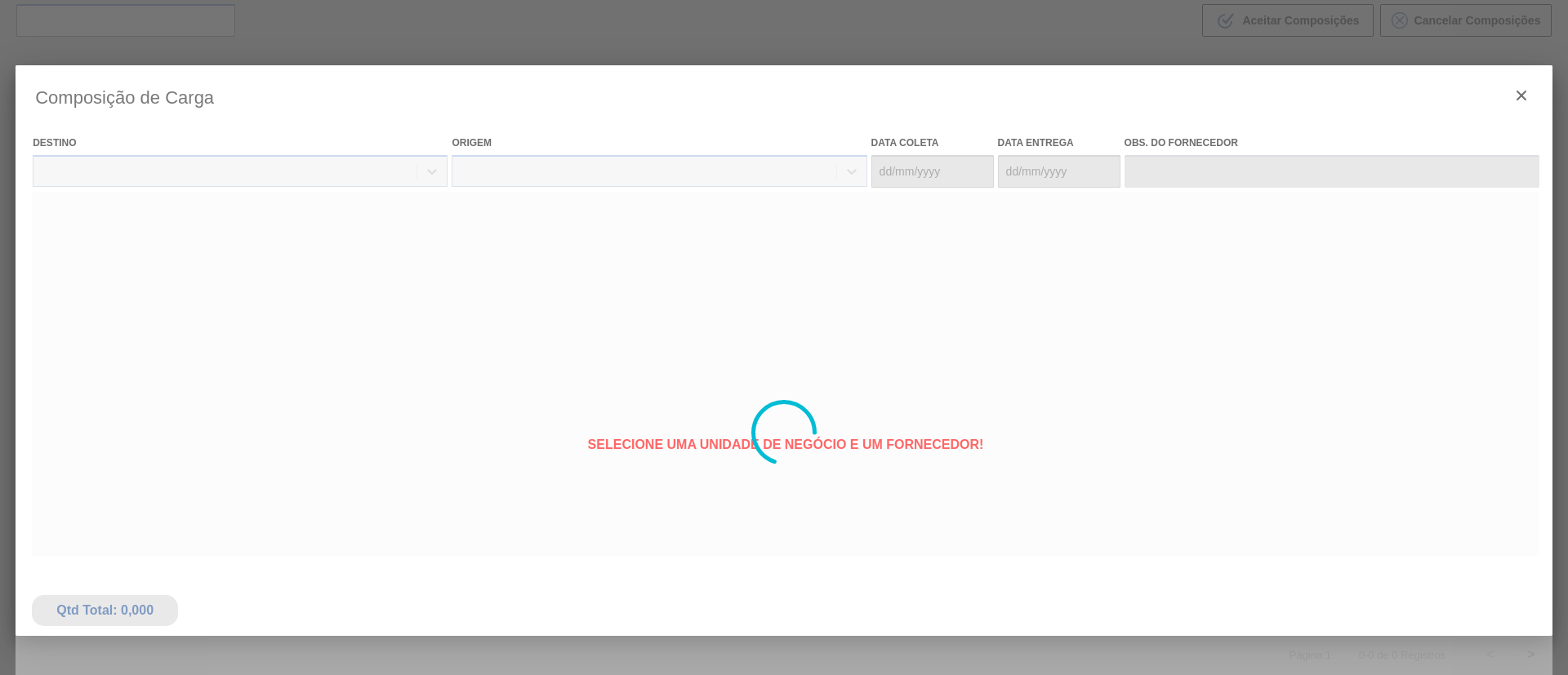
type coleta "24/11/2025"
type entrega "27/11/2025"
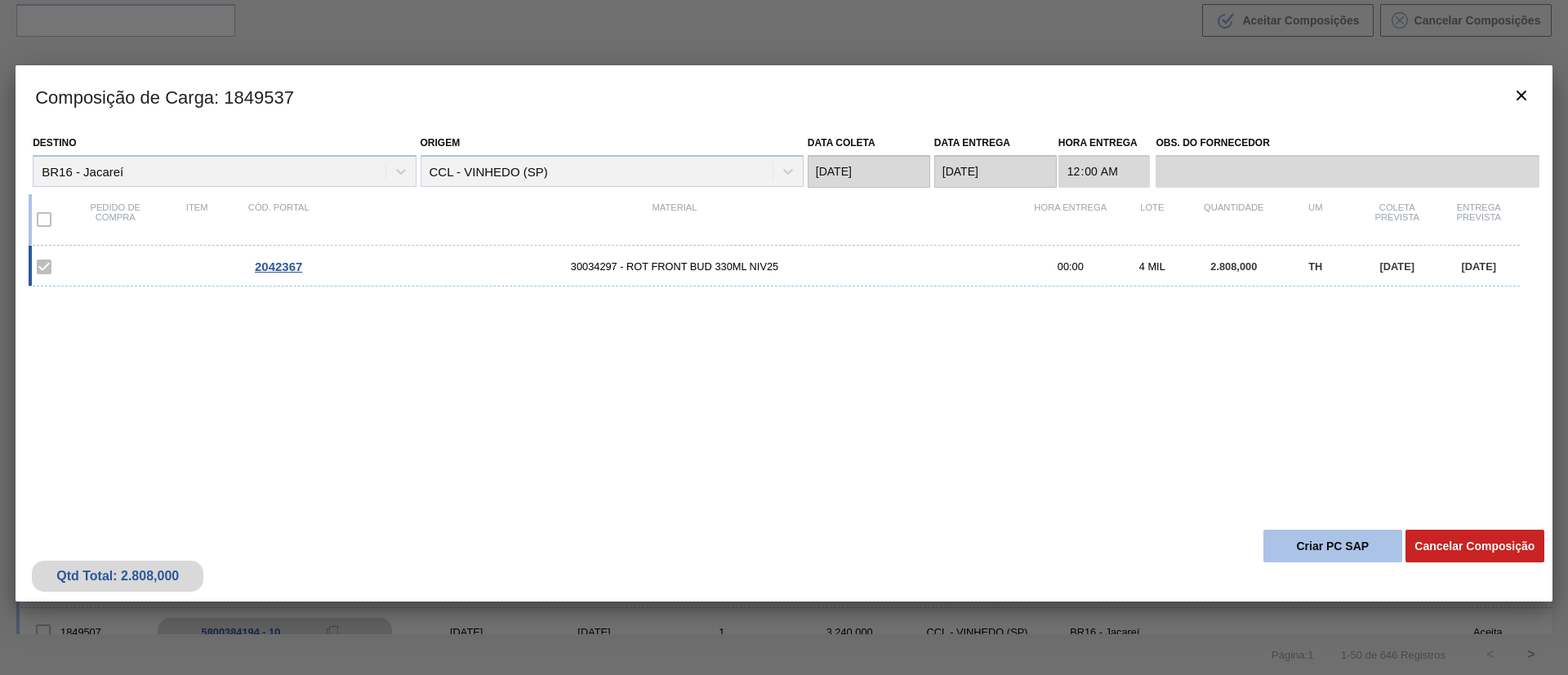
click at [1305, 540] on button "Criar PC SAP" at bounding box center [1332, 546] width 138 height 33
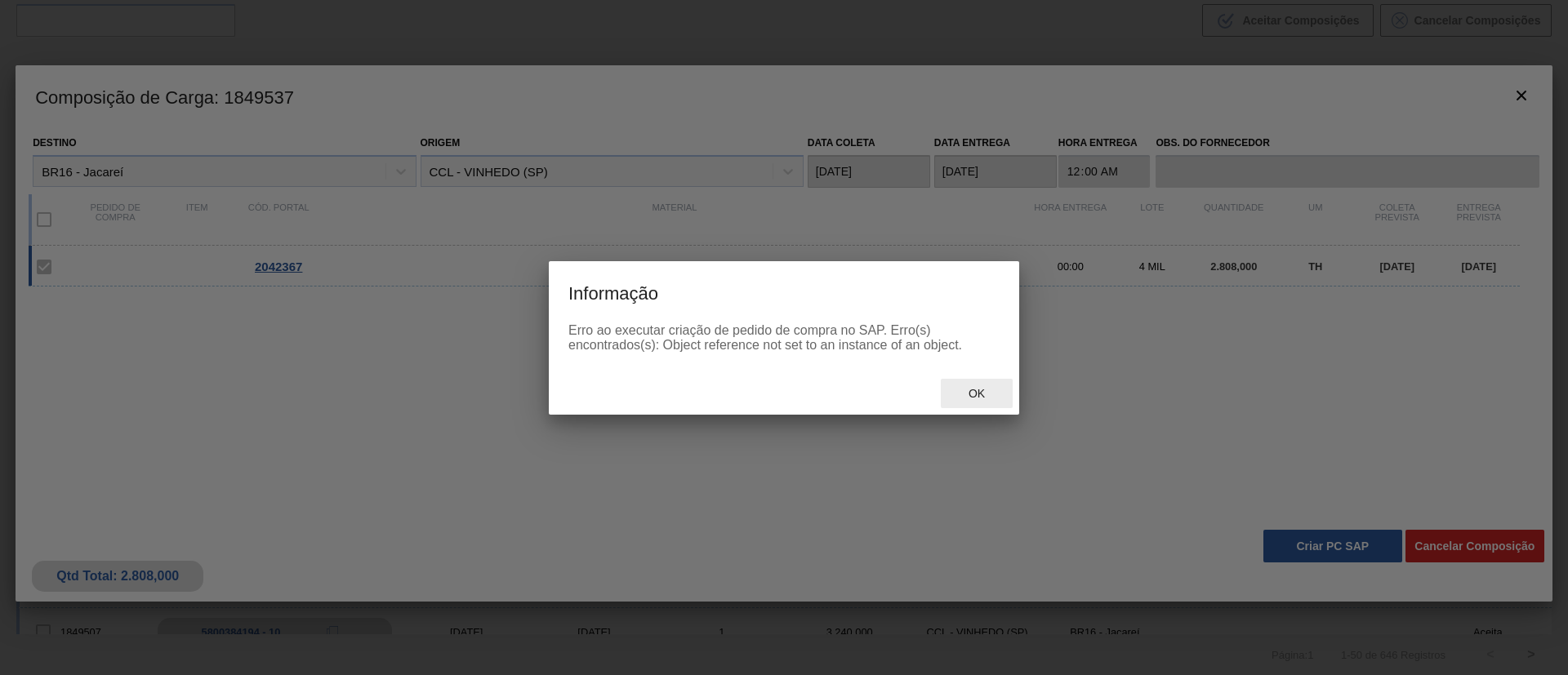
click at [979, 388] on span "Ok" at bounding box center [977, 394] width 43 height 13
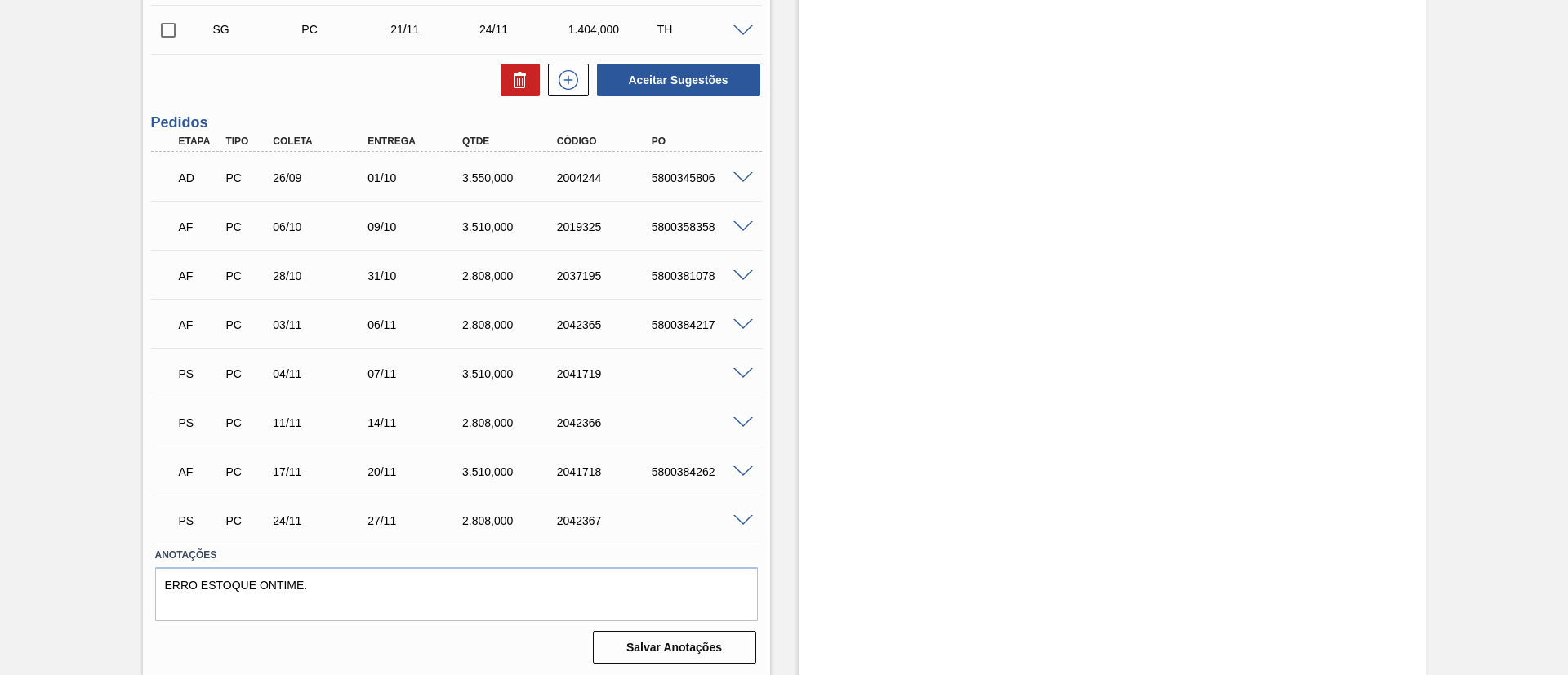
scroll to position [503, 0]
click at [735, 366] on span at bounding box center [744, 372] width 20 height 12
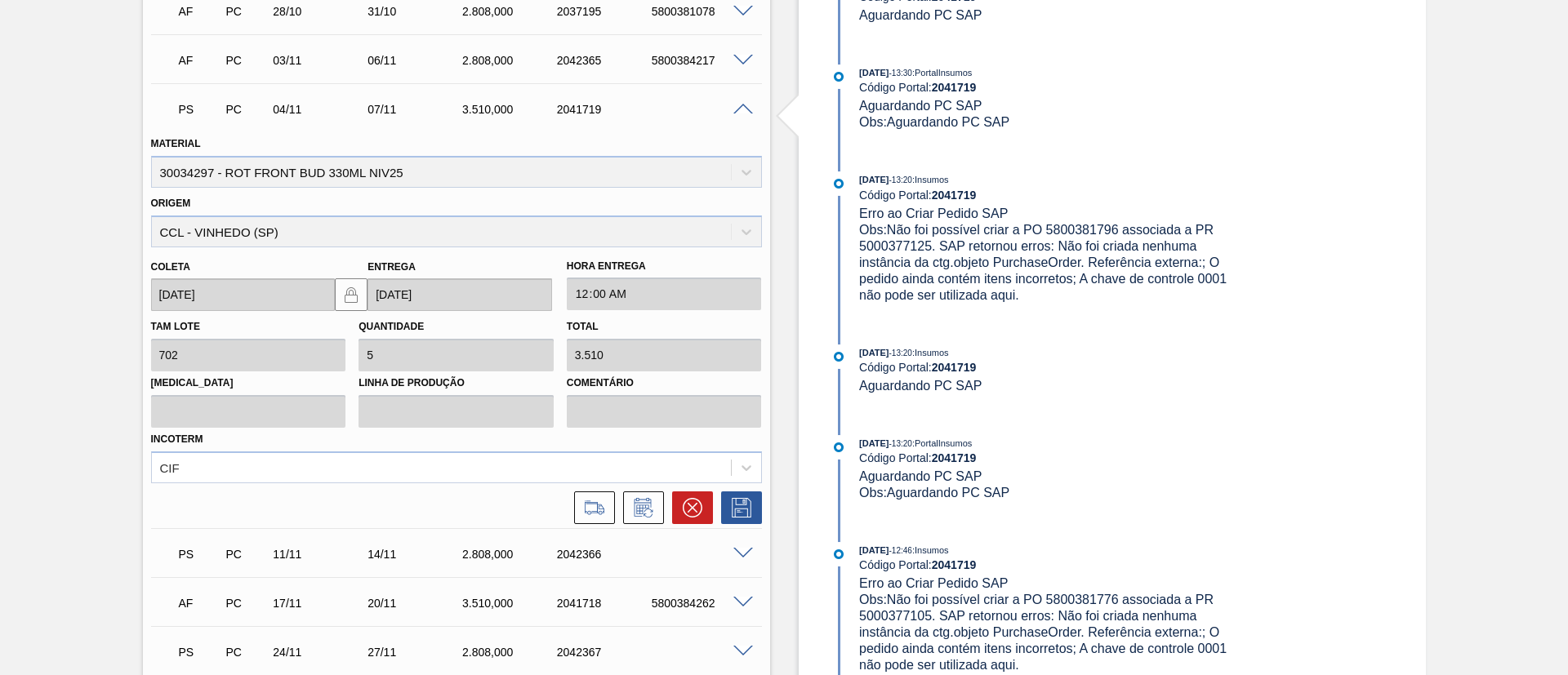
scroll to position [899, 0]
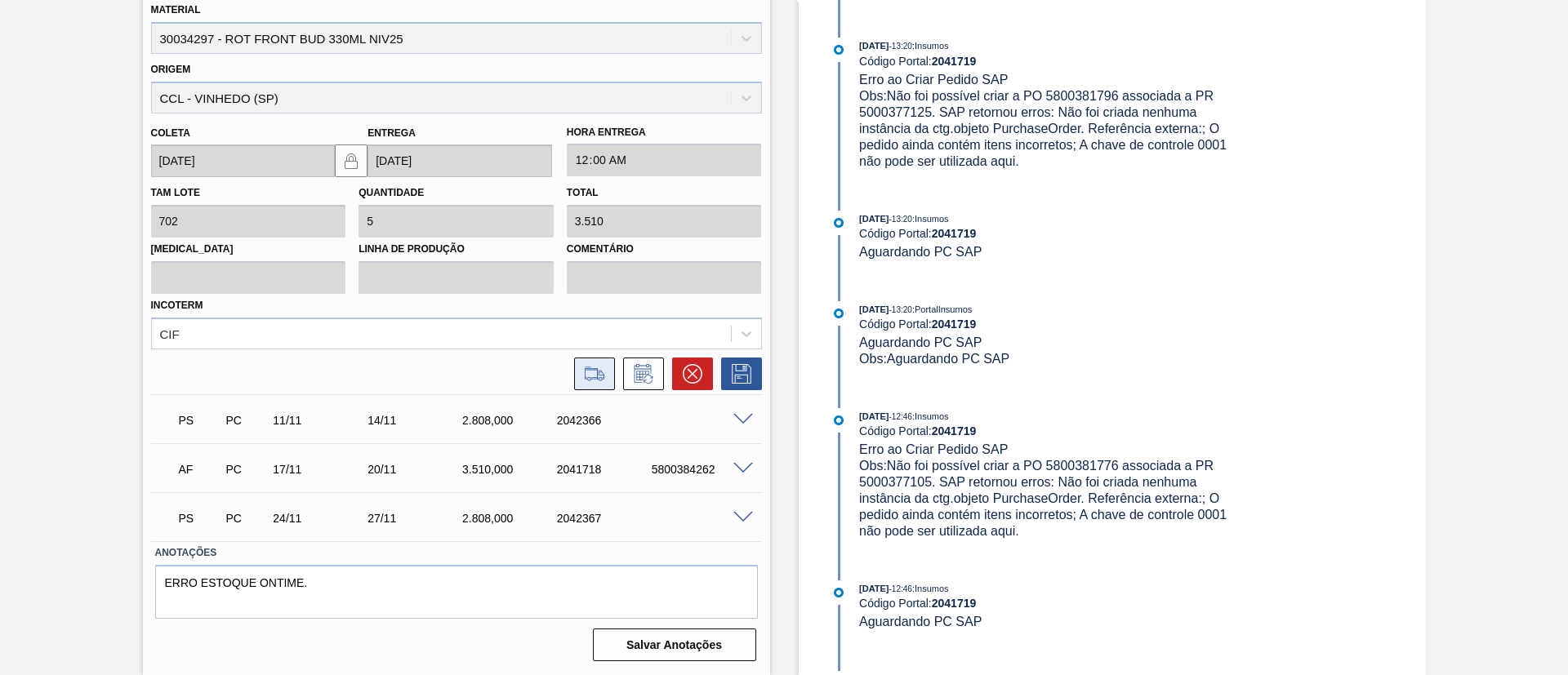
click at [591, 377] on icon at bounding box center [594, 373] width 20 height 12
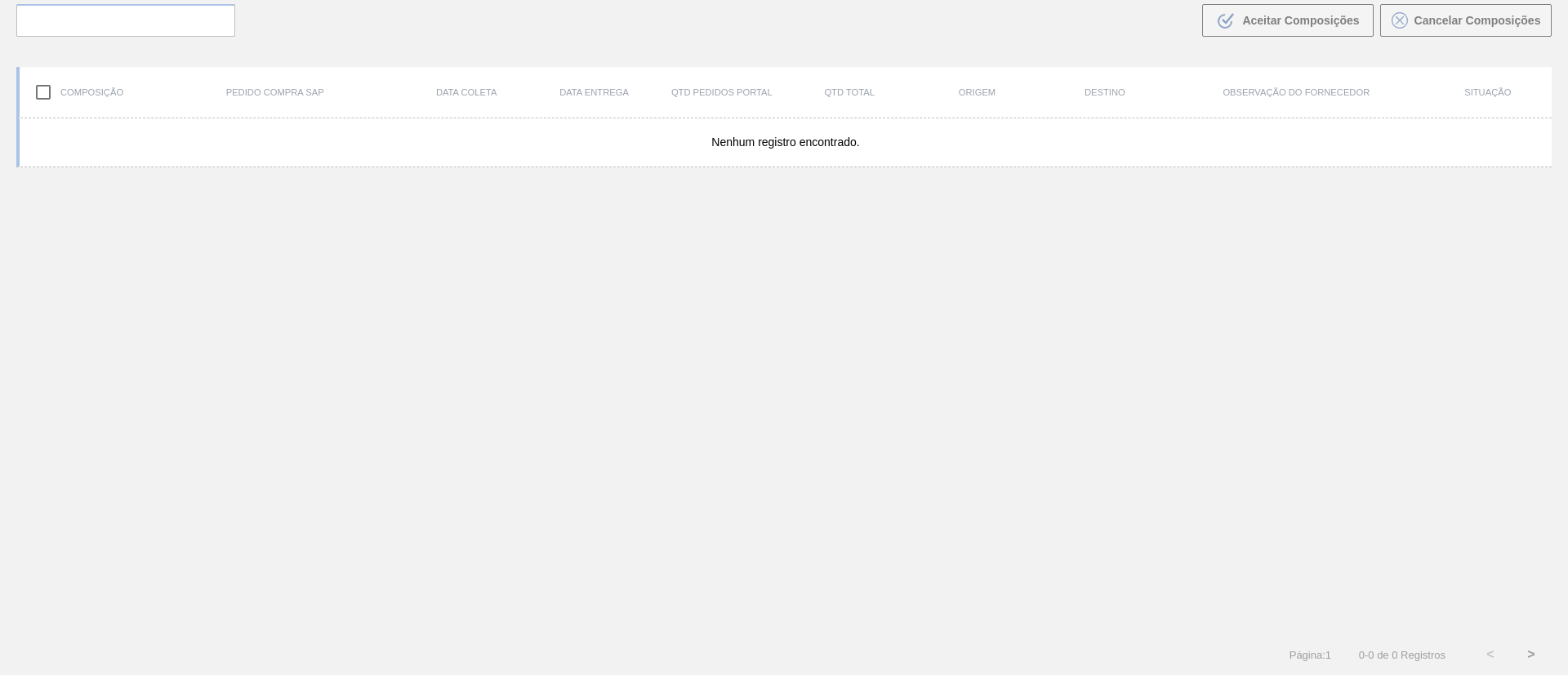
scroll to position [118, 0]
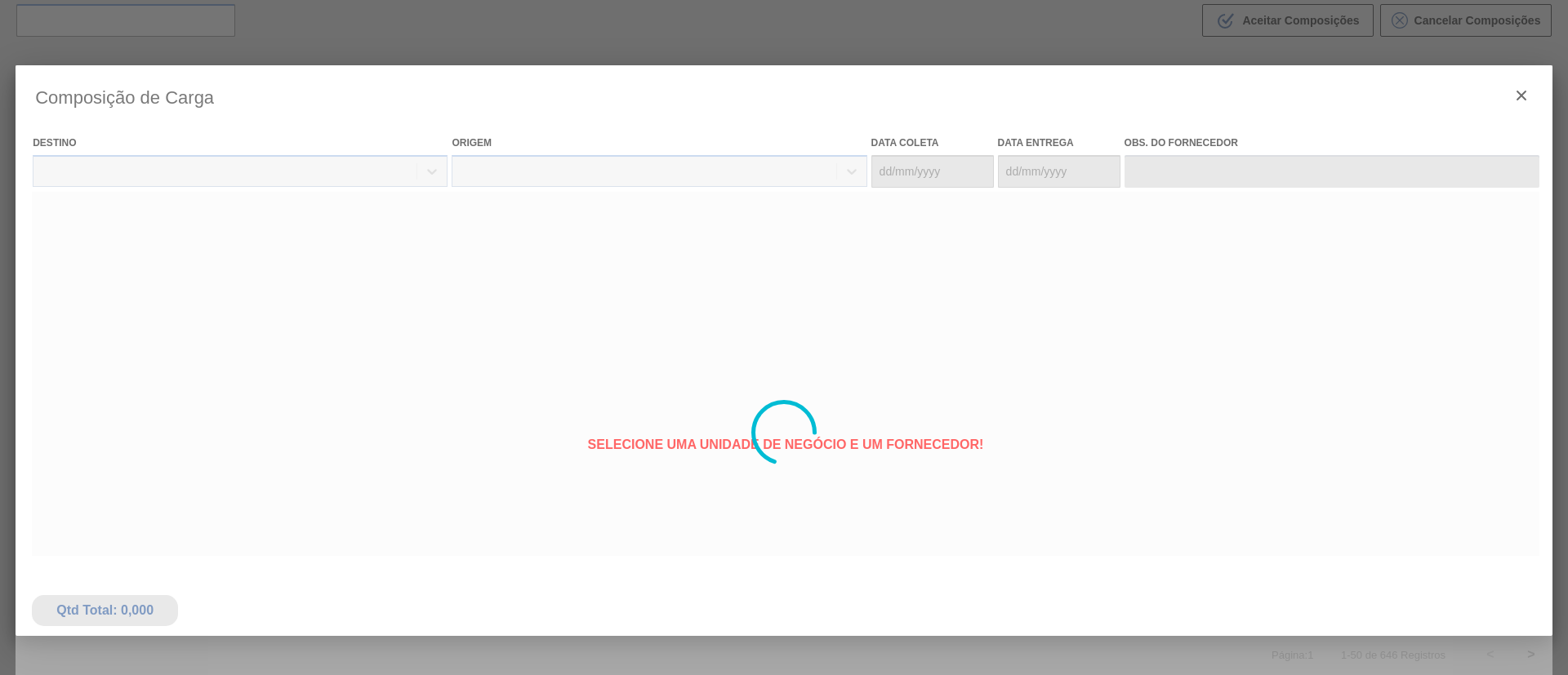
type coleta "04/11/2025"
type entrega "07/11/2025"
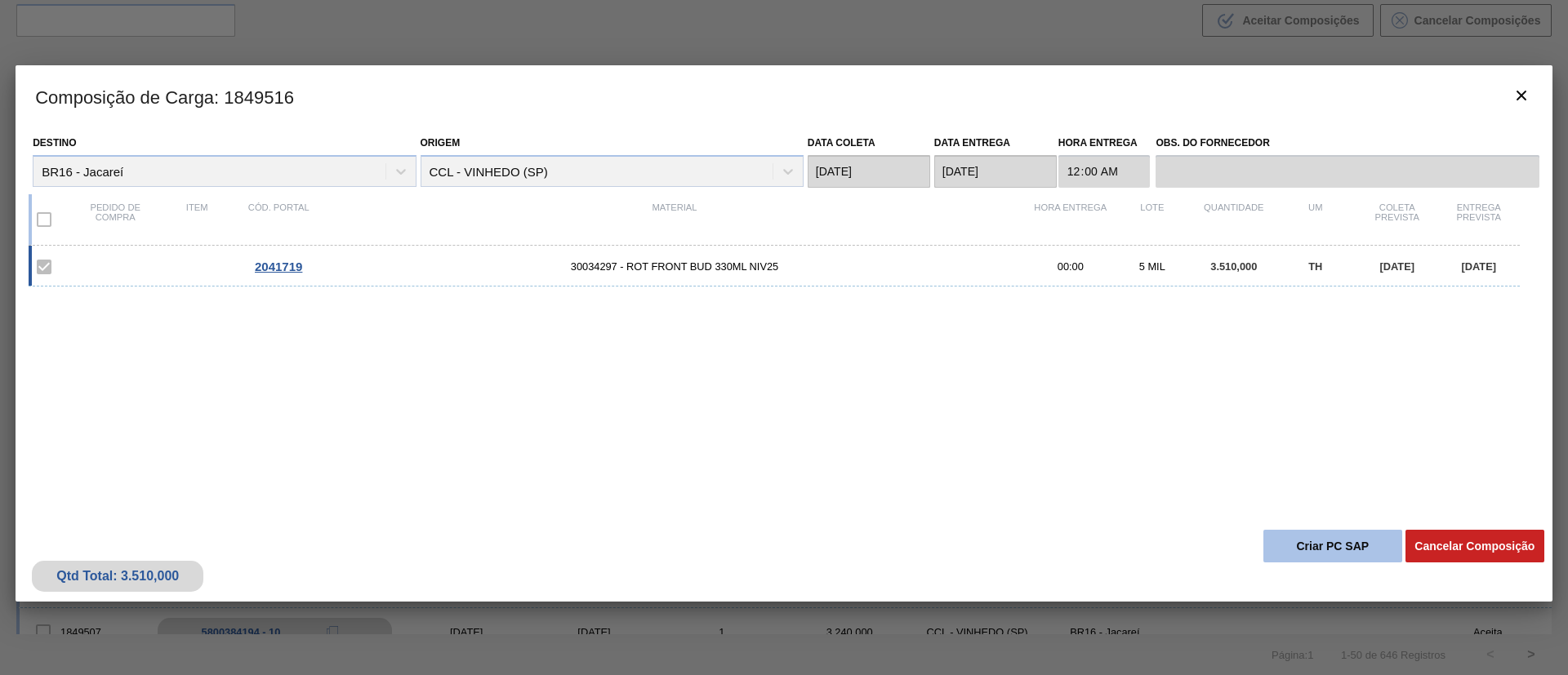
click at [1317, 534] on button "Criar PC SAP" at bounding box center [1332, 546] width 138 height 33
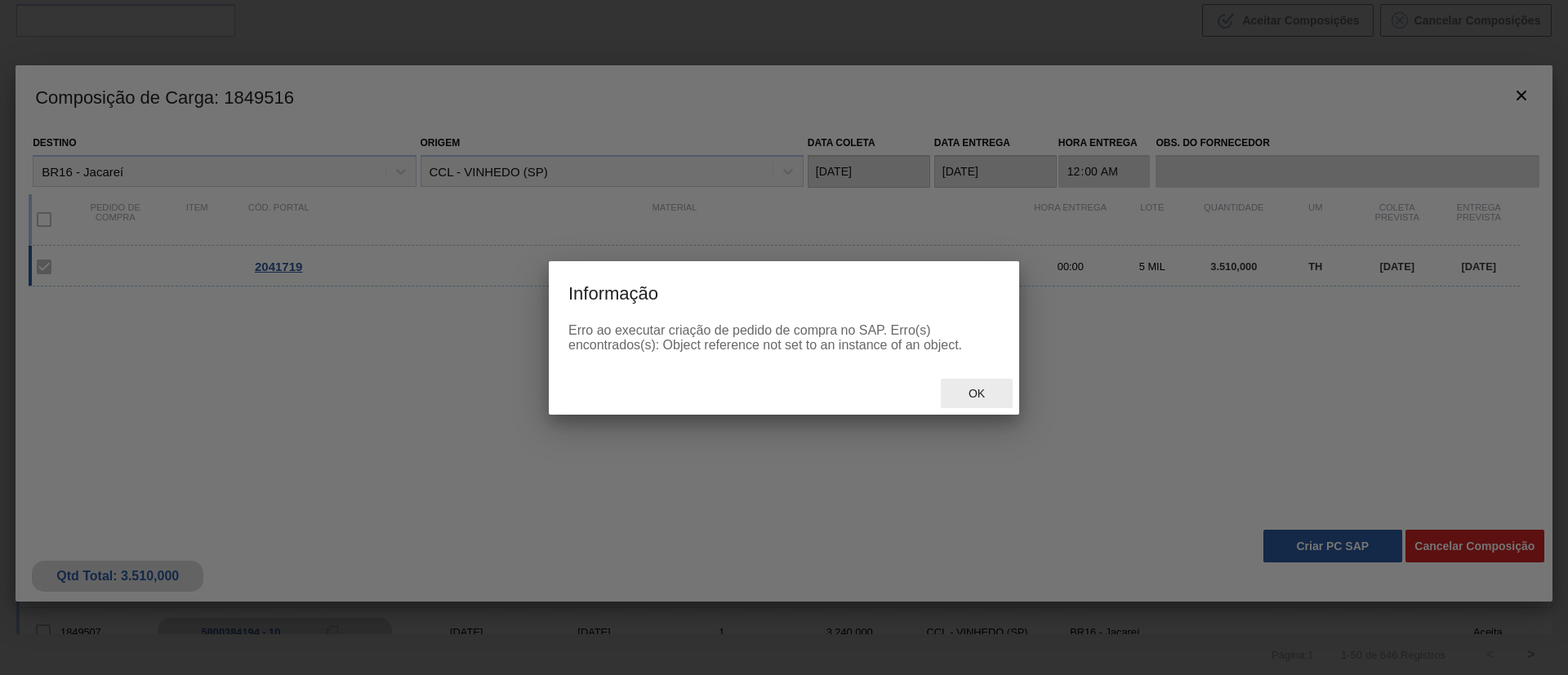
click at [970, 398] on span "Ok" at bounding box center [977, 394] width 43 height 13
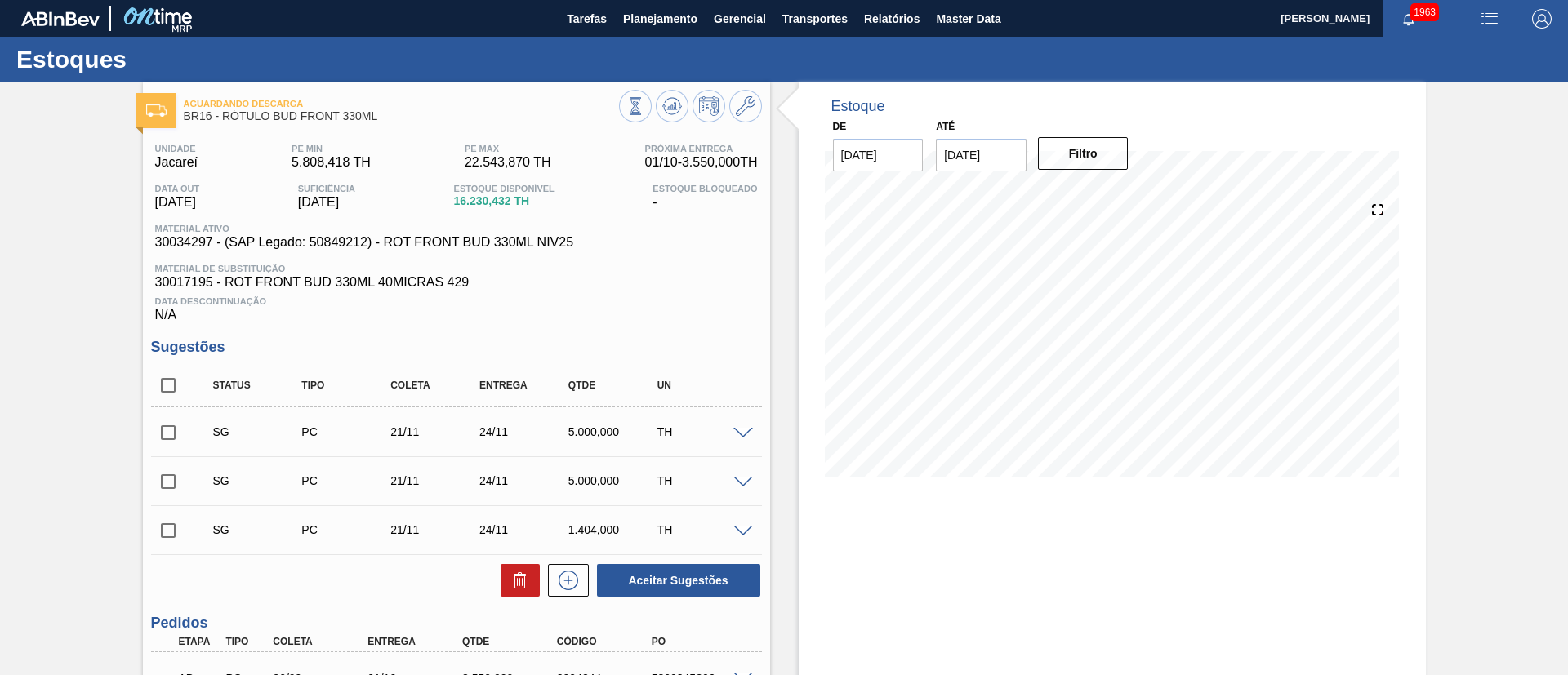
scroll to position [503, 0]
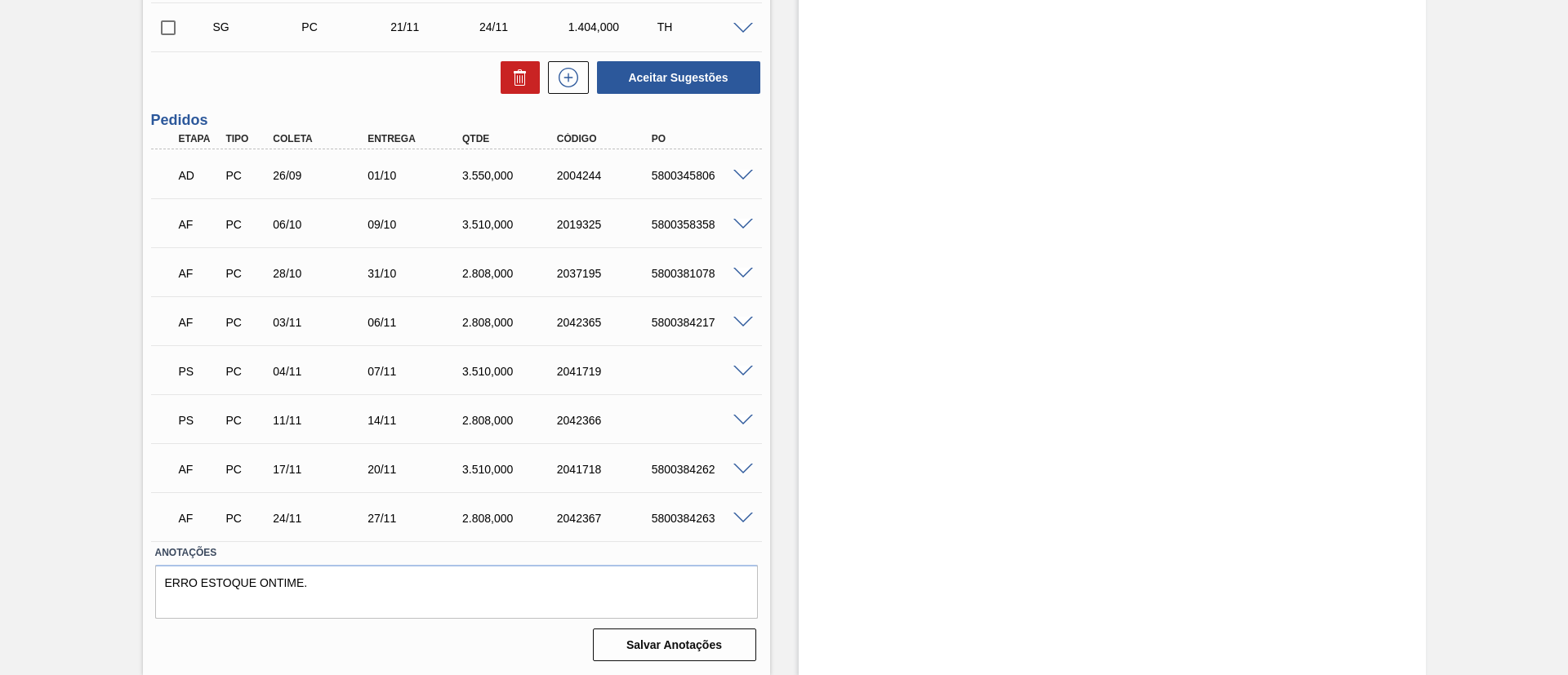
click at [747, 421] on span at bounding box center [744, 420] width 20 height 12
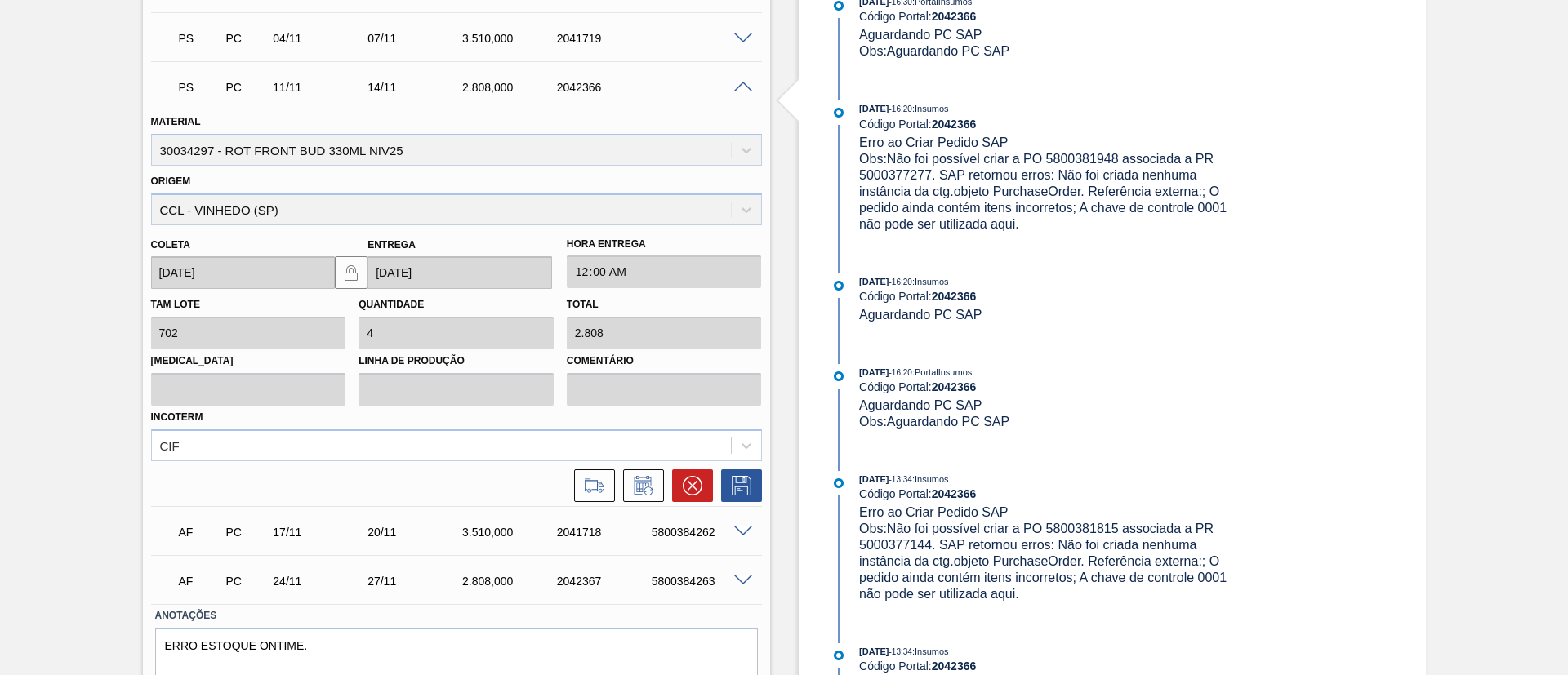
scroll to position [899, 0]
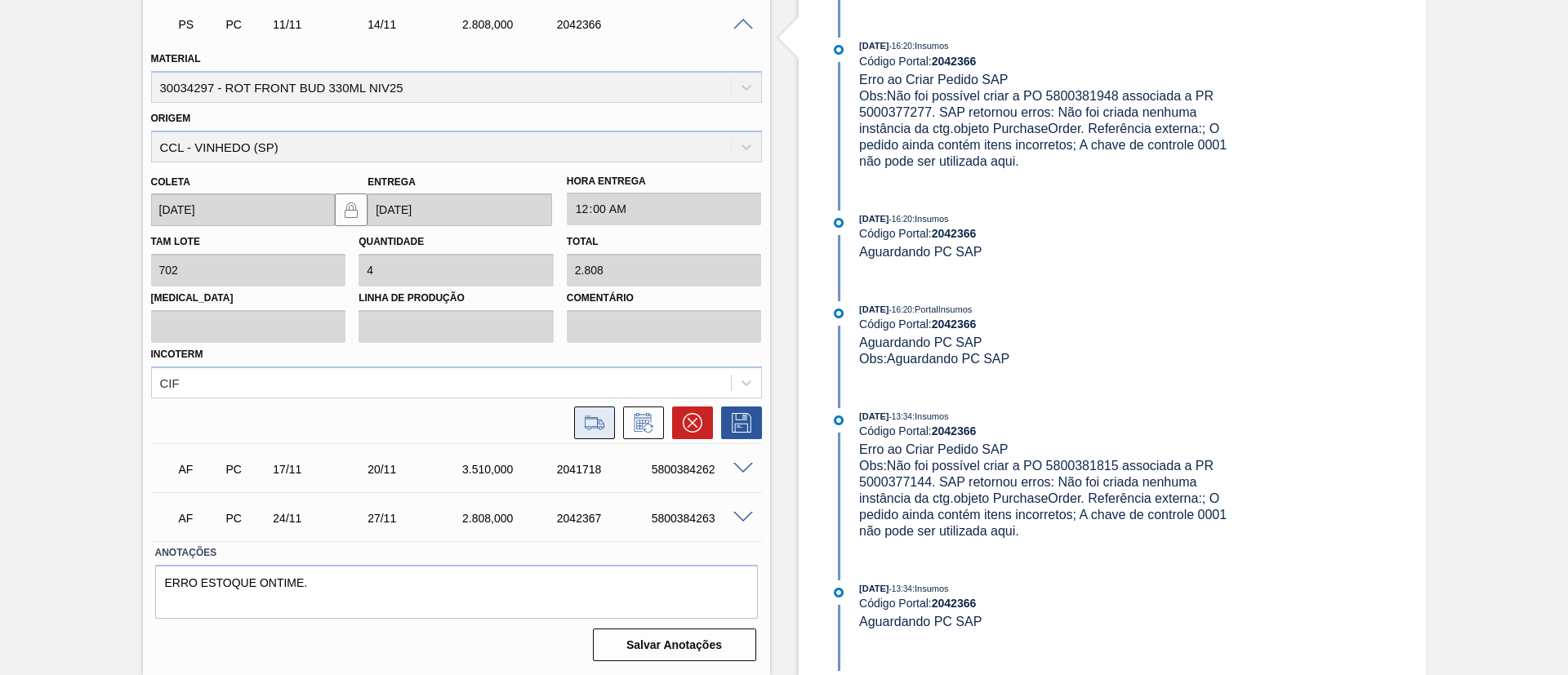
click at [598, 415] on icon at bounding box center [594, 423] width 26 height 20
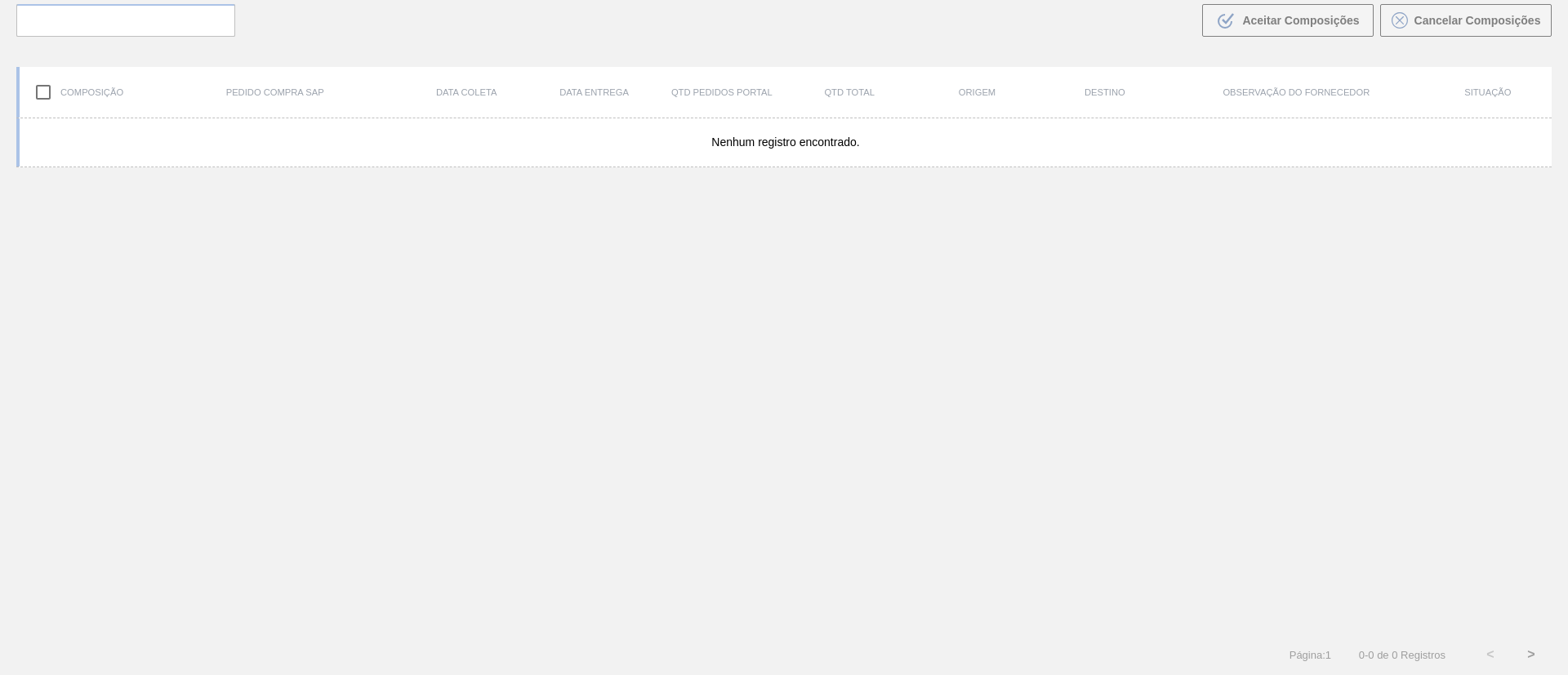
scroll to position [118, 0]
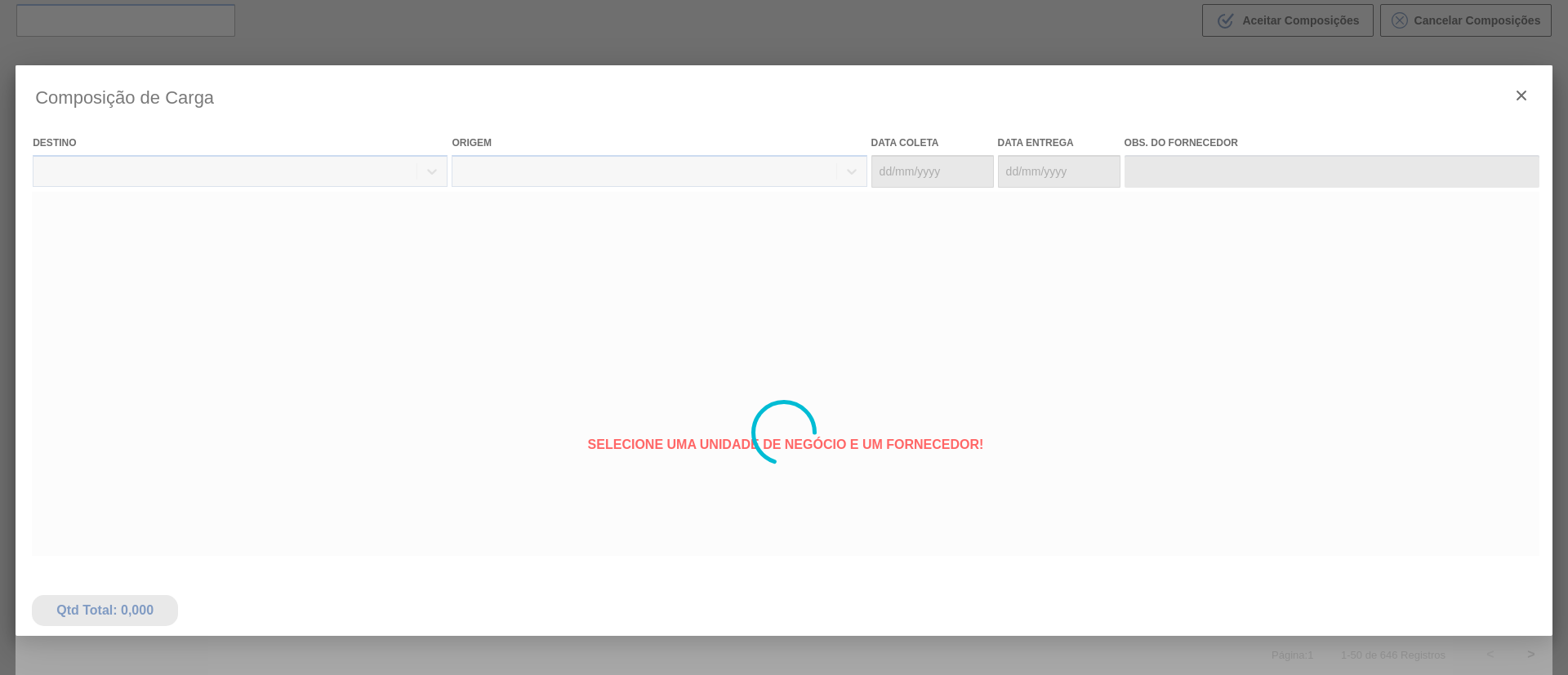
type coleta "11/11/2025"
type entrega "14/11/2025"
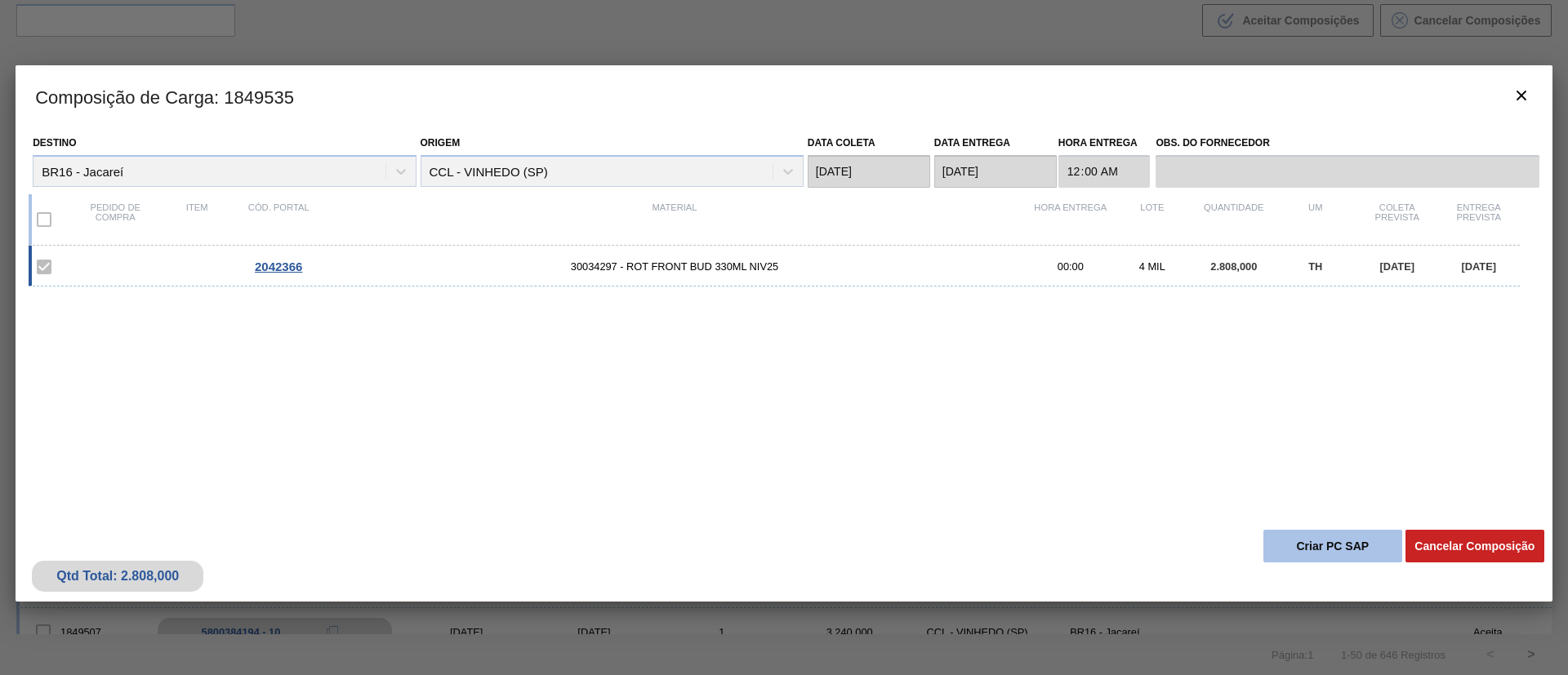
click at [1326, 552] on button "Criar PC SAP" at bounding box center [1332, 546] width 138 height 33
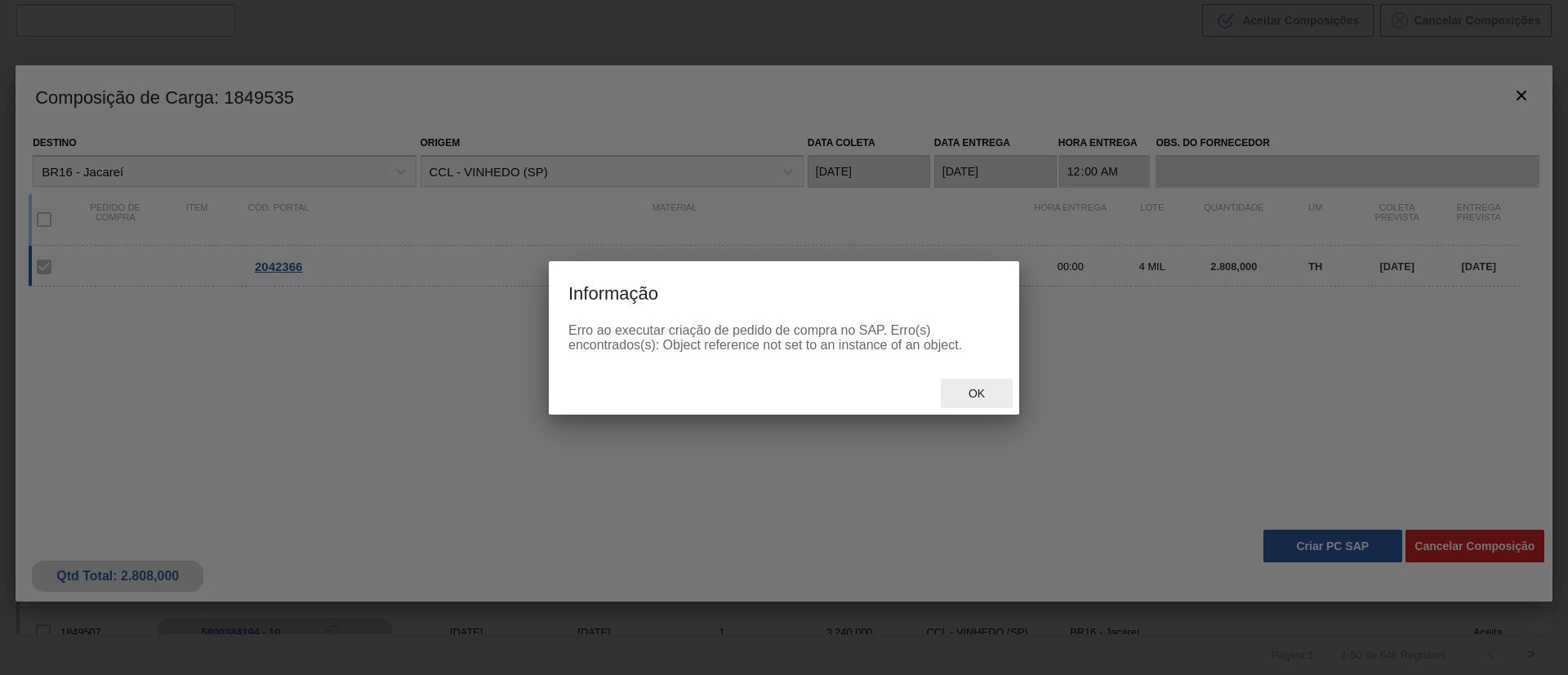
click at [980, 403] on div "Ok" at bounding box center [976, 394] width 72 height 30
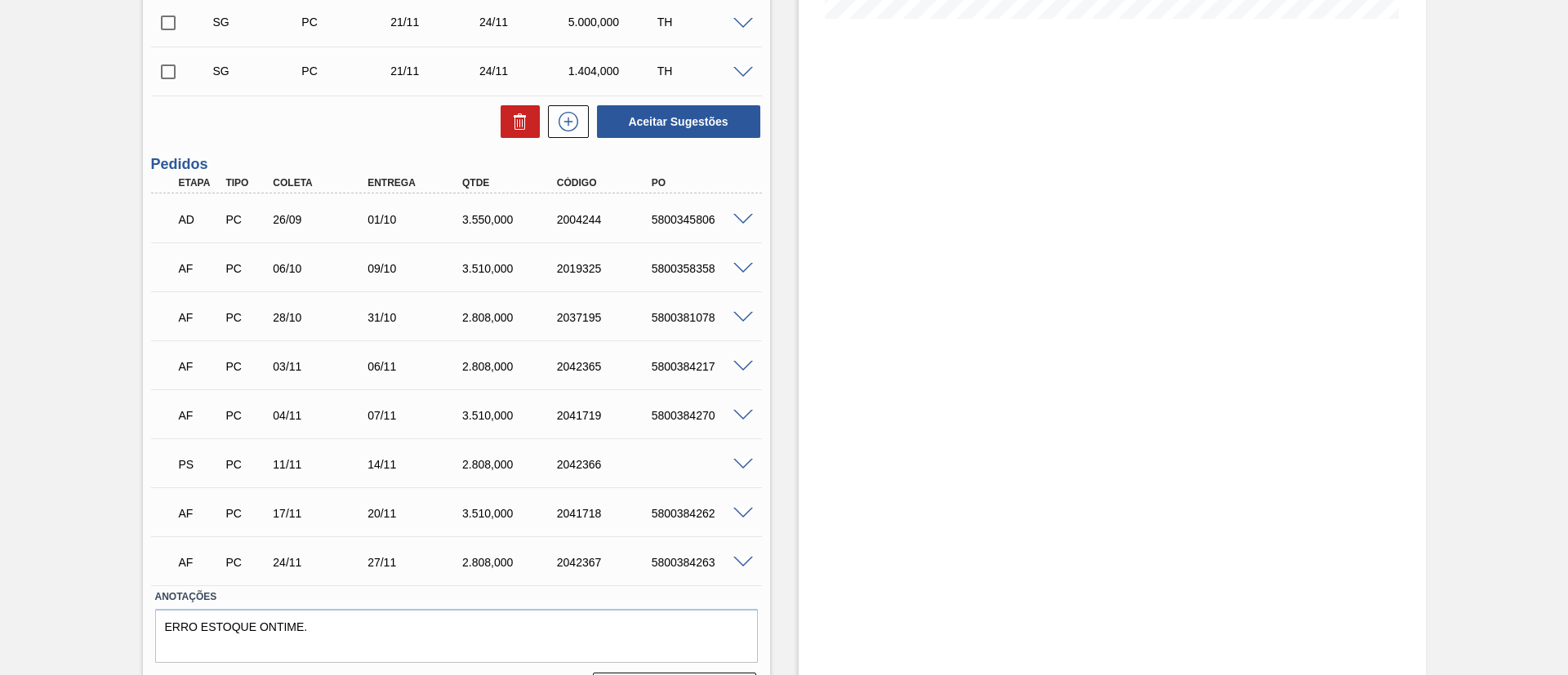
scroll to position [490, 0]
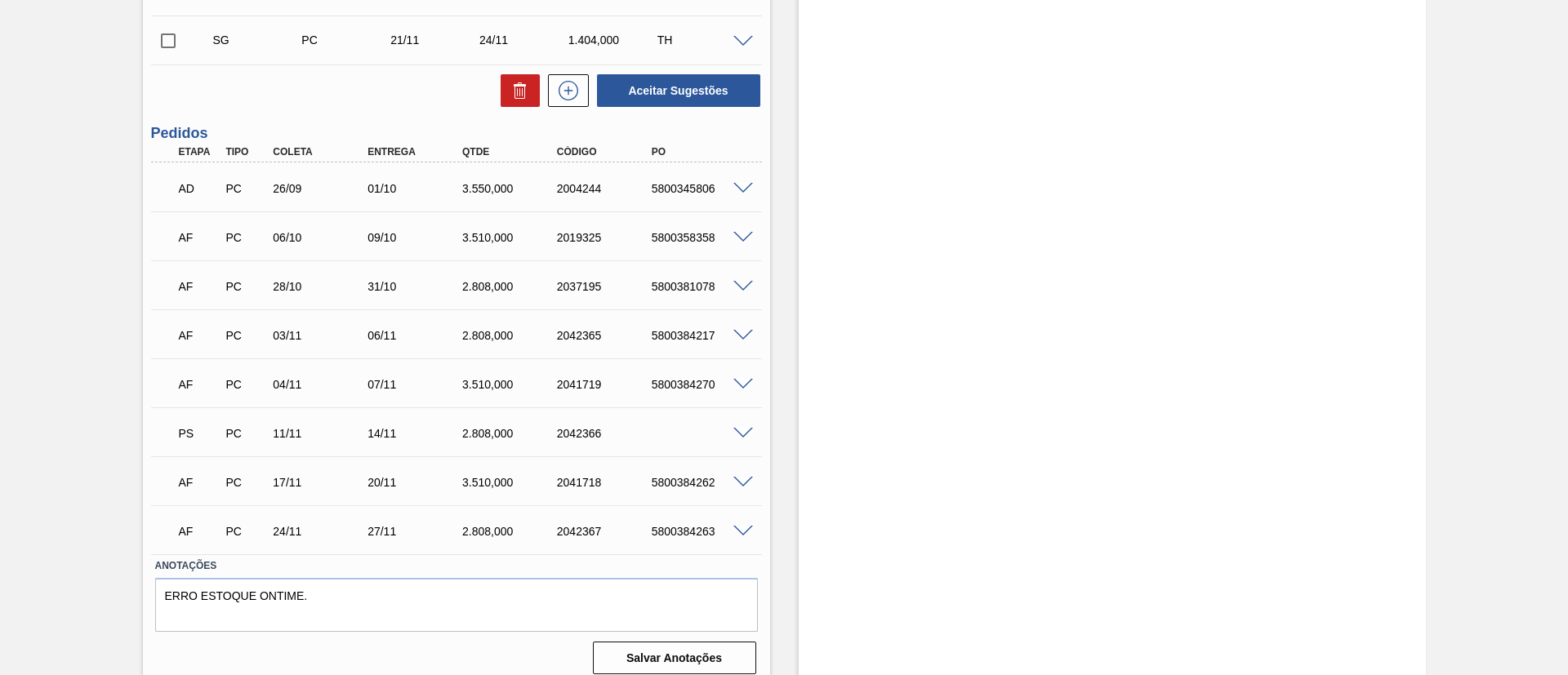
click at [741, 433] on span at bounding box center [744, 434] width 20 height 12
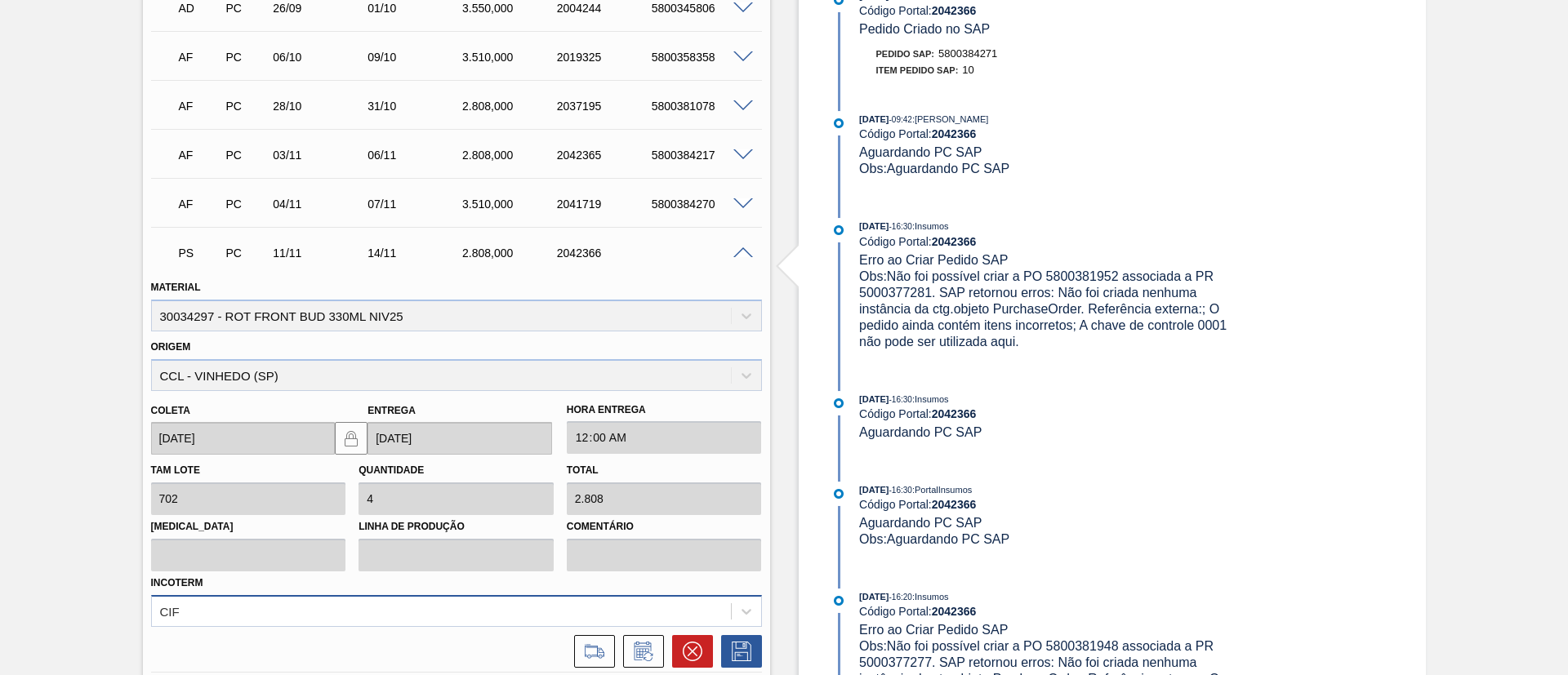
scroll to position [899, 0]
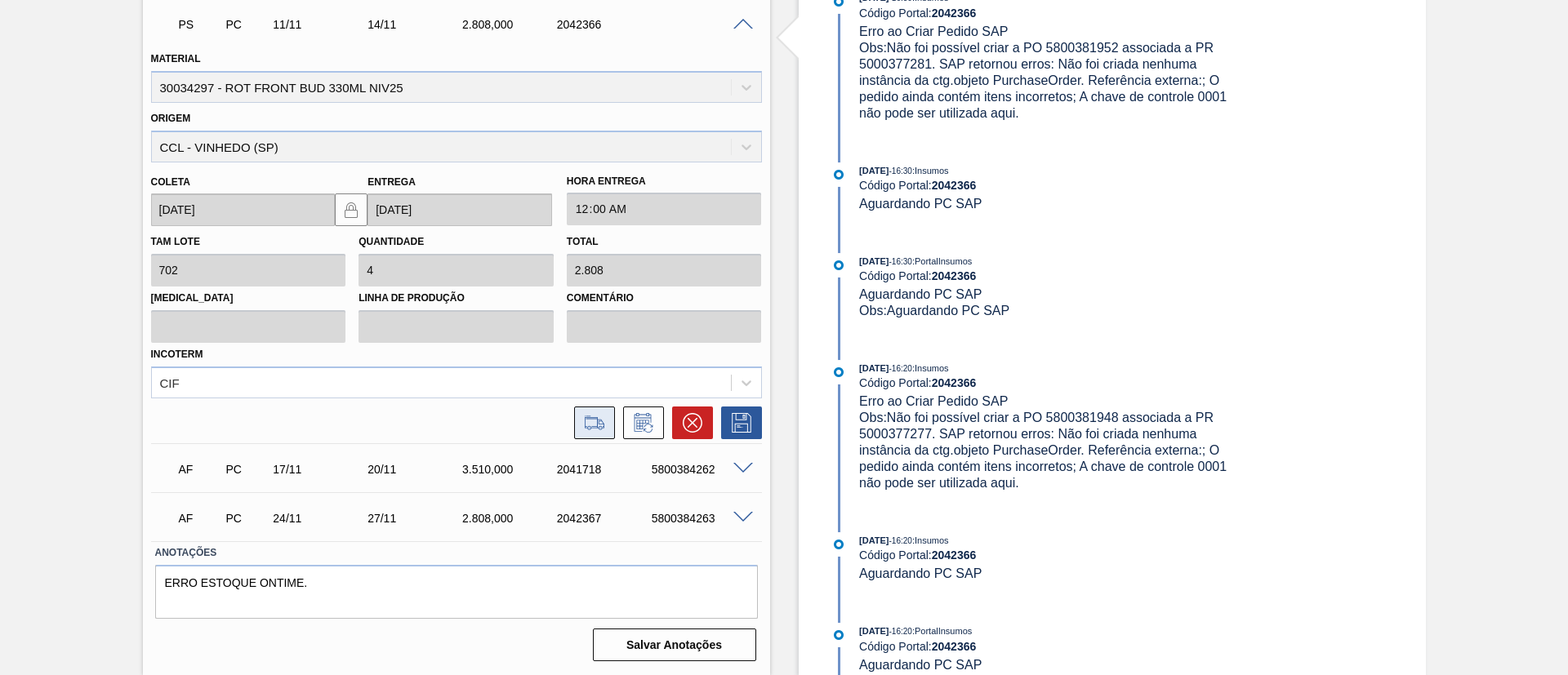
click at [600, 420] on icon at bounding box center [600, 424] width 7 height 9
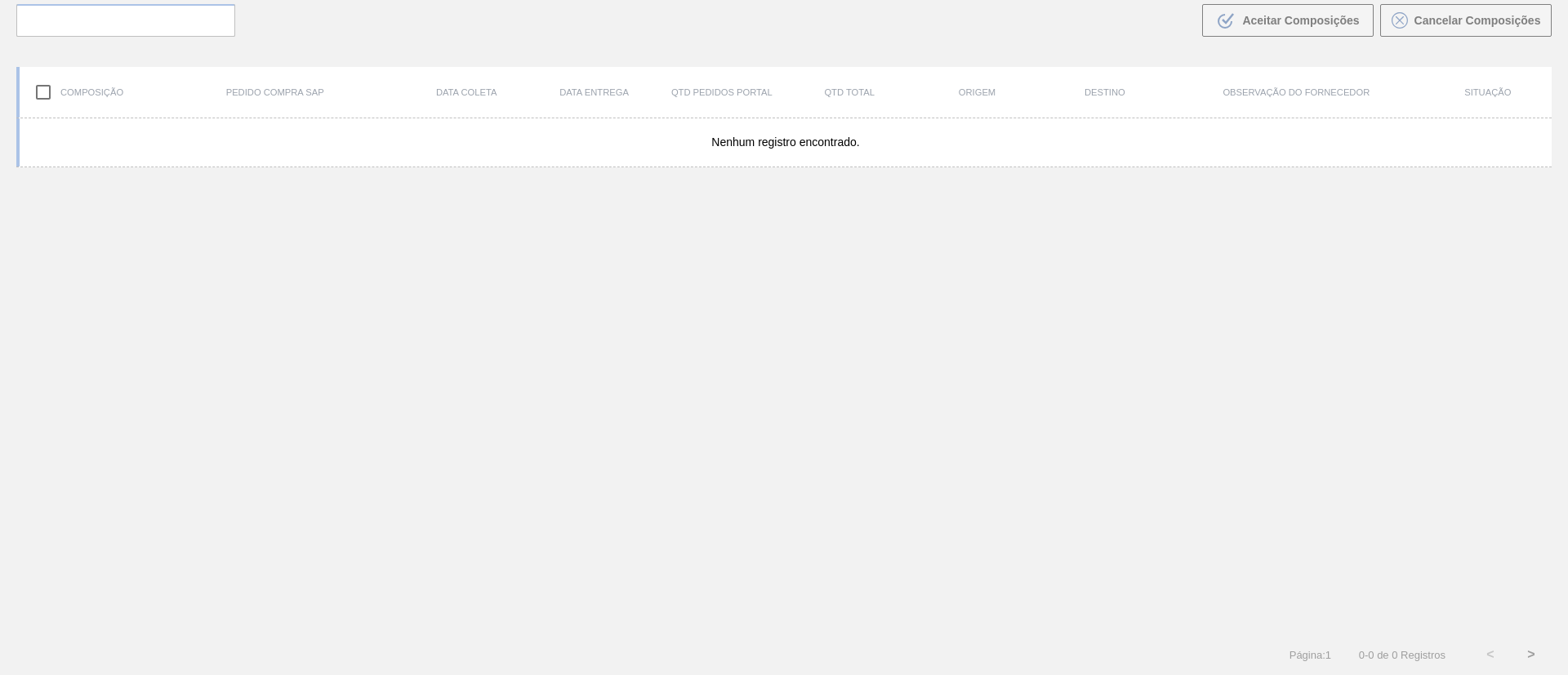
scroll to position [118, 0]
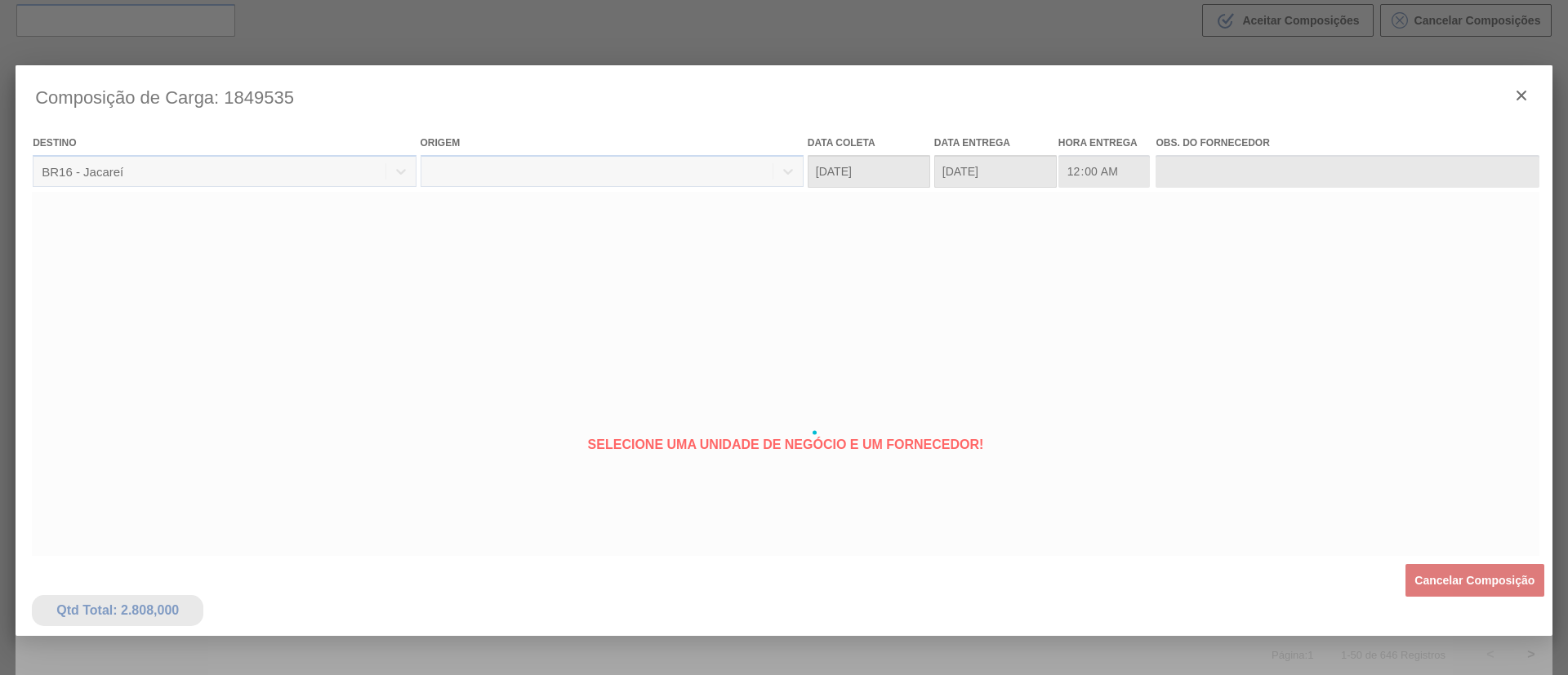
type coleta "11/11/2025"
type entrega "14/11/2025"
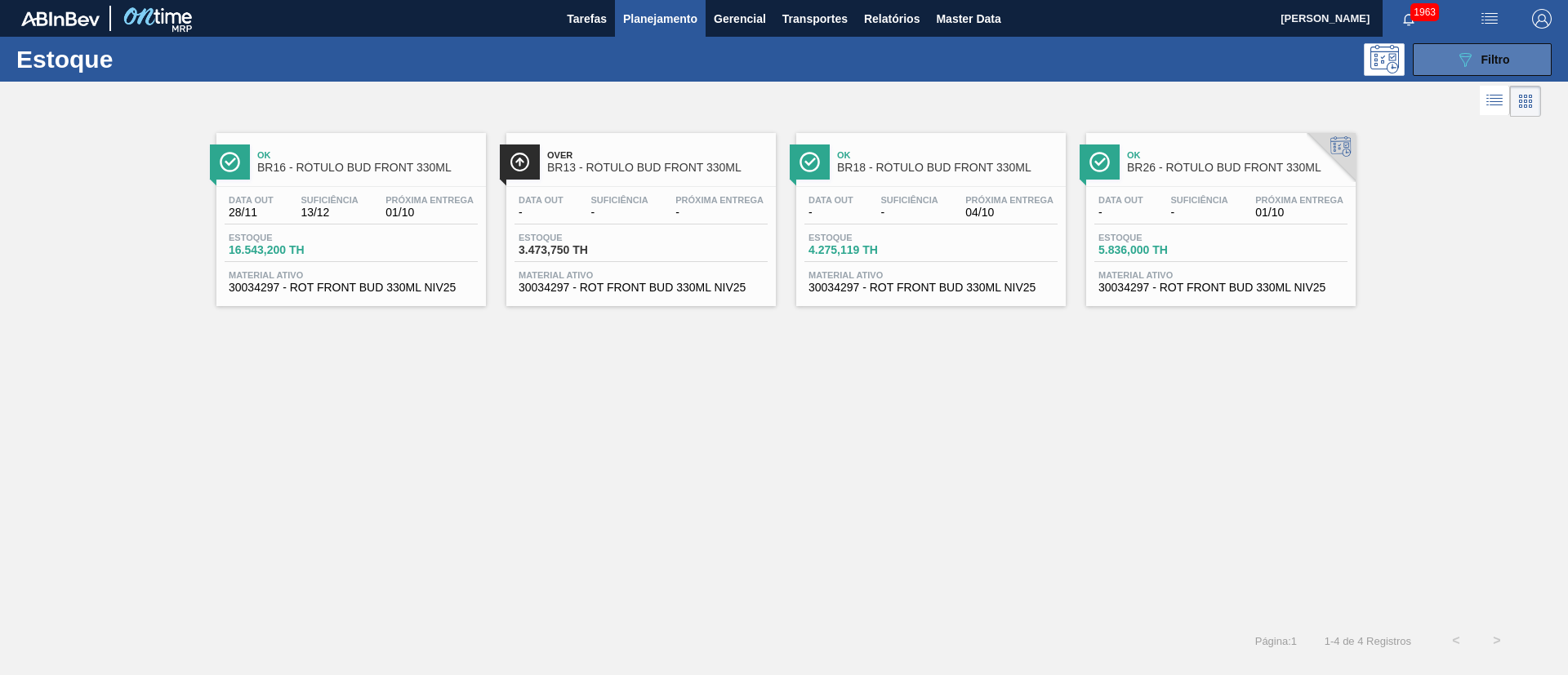
click at [1481, 55] on span "Filtro" at bounding box center [1495, 59] width 29 height 13
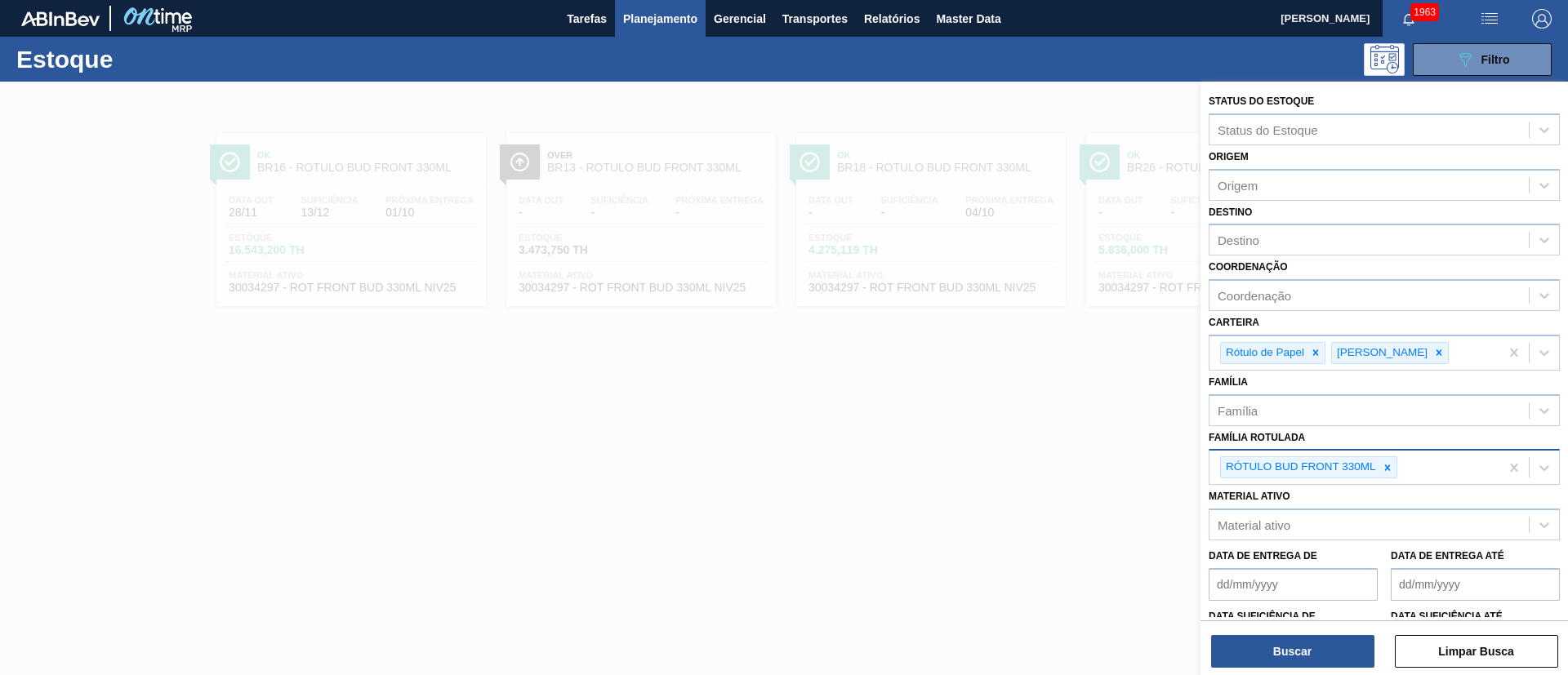
click at [1387, 478] on div "RÓTULO BUD FRONT 330ML" at bounding box center [1354, 467] width 290 height 34
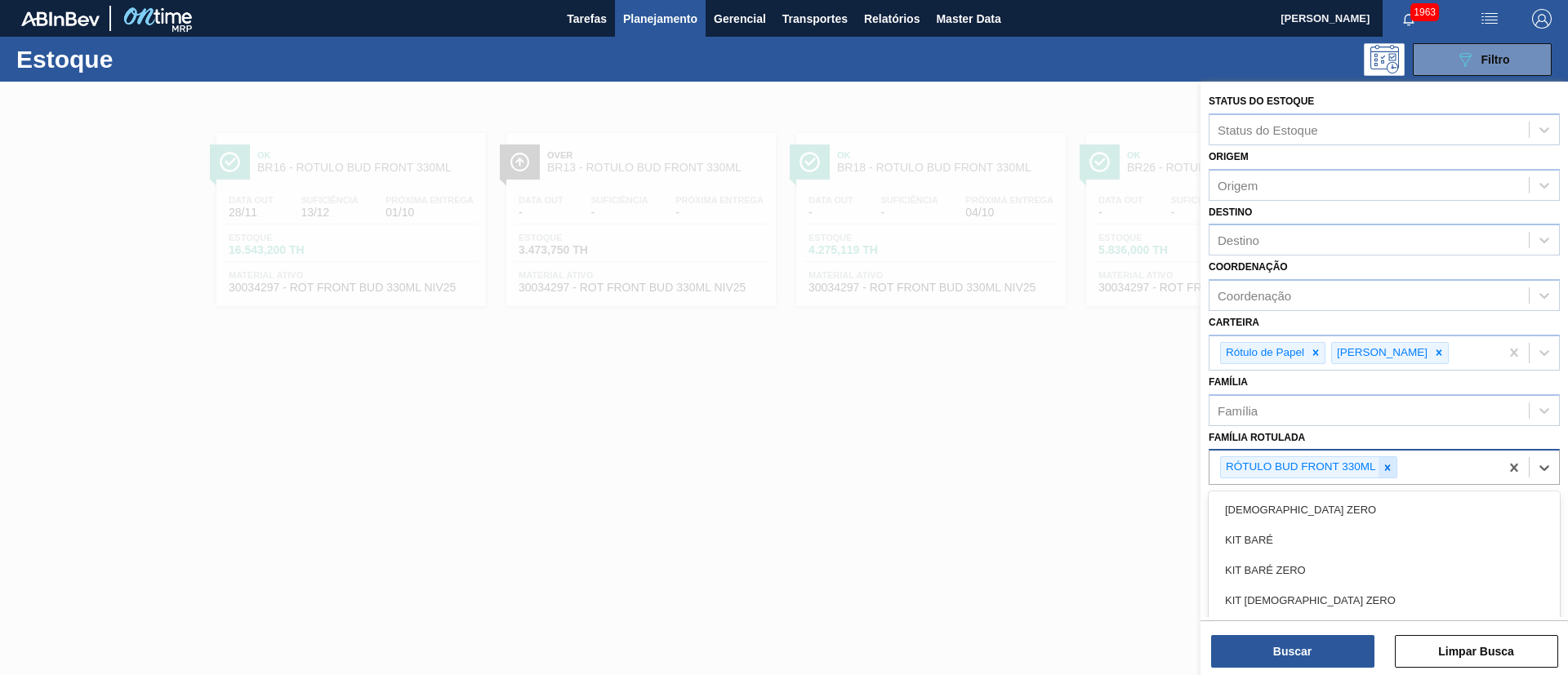
click at [1387, 466] on icon at bounding box center [1387, 467] width 6 height 6
paste Rotulada "RÓTULO NECK SPATEN 600ML RGB"
type Rotulada "RÓTULO NECK SPATEN 600ML RGB"
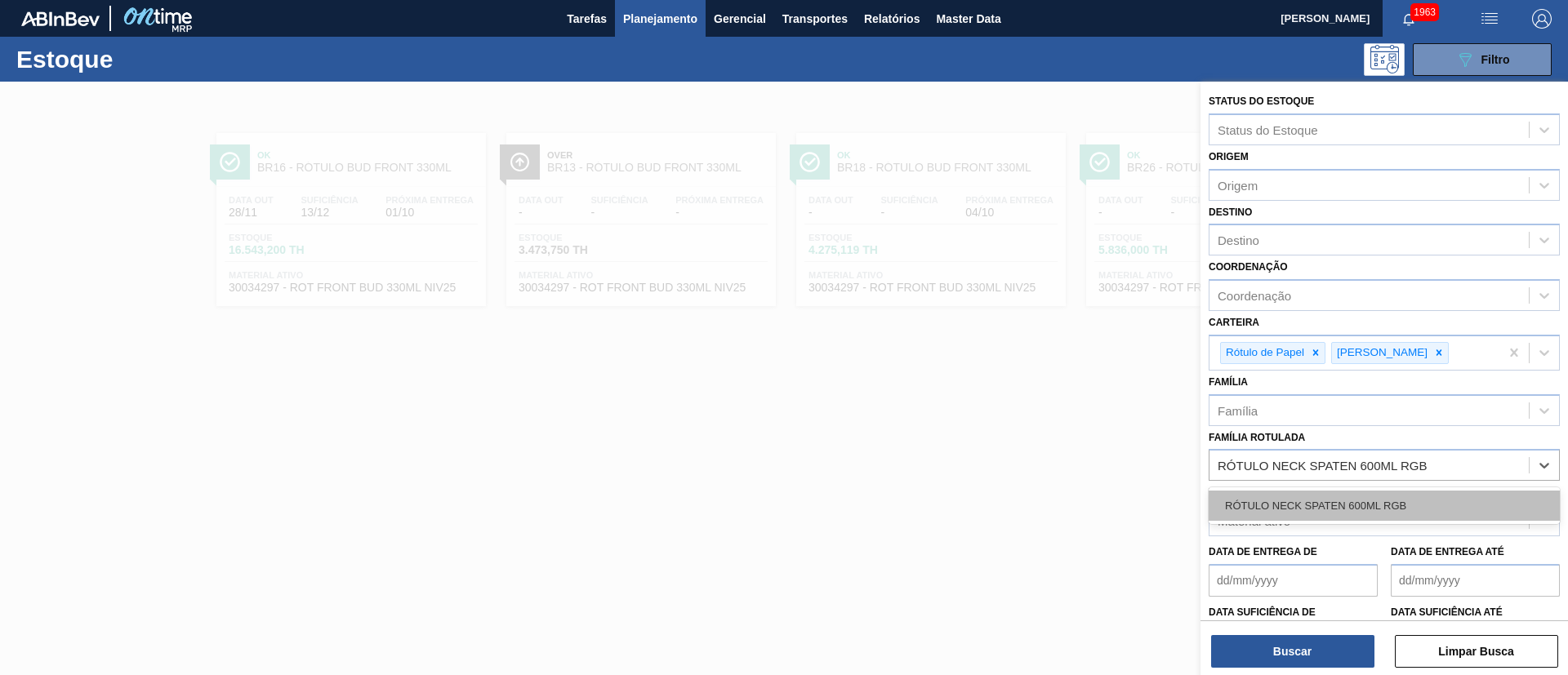
click at [1291, 495] on div "RÓTULO NECK SPATEN 600ML RGB" at bounding box center [1384, 505] width 351 height 30
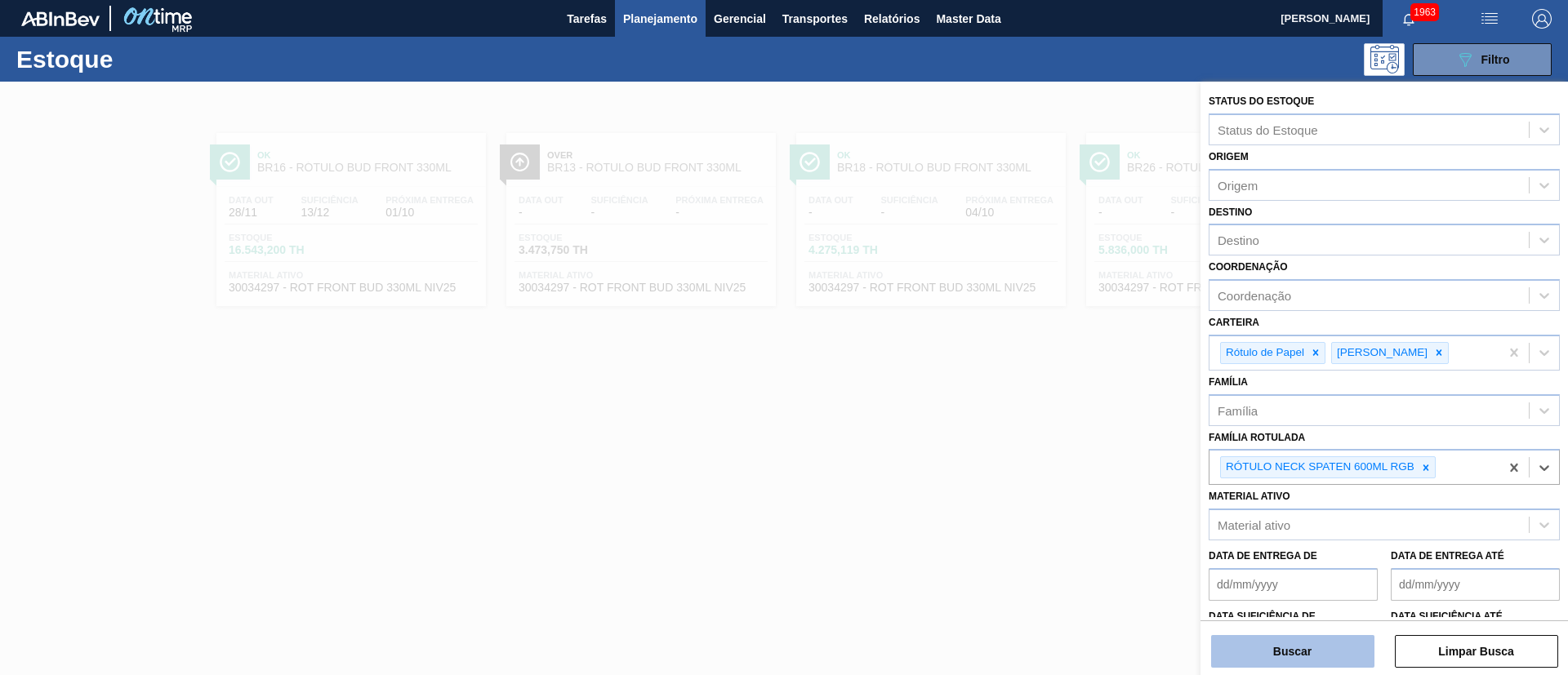
click at [1278, 642] on button "Buscar" at bounding box center [1293, 652] width 163 height 33
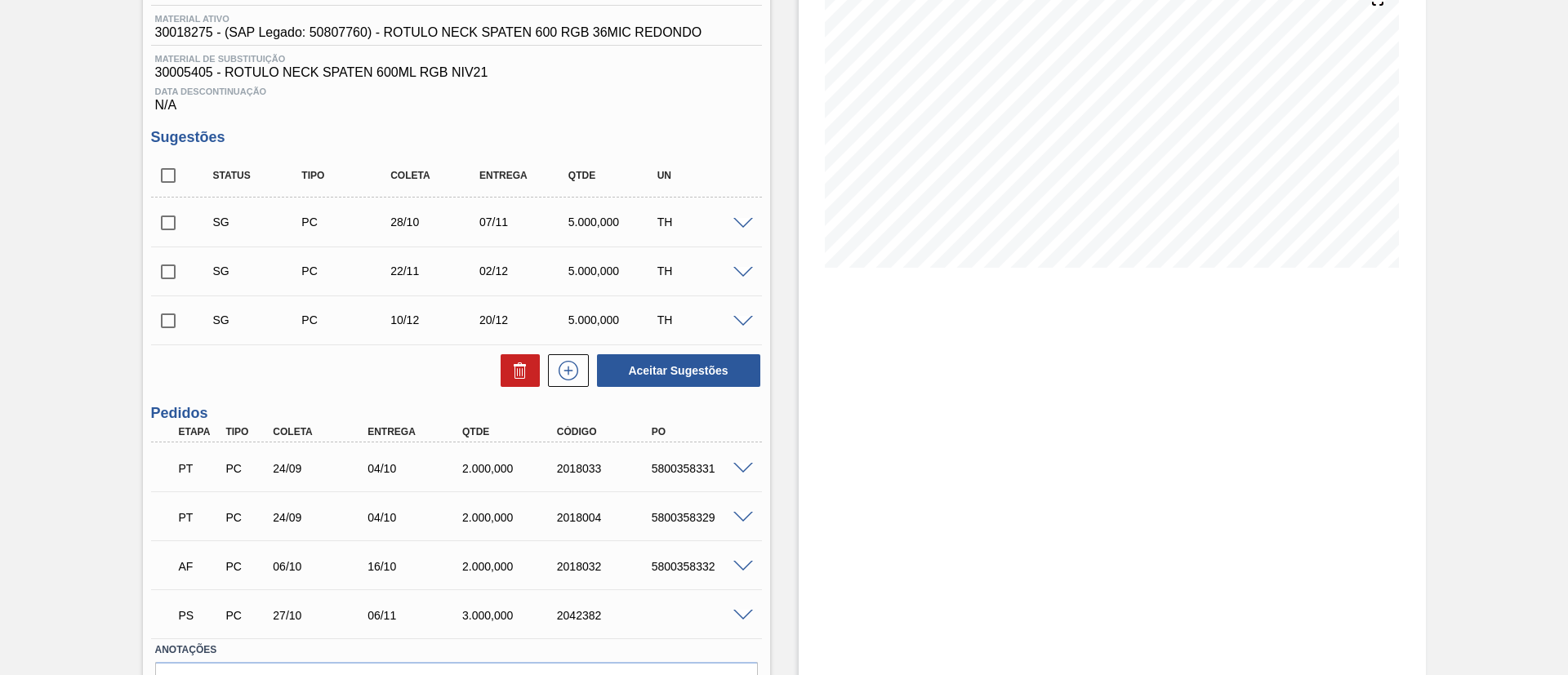
scroll to position [307, 0]
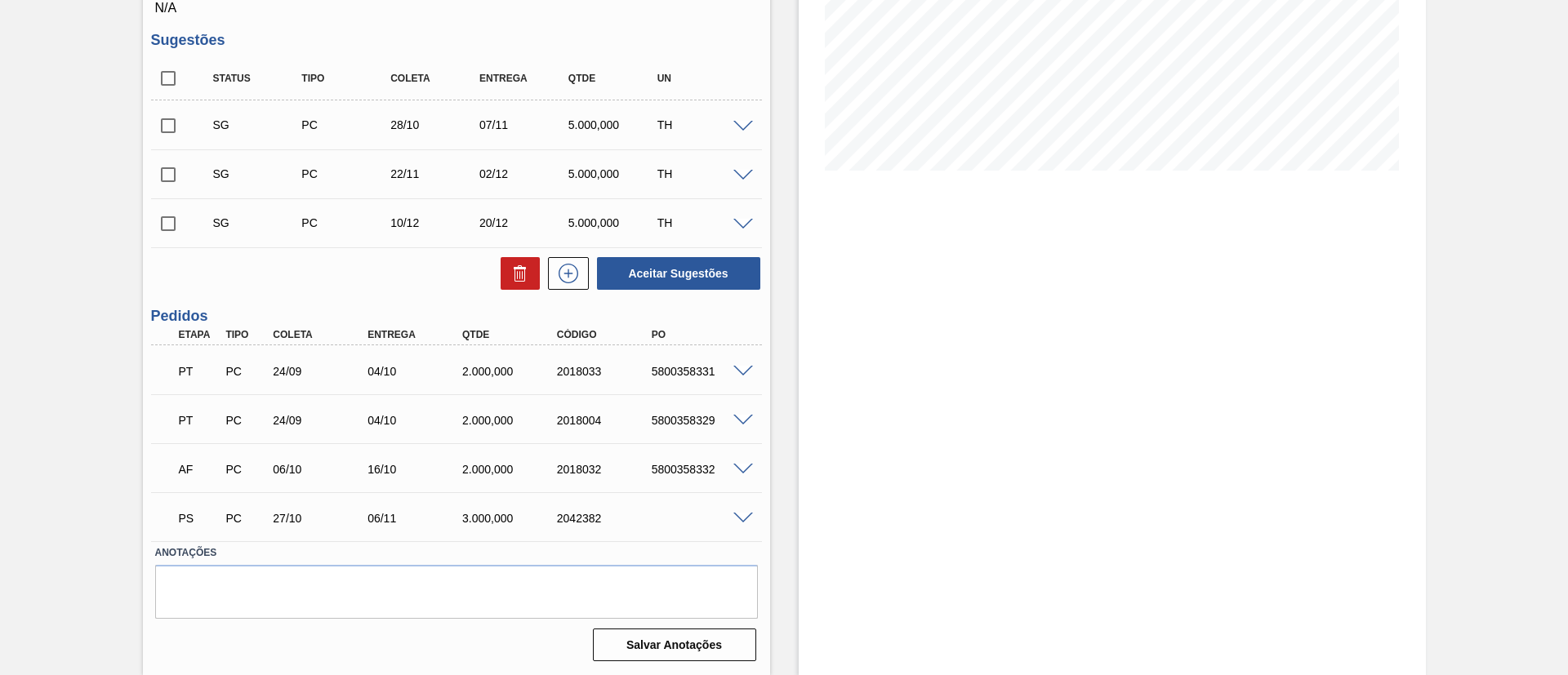
click at [735, 513] on span at bounding box center [744, 518] width 20 height 12
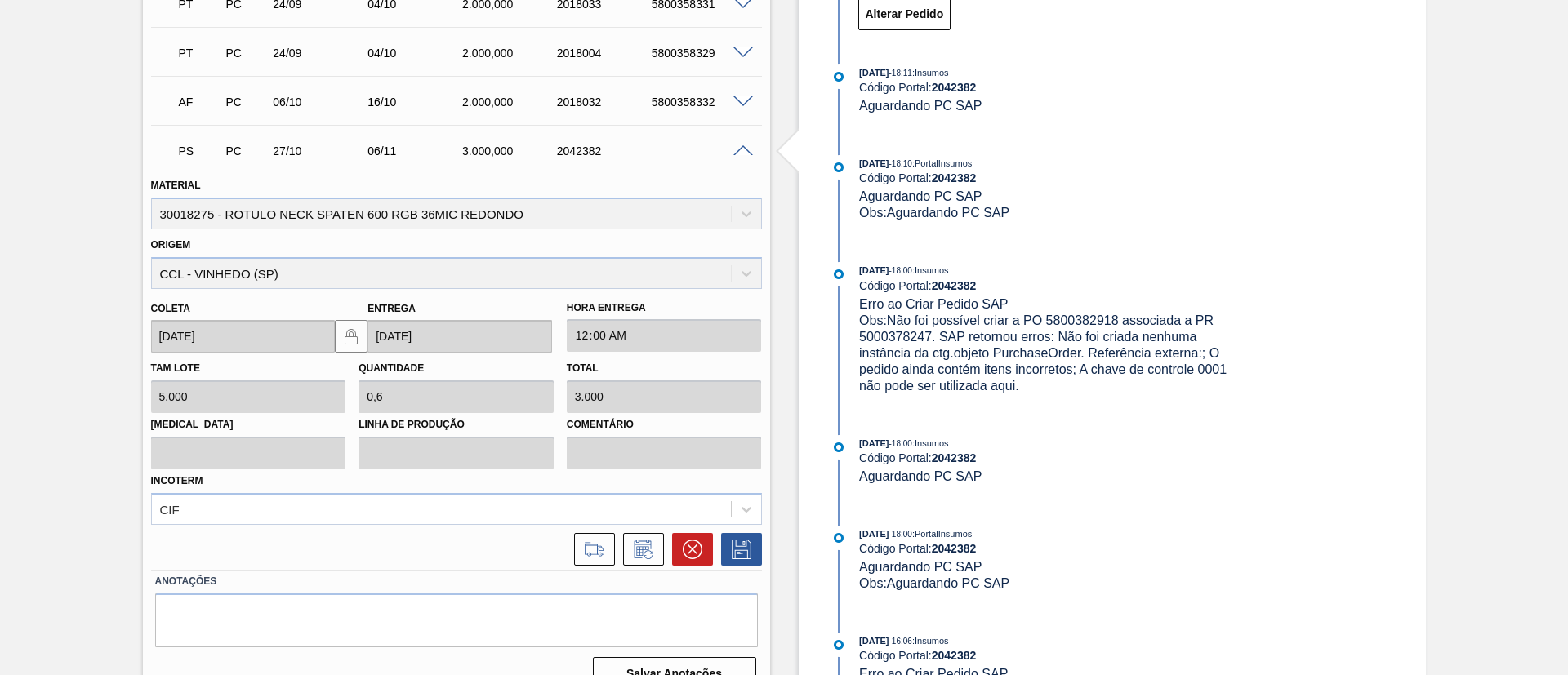
scroll to position [703, 0]
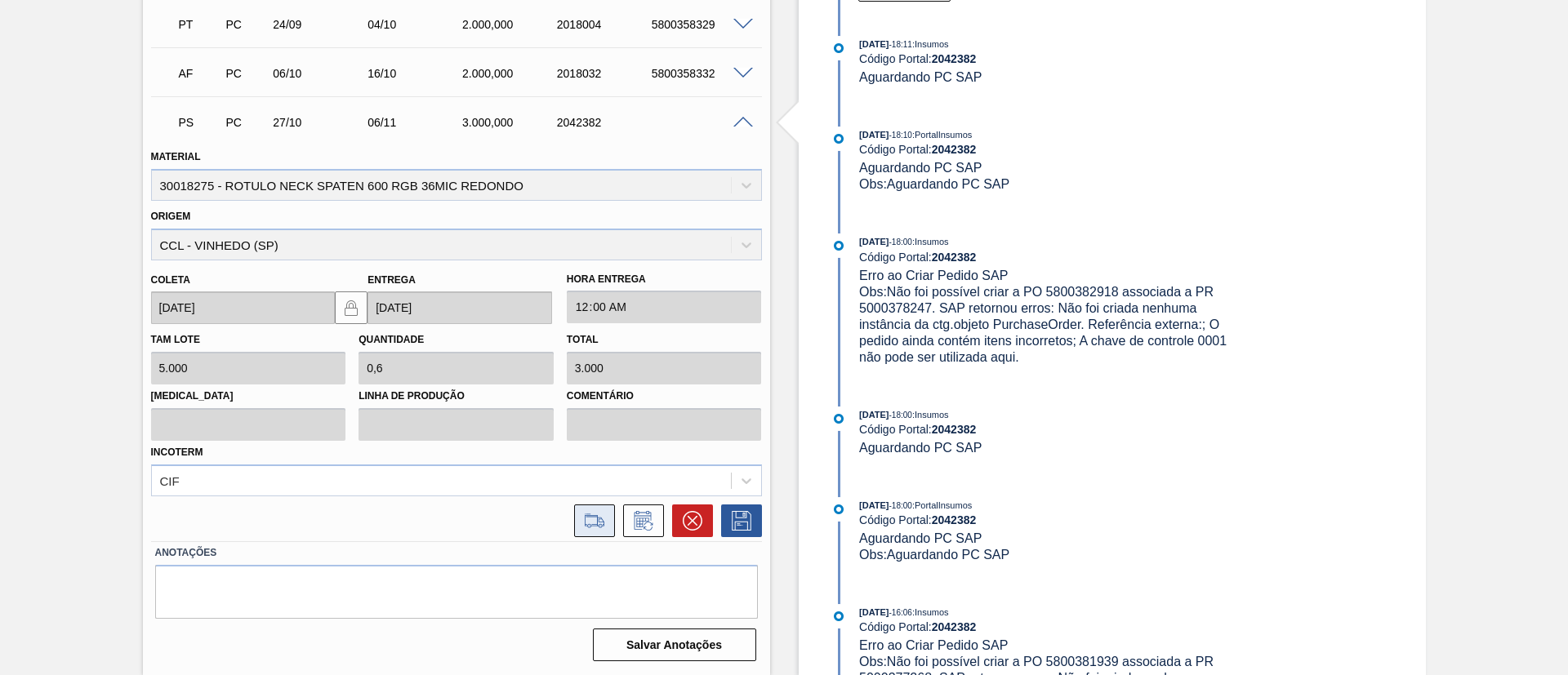
click at [594, 524] on icon at bounding box center [594, 519] width 20 height 12
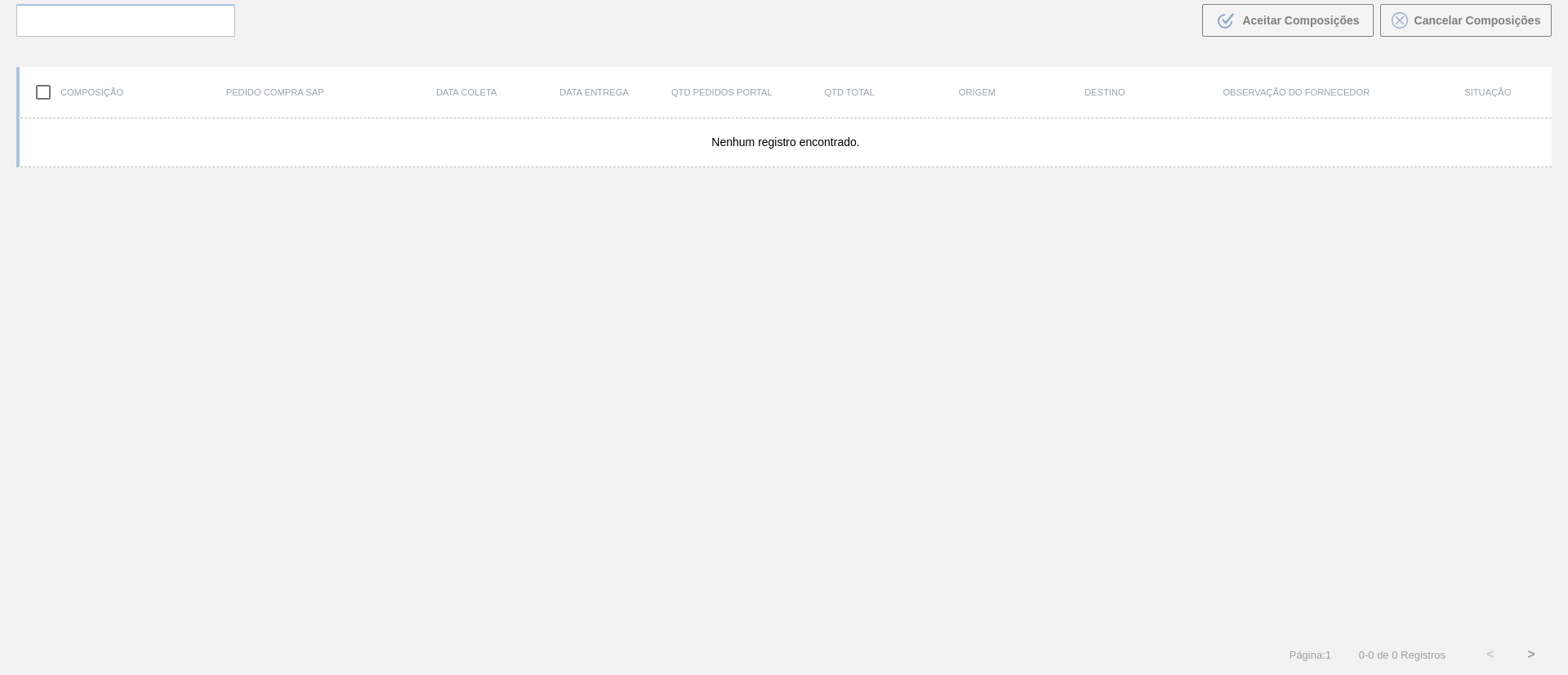
scroll to position [118, 0]
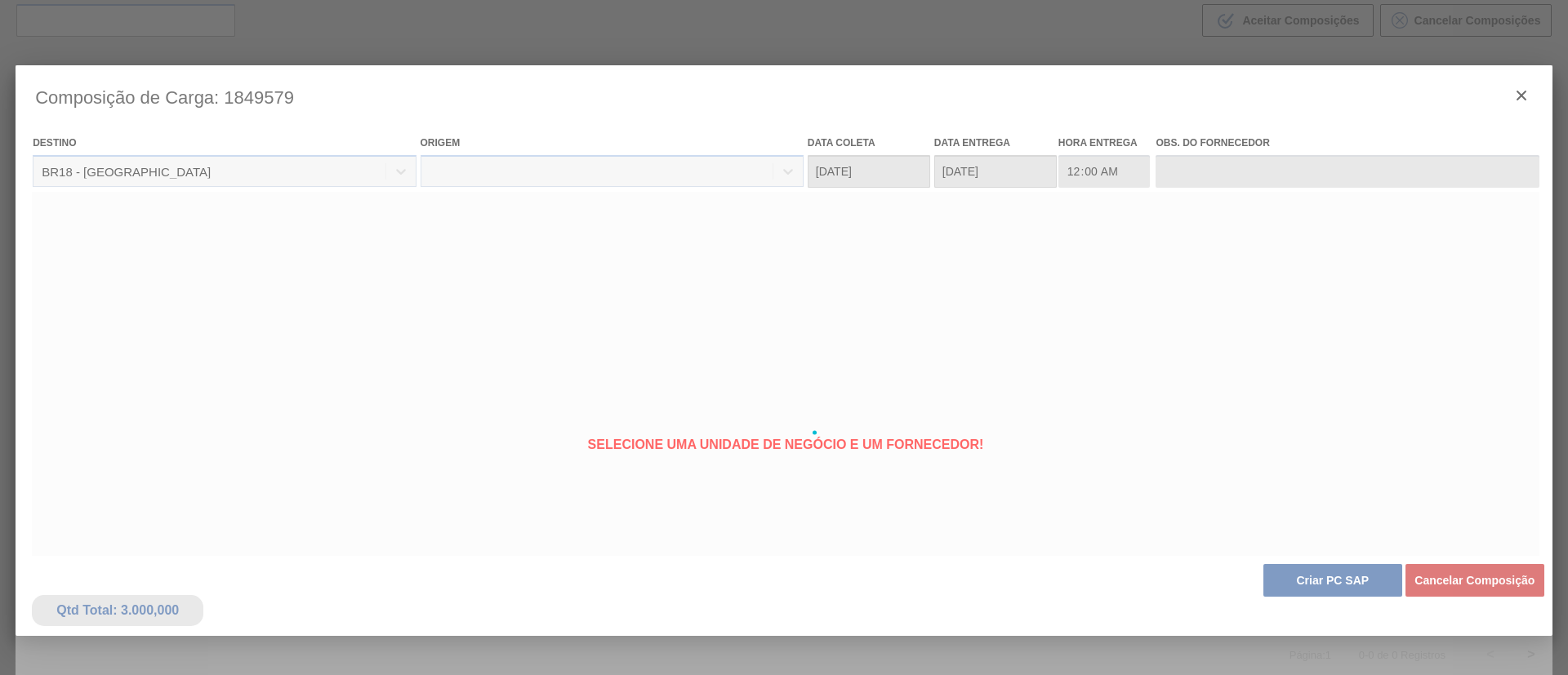
type coleta "[DATE]"
type entrega "[DATE]"
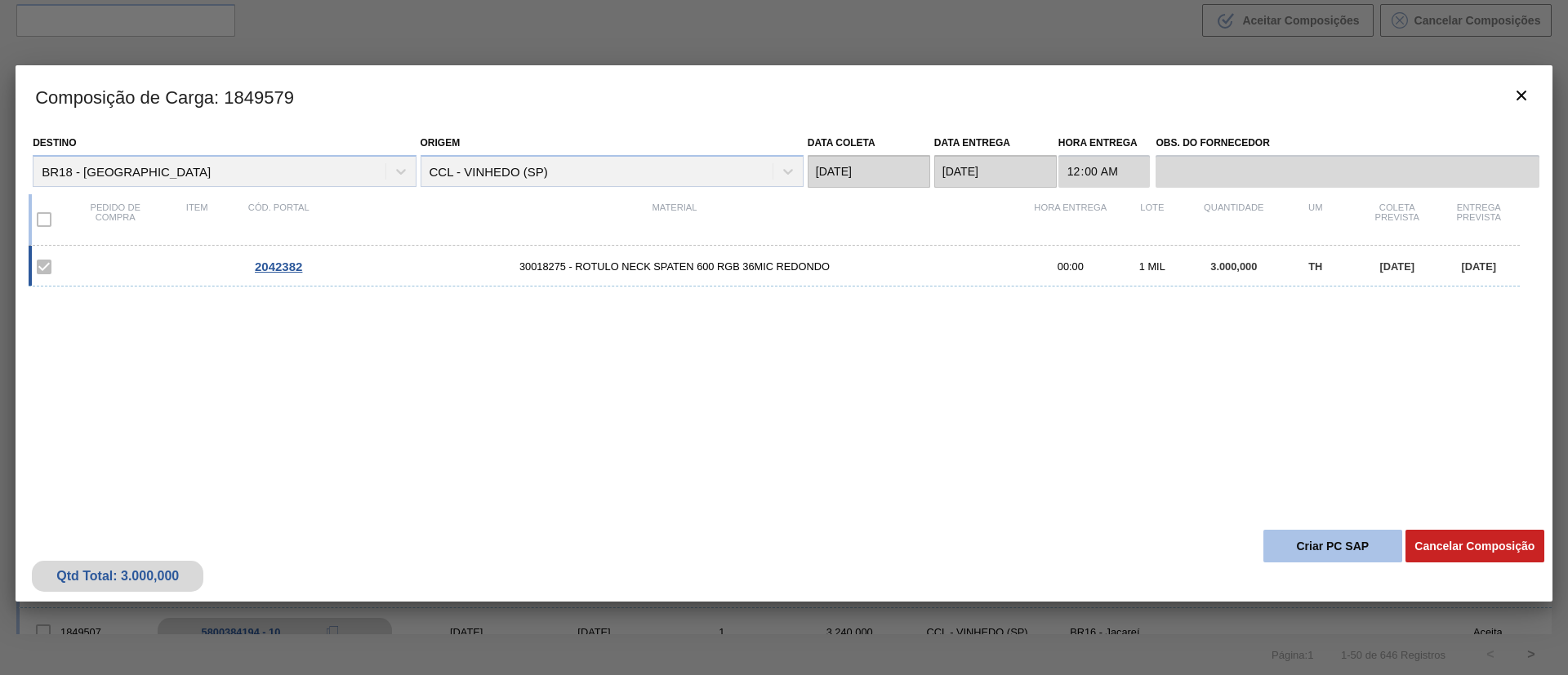
click at [1308, 548] on button "Criar PC SAP" at bounding box center [1332, 546] width 138 height 33
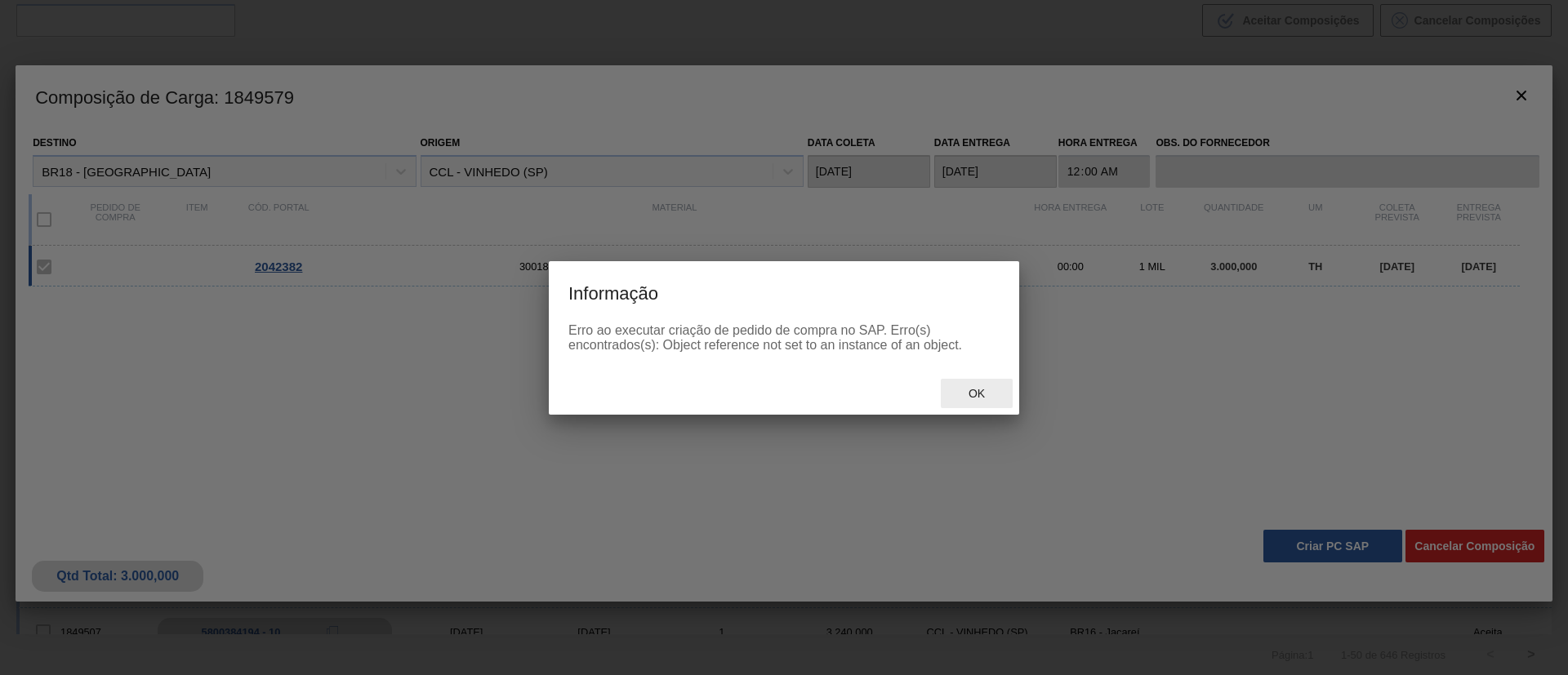
click at [976, 404] on div "Ok" at bounding box center [976, 394] width 72 height 30
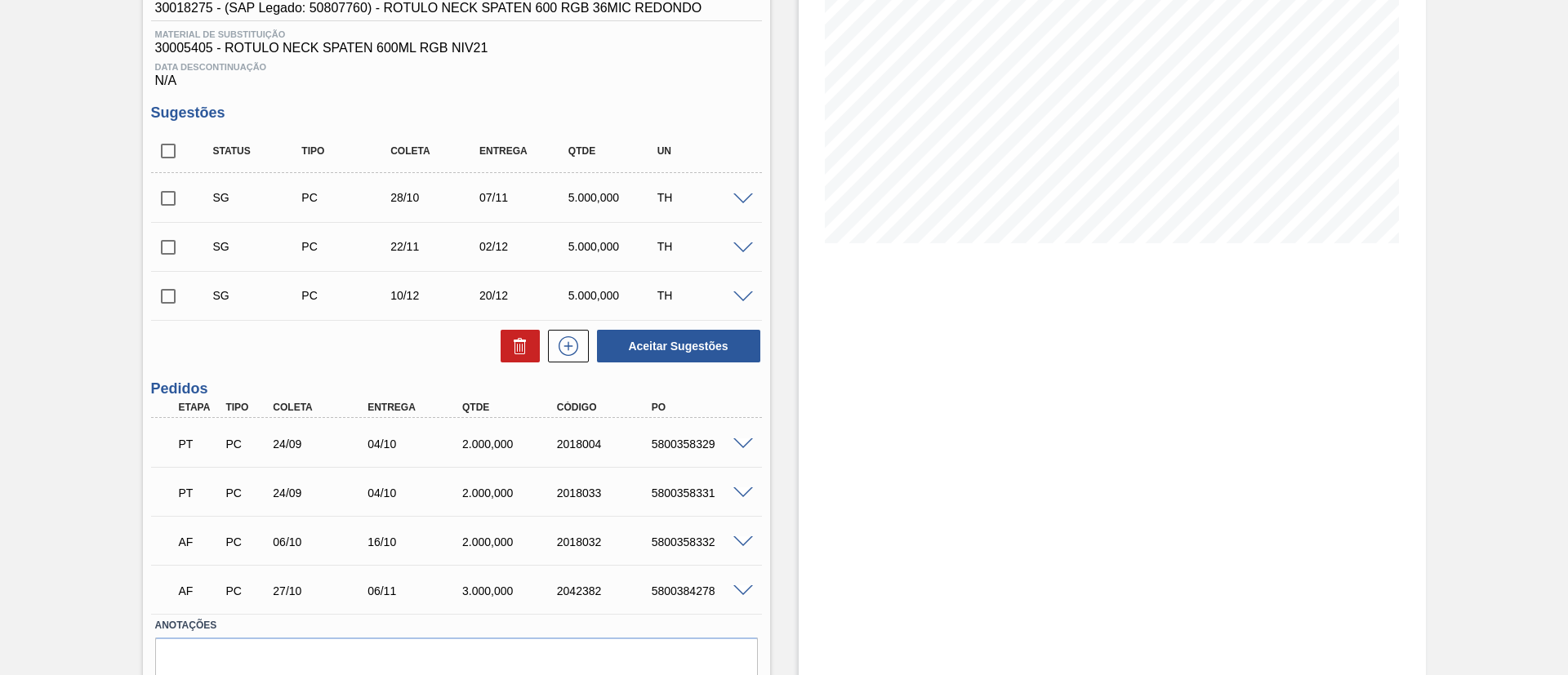
scroll to position [245, 0]
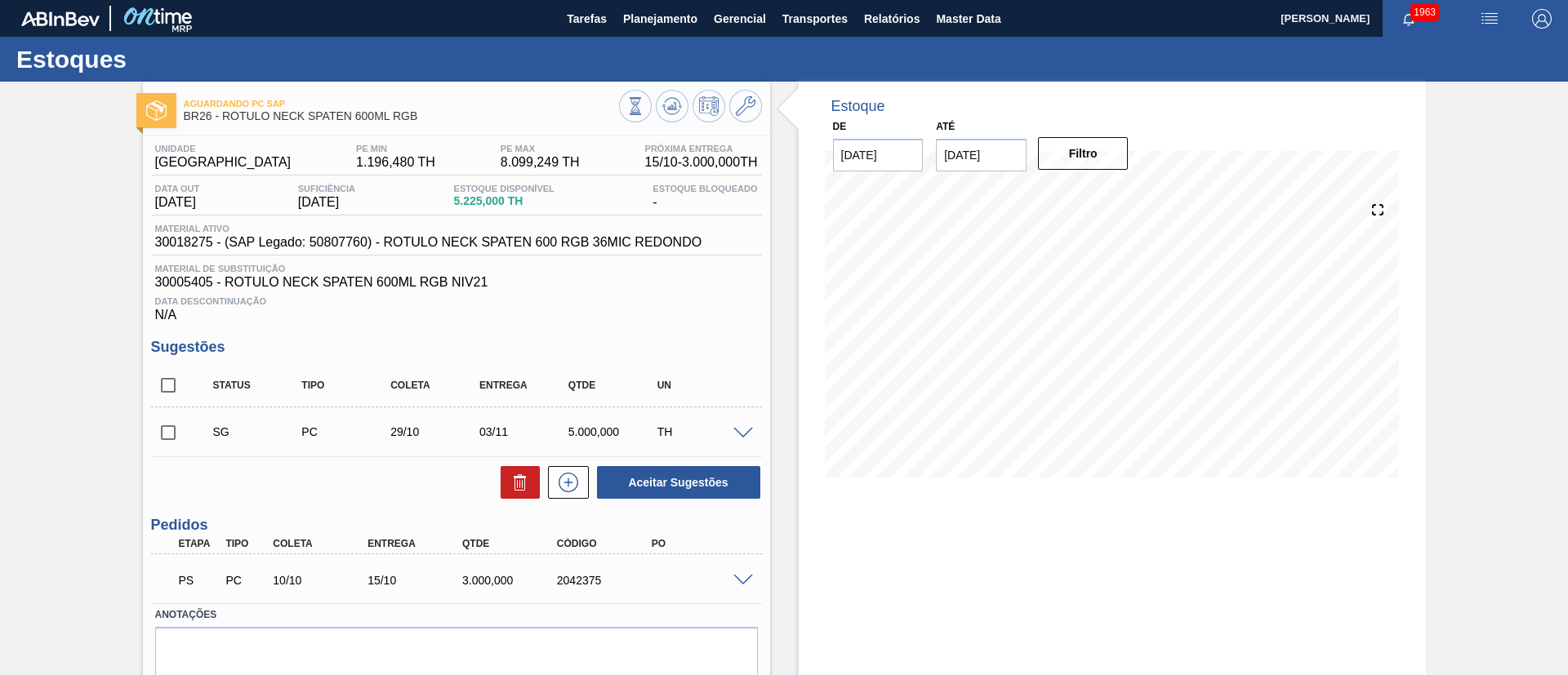
click at [735, 585] on div "PS PC 10/10 15/10 3.000,000 2042375" at bounding box center [456, 579] width 611 height 41
click at [735, 584] on span at bounding box center [744, 580] width 20 height 12
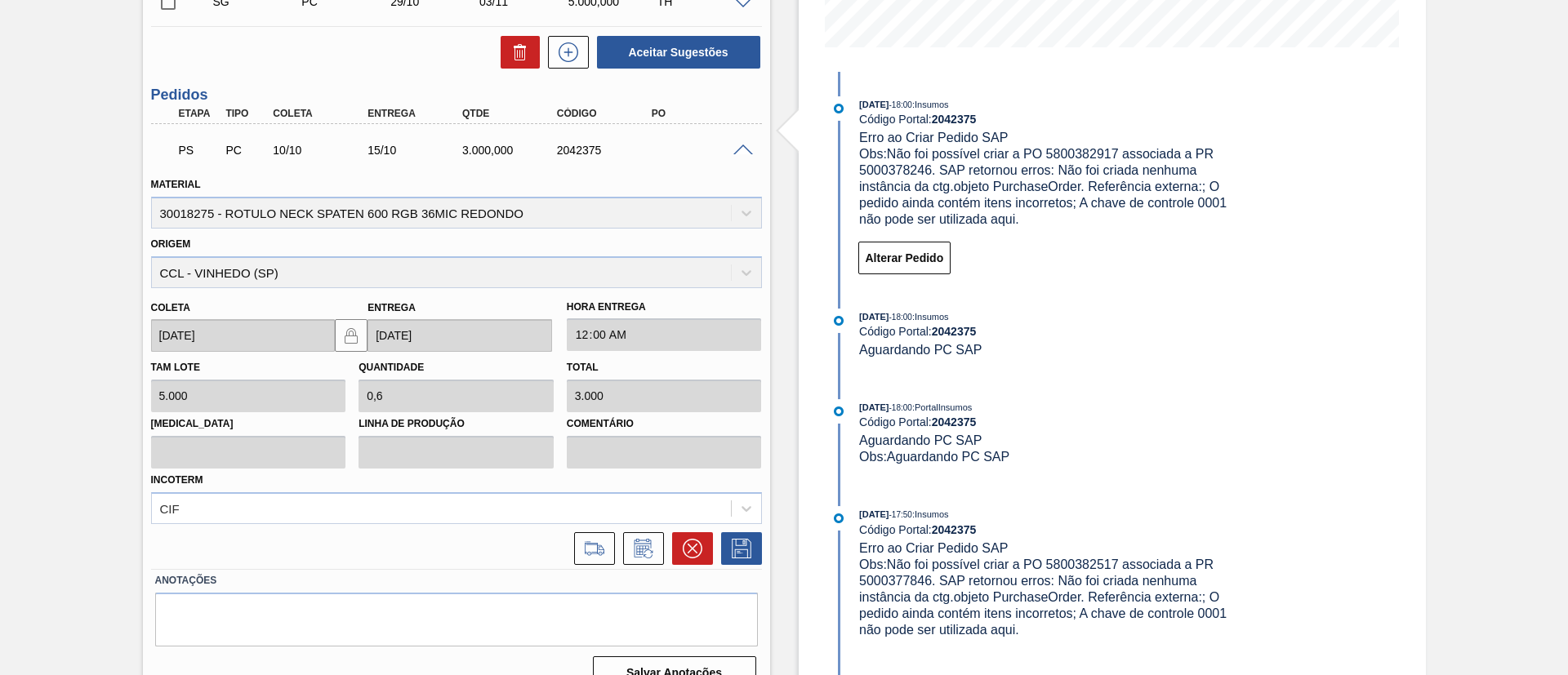
scroll to position [458, 0]
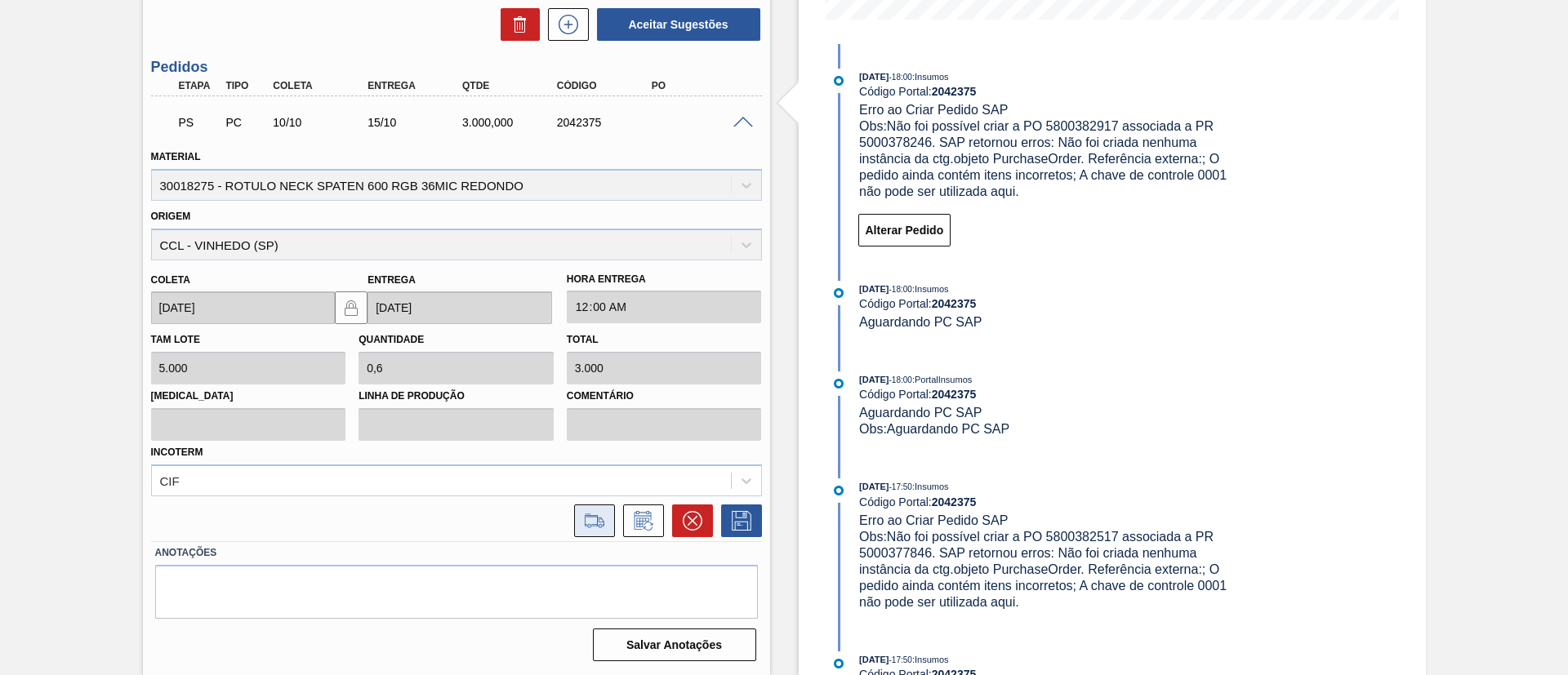
click at [585, 524] on icon at bounding box center [594, 521] width 26 height 20
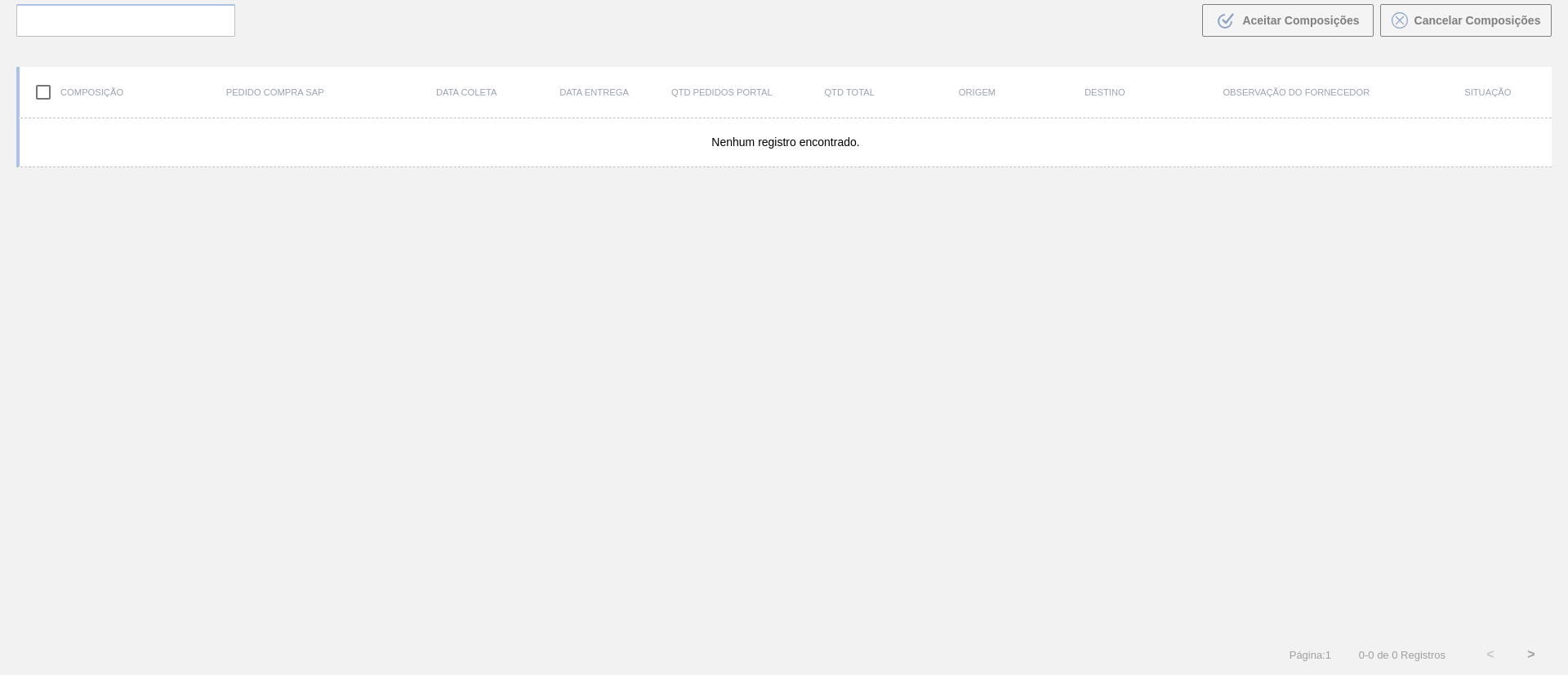
scroll to position [118, 0]
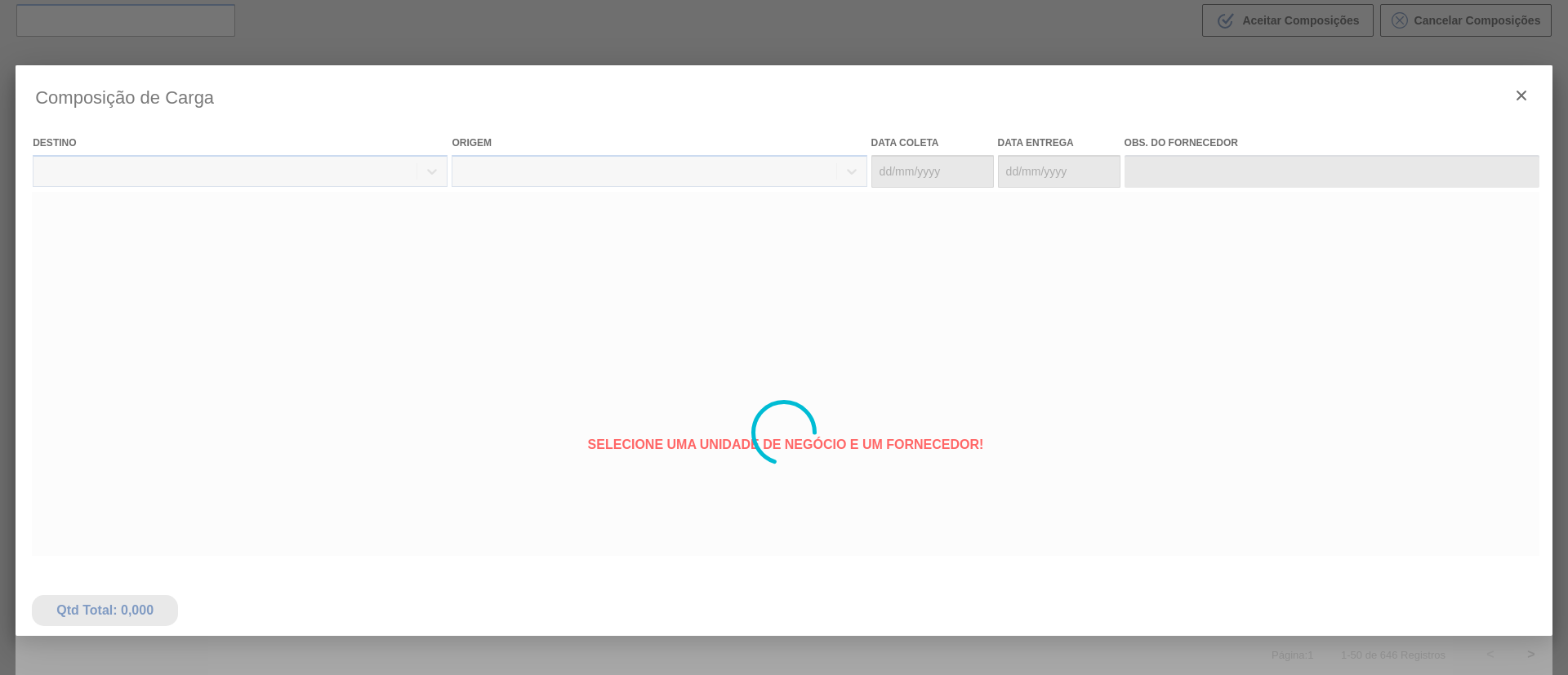
type coleta "[DATE]"
type entrega "[DATE]"
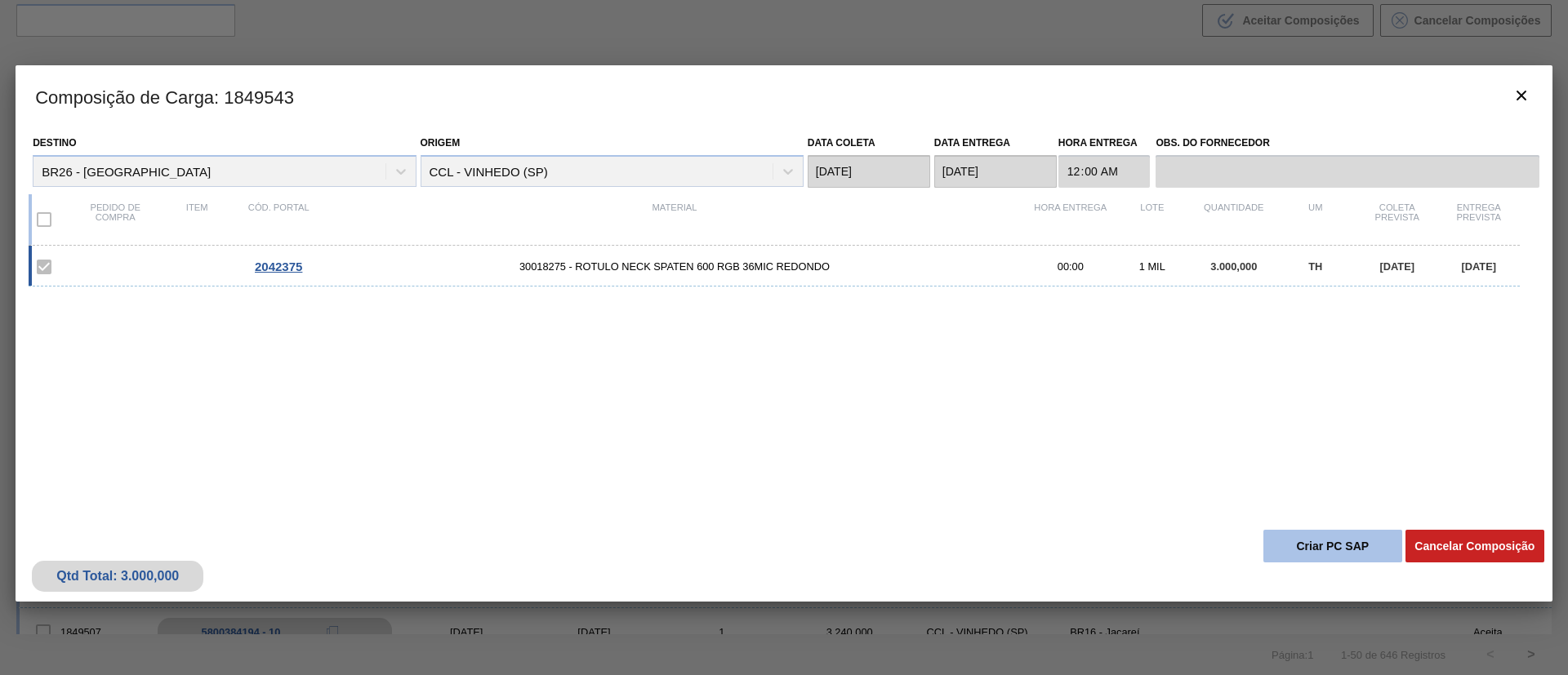
click at [1284, 540] on button "Criar PC SAP" at bounding box center [1332, 546] width 138 height 33
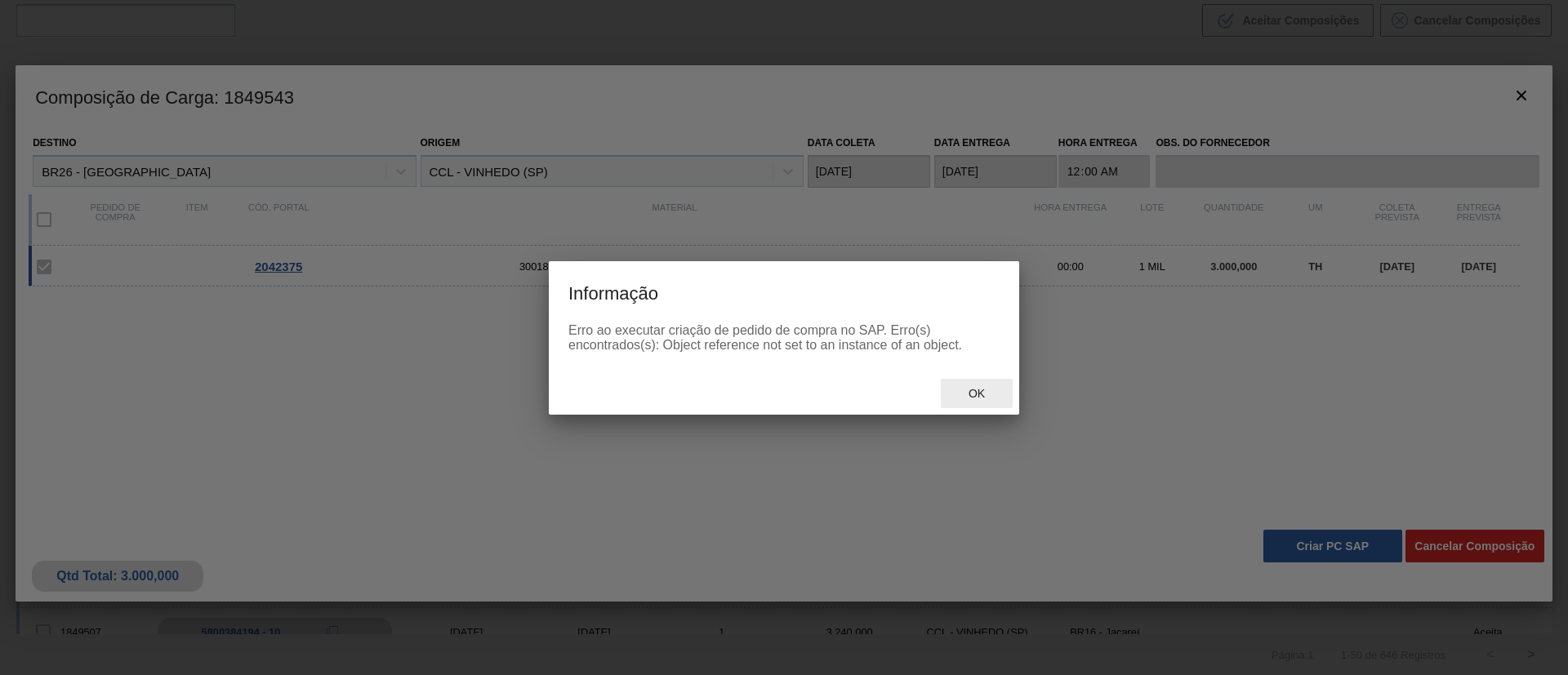
click at [974, 394] on span "Ok" at bounding box center [977, 394] width 43 height 13
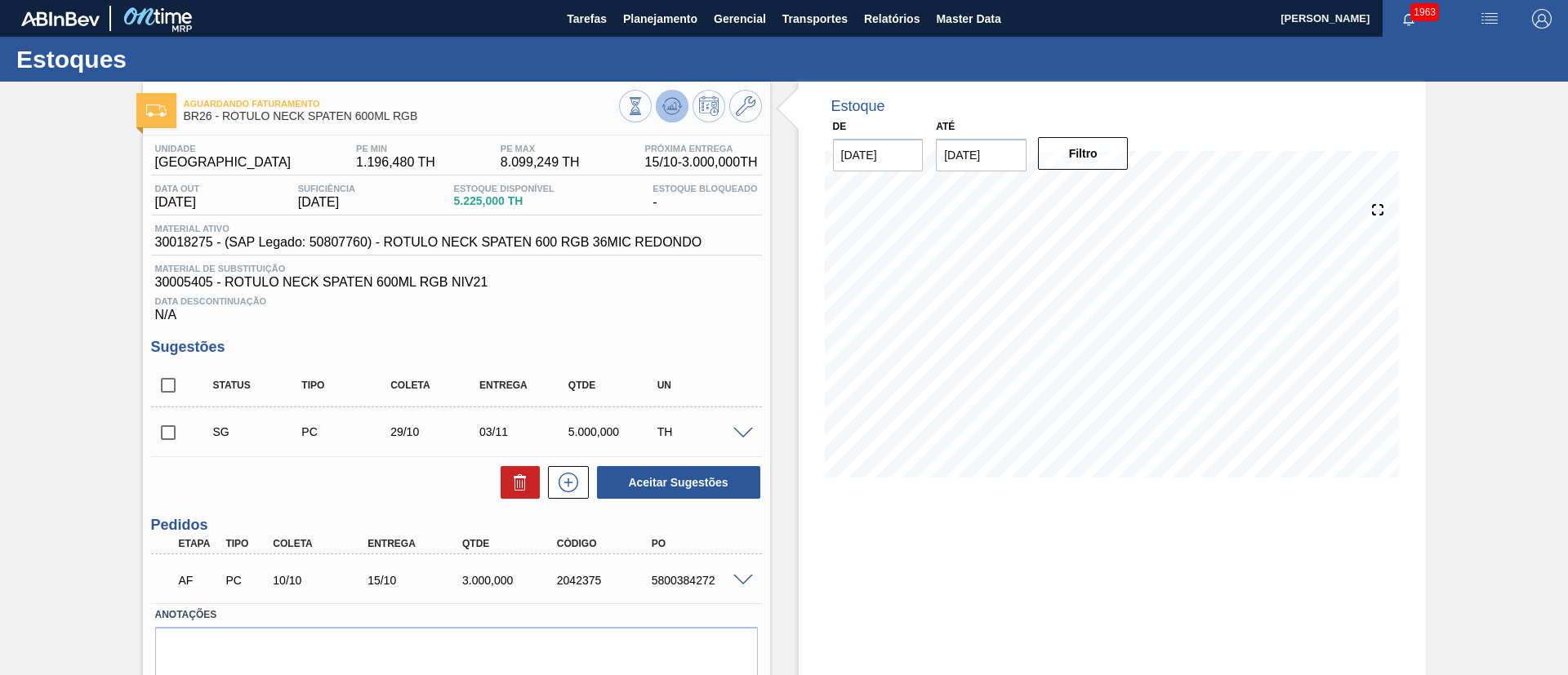
click at [667, 110] on icon at bounding box center [672, 106] width 20 height 20
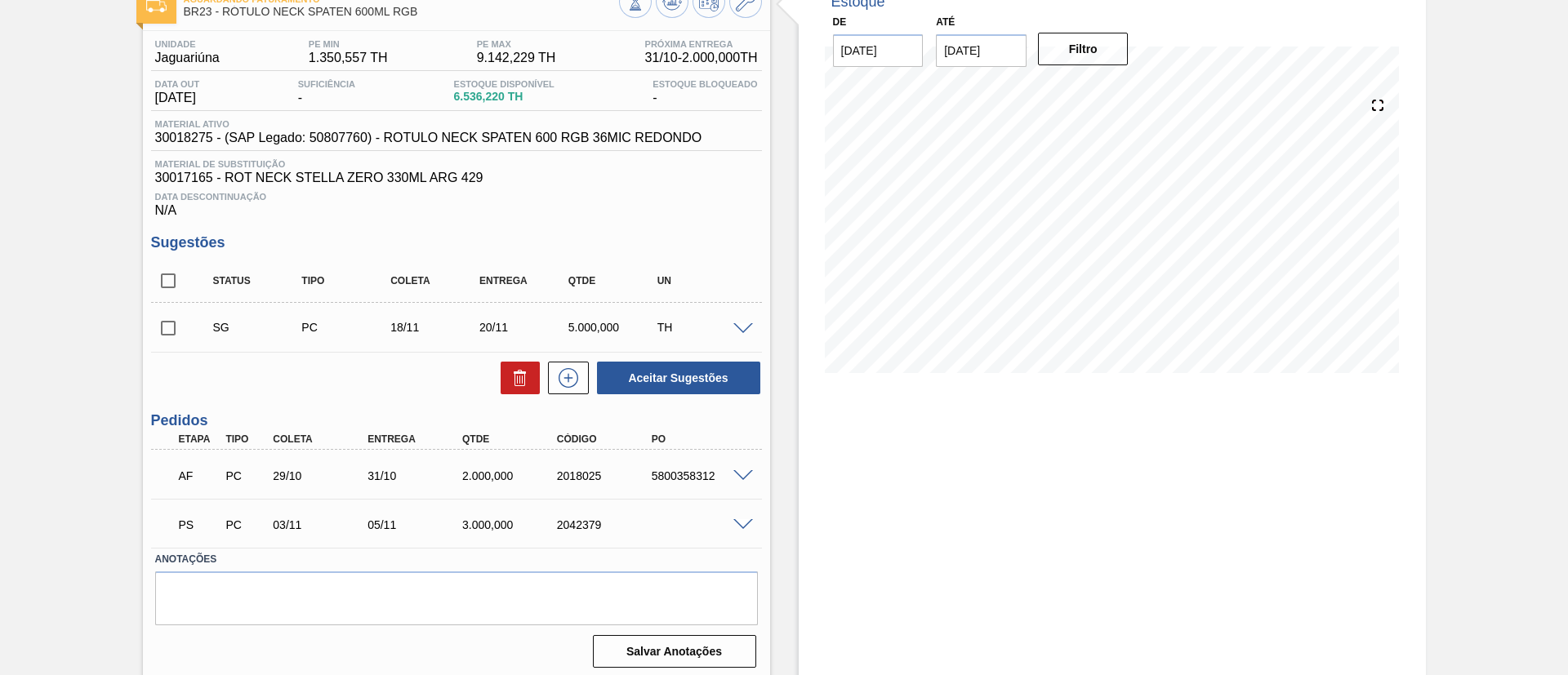
scroll to position [111, 0]
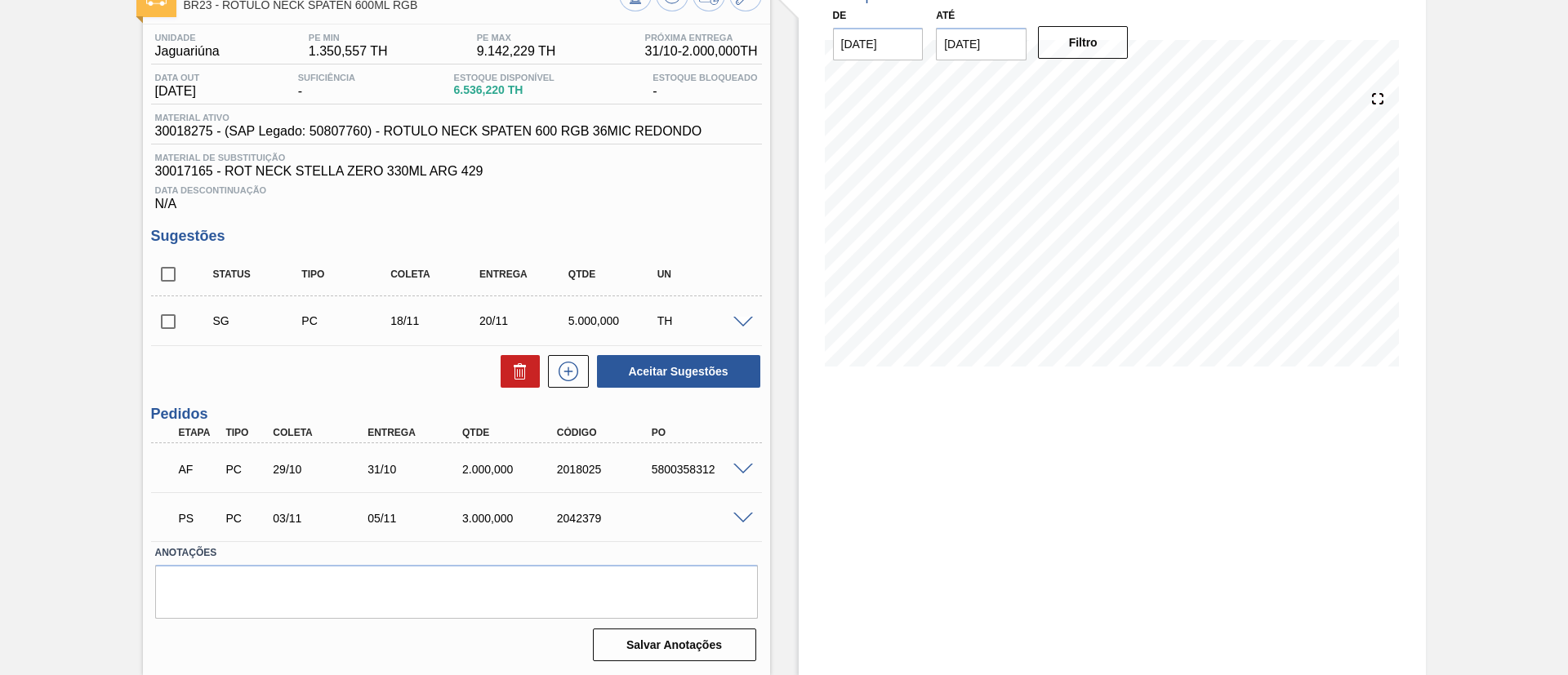
click at [746, 518] on span at bounding box center [744, 518] width 20 height 12
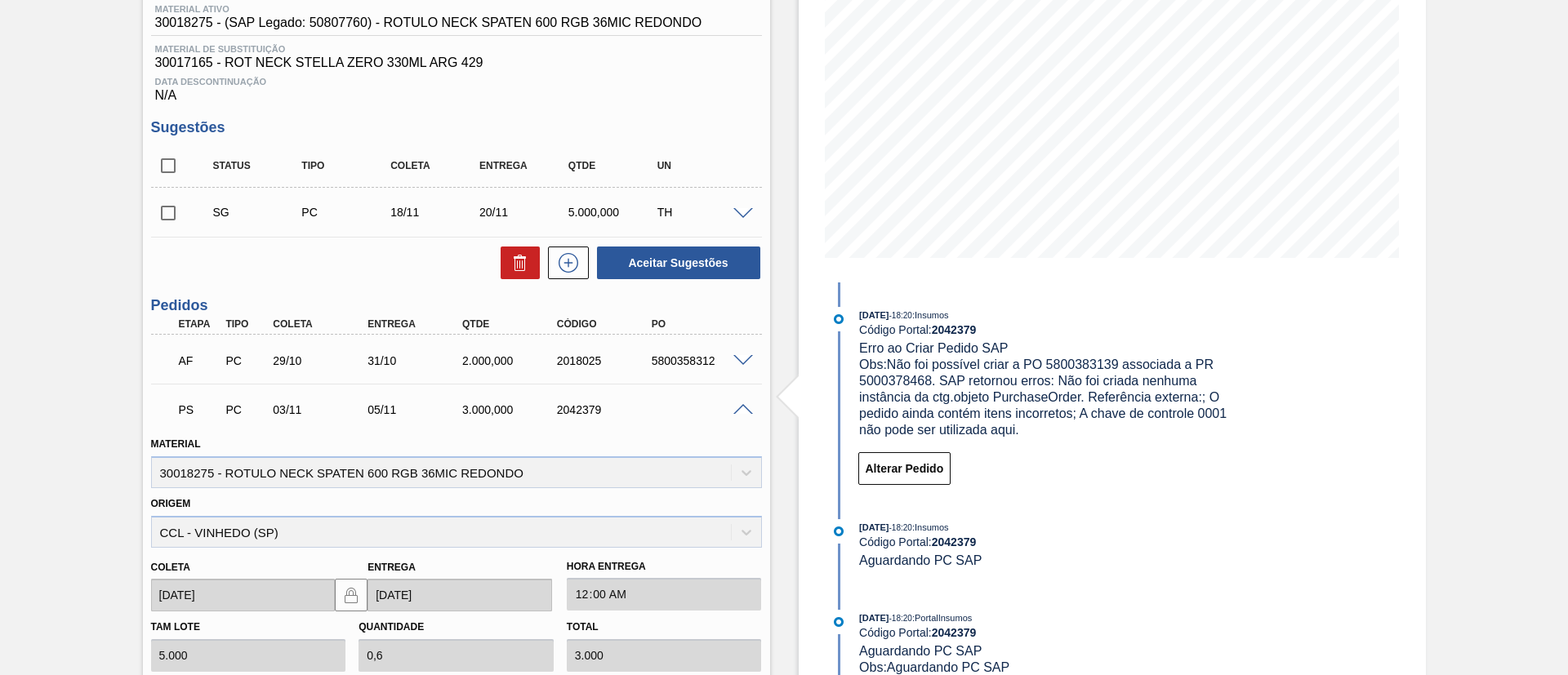
scroll to position [507, 0]
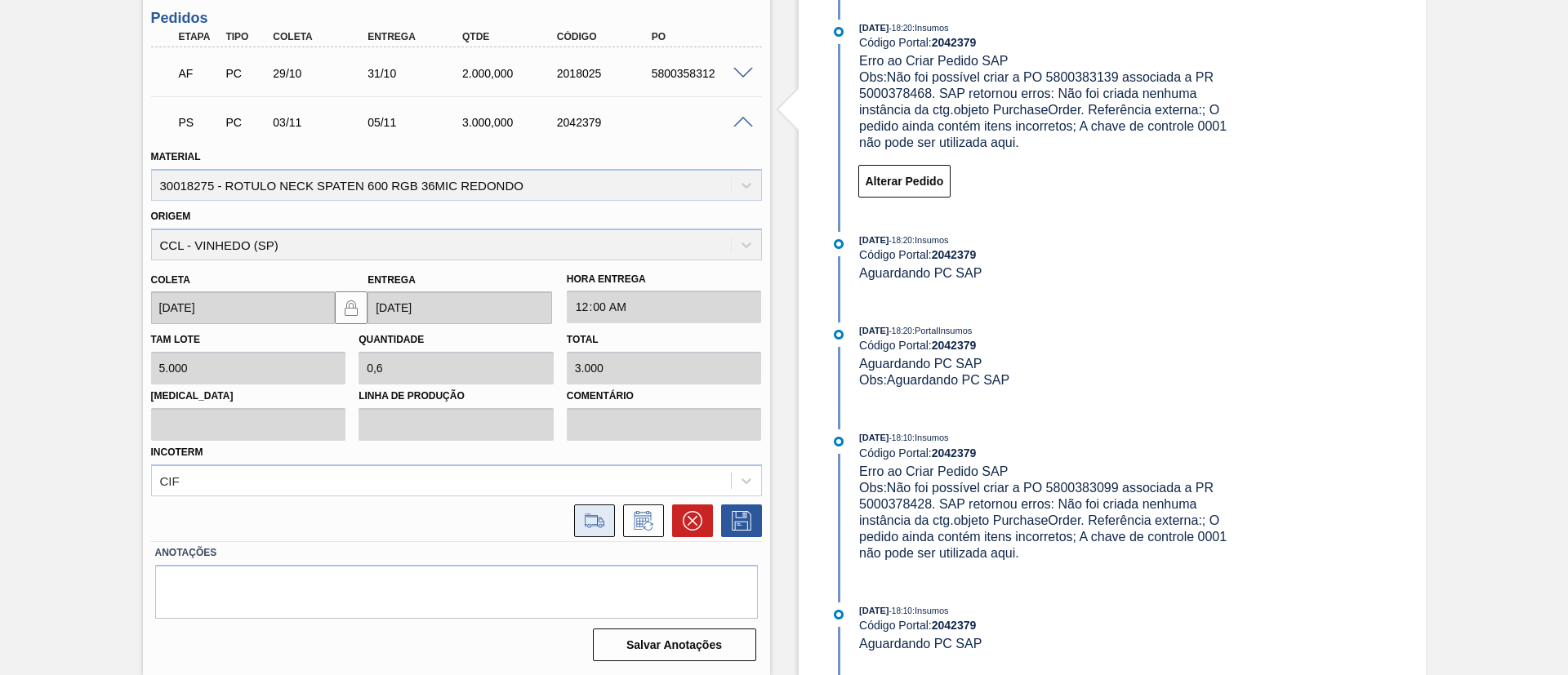
click at [586, 518] on icon at bounding box center [594, 521] width 26 height 20
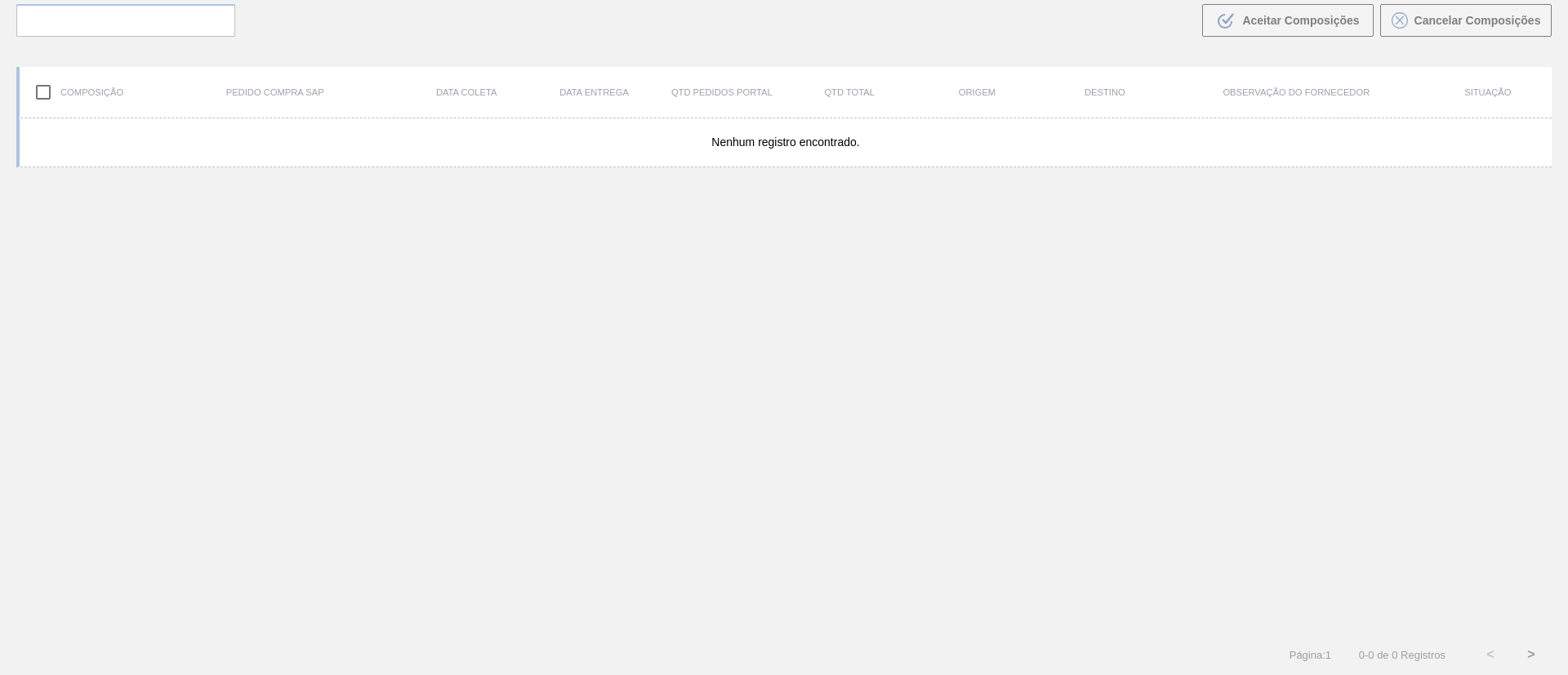
scroll to position [118, 0]
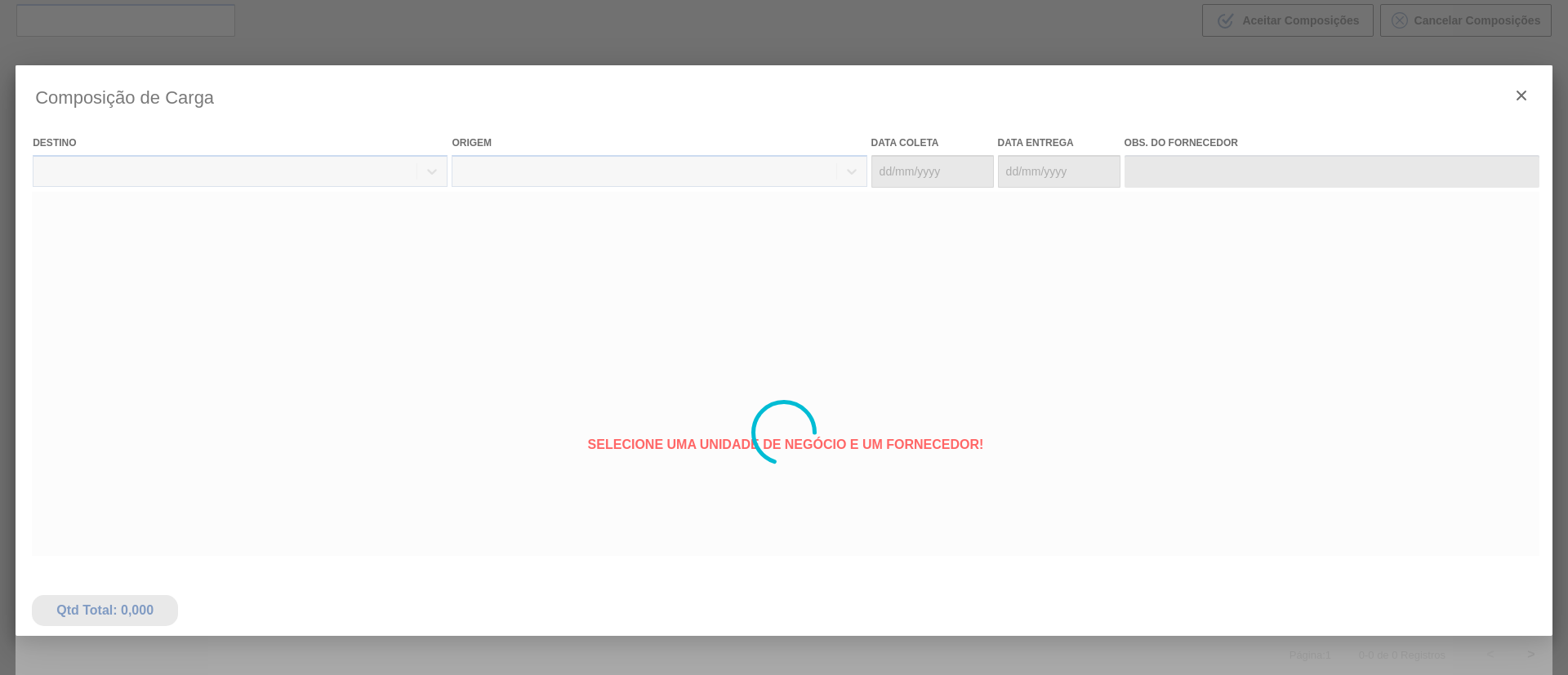
type coleta "[DATE]"
type entrega "[DATE]"
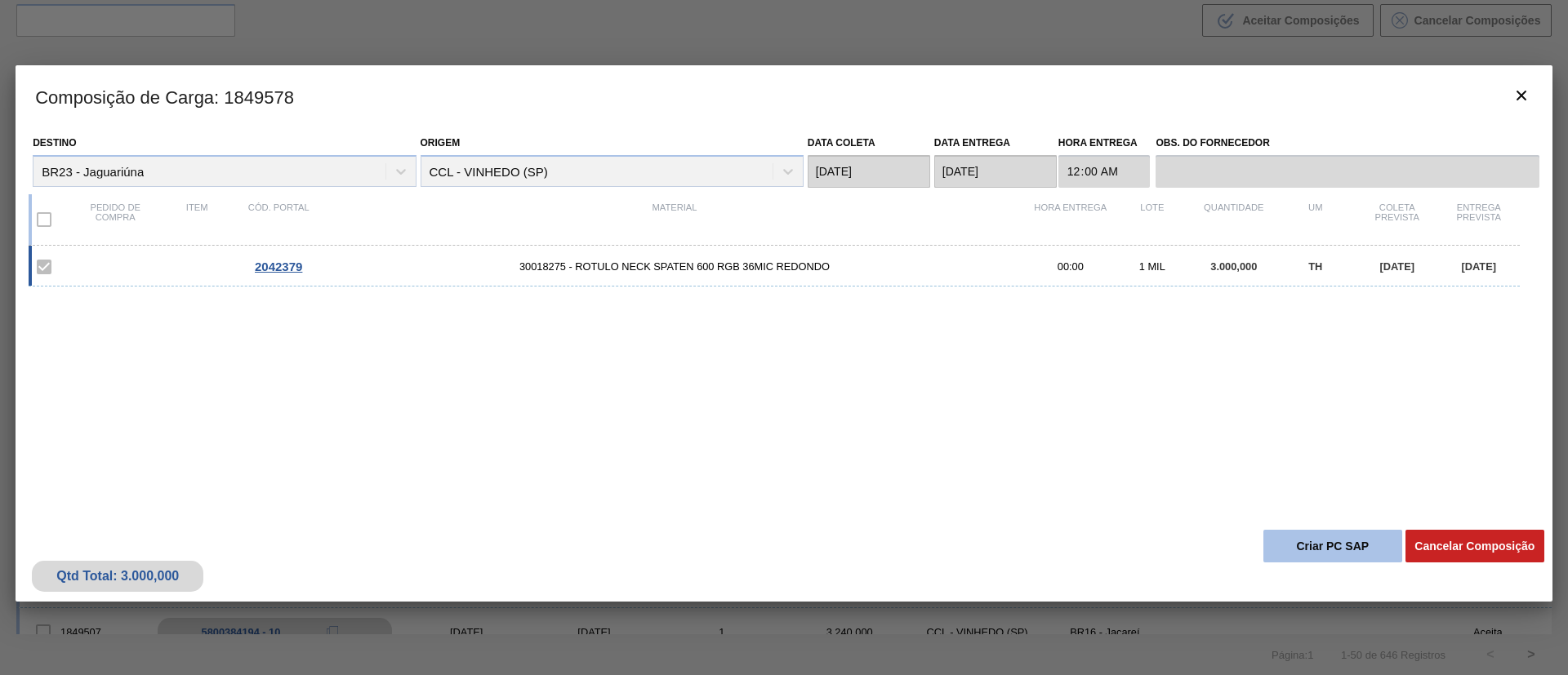
click at [1305, 546] on button "Criar PC SAP" at bounding box center [1332, 546] width 138 height 33
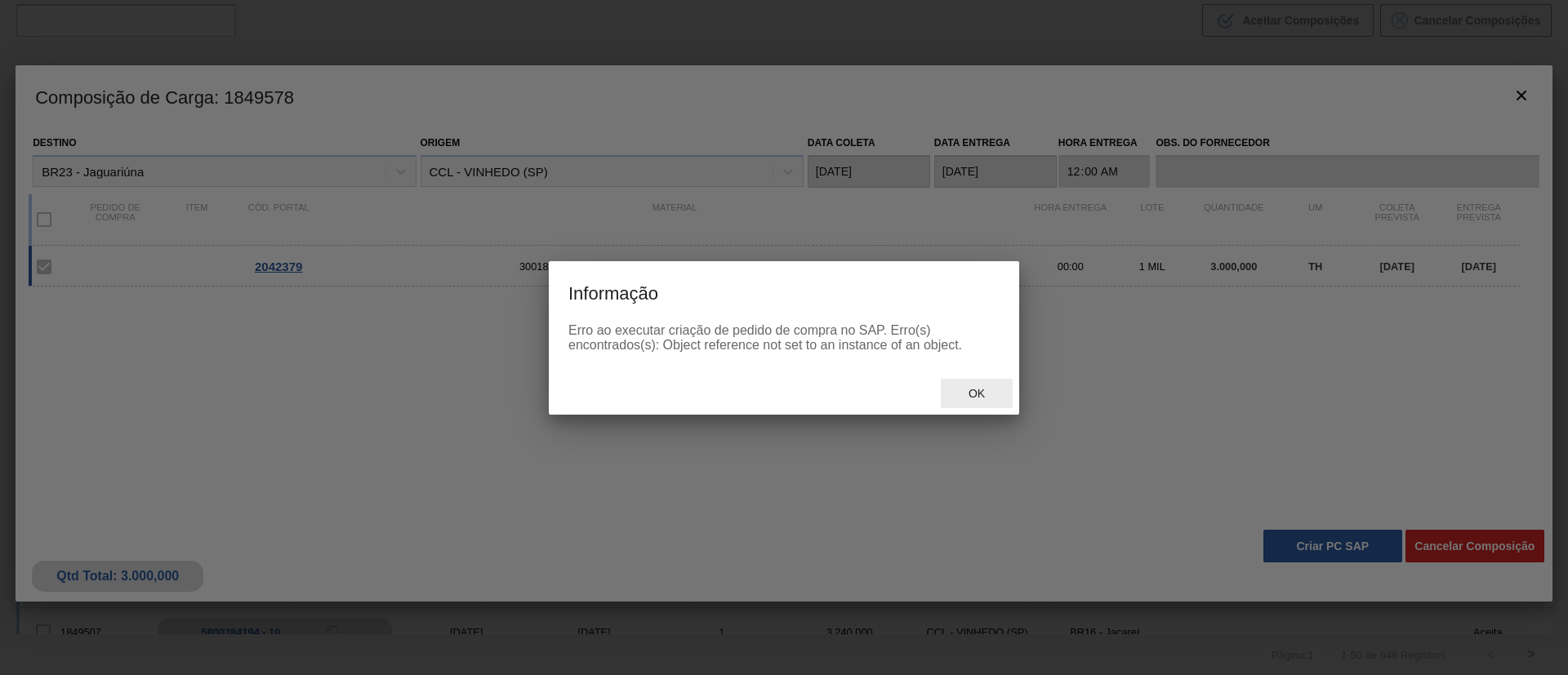
click at [966, 389] on span "Ok" at bounding box center [977, 394] width 43 height 13
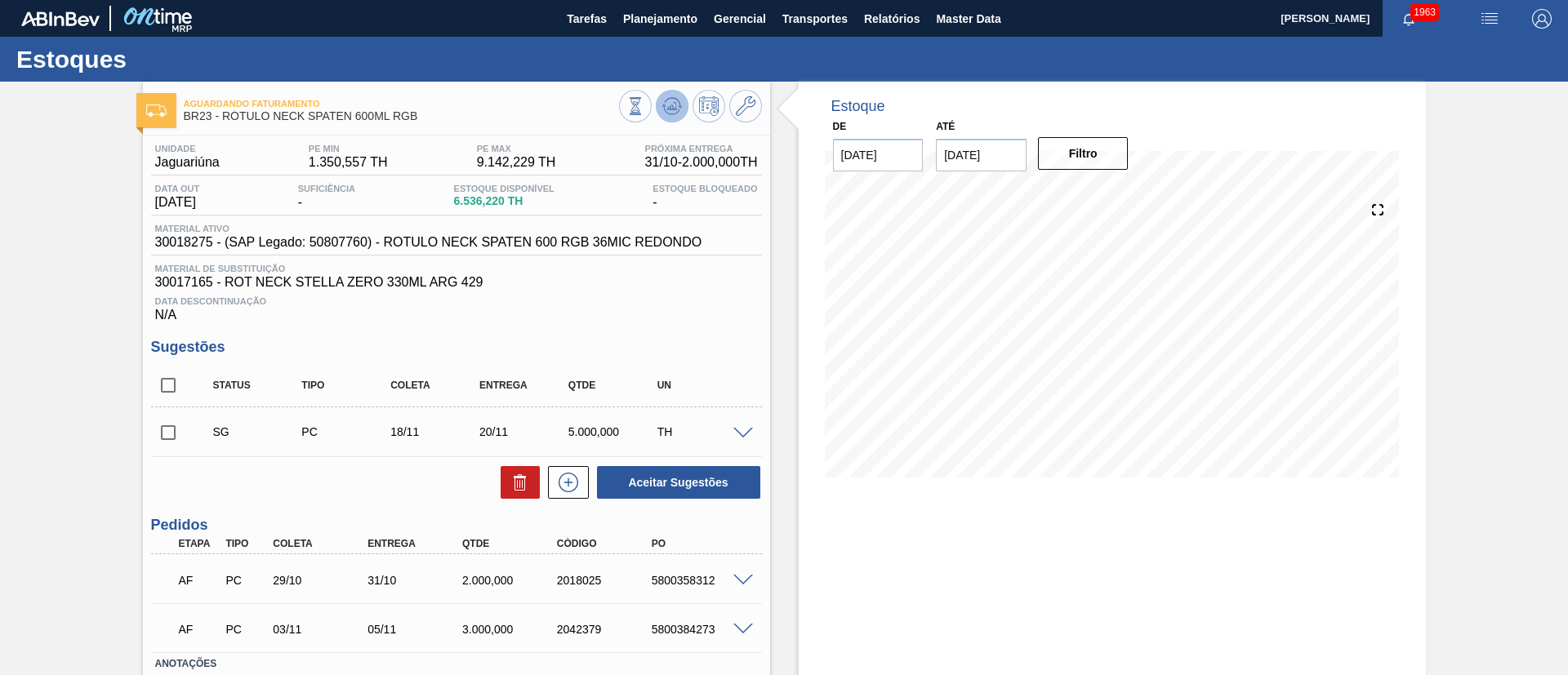
click at [674, 96] on icon at bounding box center [672, 106] width 20 height 20
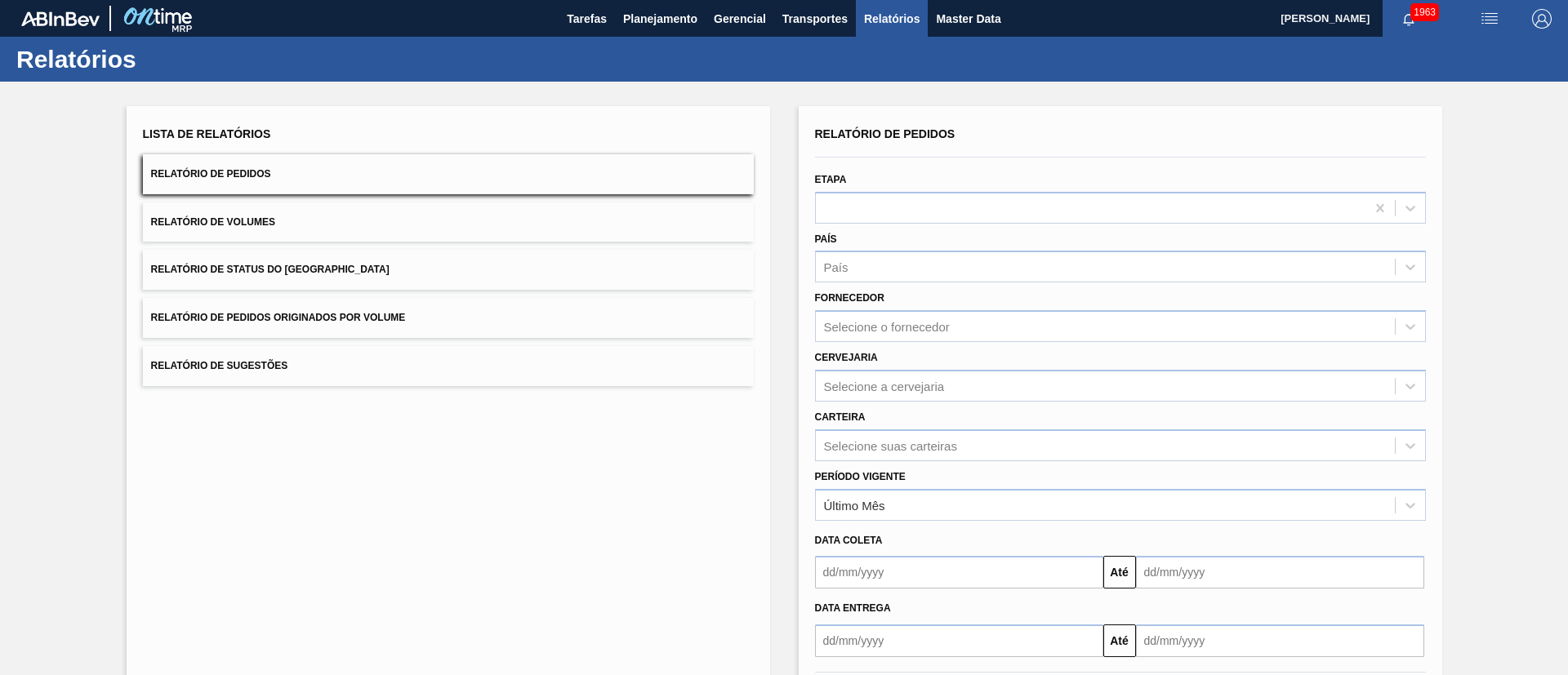
click at [331, 277] on button "Relatório de Status do [GEOGRAPHIC_DATA]" at bounding box center [448, 270] width 611 height 40
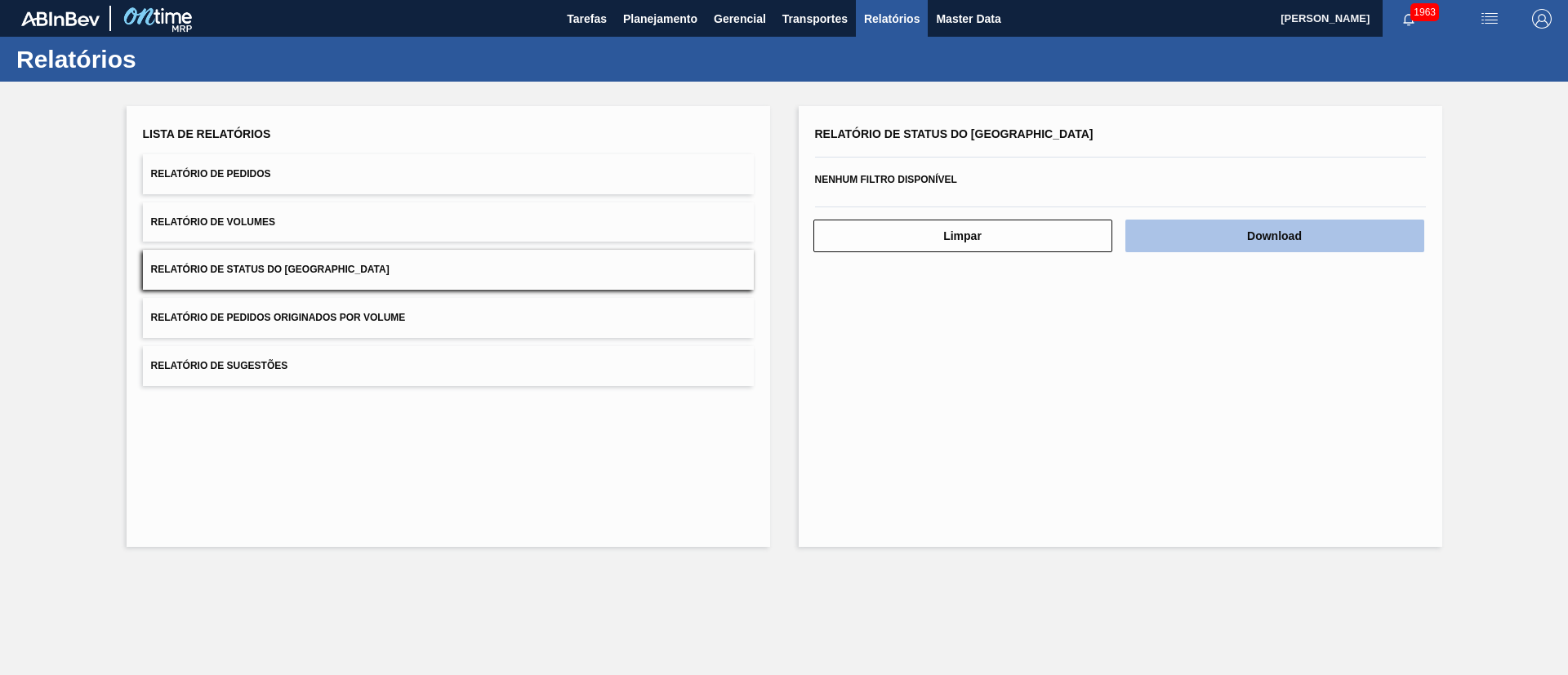
click at [1189, 240] on button "Download" at bounding box center [1275, 236] width 299 height 33
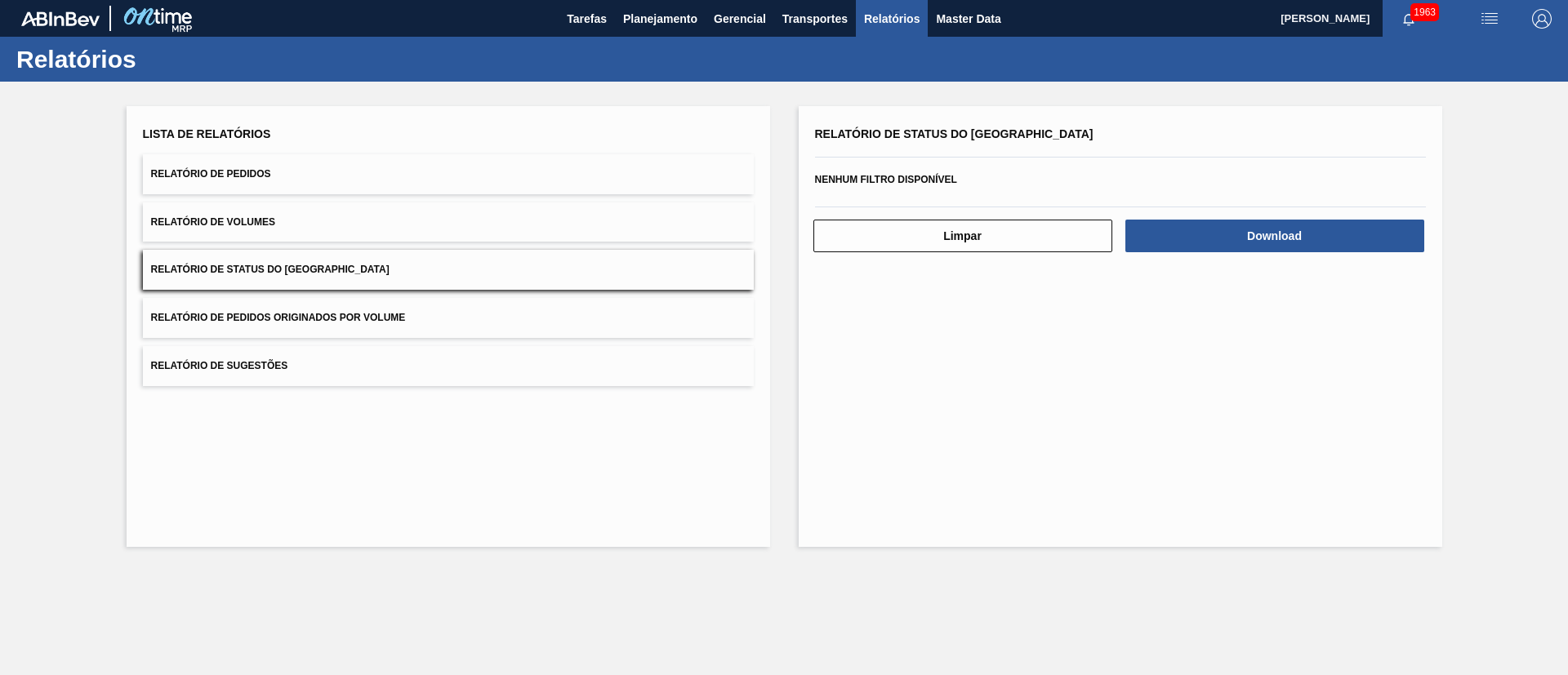
click at [389, 185] on button "Relatório de Pedidos" at bounding box center [448, 174] width 611 height 40
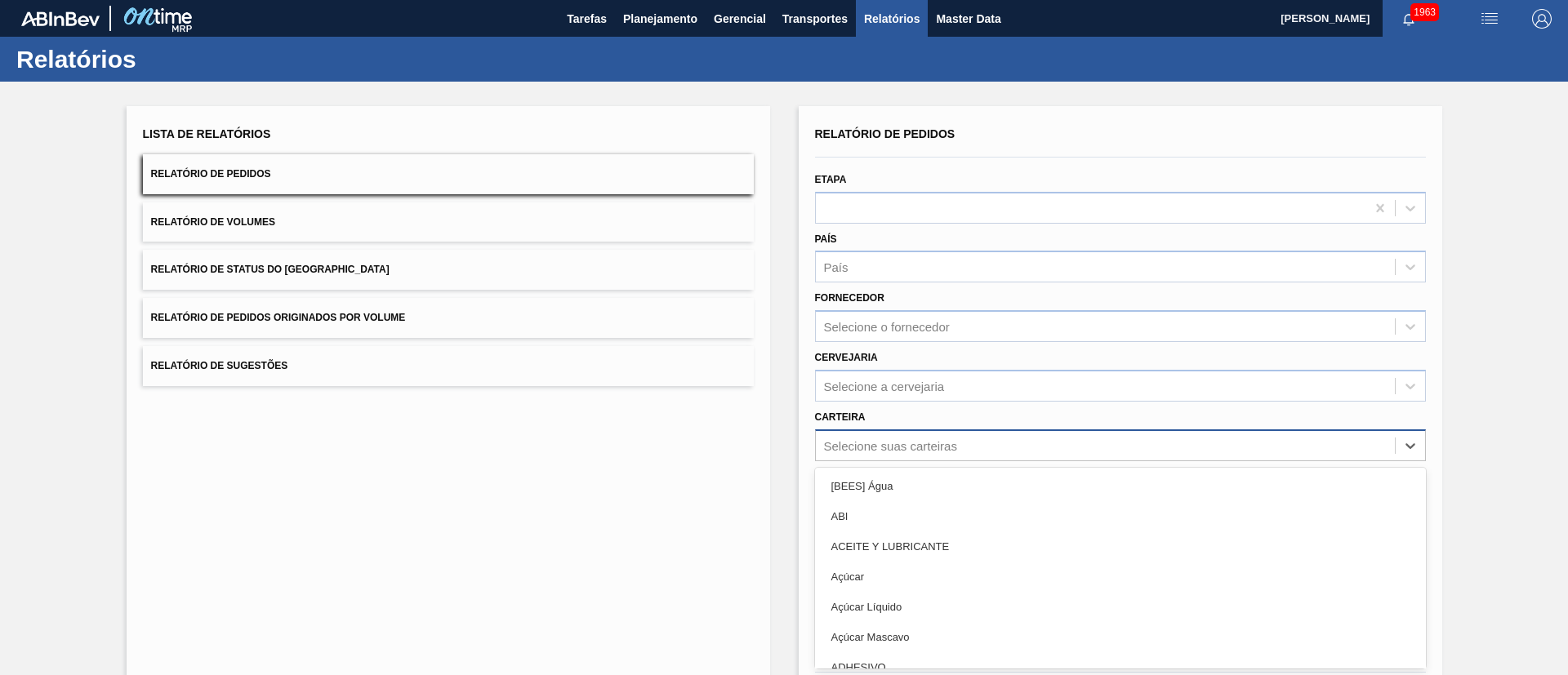
click at [852, 449] on div "option [BEES] Água focused, 1 of 101. 101 results available. Use Up and Down to…" at bounding box center [1120, 445] width 611 height 32
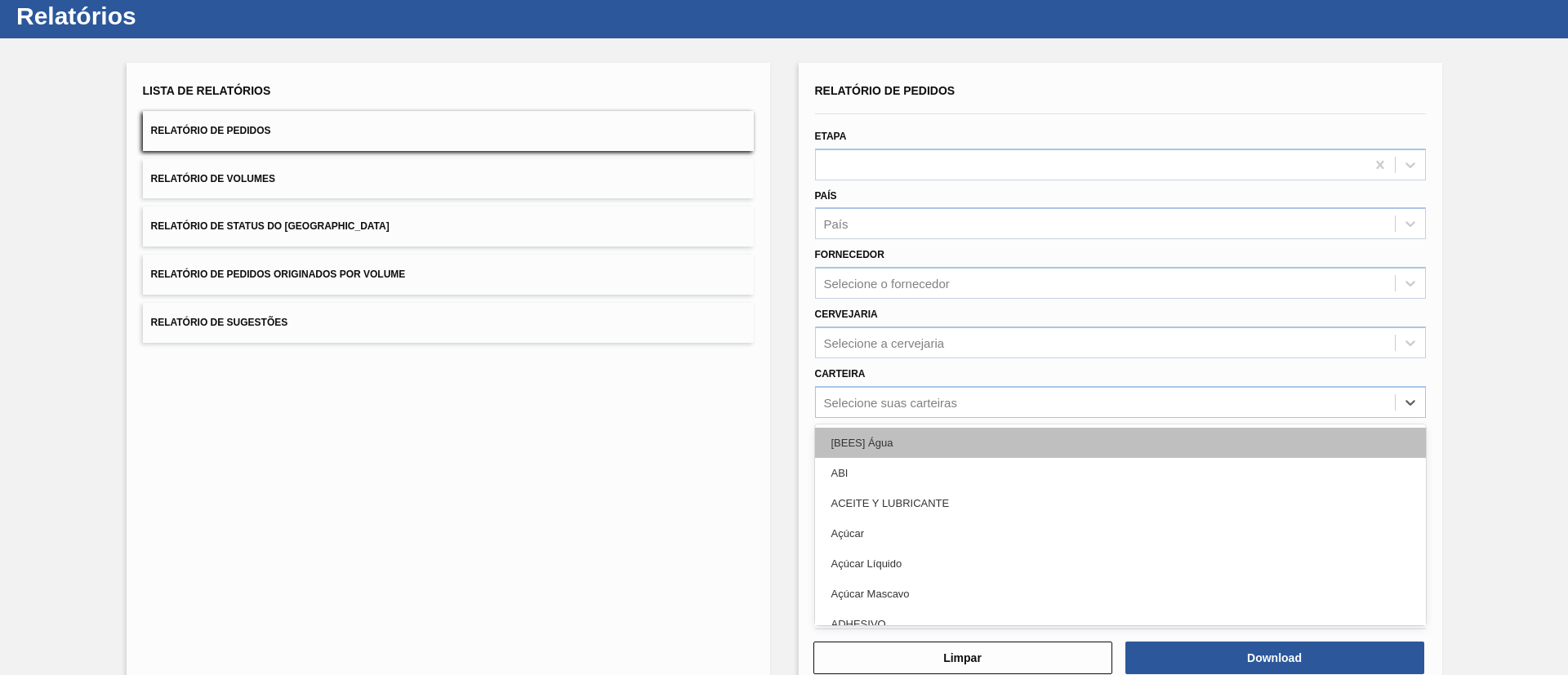
scroll to position [44, 0]
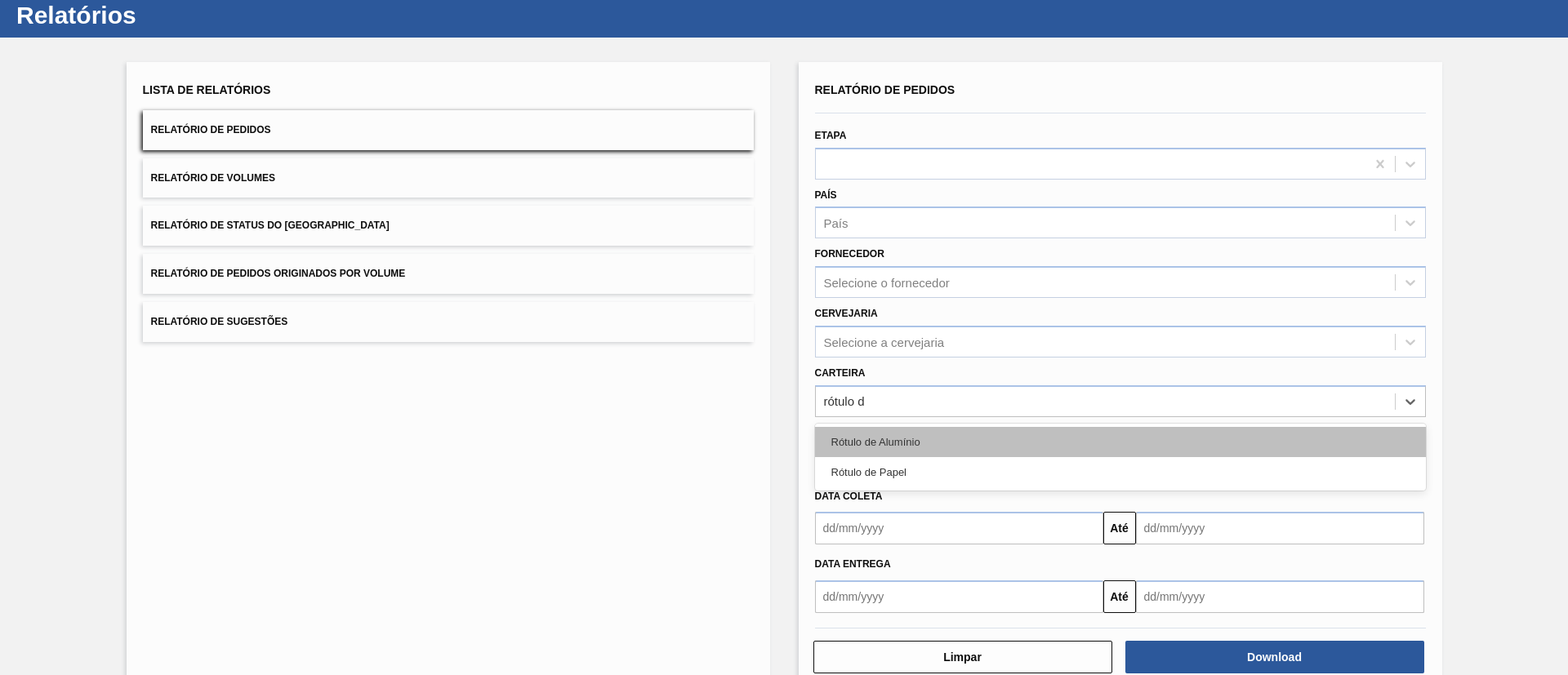
type input "rótulo de"
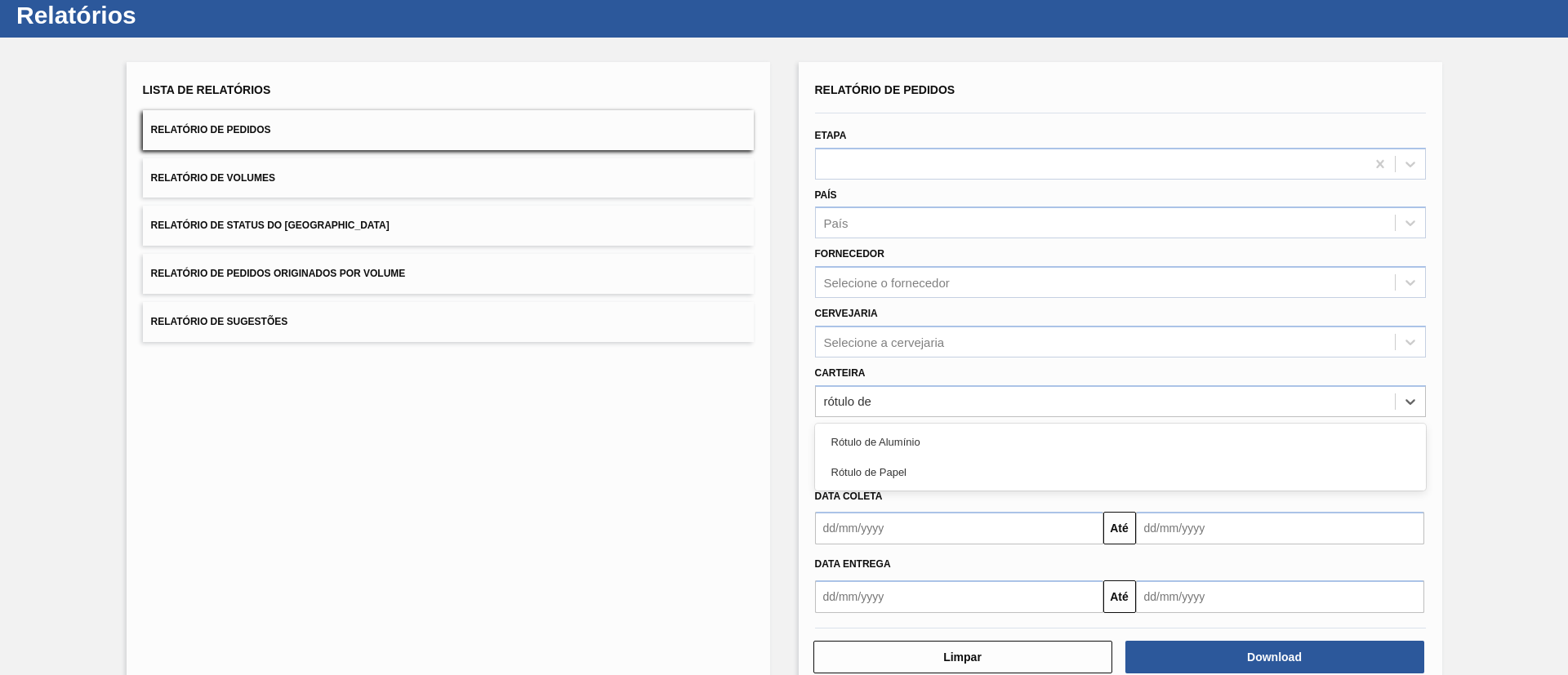
click at [896, 488] on div "Rótulo de [PERSON_NAME]" at bounding box center [1120, 457] width 611 height 67
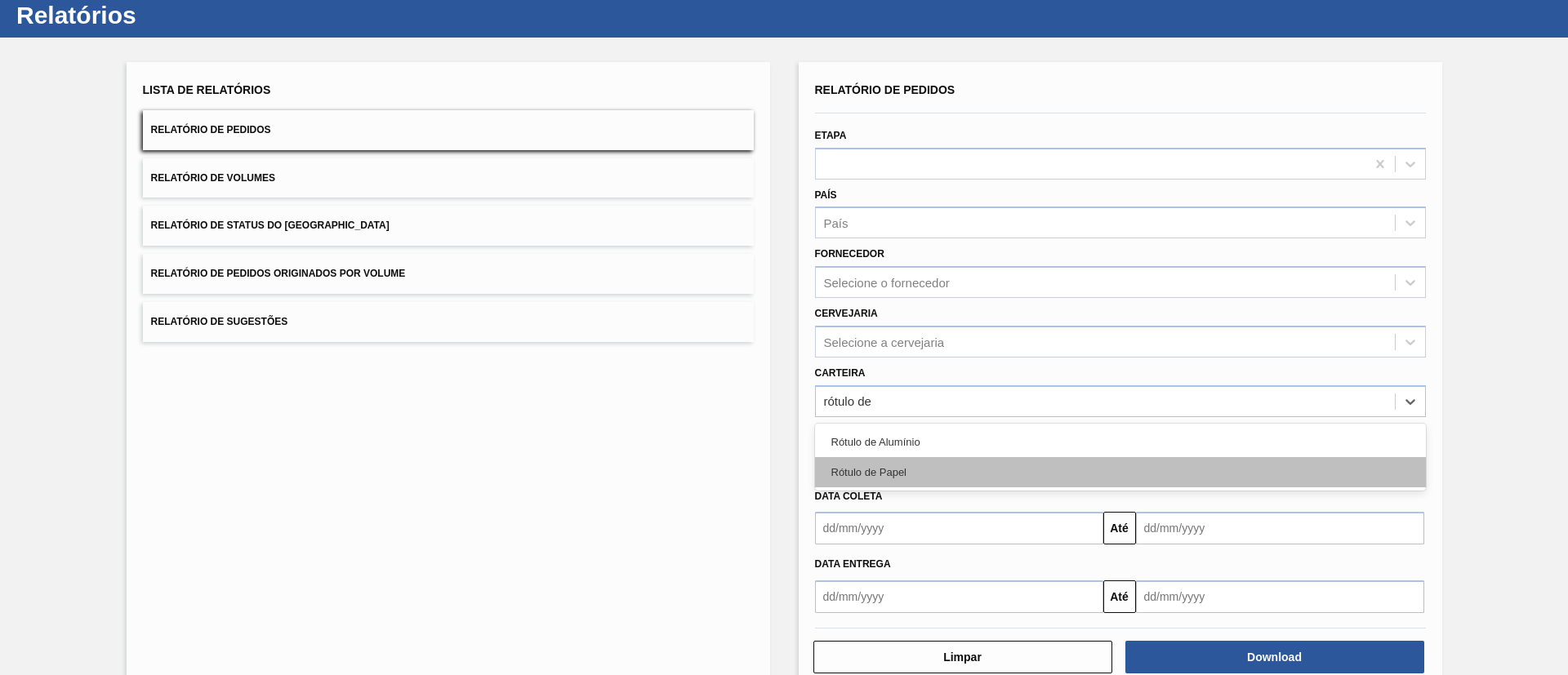
click at [900, 485] on div "Rótulo de Papel" at bounding box center [1120, 472] width 611 height 30
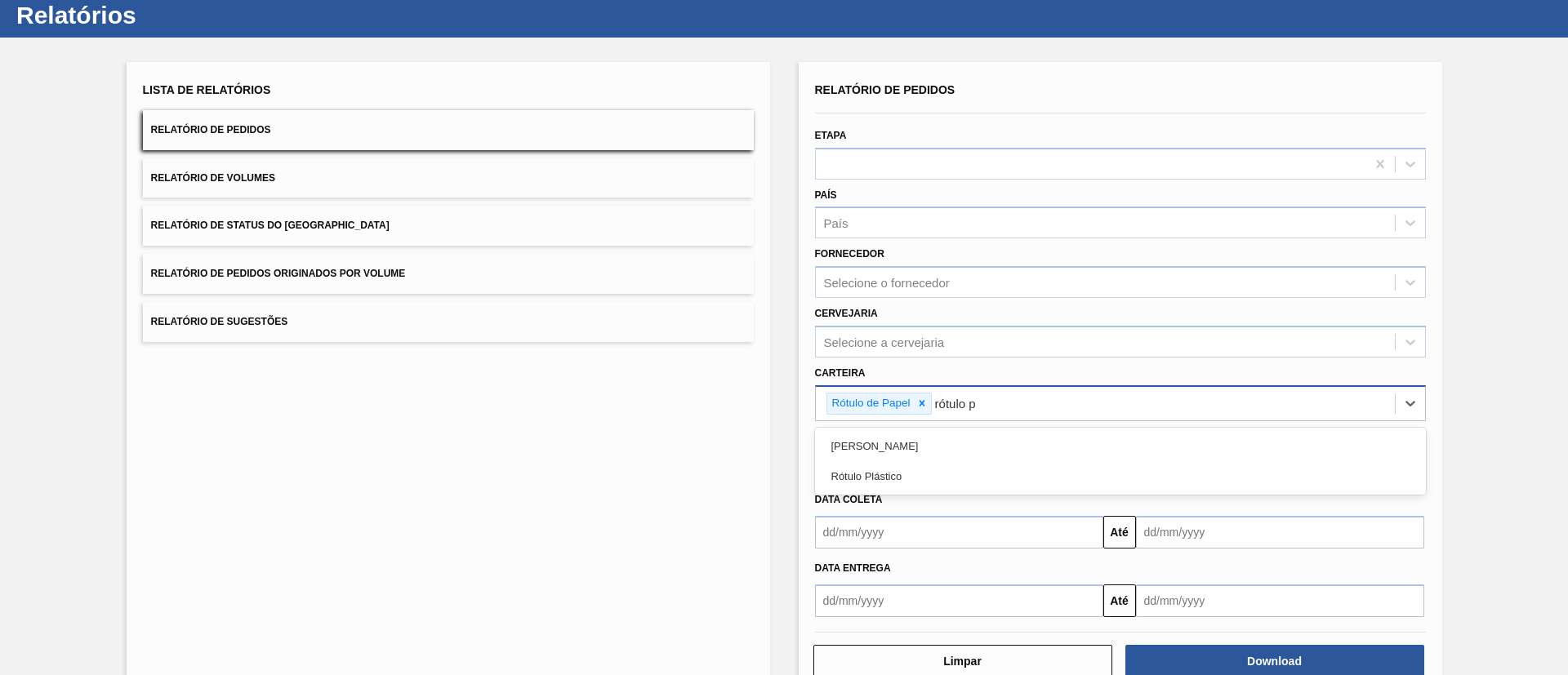
type input "rótulo pa"
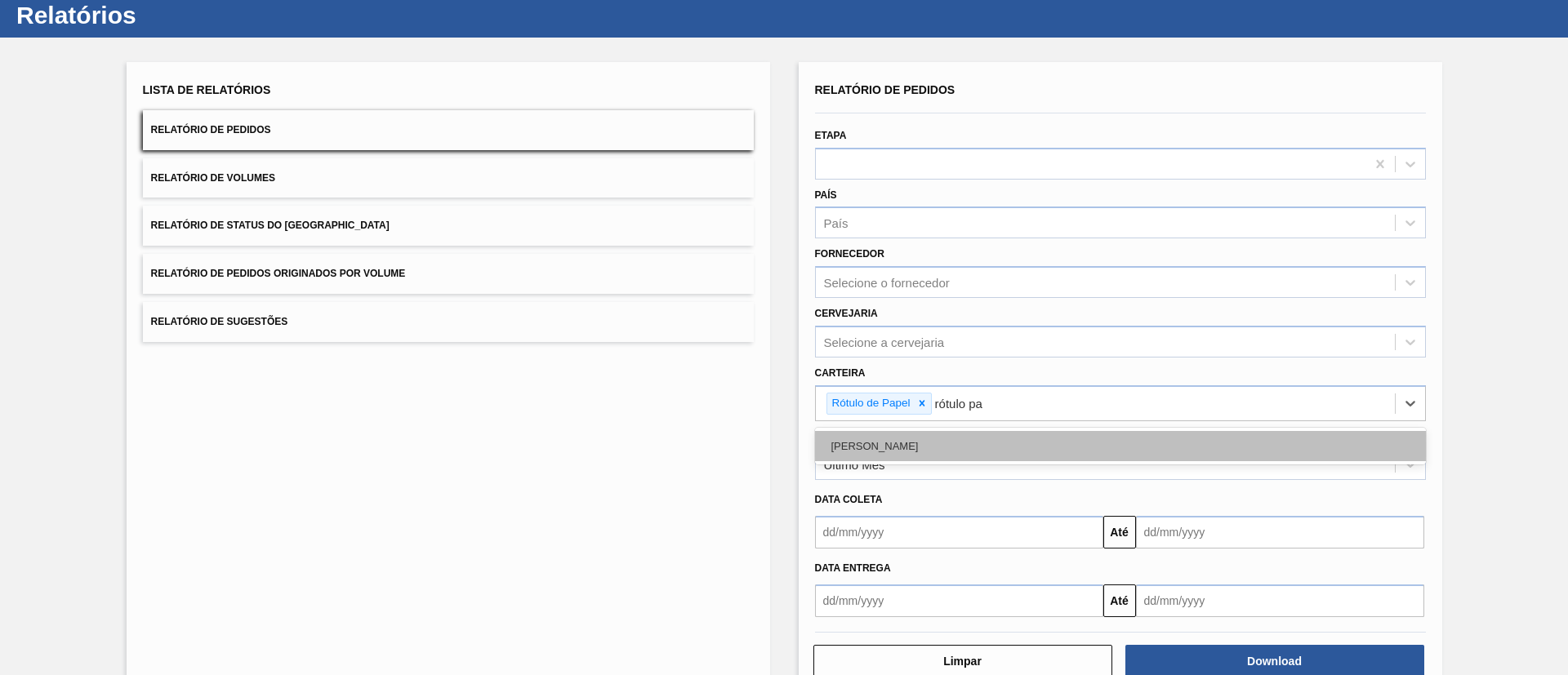
click at [850, 440] on div "[PERSON_NAME]" at bounding box center [1120, 446] width 611 height 30
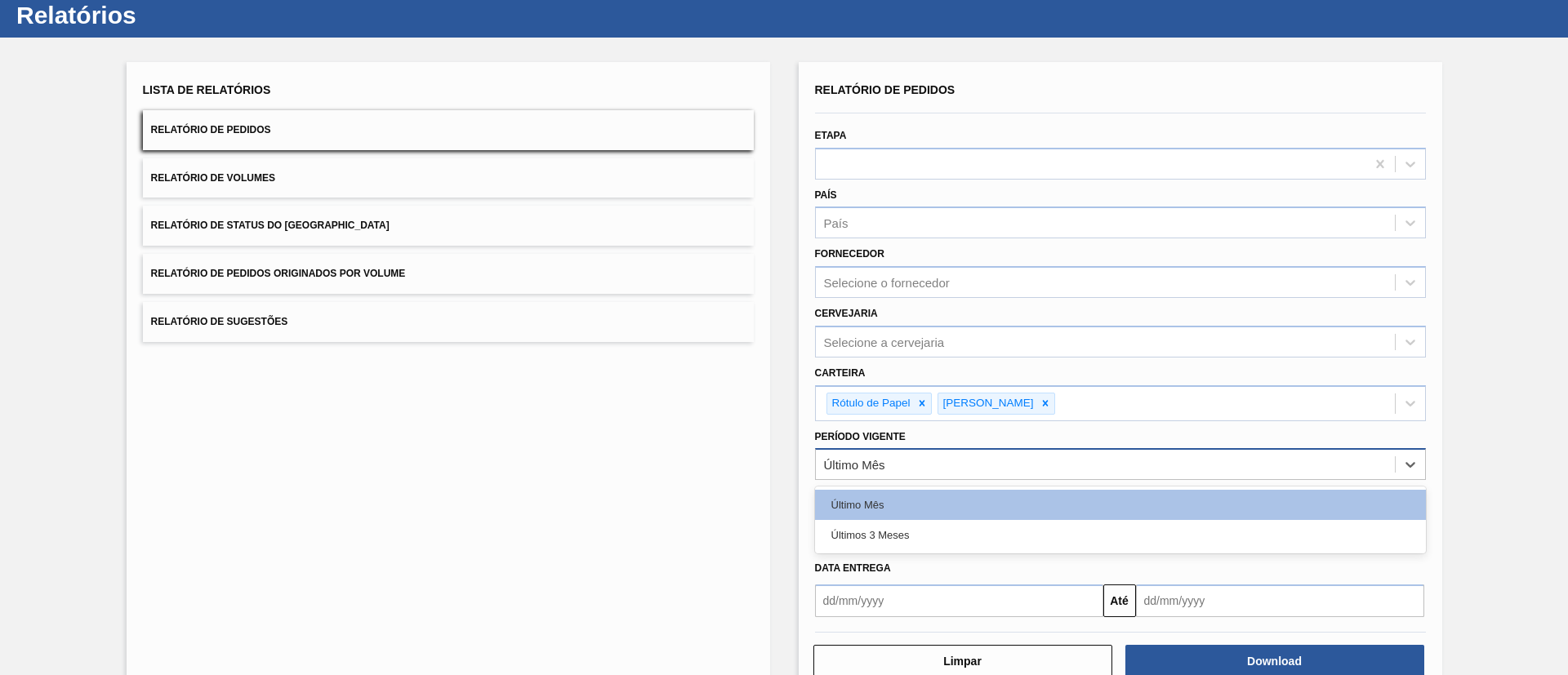
click at [868, 465] on div "Último Mês" at bounding box center [854, 465] width 61 height 14
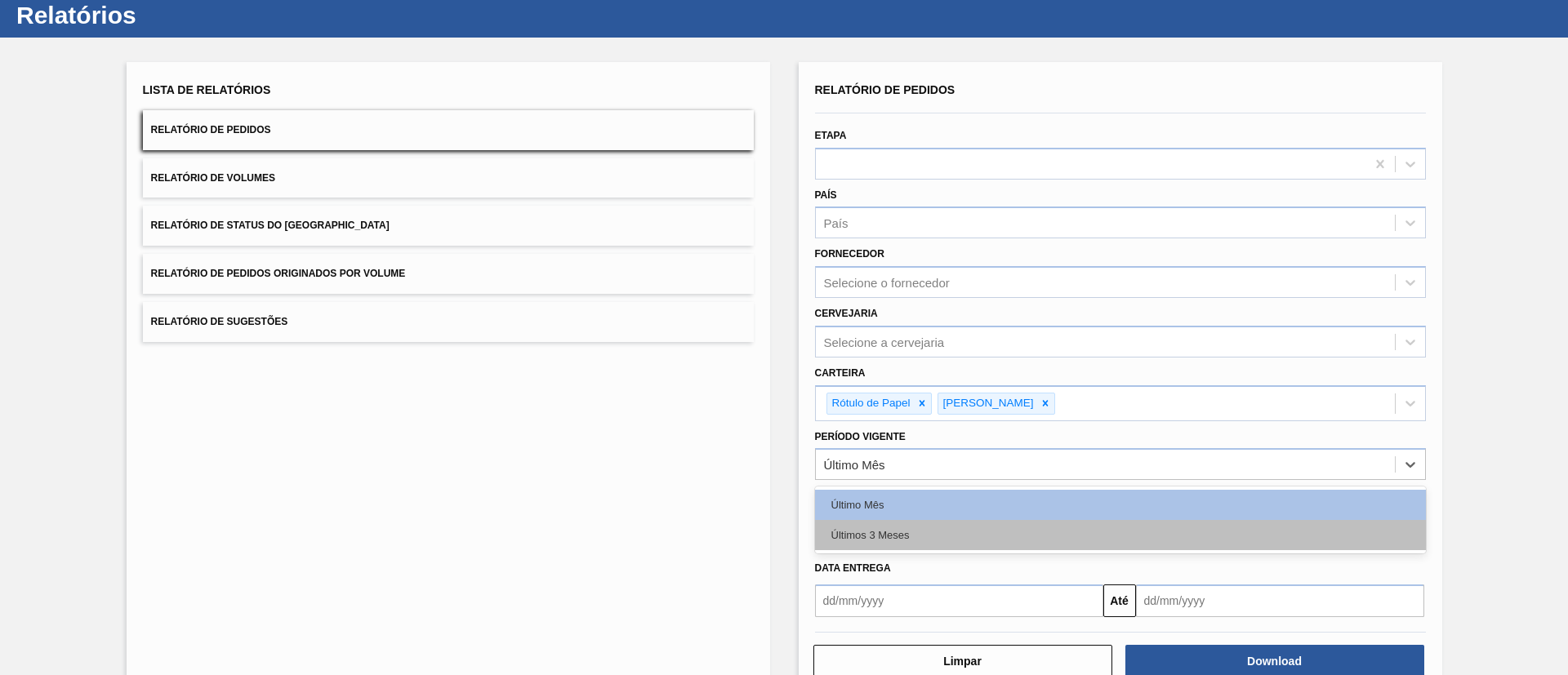
click at [931, 526] on div "Últimos 3 Meses" at bounding box center [1120, 535] width 611 height 30
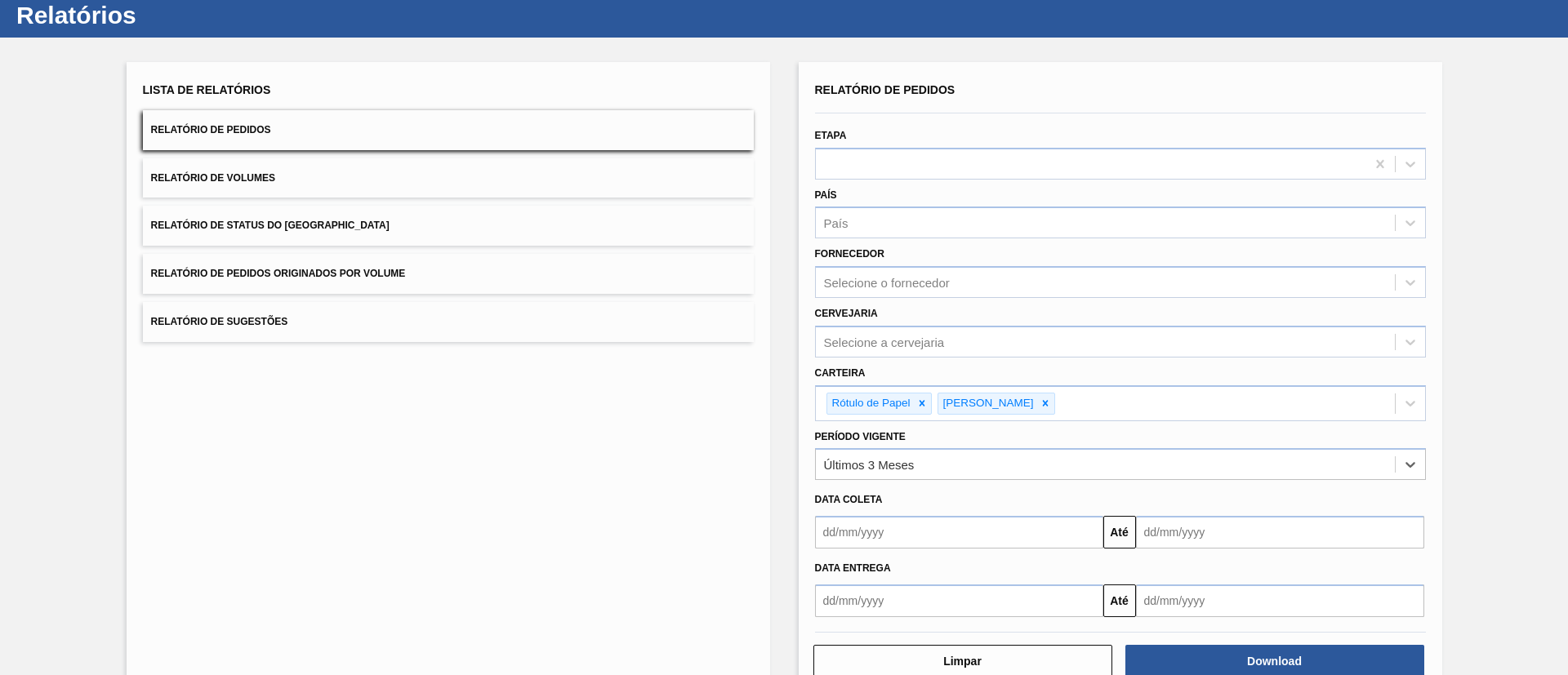
scroll to position [85, 0]
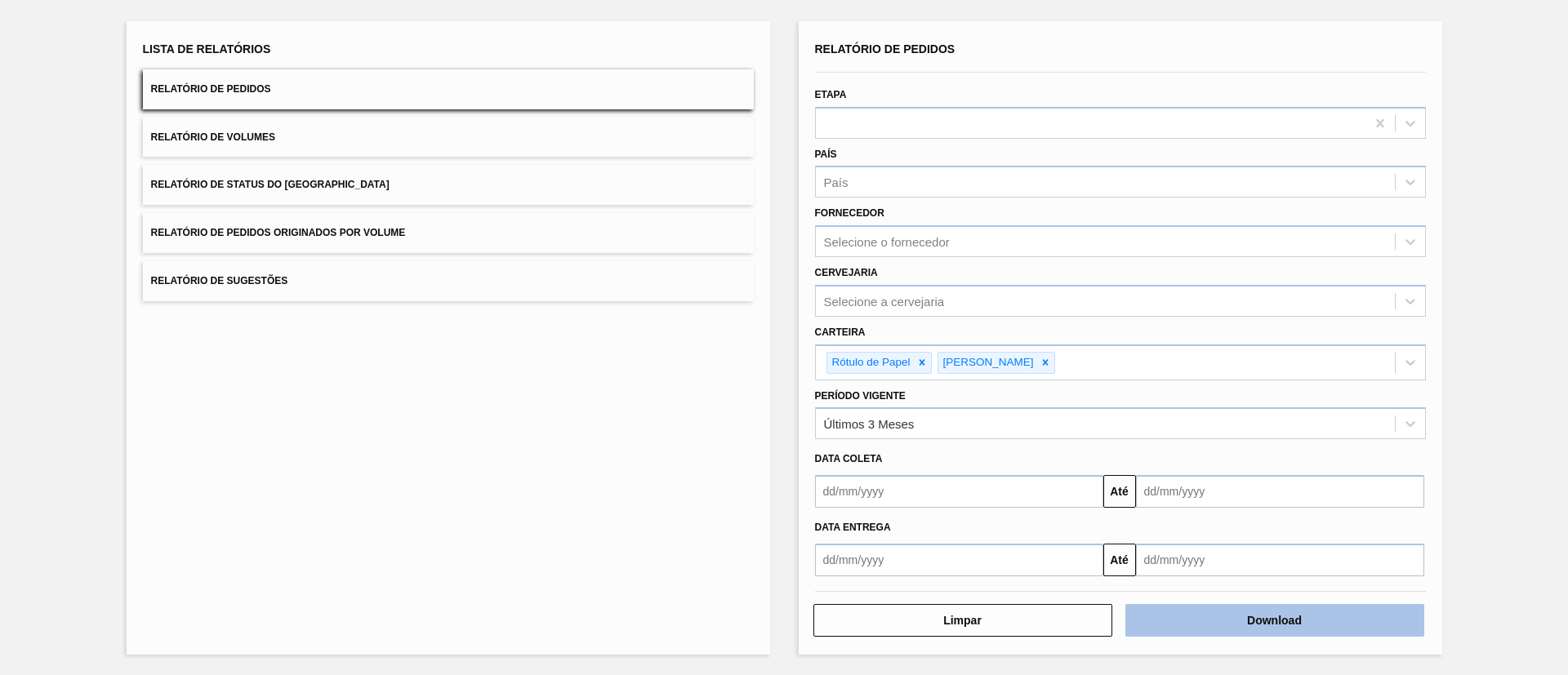
click at [1213, 612] on button "Download" at bounding box center [1275, 621] width 299 height 33
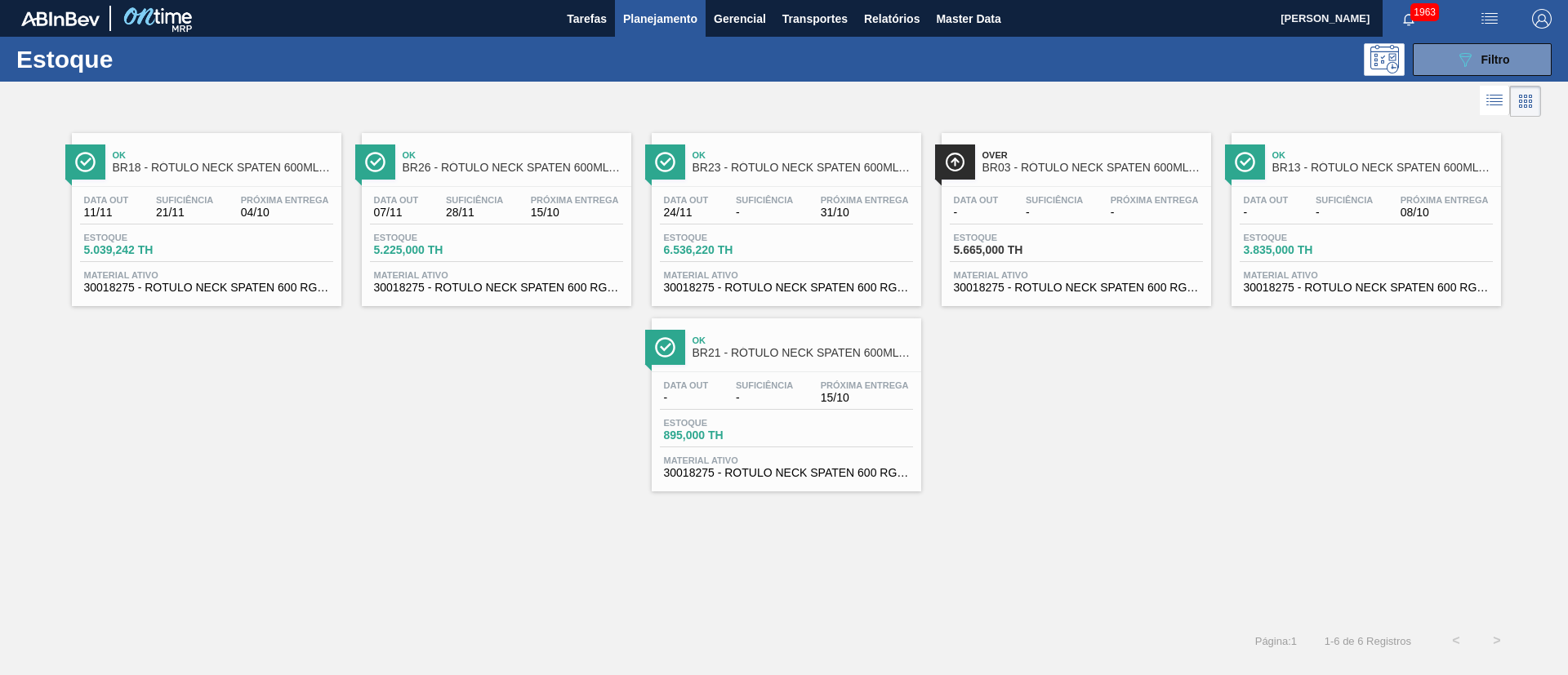
drag, startPoint x: 1459, startPoint y: 73, endPoint x: 1453, endPoint y: 87, distance: 15.2
click at [1459, 70] on button "089F7B8B-B2A5-4AFE-B5C0-19BA573D28AC Filtro" at bounding box center [1482, 59] width 138 height 33
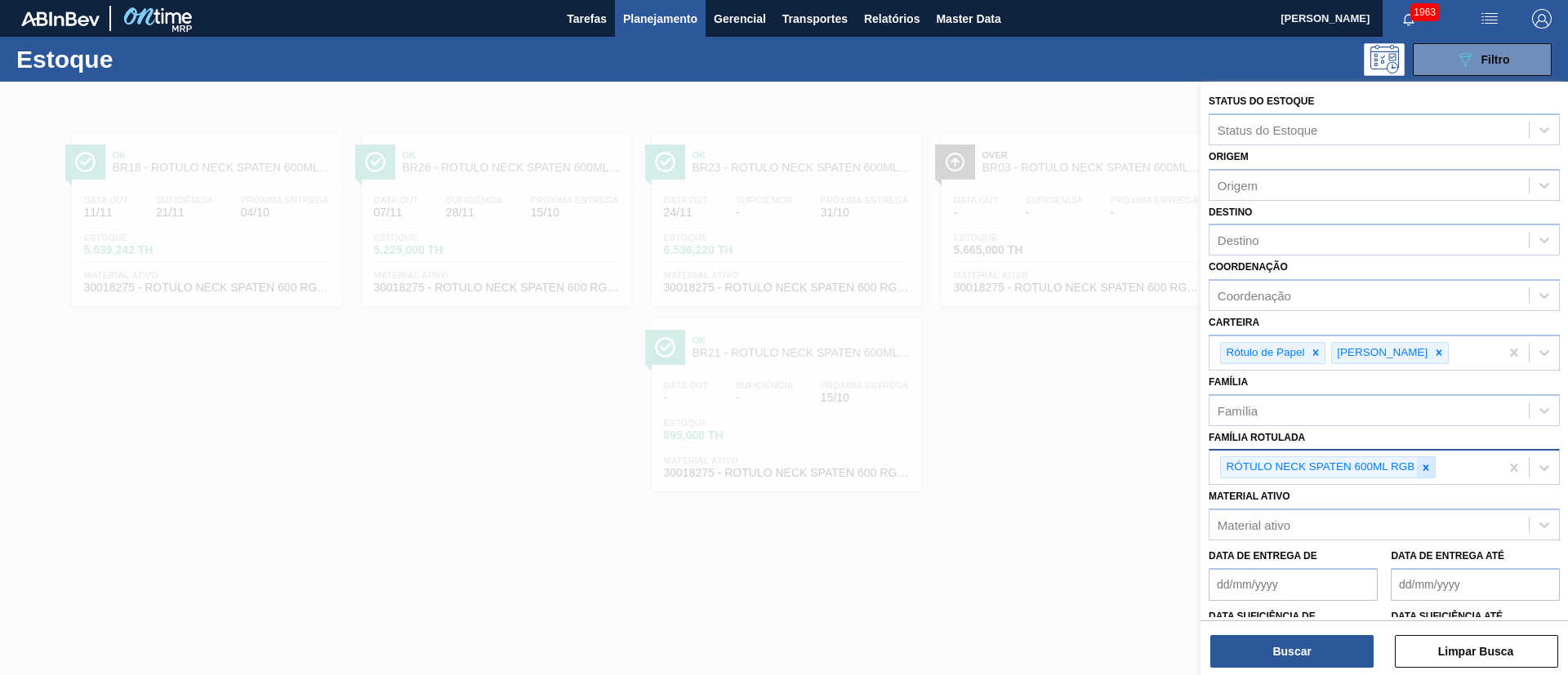
click at [1419, 461] on div at bounding box center [1426, 467] width 18 height 21
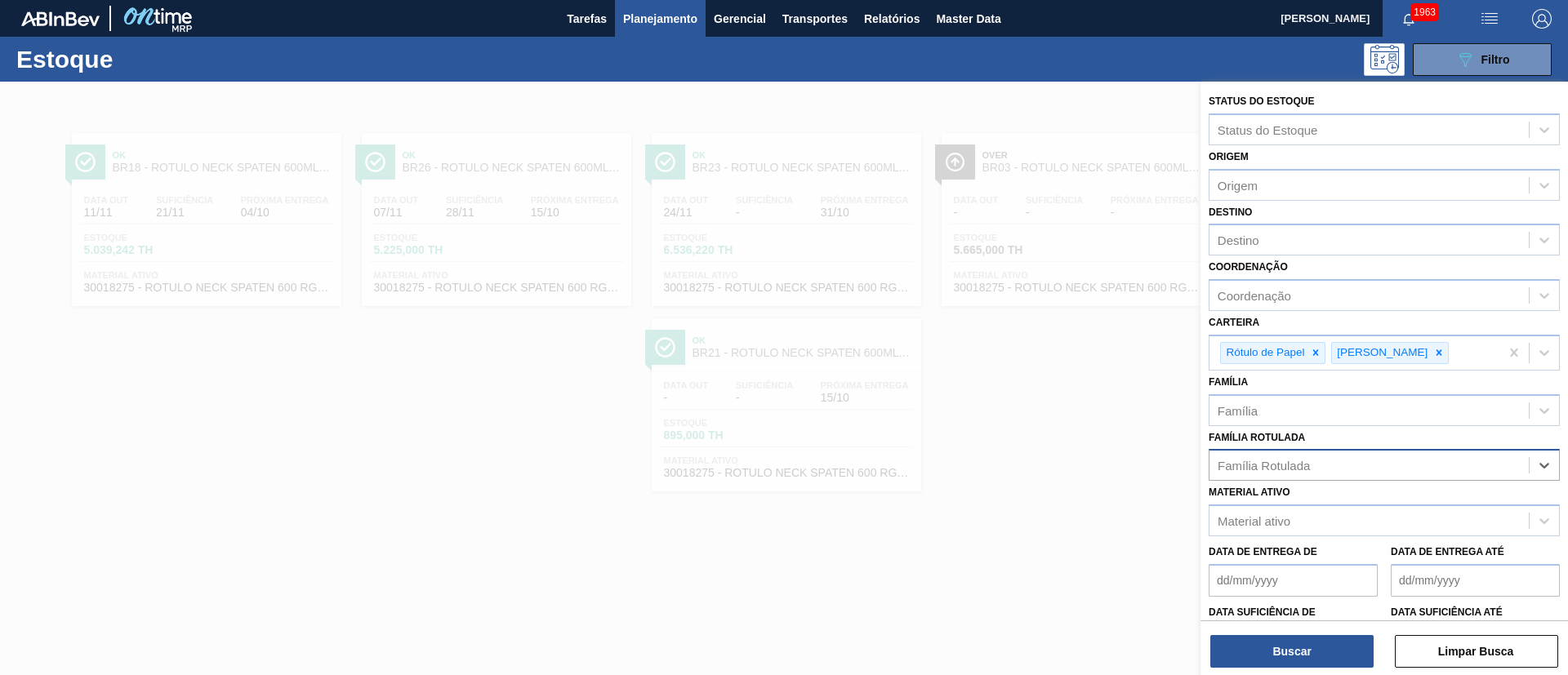
paste Rotulada "RÓTULO FRONT BUD 1000ML"
type Rotulada "RÓTULO FRONT BUD 1000ML"
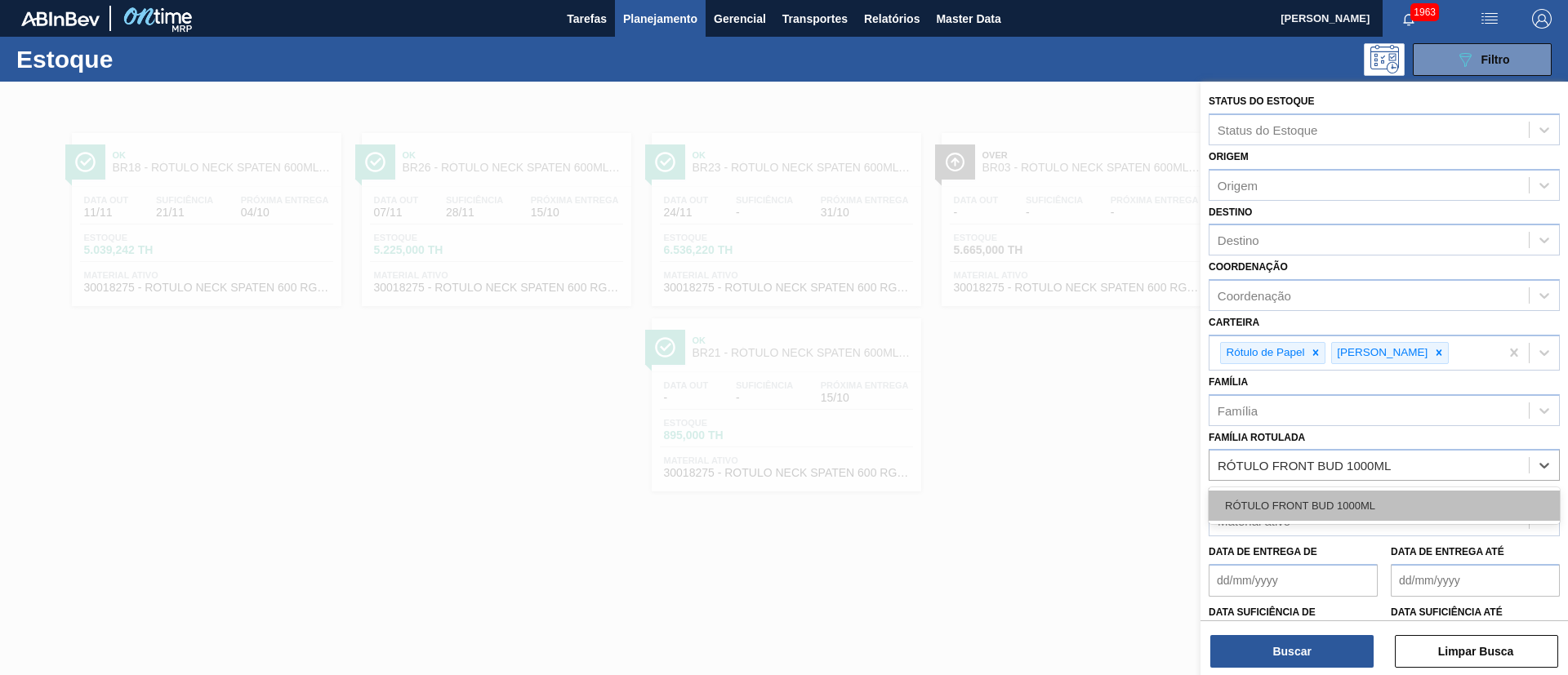
click at [1296, 499] on div "RÓTULO FRONT BUD 1000ML" at bounding box center [1384, 505] width 351 height 30
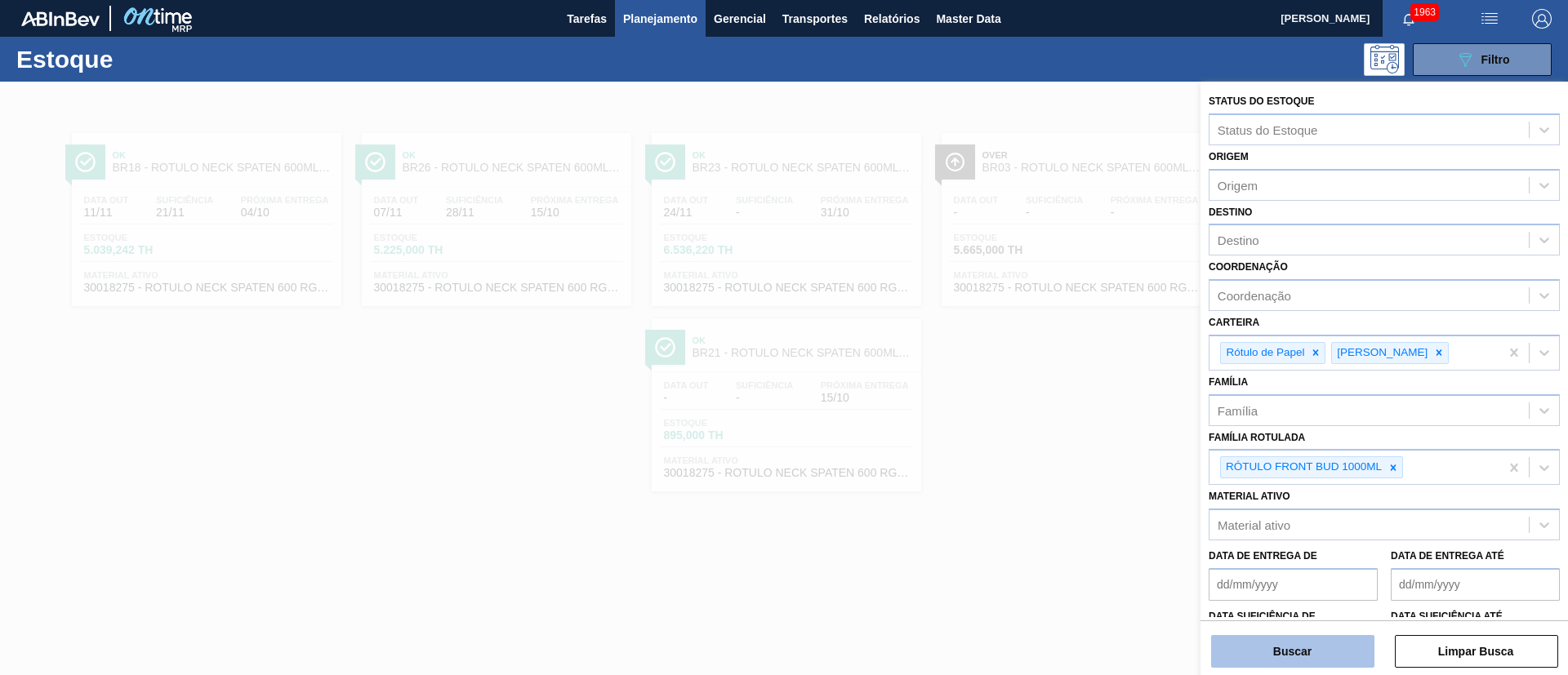
click at [1268, 645] on button "Buscar" at bounding box center [1293, 652] width 163 height 33
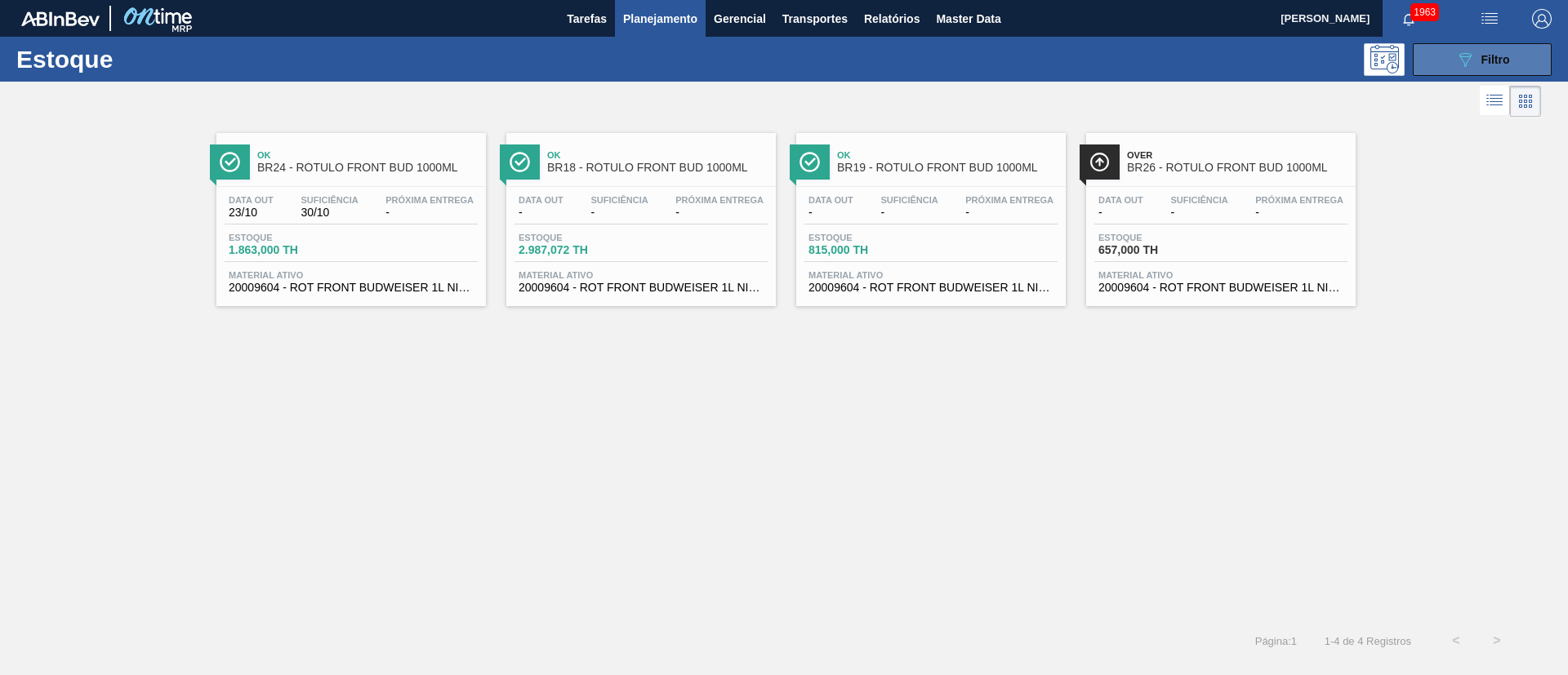
click at [1455, 70] on button "089F7B8B-B2A5-4AFE-B5C0-19BA573D28AC Filtro" at bounding box center [1482, 59] width 138 height 33
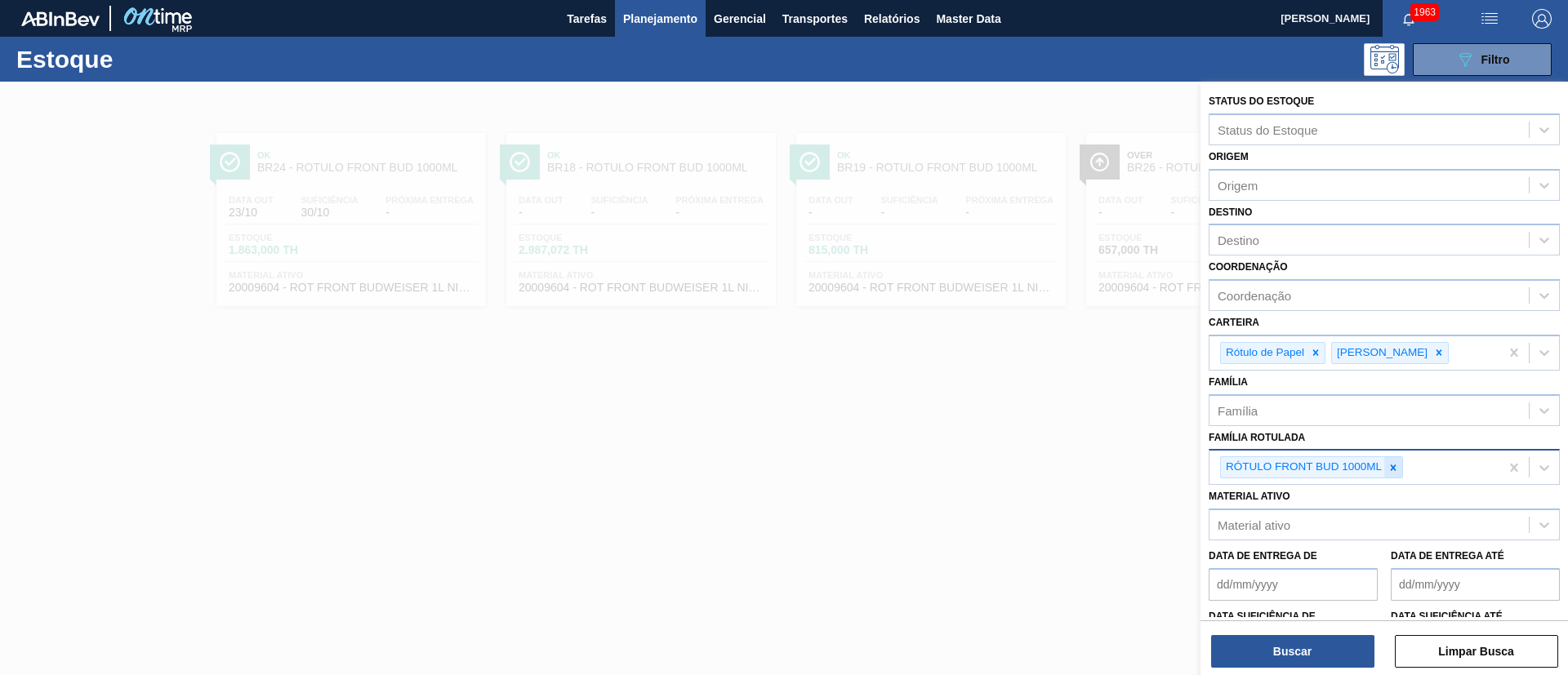
click at [1399, 469] on icon at bounding box center [1393, 468] width 12 height 12
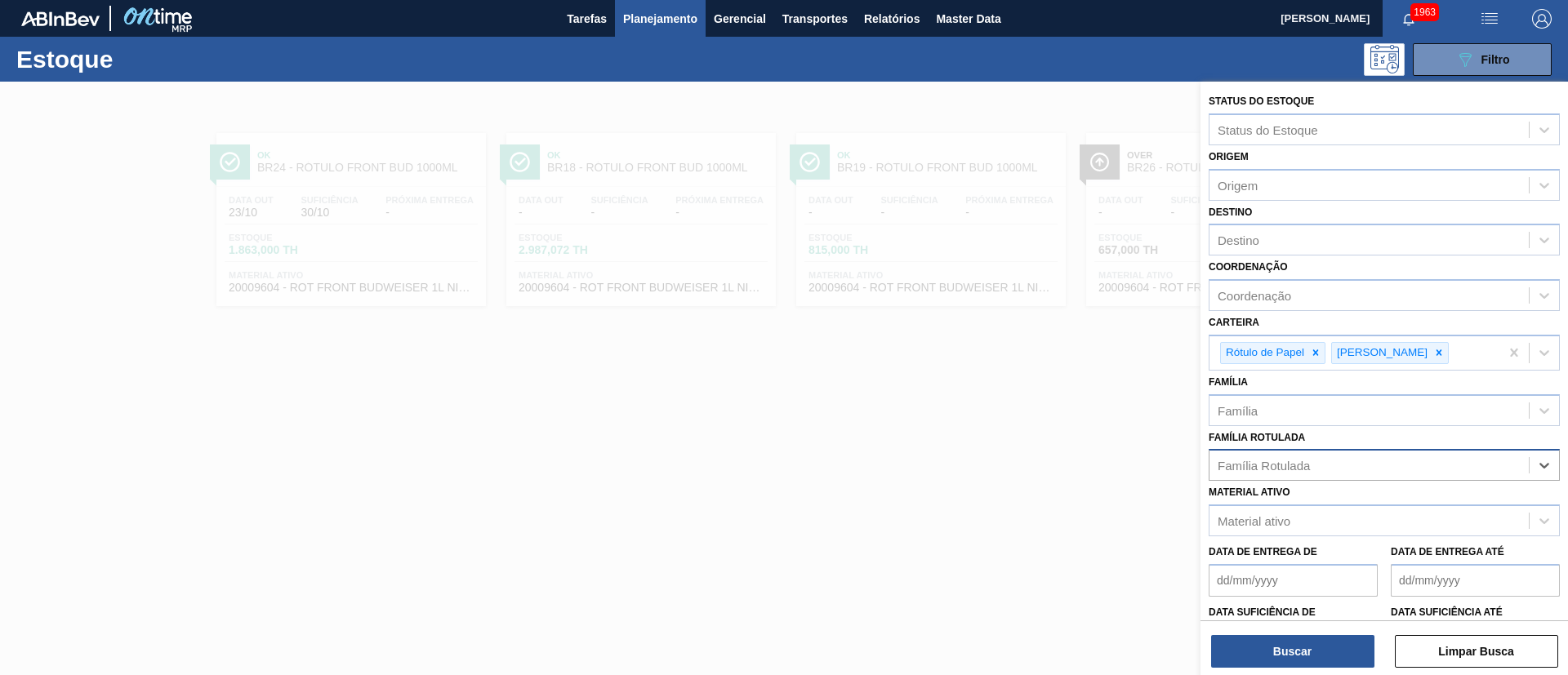
paste Rotulada "RÓTULO NECK BUD 1000ML"
type Rotulada "RÓTULO NECK BUD 1000ML"
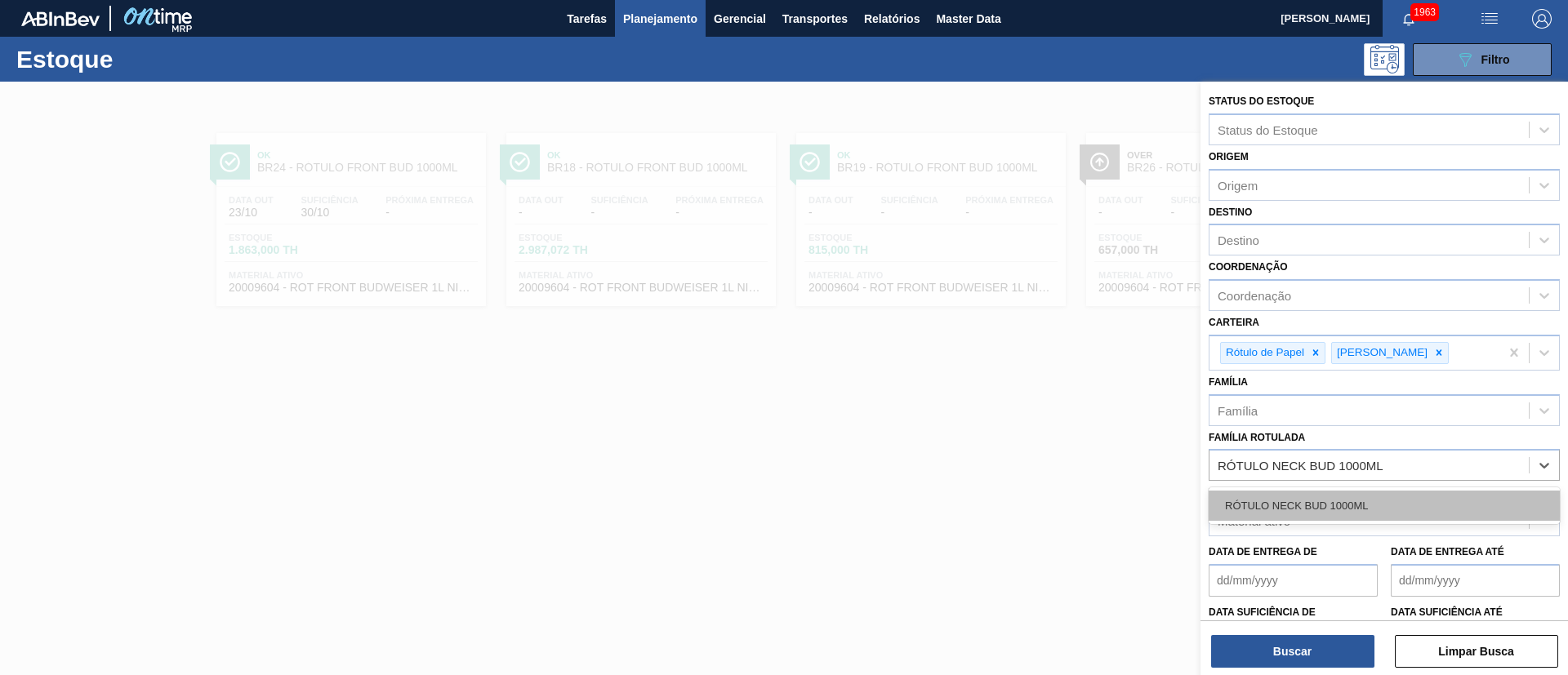
click at [1290, 504] on div "RÓTULO NECK BUD 1000ML" at bounding box center [1384, 505] width 351 height 30
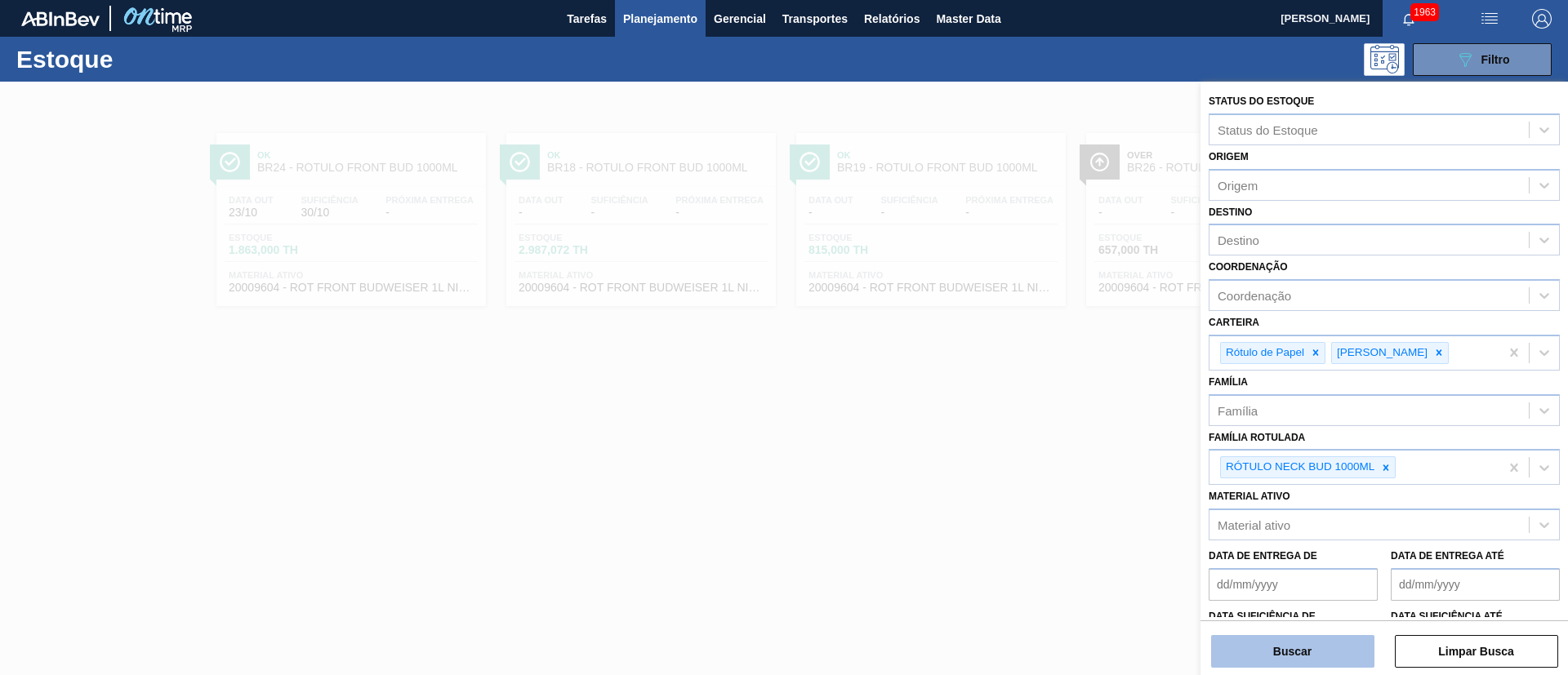
click at [1277, 636] on button "Buscar" at bounding box center [1293, 652] width 163 height 33
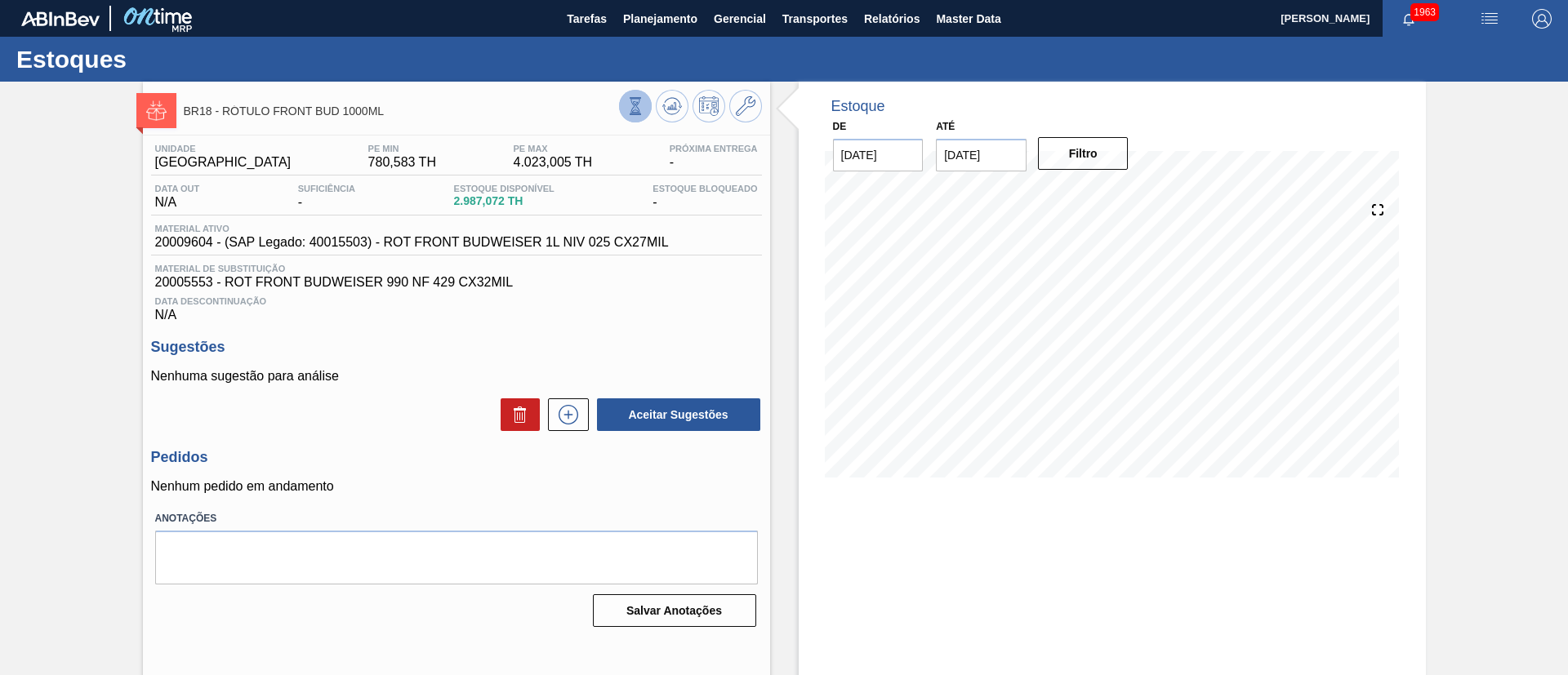
click at [633, 112] on icon at bounding box center [635, 111] width 7 height 3
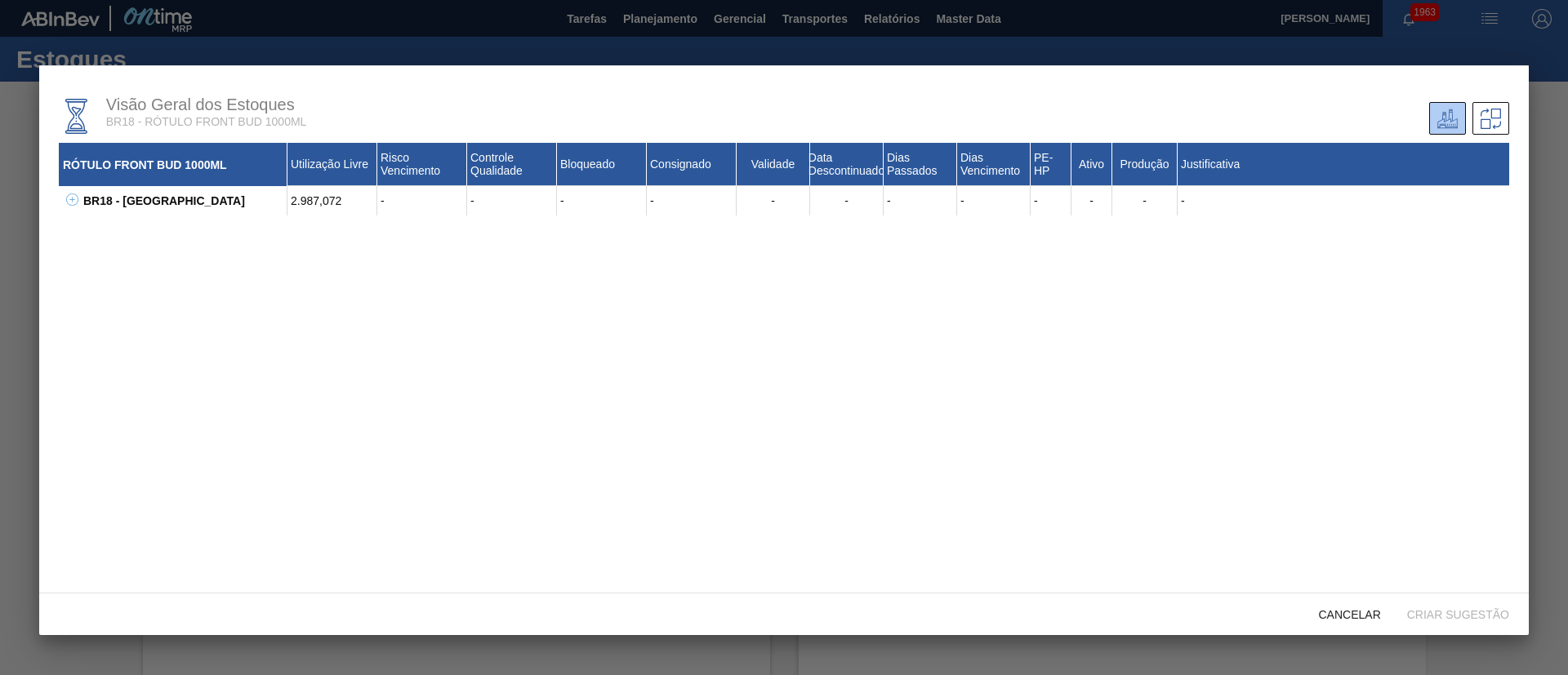
click at [70, 199] on icon at bounding box center [72, 199] width 12 height 12
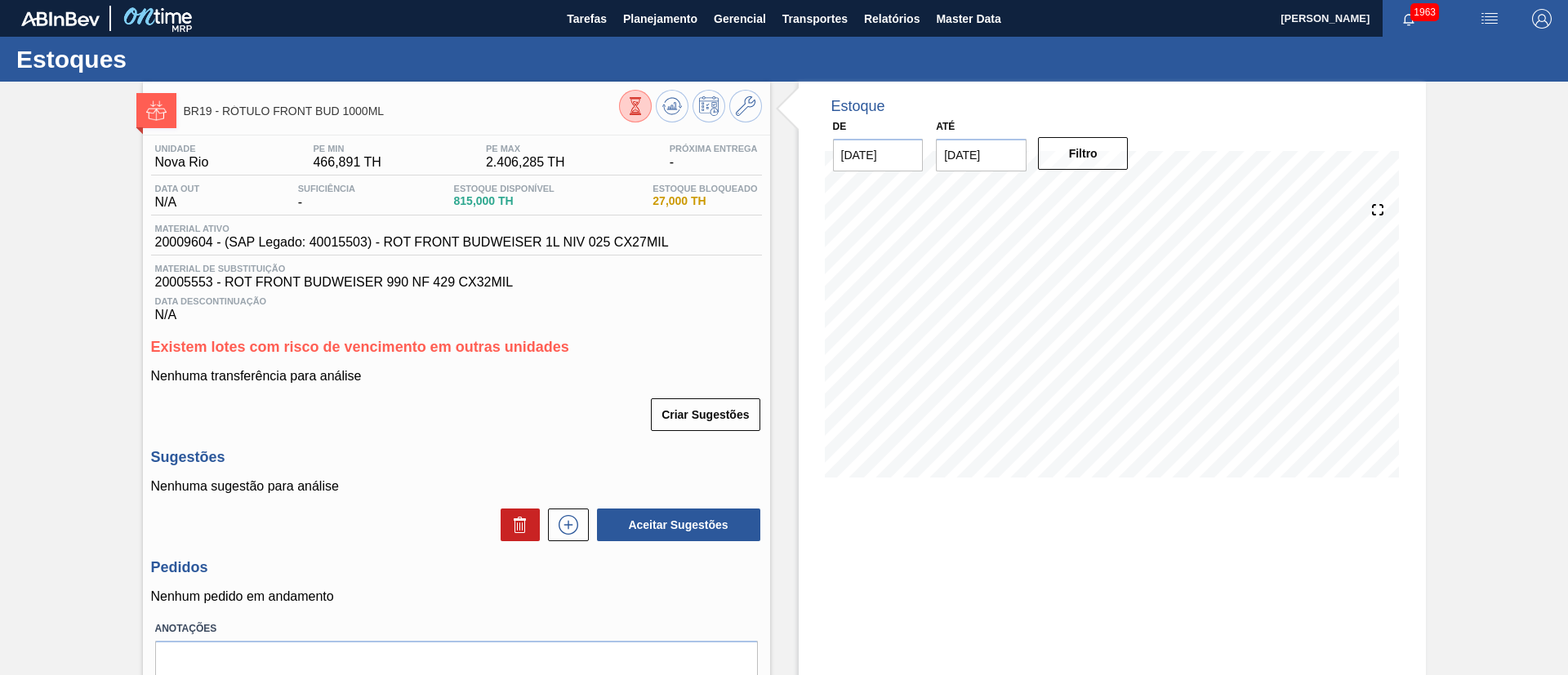
click at [631, 107] on icon at bounding box center [636, 106] width 18 height 18
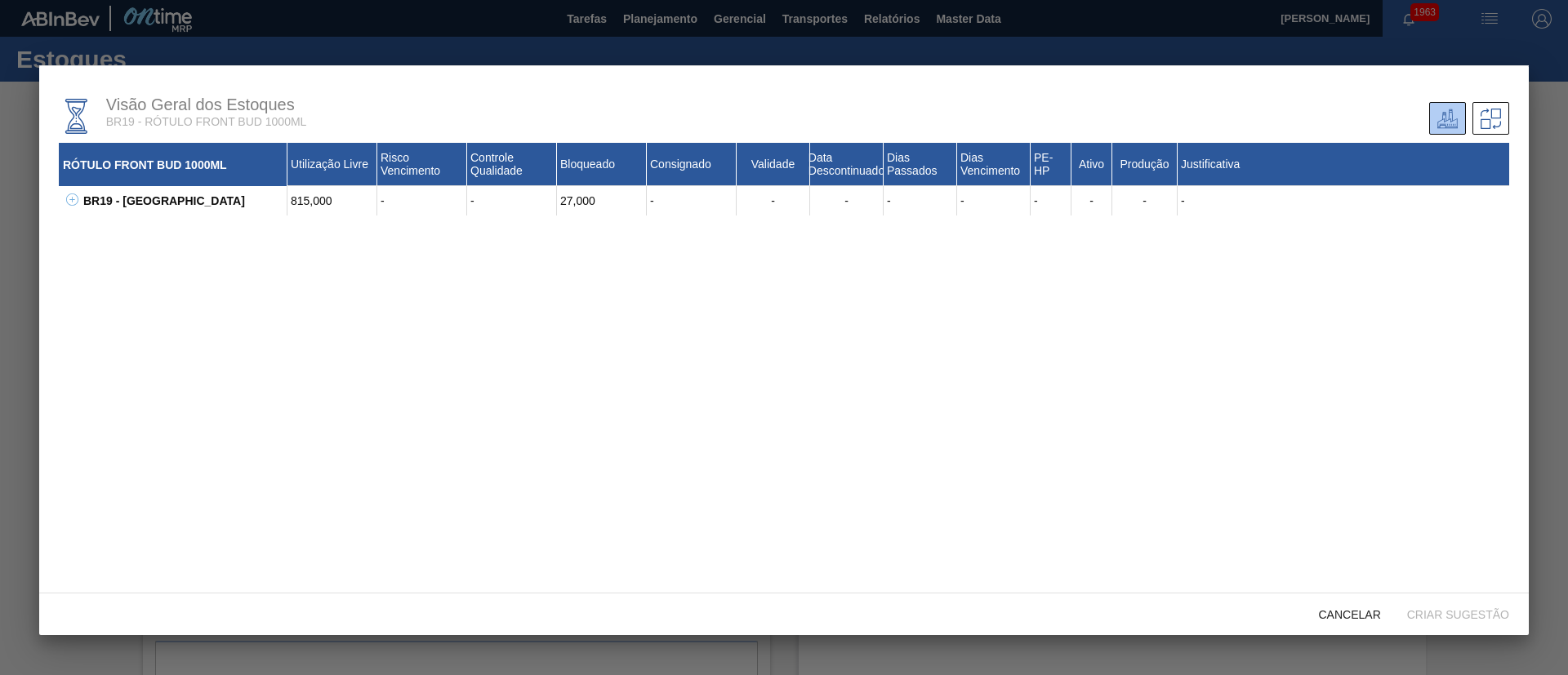
click at [69, 199] on icon at bounding box center [72, 199] width 12 height 12
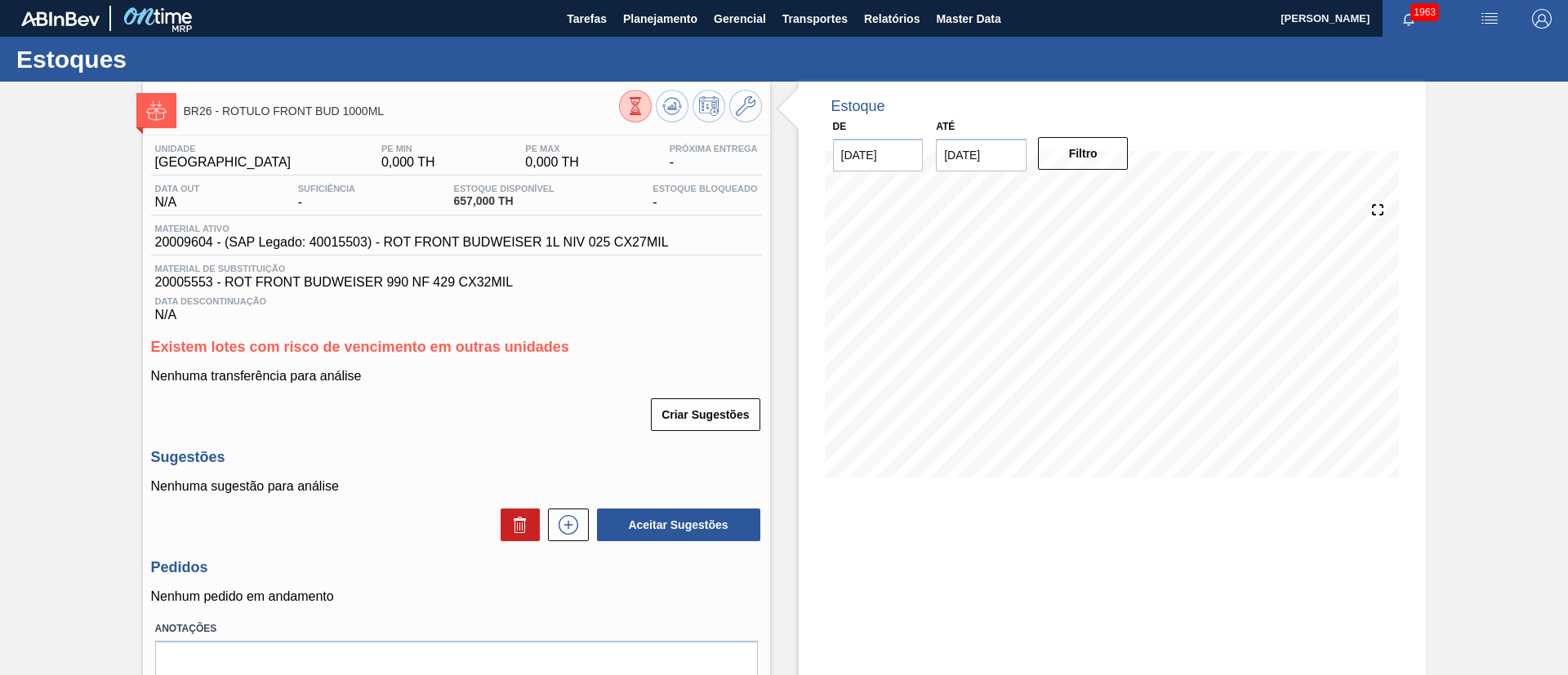
click at [637, 107] on icon at bounding box center [636, 106] width 18 height 18
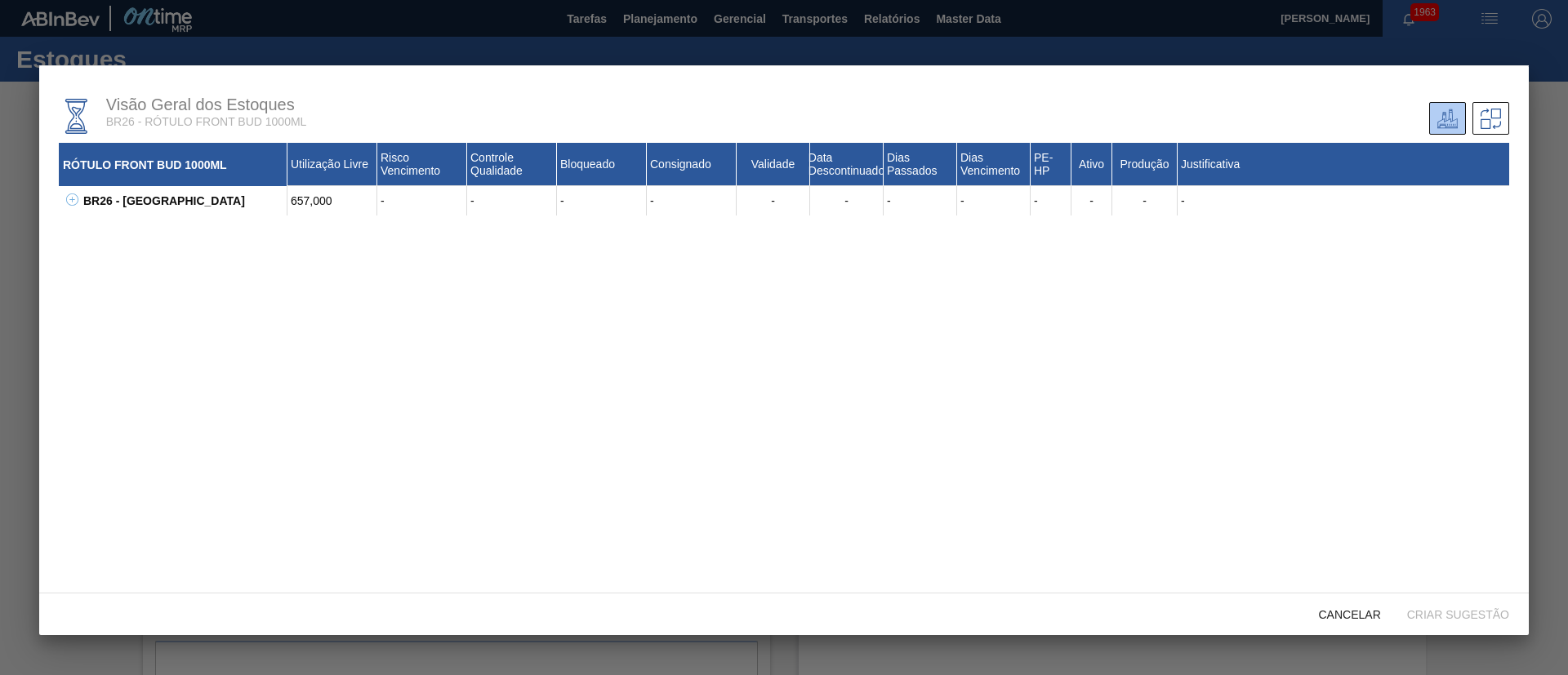
click at [75, 202] on icon at bounding box center [72, 199] width 12 height 12
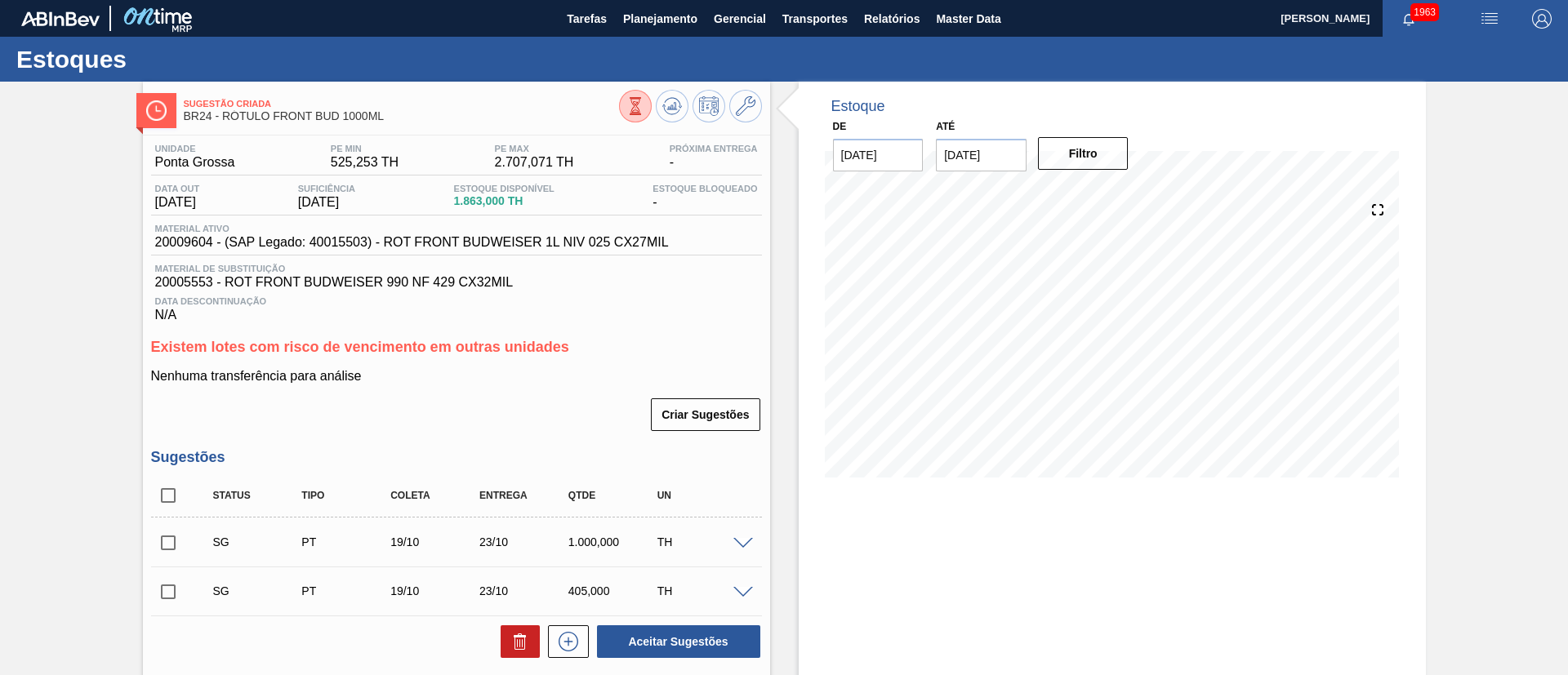
click at [633, 110] on icon at bounding box center [636, 106] width 18 height 18
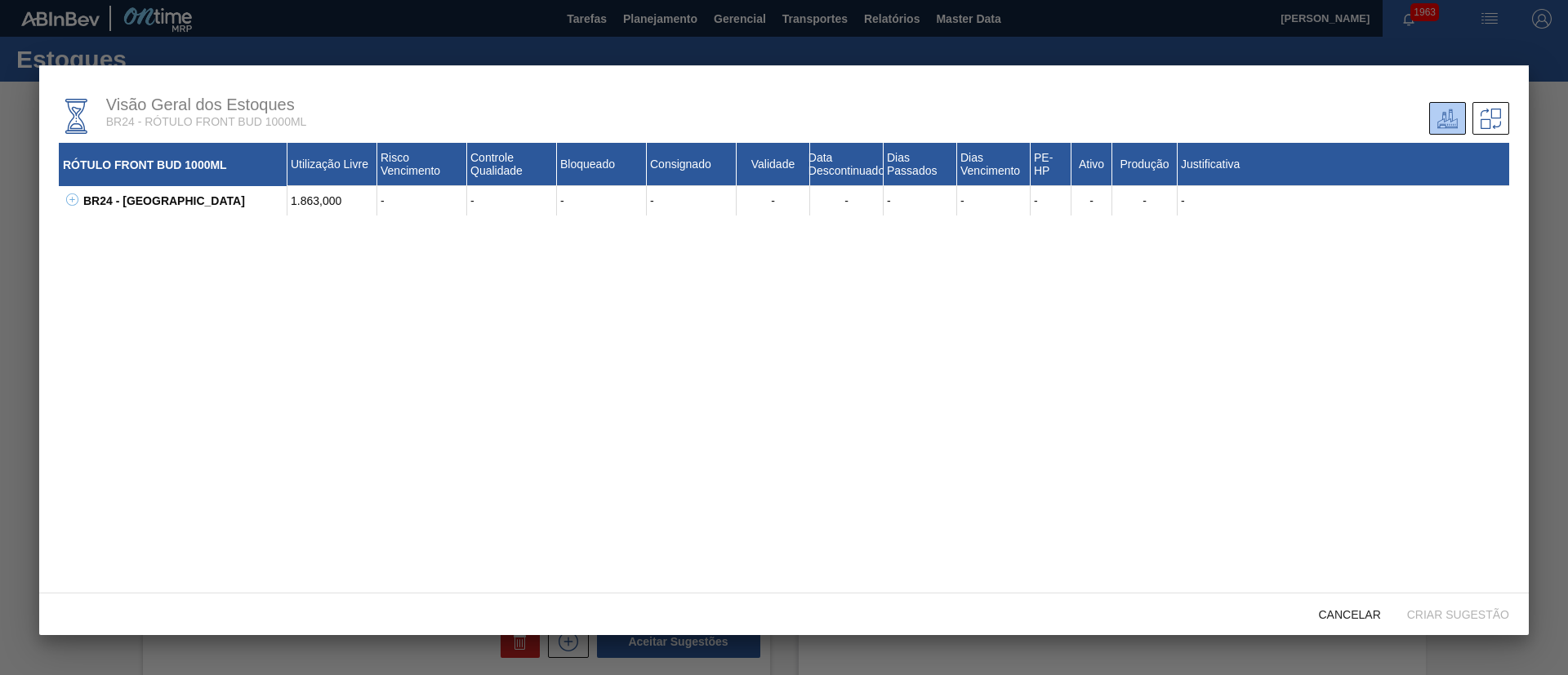
click at [70, 199] on icon at bounding box center [72, 199] width 6 height 1
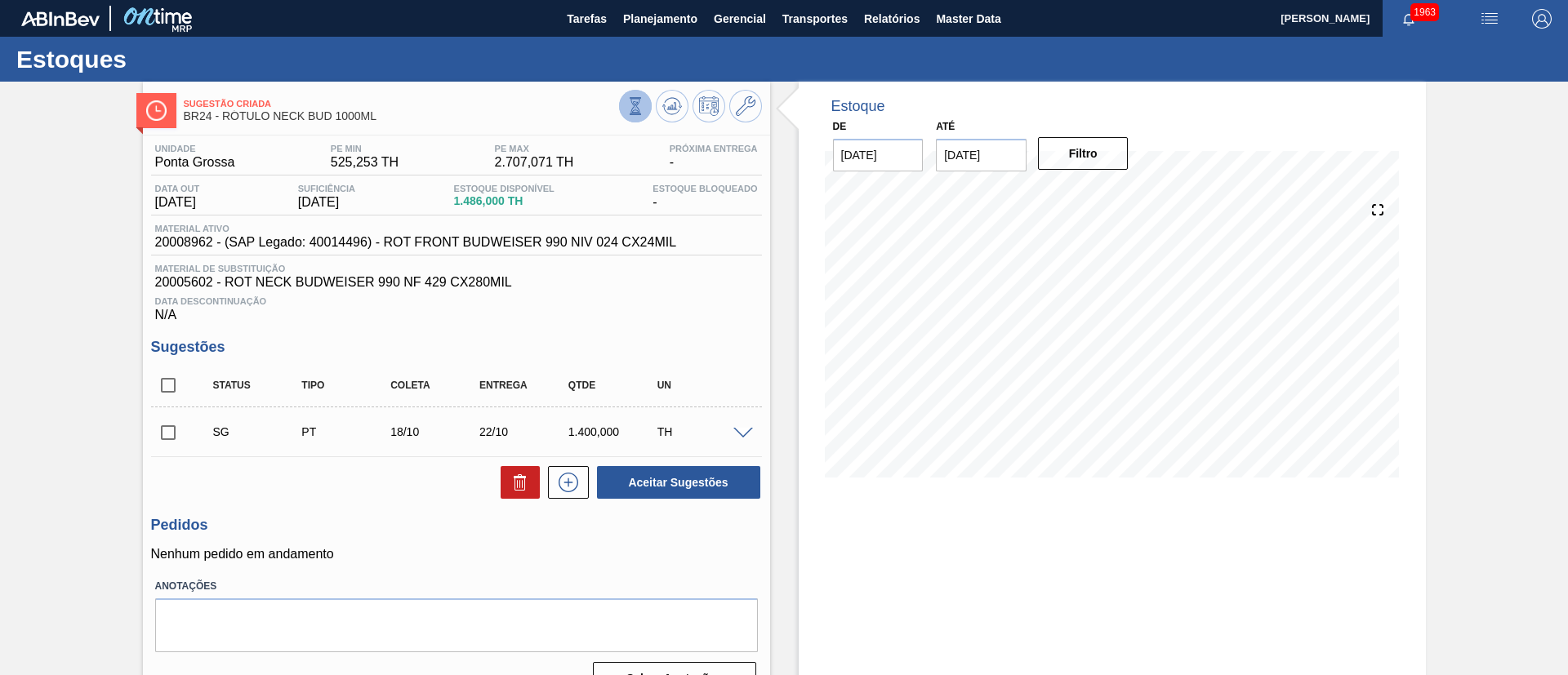
click at [638, 116] on button at bounding box center [636, 106] width 33 height 33
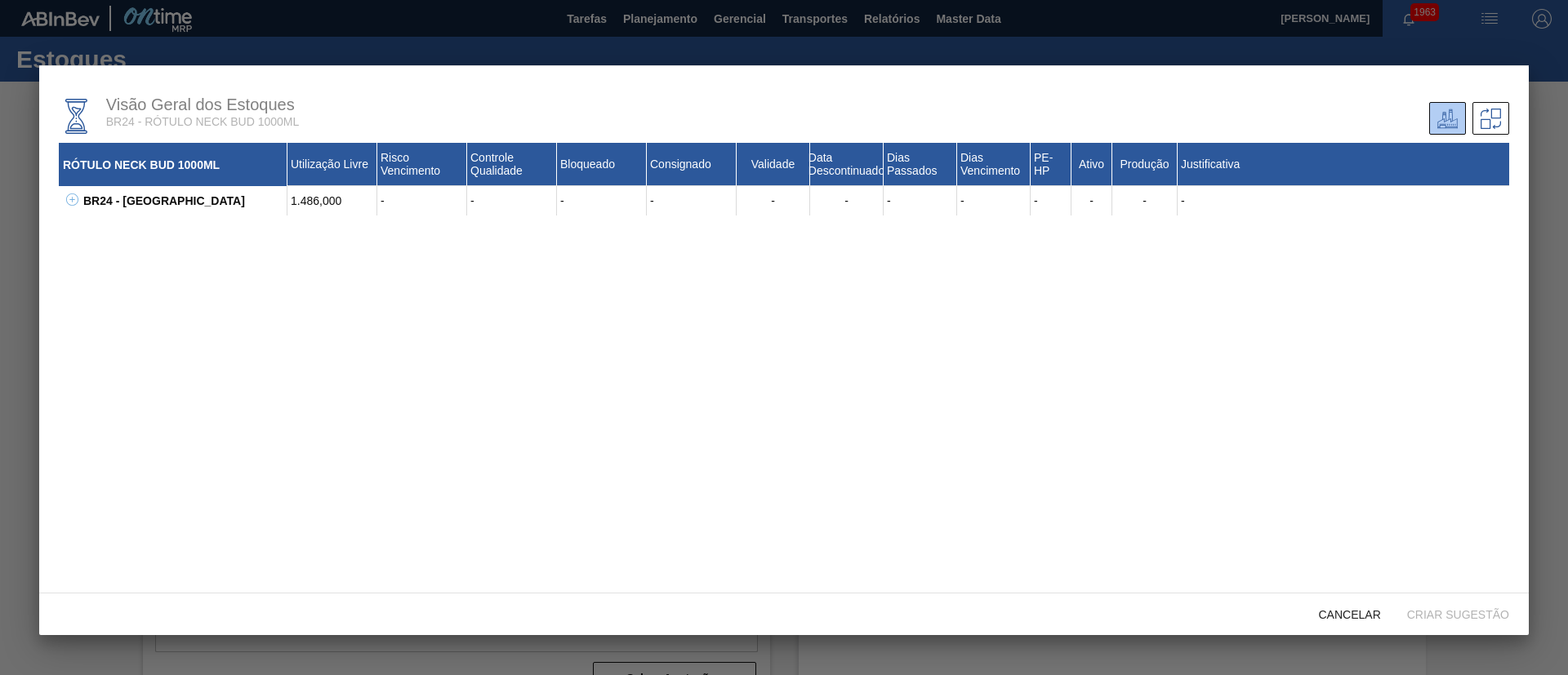
click at [74, 199] on icon at bounding box center [72, 199] width 12 height 12
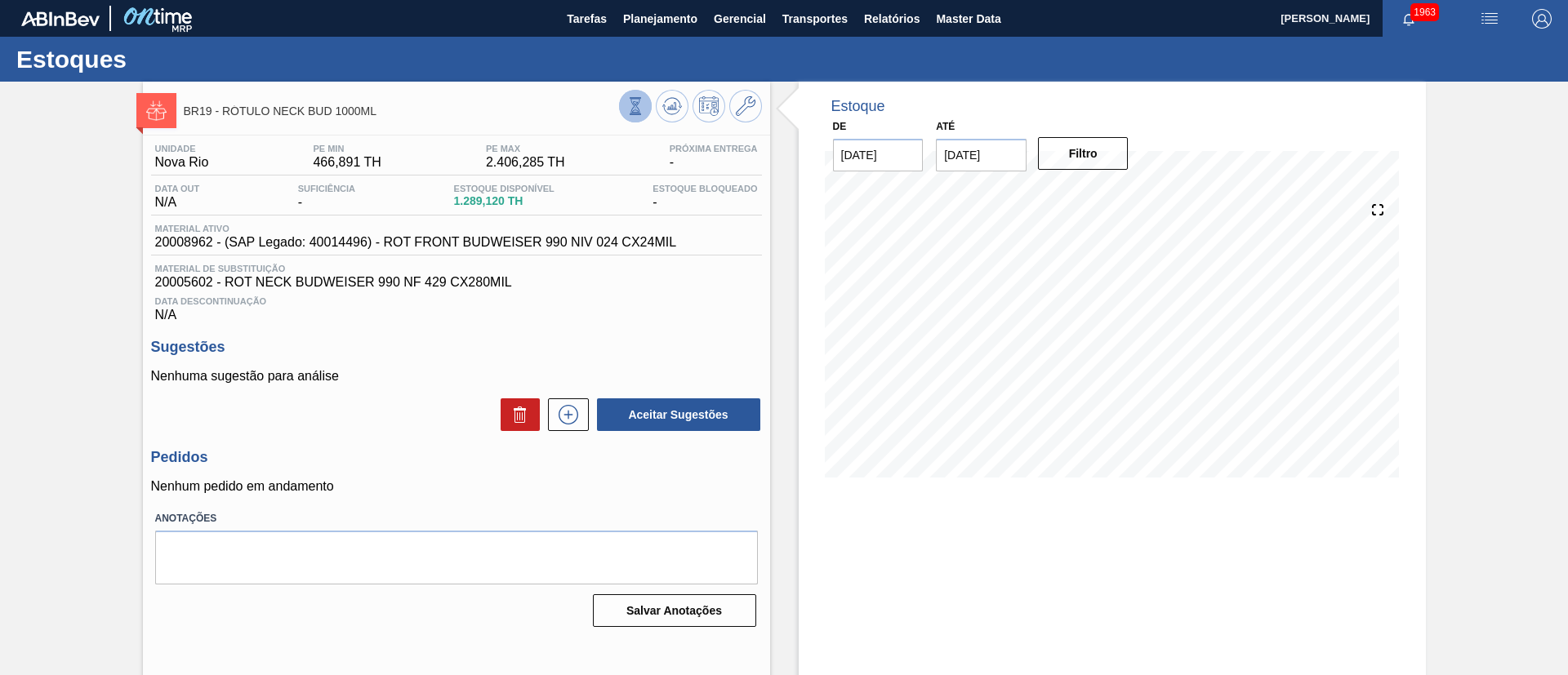
click at [637, 99] on icon at bounding box center [636, 106] width 18 height 18
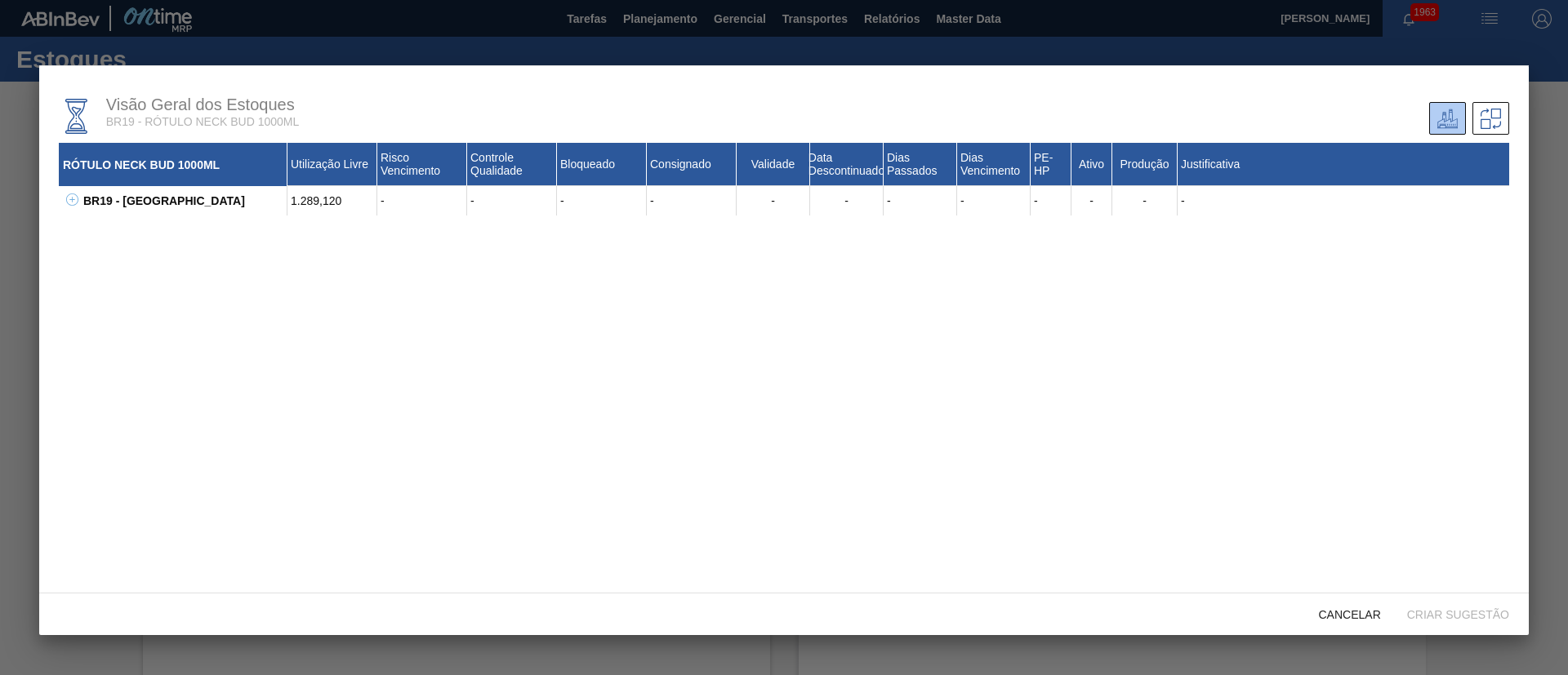
click at [70, 195] on icon at bounding box center [72, 199] width 12 height 12
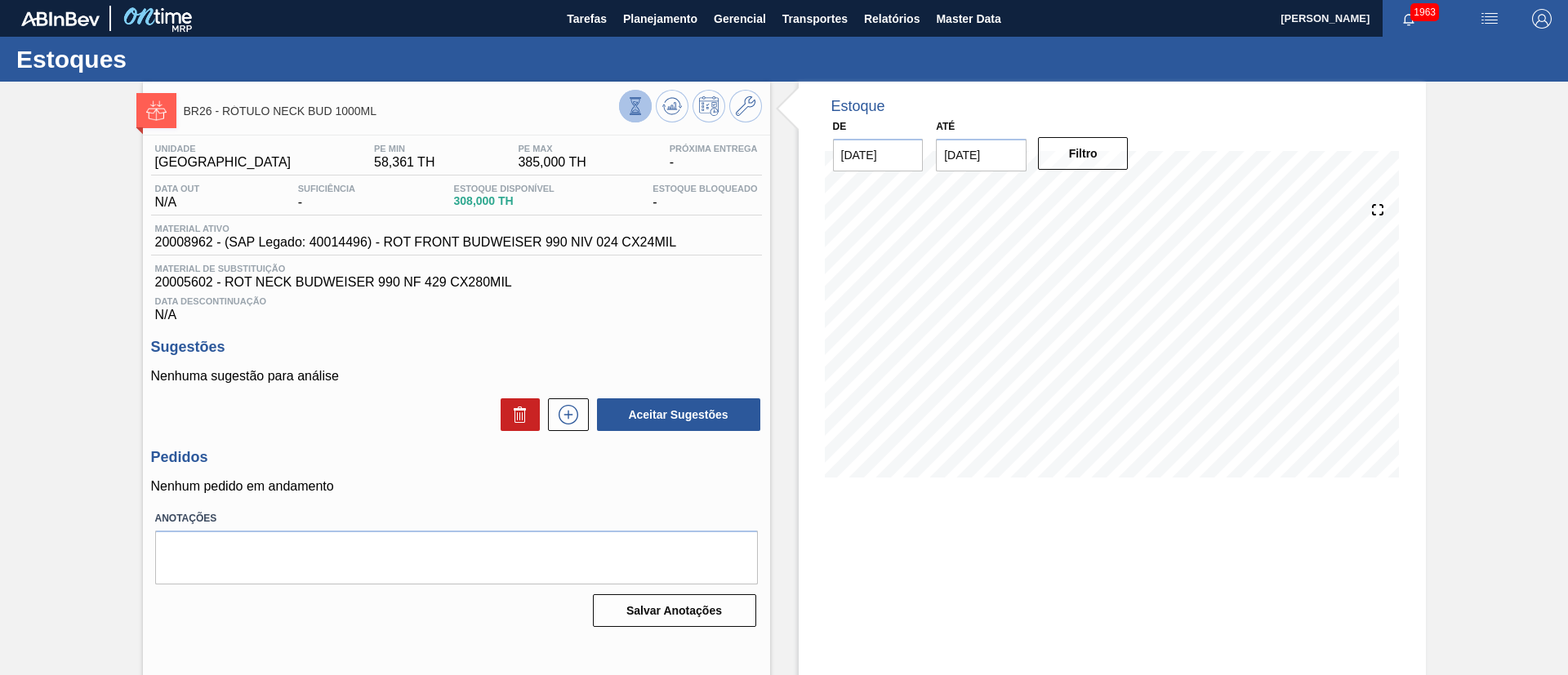
click at [631, 110] on icon at bounding box center [636, 106] width 18 height 18
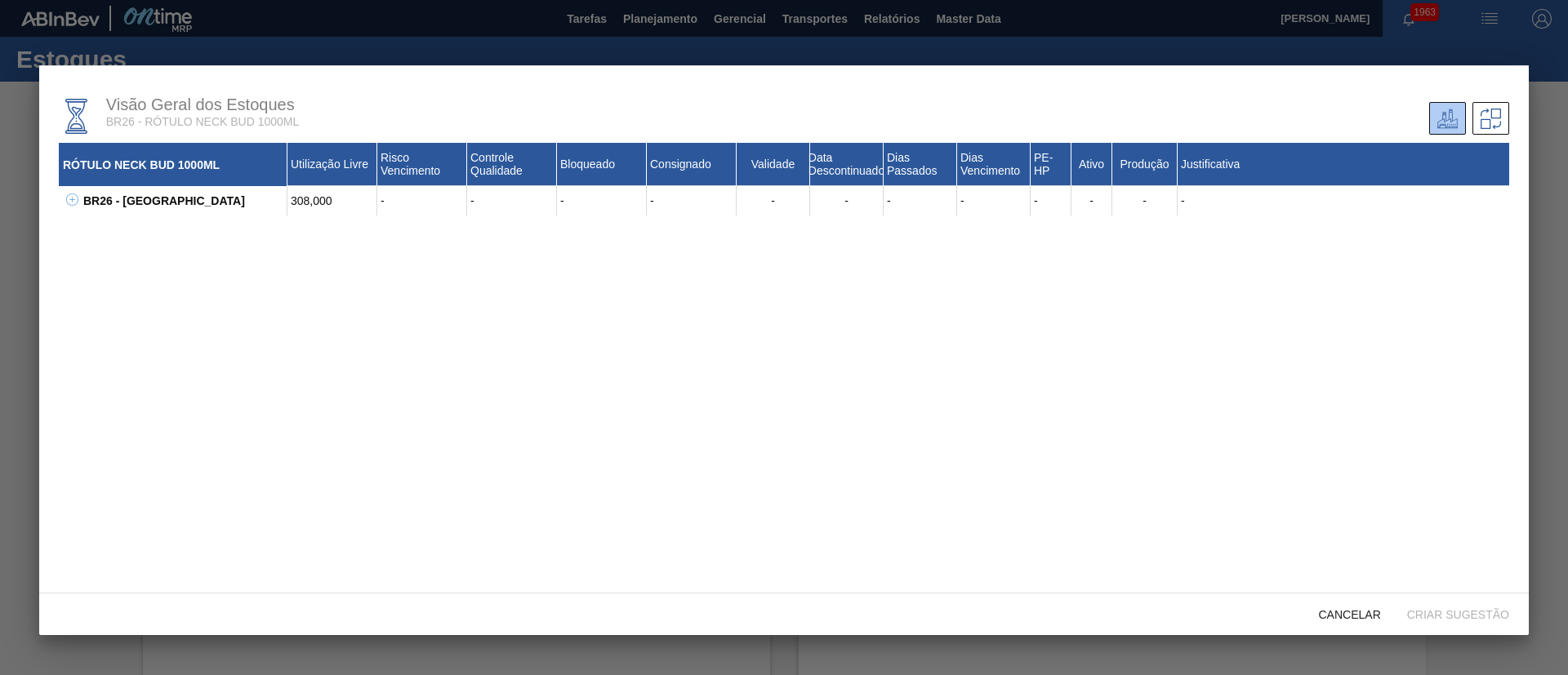
click at [69, 195] on icon at bounding box center [72, 199] width 12 height 12
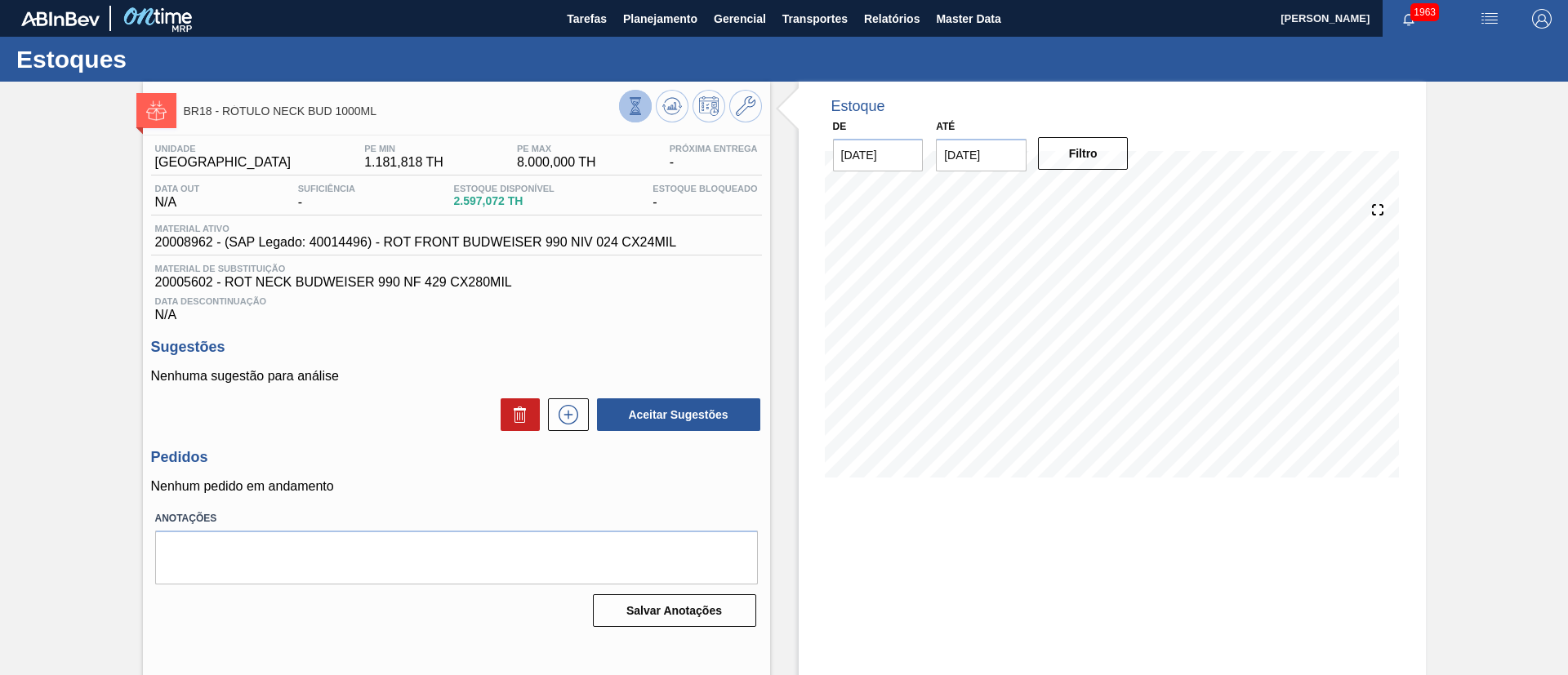
click at [629, 107] on icon at bounding box center [636, 106] width 18 height 18
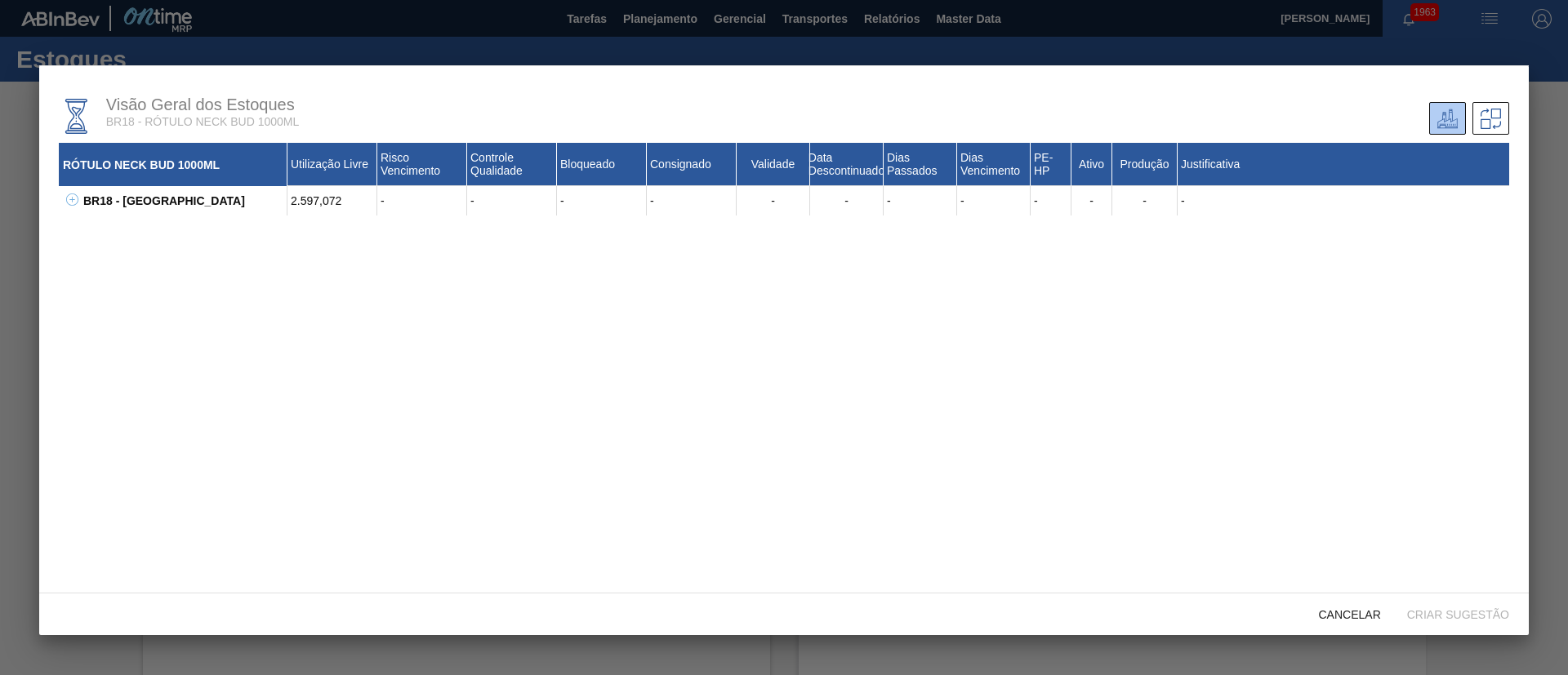
click at [74, 203] on icon at bounding box center [72, 199] width 12 height 12
